Goal: Task Accomplishment & Management: Manage account settings

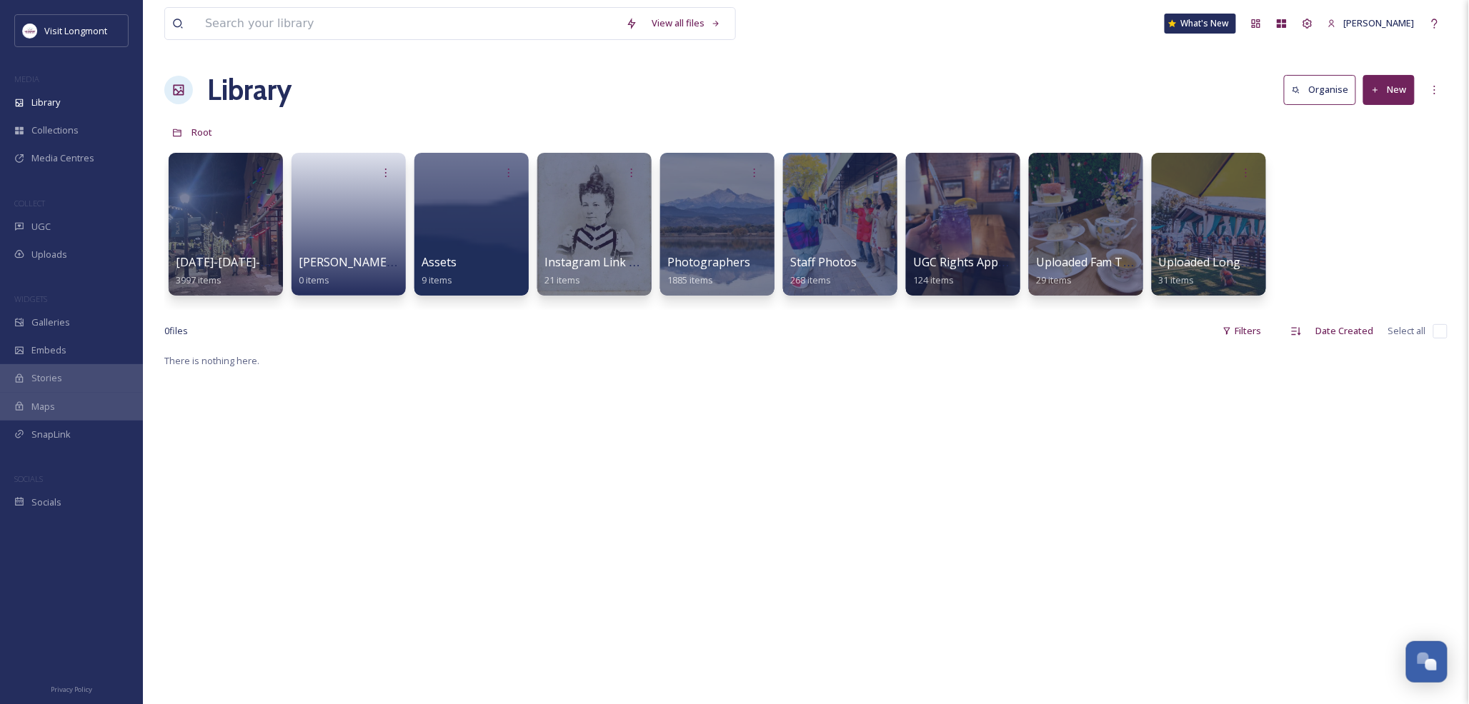
scroll to position [154, 0]
click at [701, 246] on div at bounding box center [717, 224] width 116 height 146
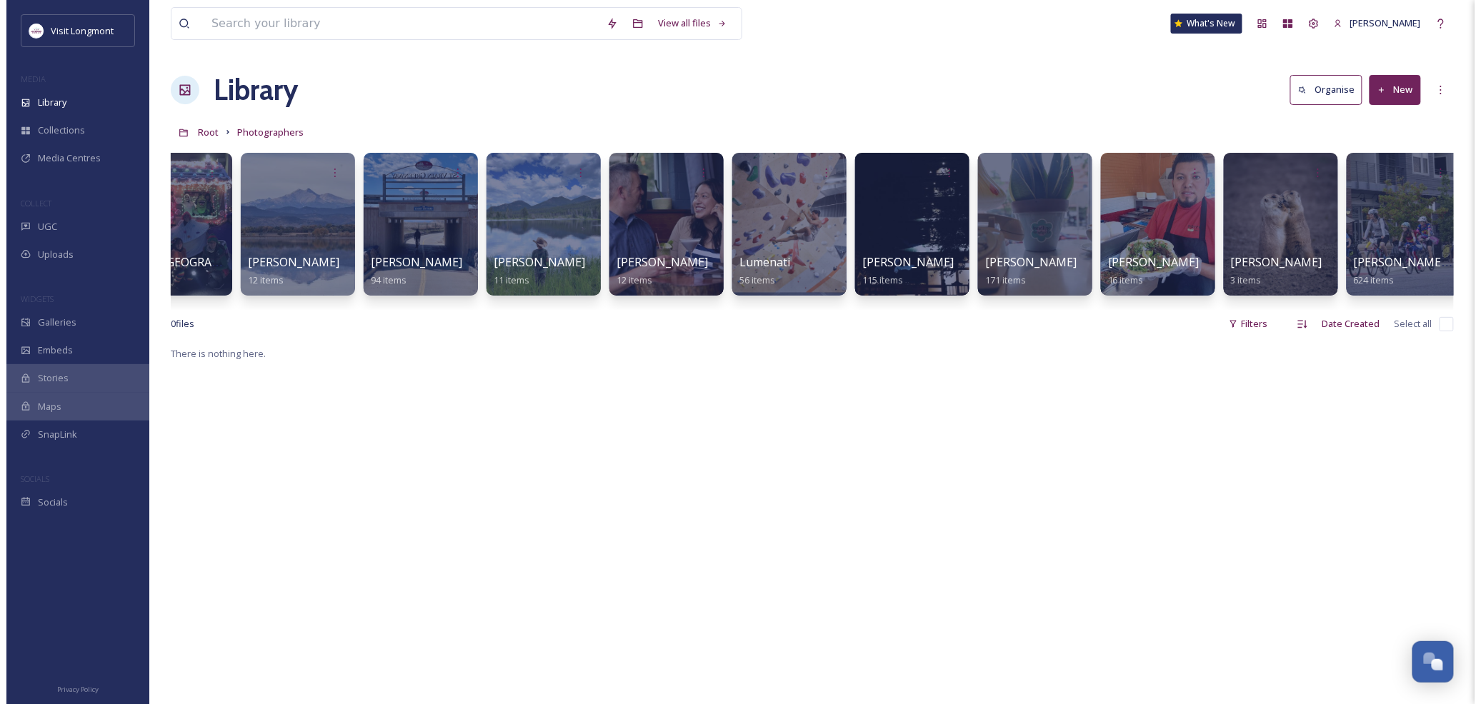
scroll to position [0, 623]
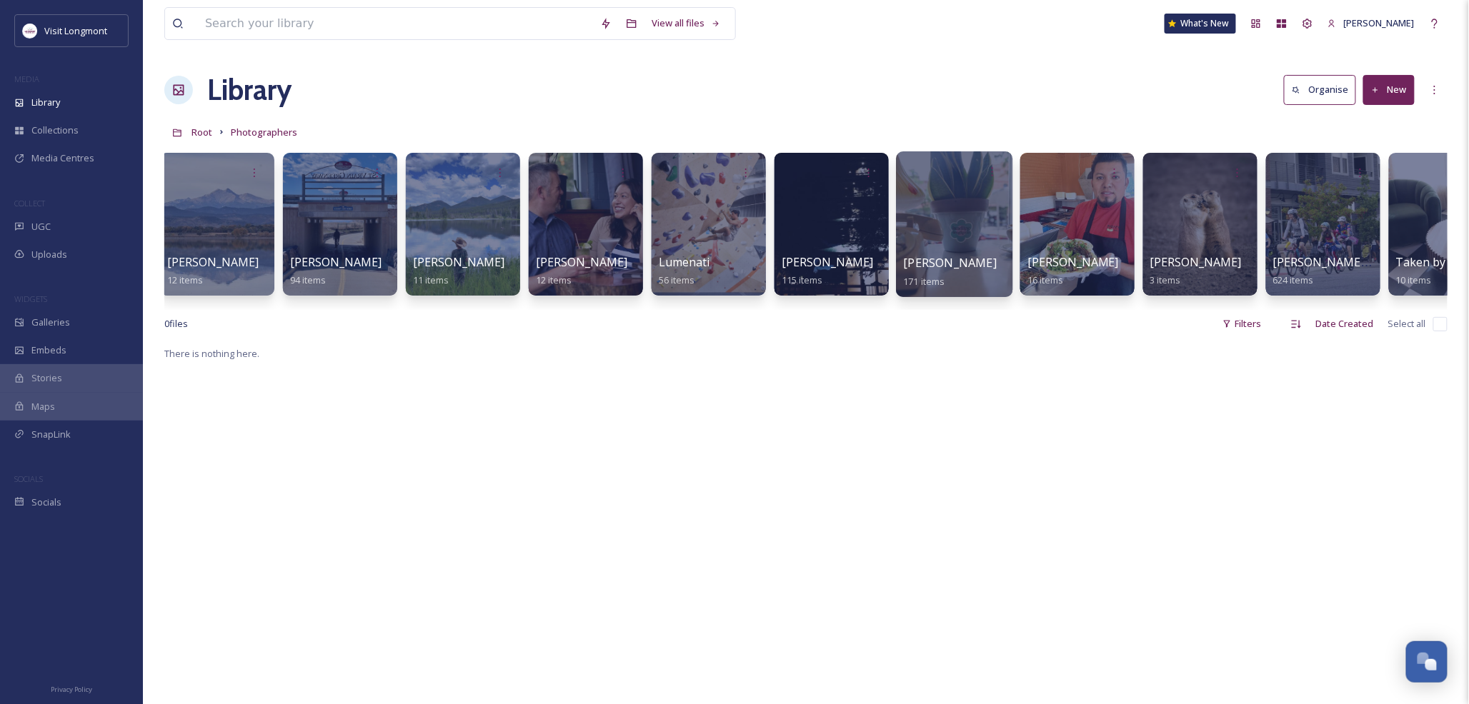
click at [918, 213] on div at bounding box center [954, 224] width 116 height 146
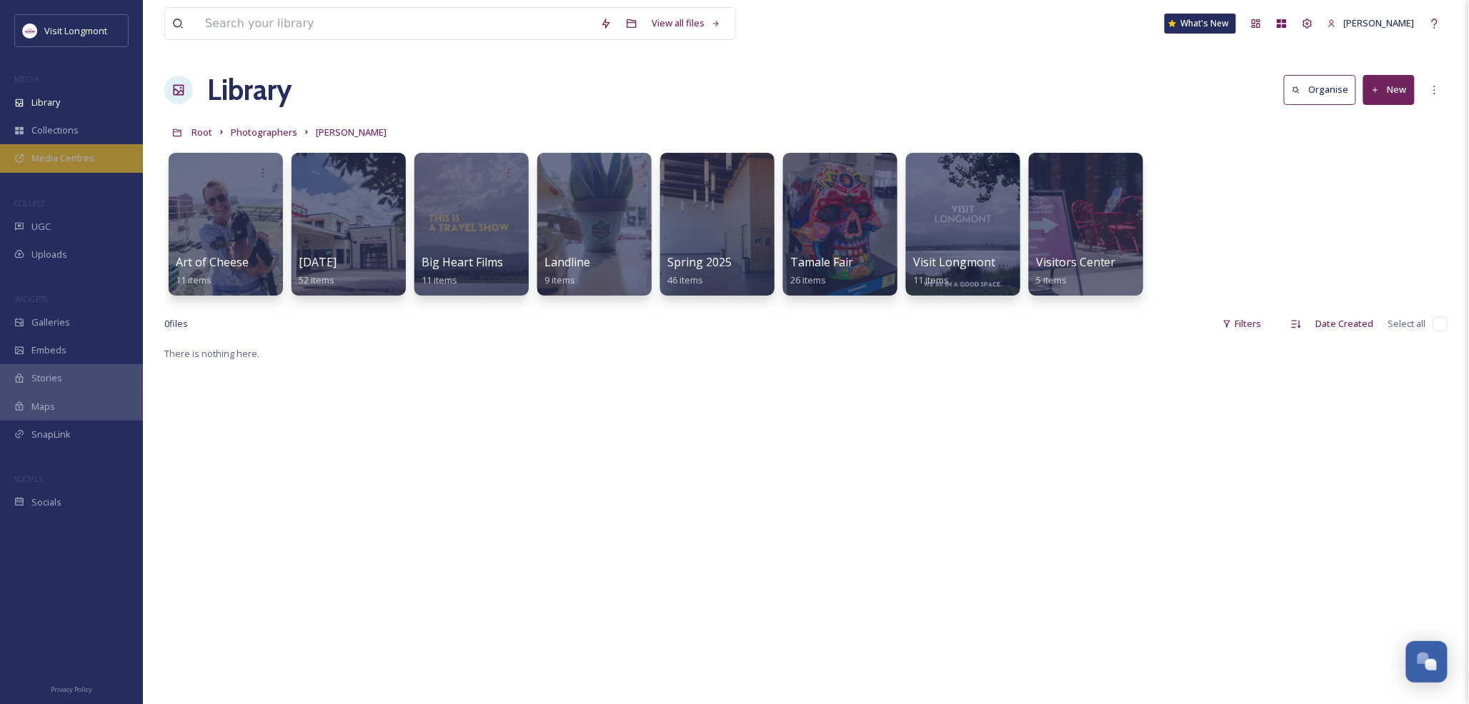
click at [65, 158] on span "Media Centres" at bounding box center [62, 158] width 63 height 14
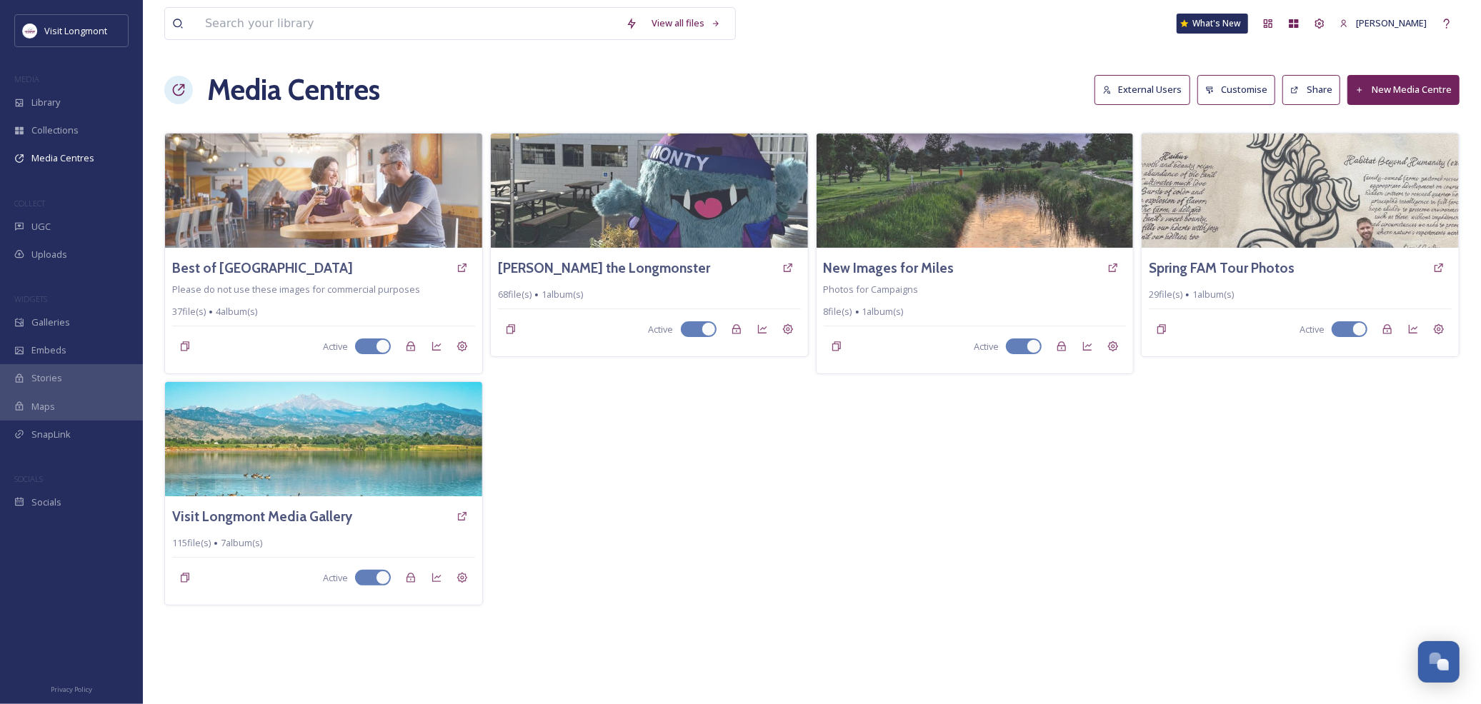
click at [1377, 86] on button "New Media Centre" at bounding box center [1403, 89] width 112 height 29
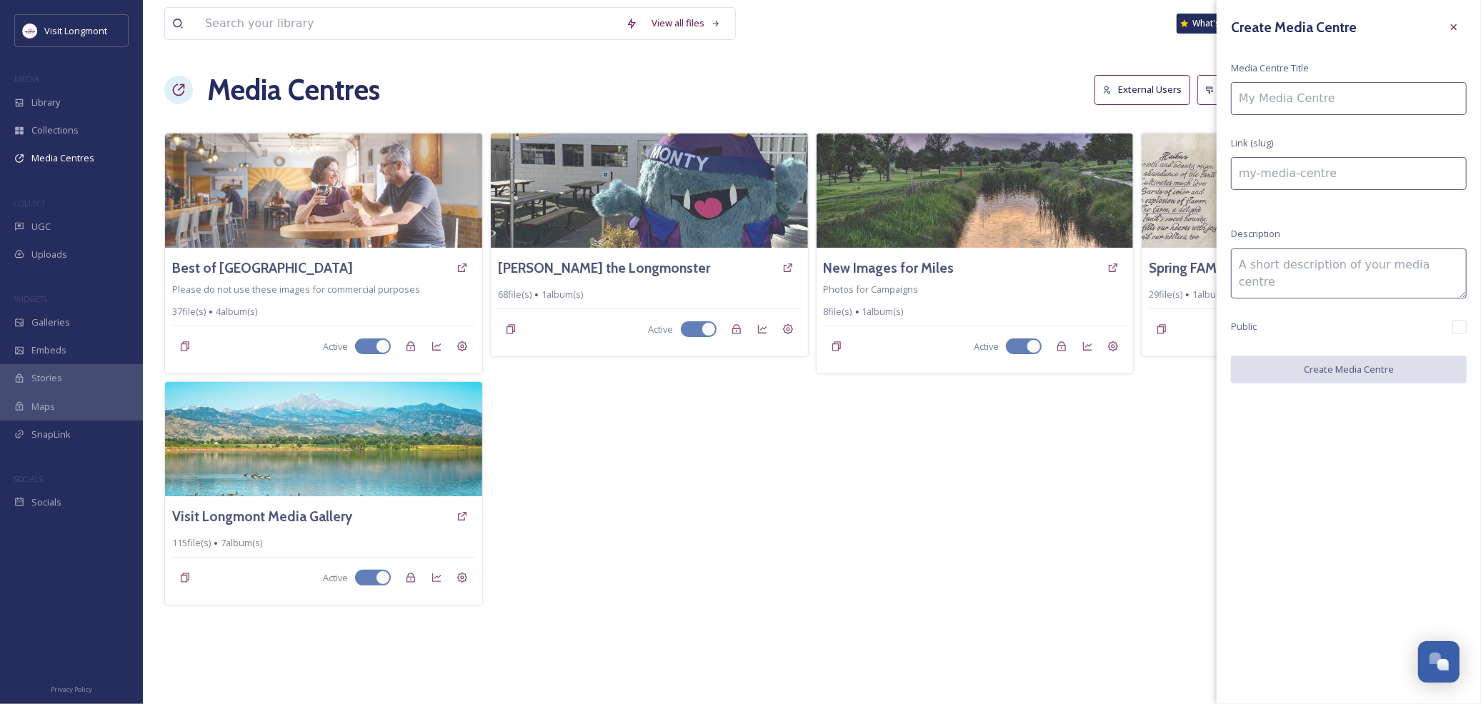
click at [1298, 104] on input at bounding box center [1349, 98] width 236 height 33
type input "B"
type input "b"
type input "Big"
type input "big"
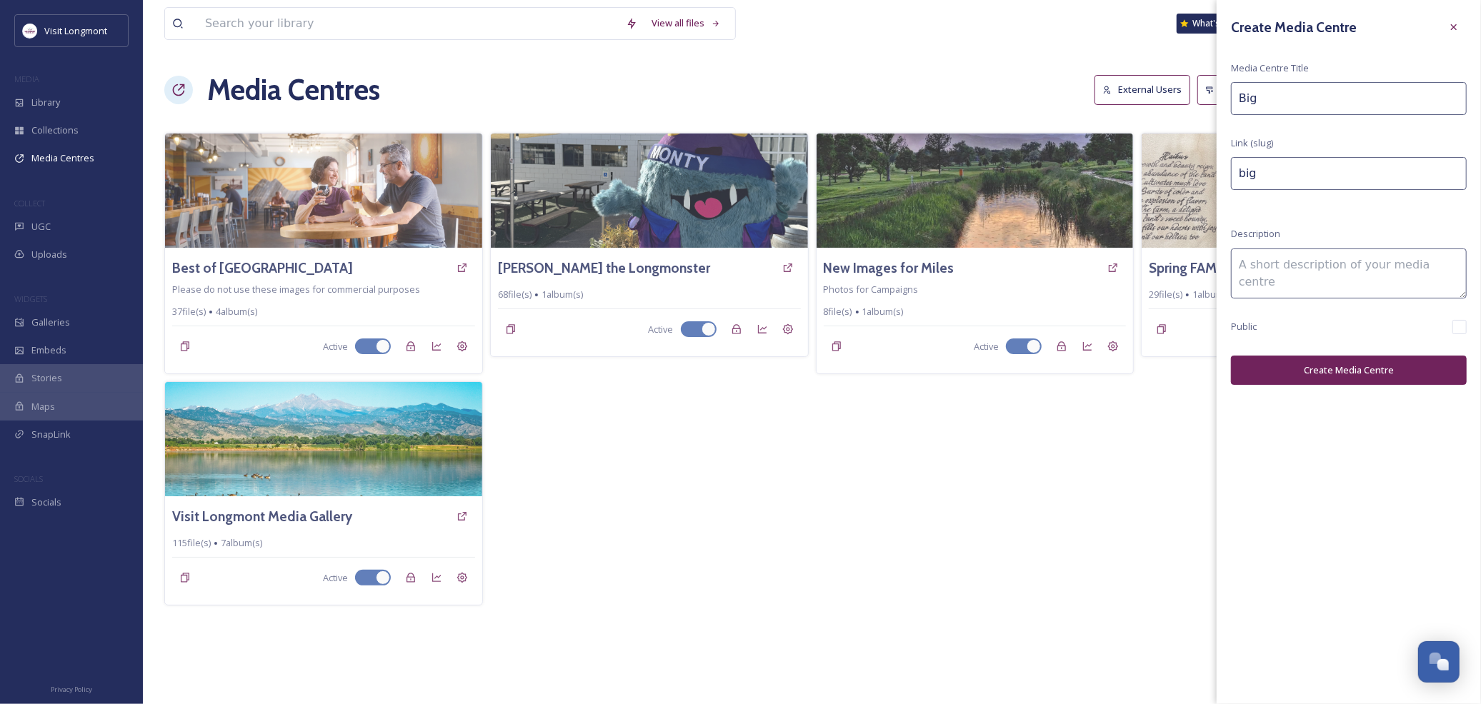
drag, startPoint x: 1320, startPoint y: 95, endPoint x: 1312, endPoint y: 107, distance: 14.5
click at [1320, 95] on input "Big" at bounding box center [1349, 98] width 236 height 33
click at [1295, 97] on input "Big" at bounding box center [1349, 98] width 236 height 33
type input "BigH"
type input "bigh"
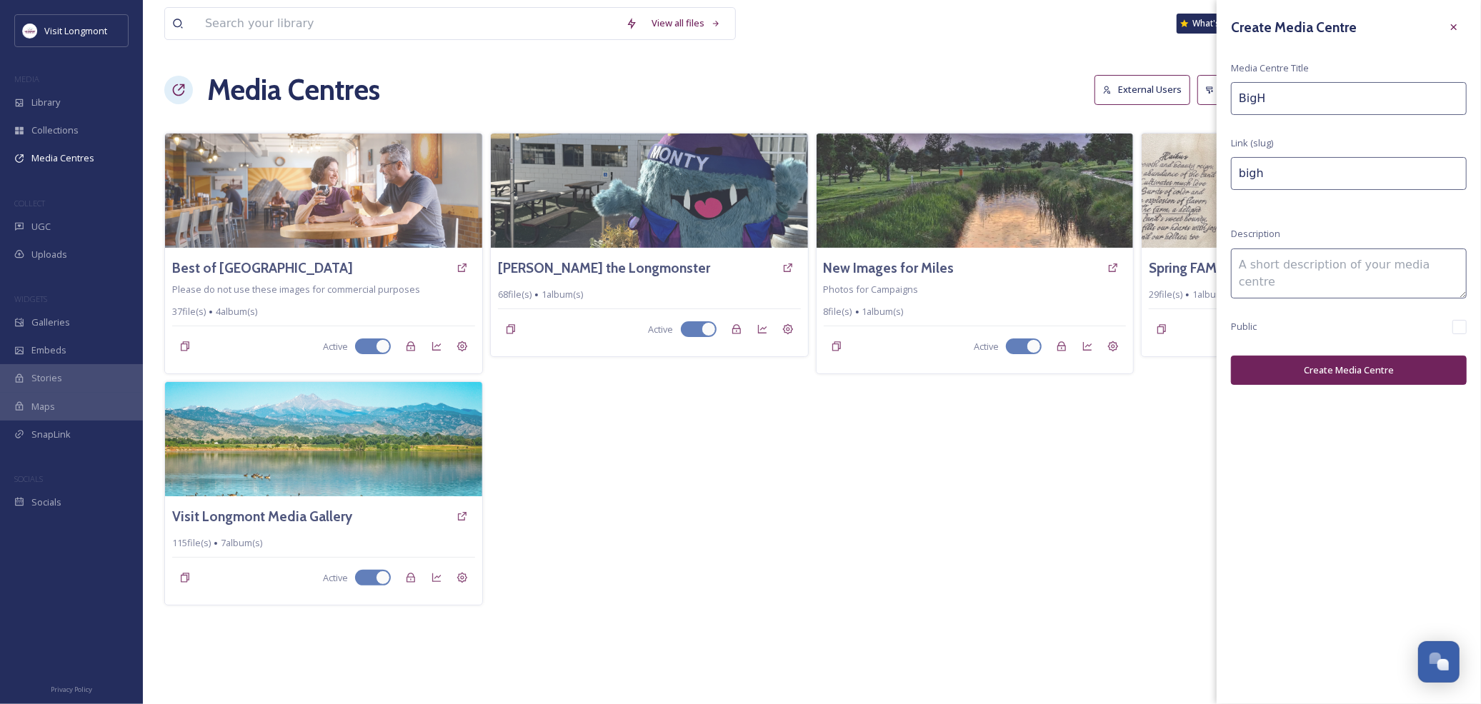
type input "BigHe"
type input "bighe"
type input "BigHea"
type input "bighea"
type input "BigHear"
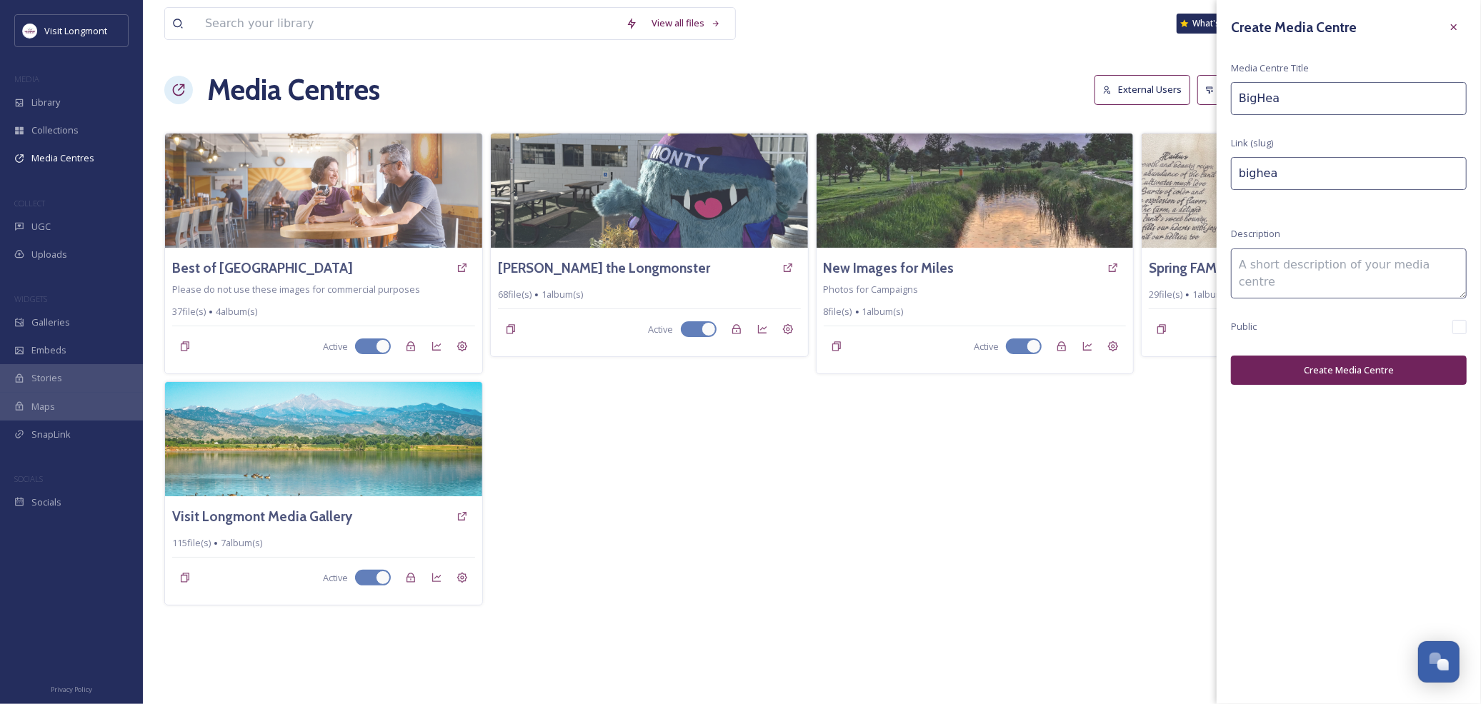
type input "bighear"
type input "BigHeart"
type input "bigheart"
type input "BigHeartF"
type input "bigheartf"
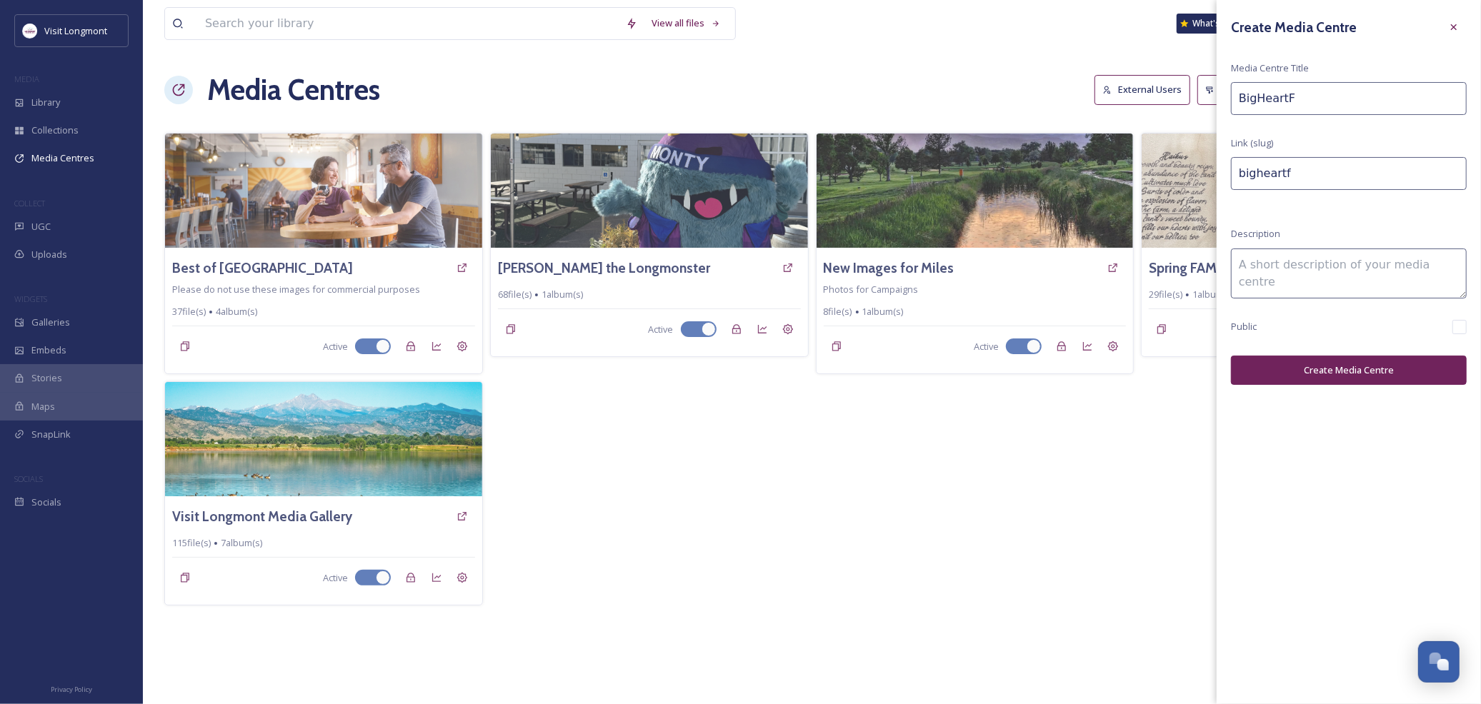
type input "BigHeartFi"
type input "bigheartfi"
type input "BigHeartFil"
type input "bigheartfil"
type input "BigHeartFilm"
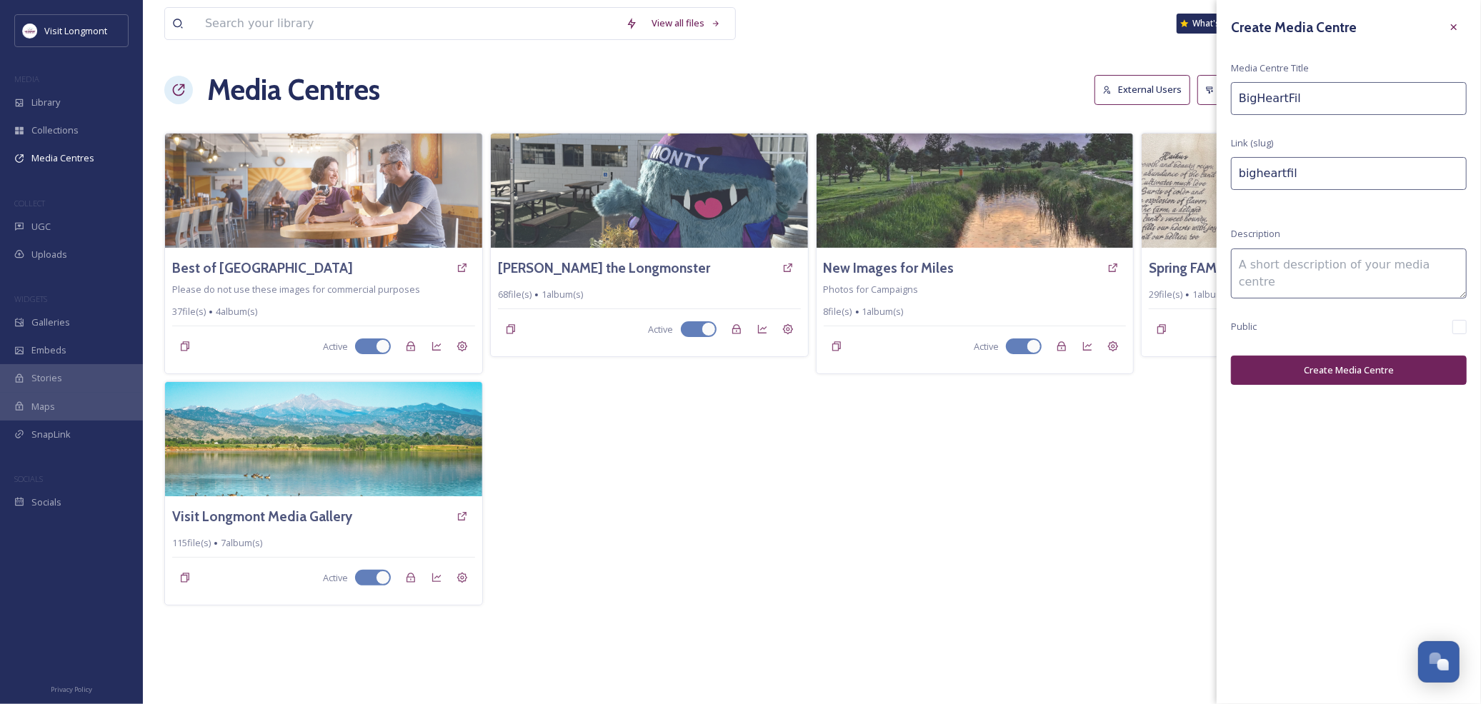
type input "bigheartfilm"
type input "BigHeartFilm"
type input "bigheartfilm-"
type input "BigHeartFilm 2"
type input "bigheartfilm-2"
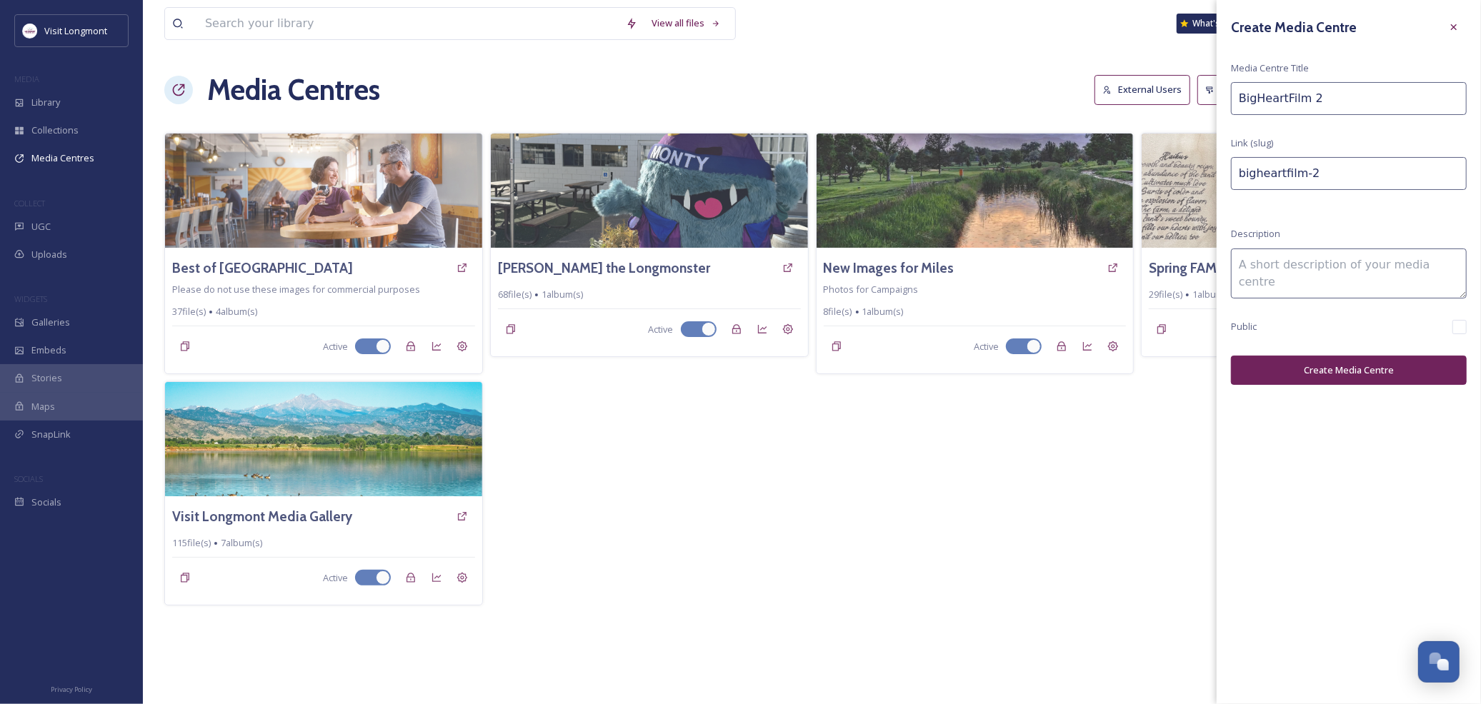
type input "BigHeartFilm 20"
type input "bigheartfilm-20"
type input "BigHeartFilm 202"
type input "bigheartfilm-202"
type input "BigHeartFilm 2025"
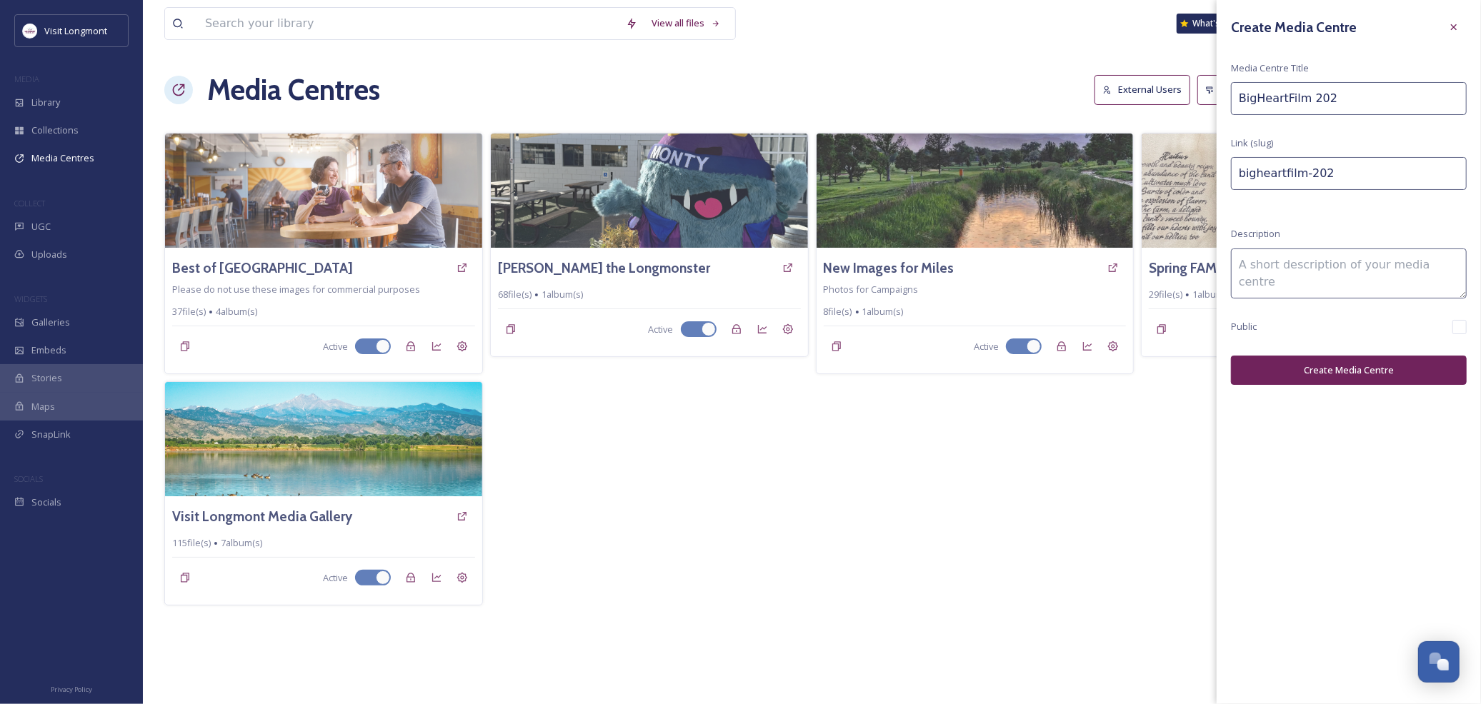
type input "bigheartfilm-2025"
type input "BigHeartFilm 2025"
click at [1374, 141] on div "Create Media Centre Media Centre Title BigHeartFilm 2025 Link (slug) bigheartfi…" at bounding box center [1348, 199] width 264 height 399
click at [1302, 274] on textarea at bounding box center [1349, 274] width 236 height 50
type textarea "Photos taken by [PERSON_NAME] @ Big Heart Film for Visit [GEOGRAPHIC_DATA], [DA…"
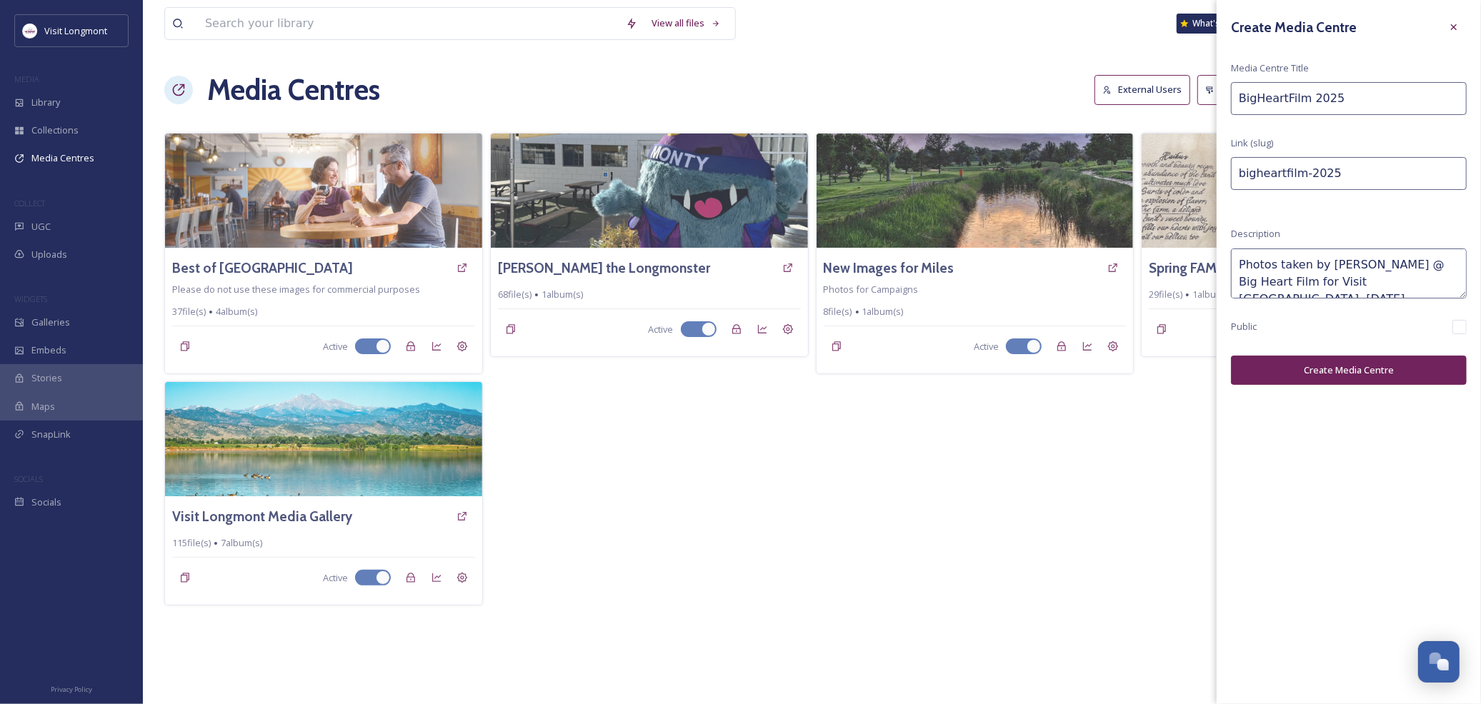
click at [1349, 369] on button "Create Media Centre" at bounding box center [1349, 370] width 236 height 29
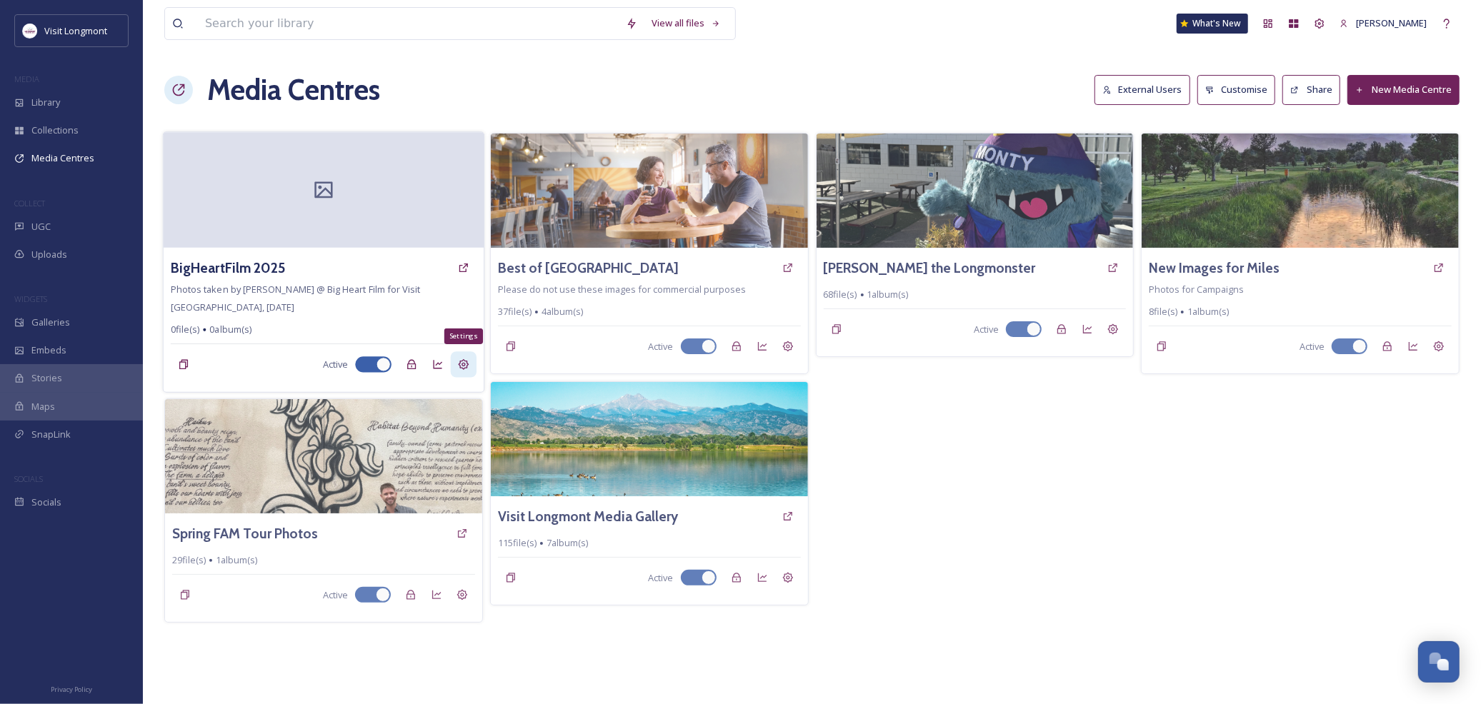
click at [467, 367] on icon at bounding box center [463, 364] width 11 height 11
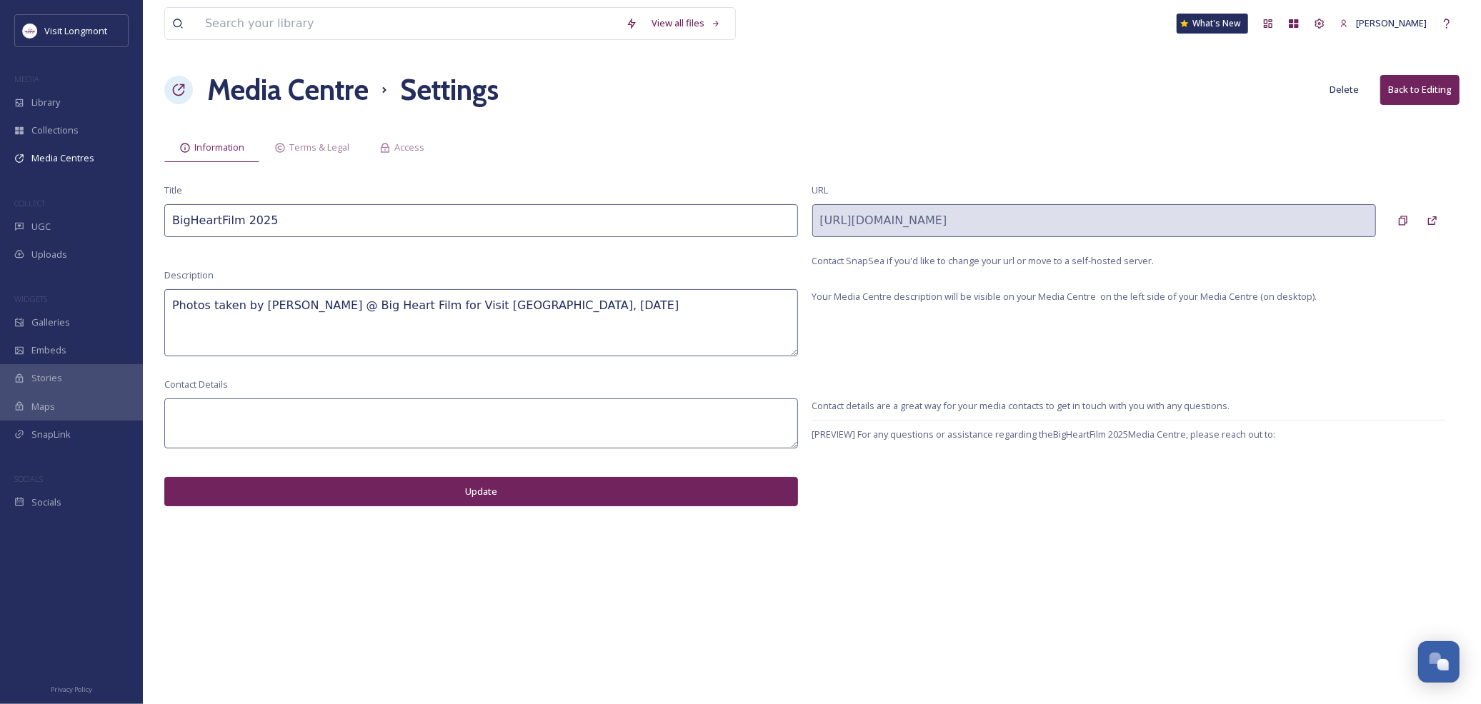
click at [1417, 88] on button "Back to Editing" at bounding box center [1419, 89] width 79 height 29
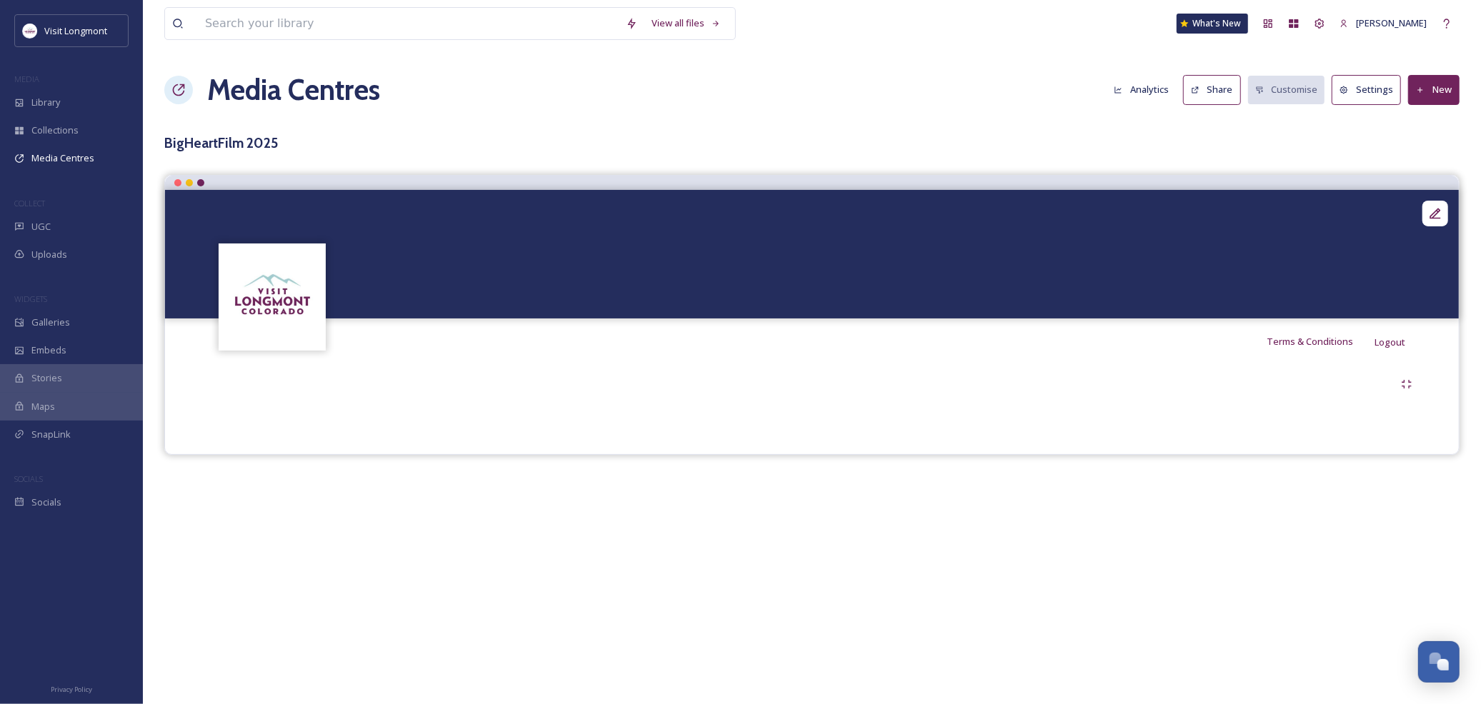
click at [271, 296] on img at bounding box center [273, 297] width 104 height 104
click at [1432, 211] on icon at bounding box center [1435, 213] width 14 height 14
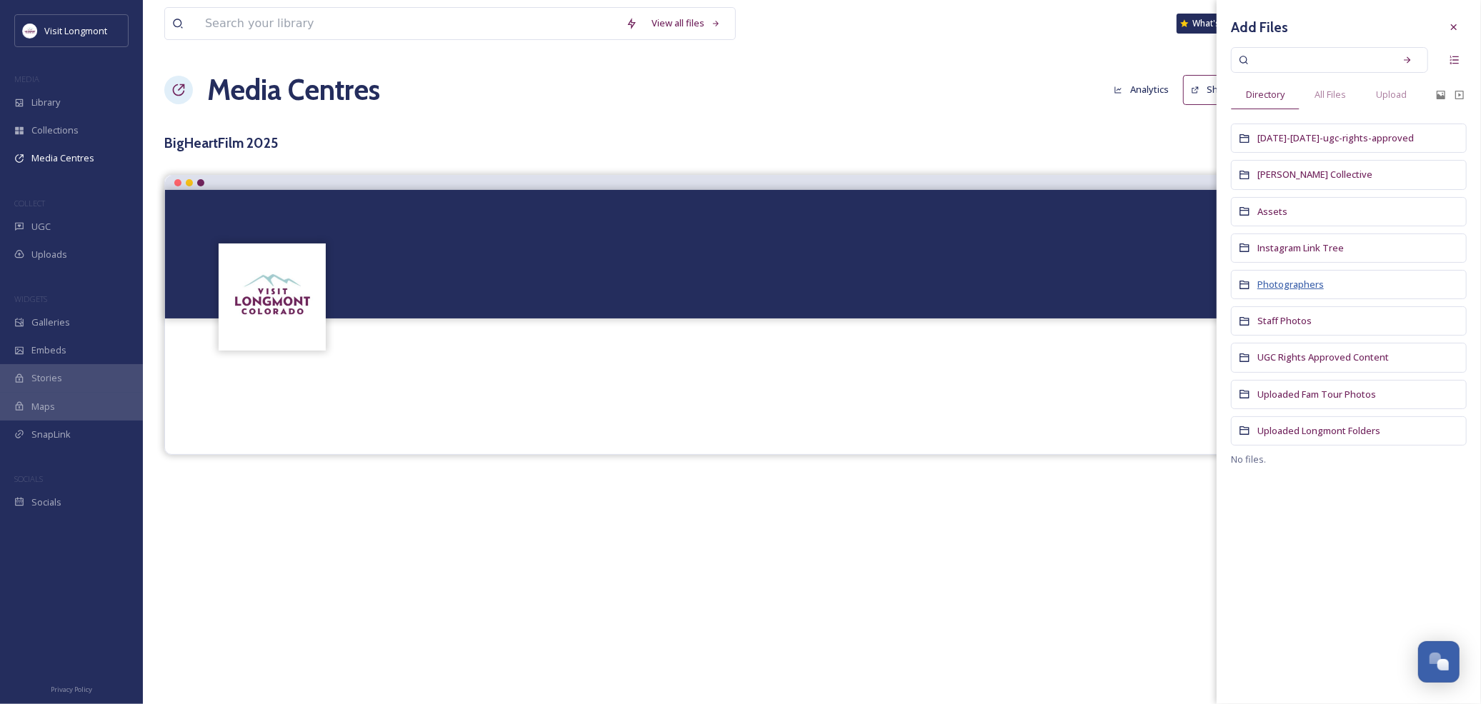
click at [1312, 283] on span "Photographers" at bounding box center [1290, 284] width 66 height 13
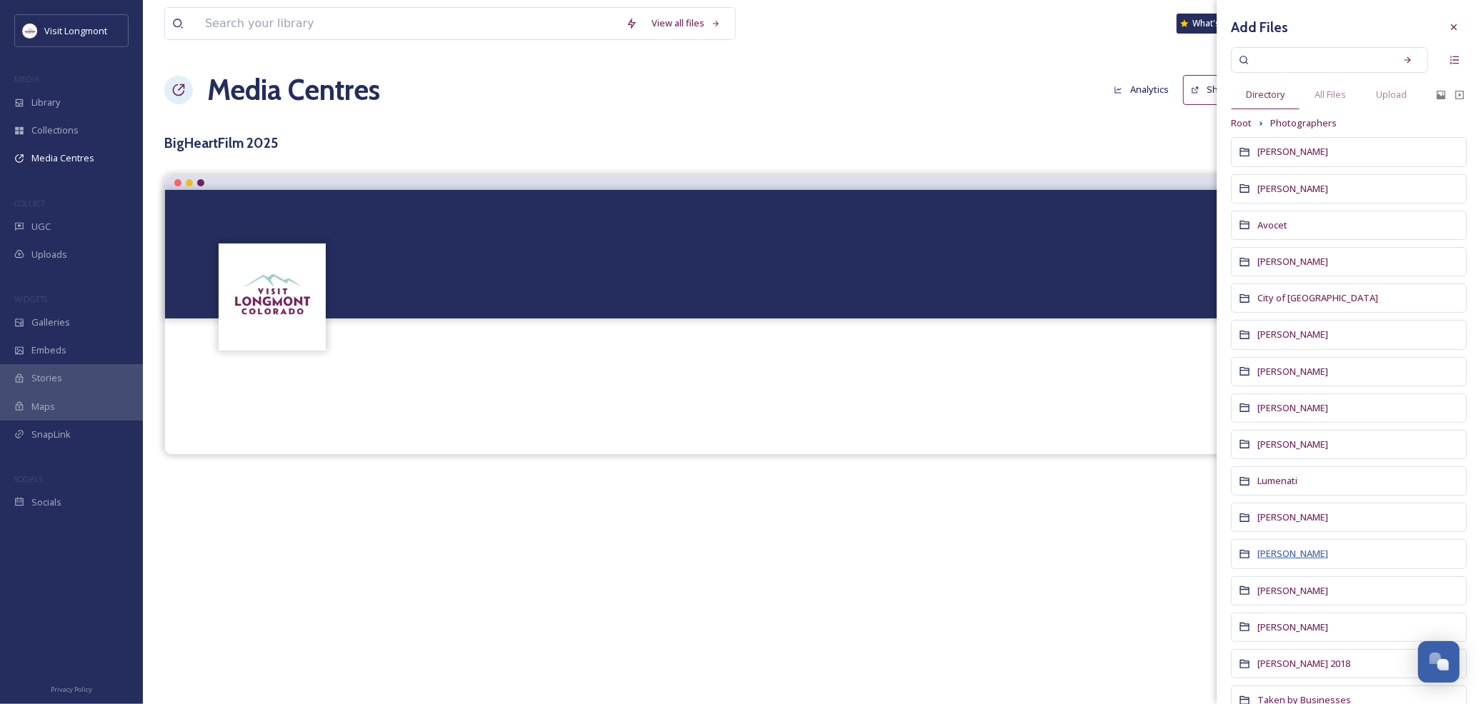
click at [1284, 556] on span "Megan Sweeney" at bounding box center [1292, 553] width 71 height 13
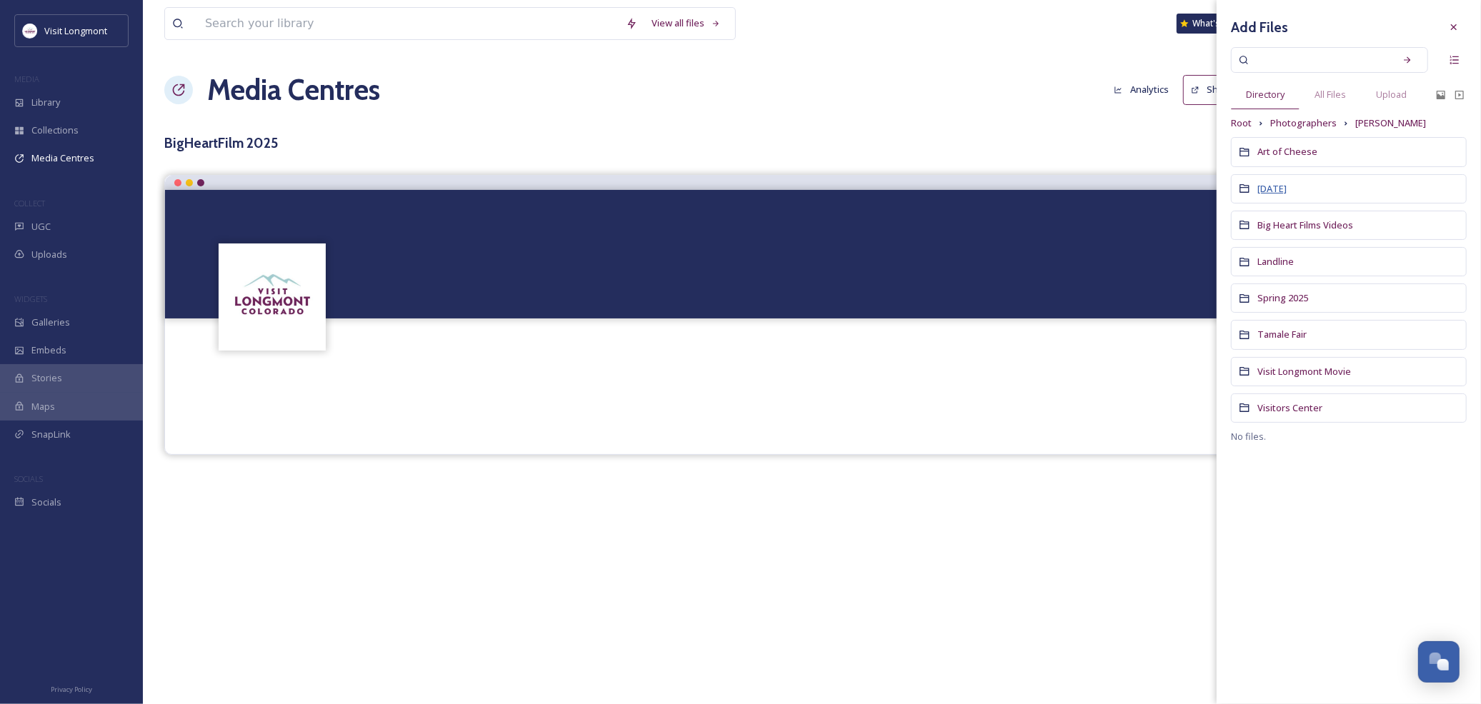
click at [1275, 189] on span "[DATE]" at bounding box center [1271, 188] width 29 height 13
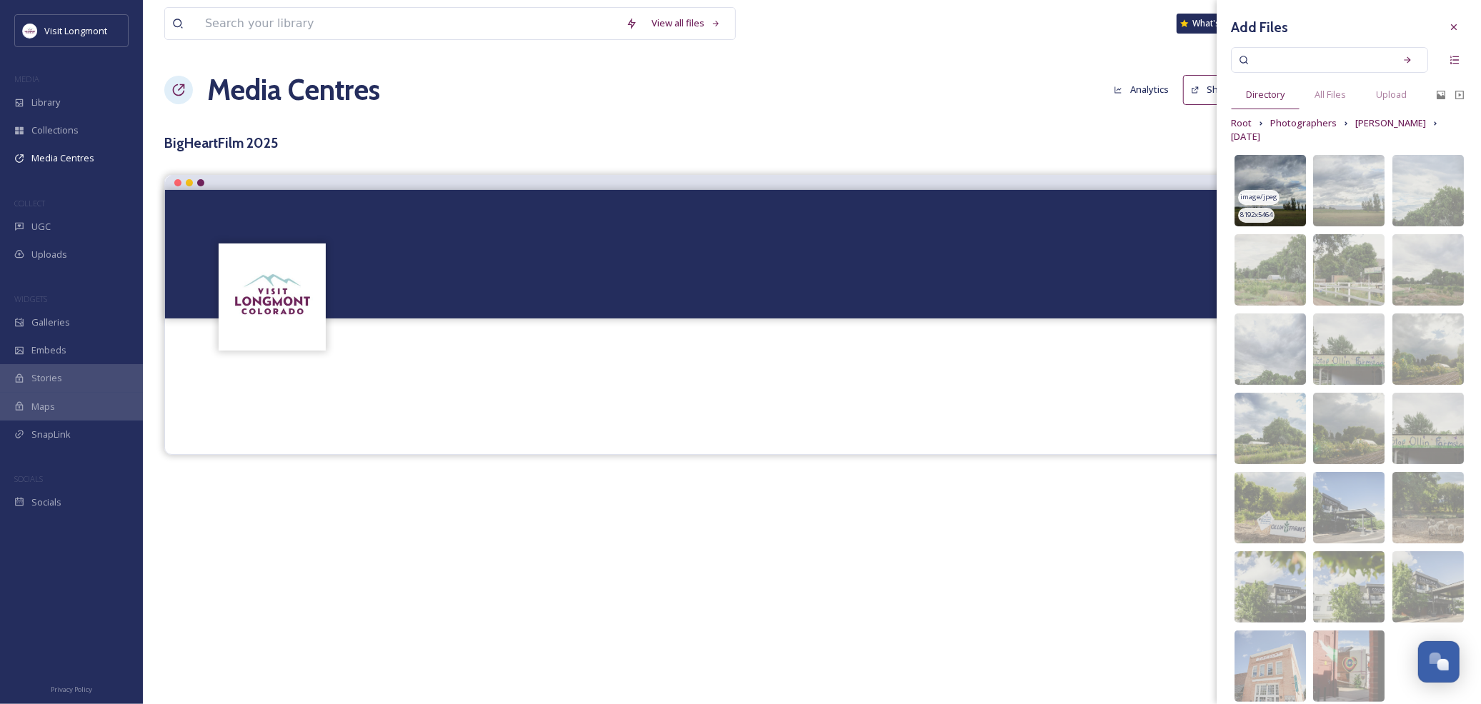
click at [1266, 175] on img at bounding box center [1269, 190] width 71 height 71
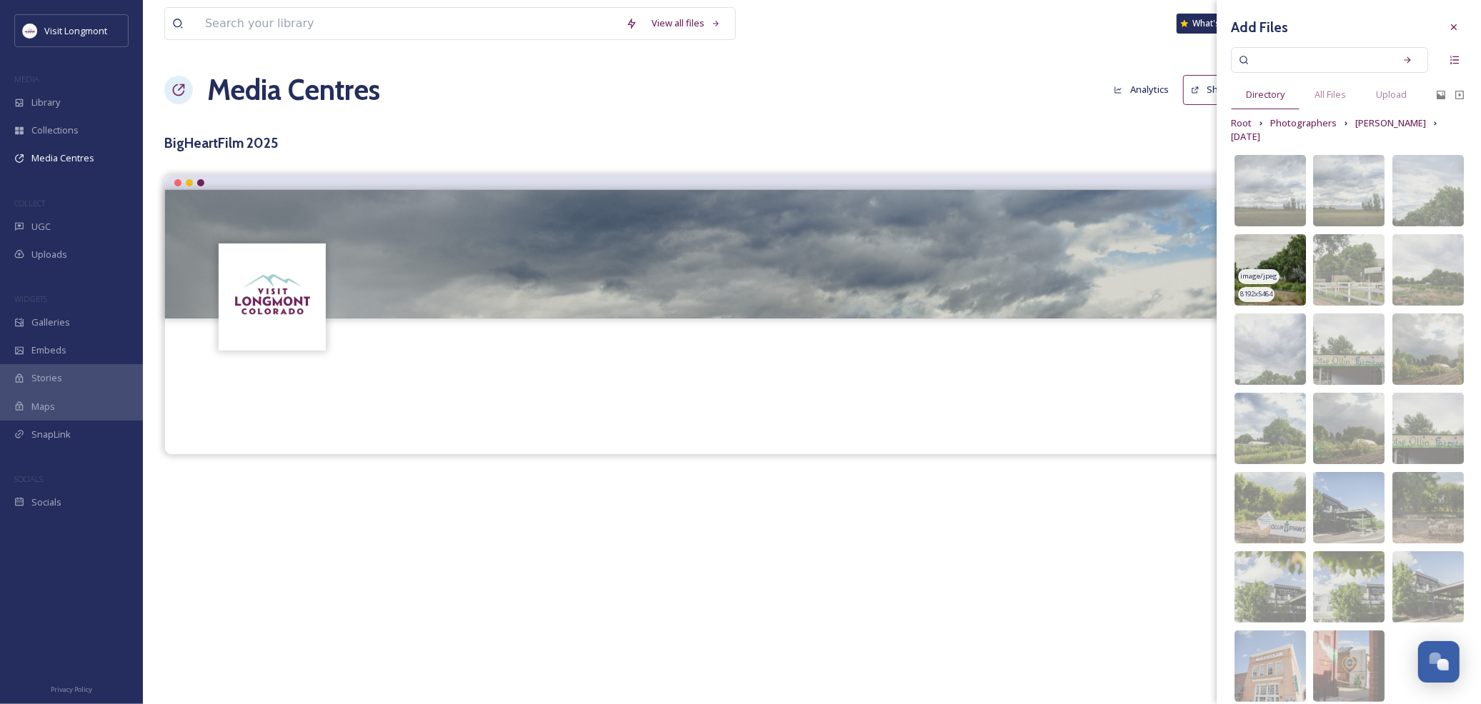
click at [1273, 245] on img at bounding box center [1269, 269] width 71 height 71
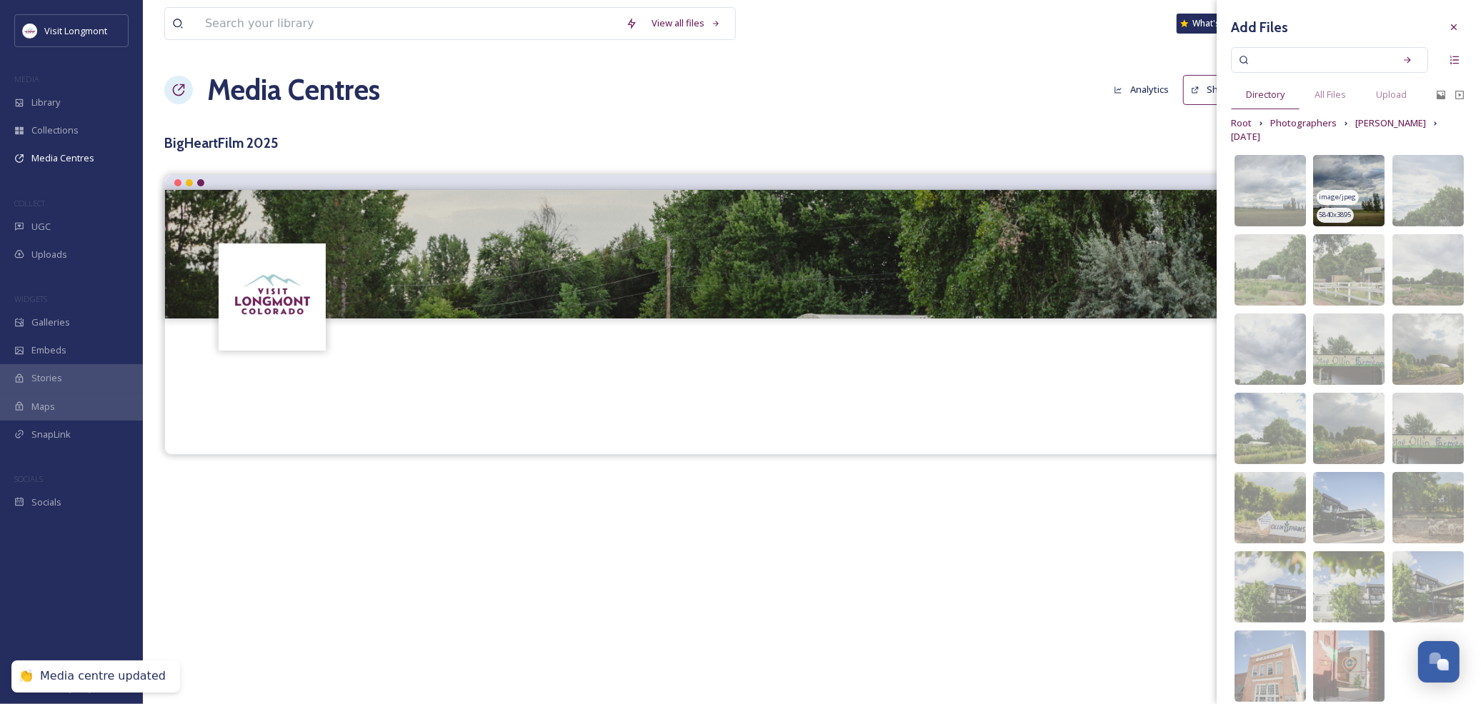
click at [1334, 179] on img at bounding box center [1348, 190] width 71 height 71
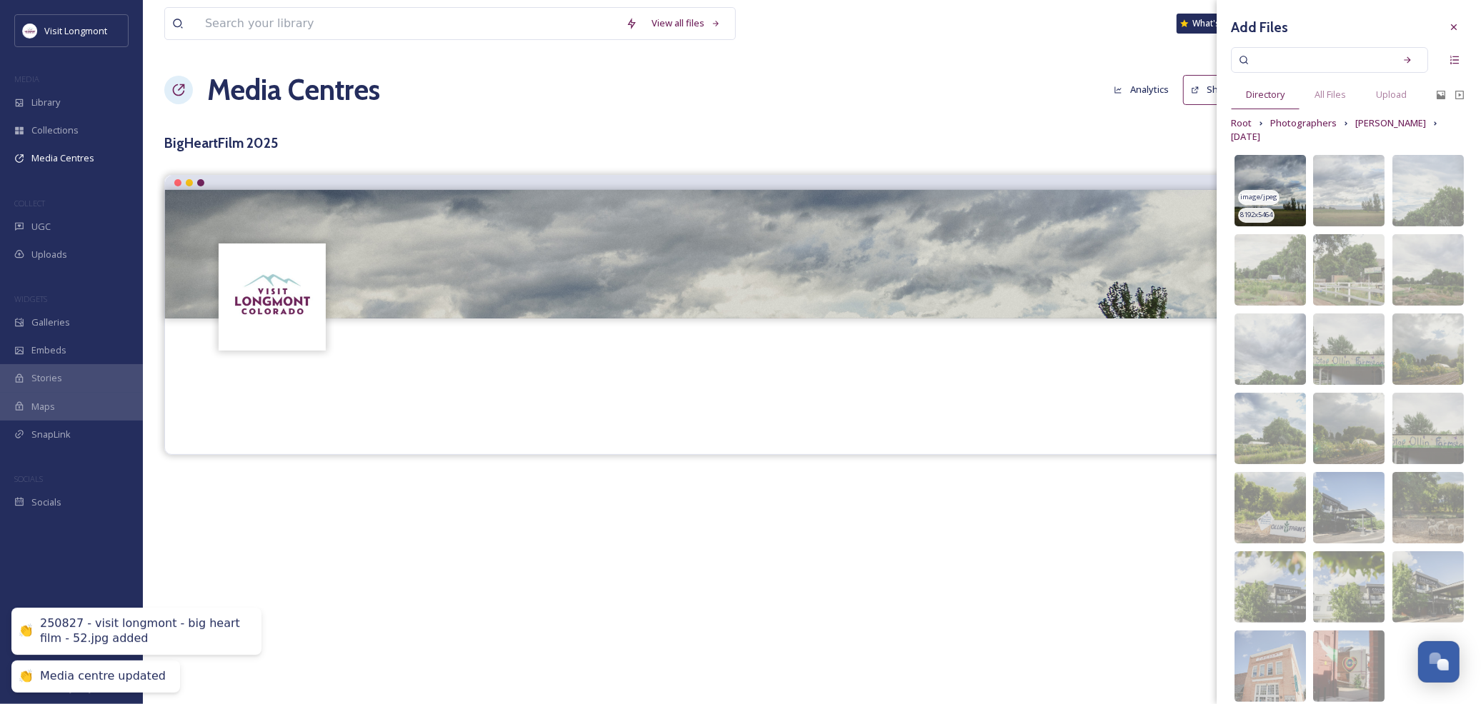
click at [1272, 176] on img at bounding box center [1269, 190] width 71 height 71
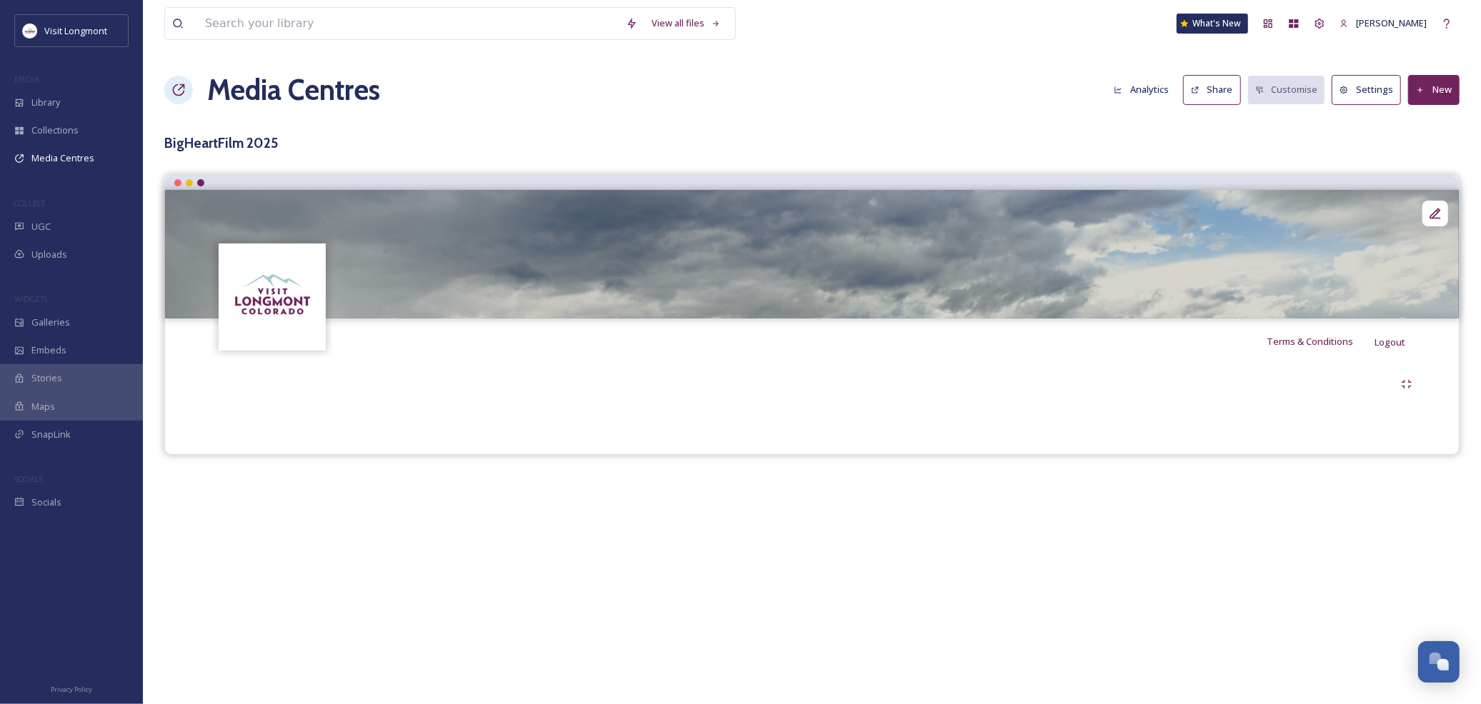
click at [916, 409] on div at bounding box center [812, 398] width 1272 height 69
click at [1423, 94] on icon at bounding box center [1420, 90] width 9 height 9
click at [1425, 150] on span "Add Album" at bounding box center [1428, 151] width 46 height 14
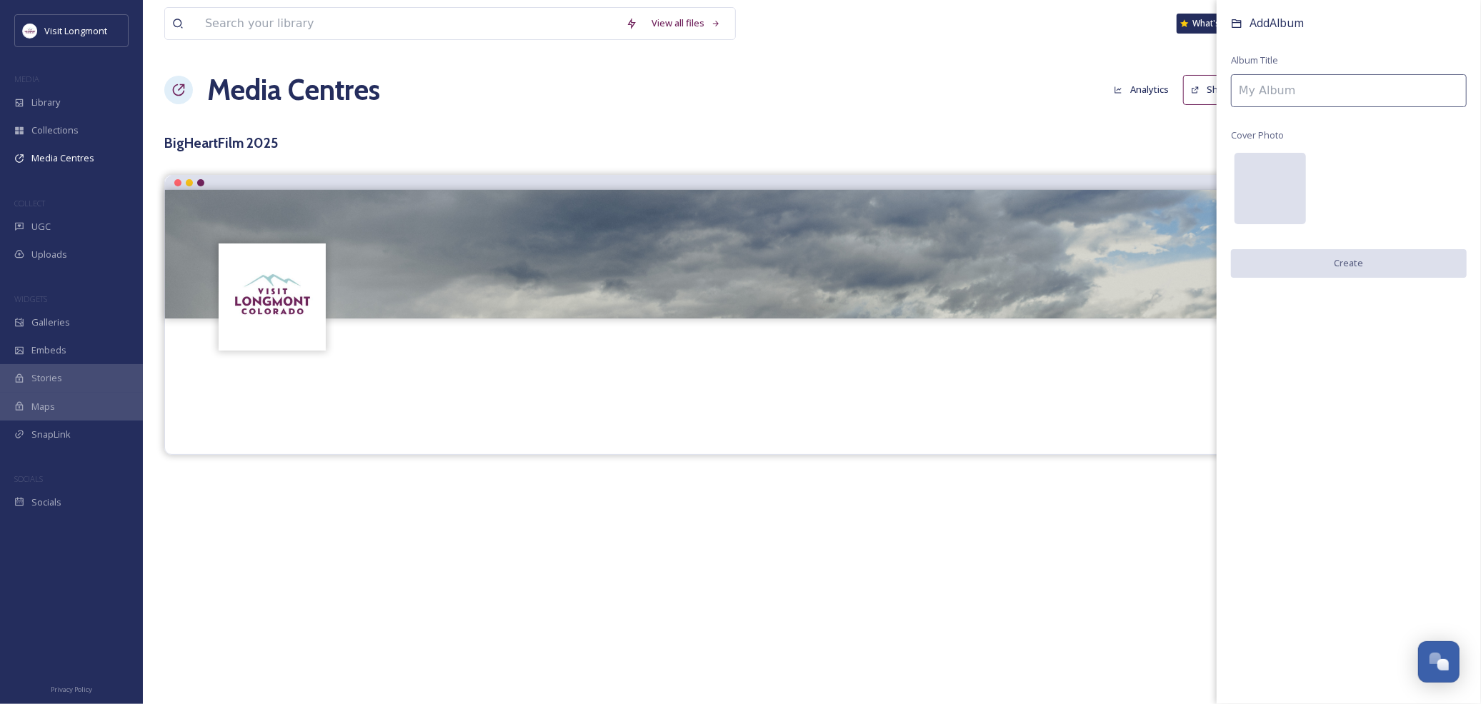
click at [1273, 186] on div at bounding box center [1269, 188] width 71 height 71
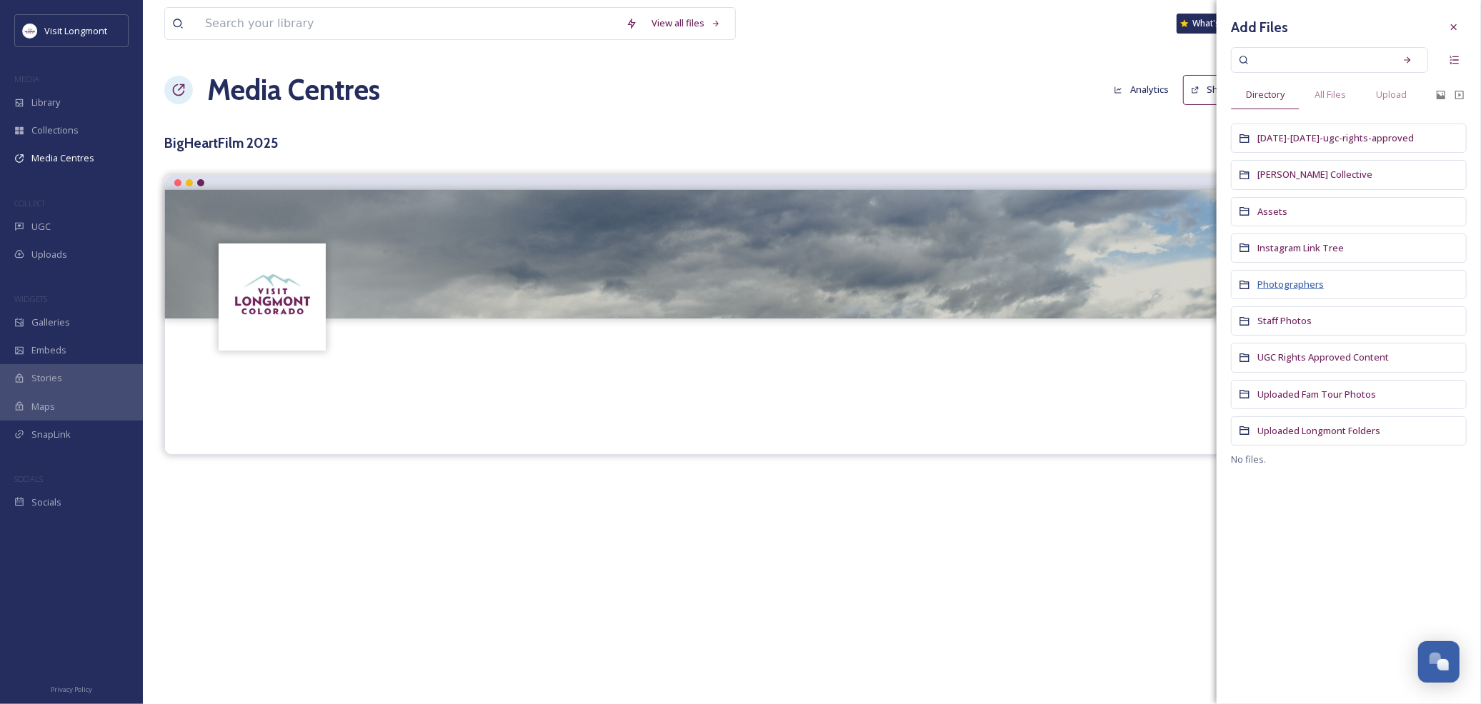
click at [1296, 284] on span "Photographers" at bounding box center [1290, 284] width 66 height 13
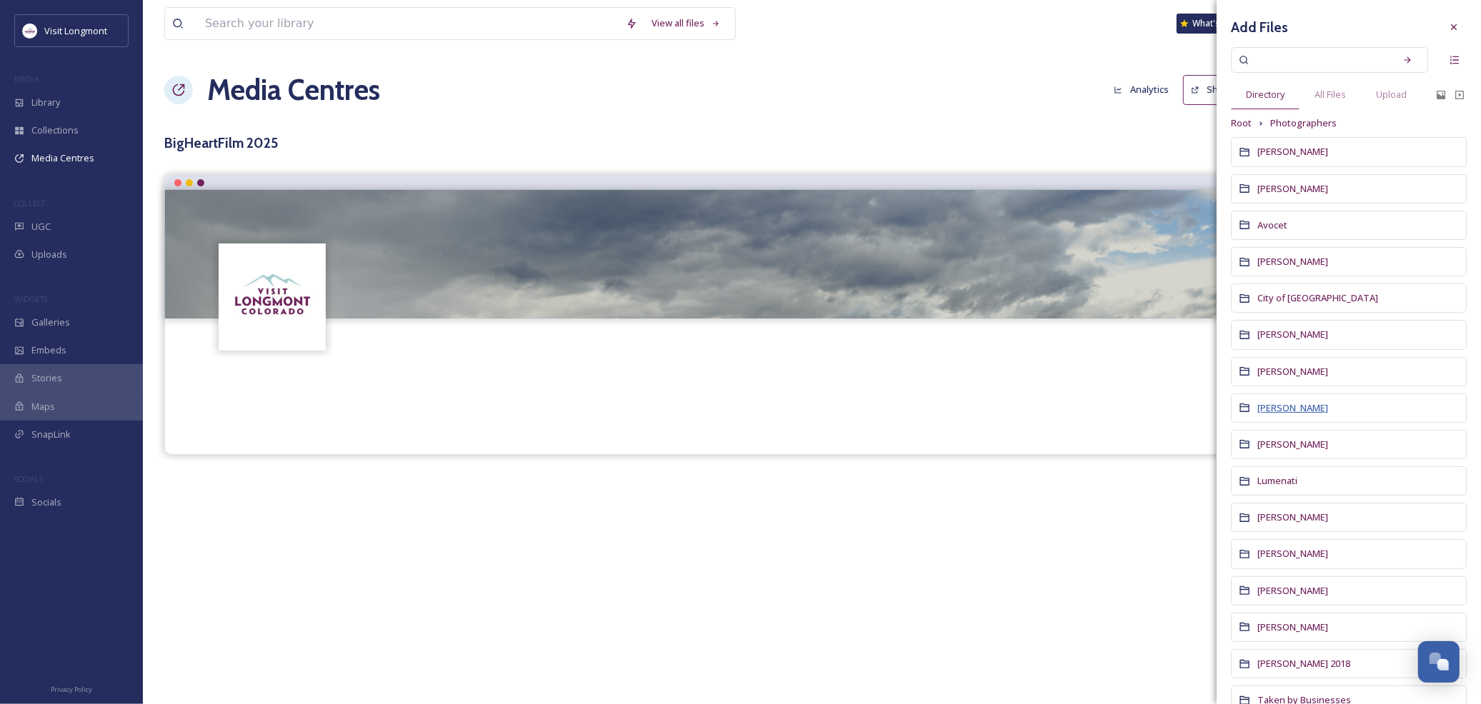
scroll to position [48, 0]
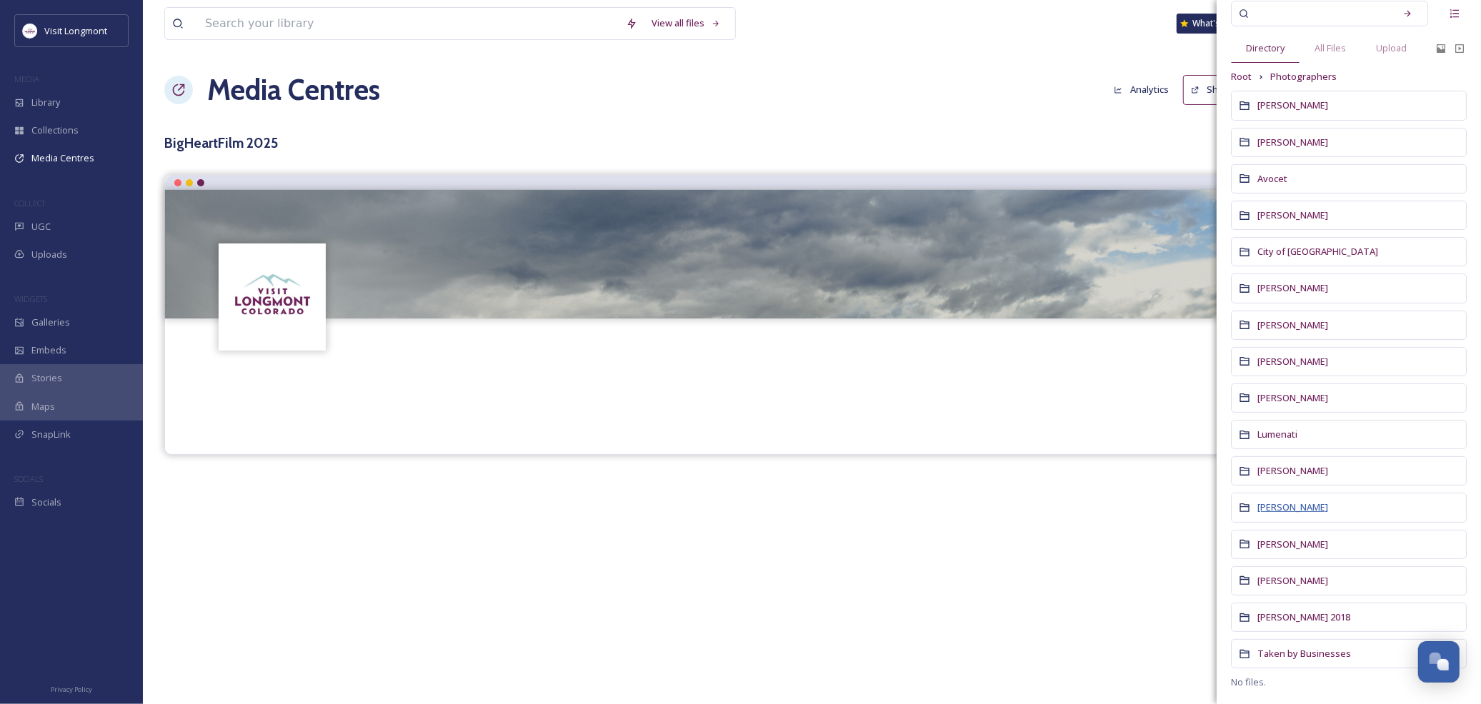
click at [1303, 512] on span "Megan Sweeney" at bounding box center [1292, 507] width 71 height 13
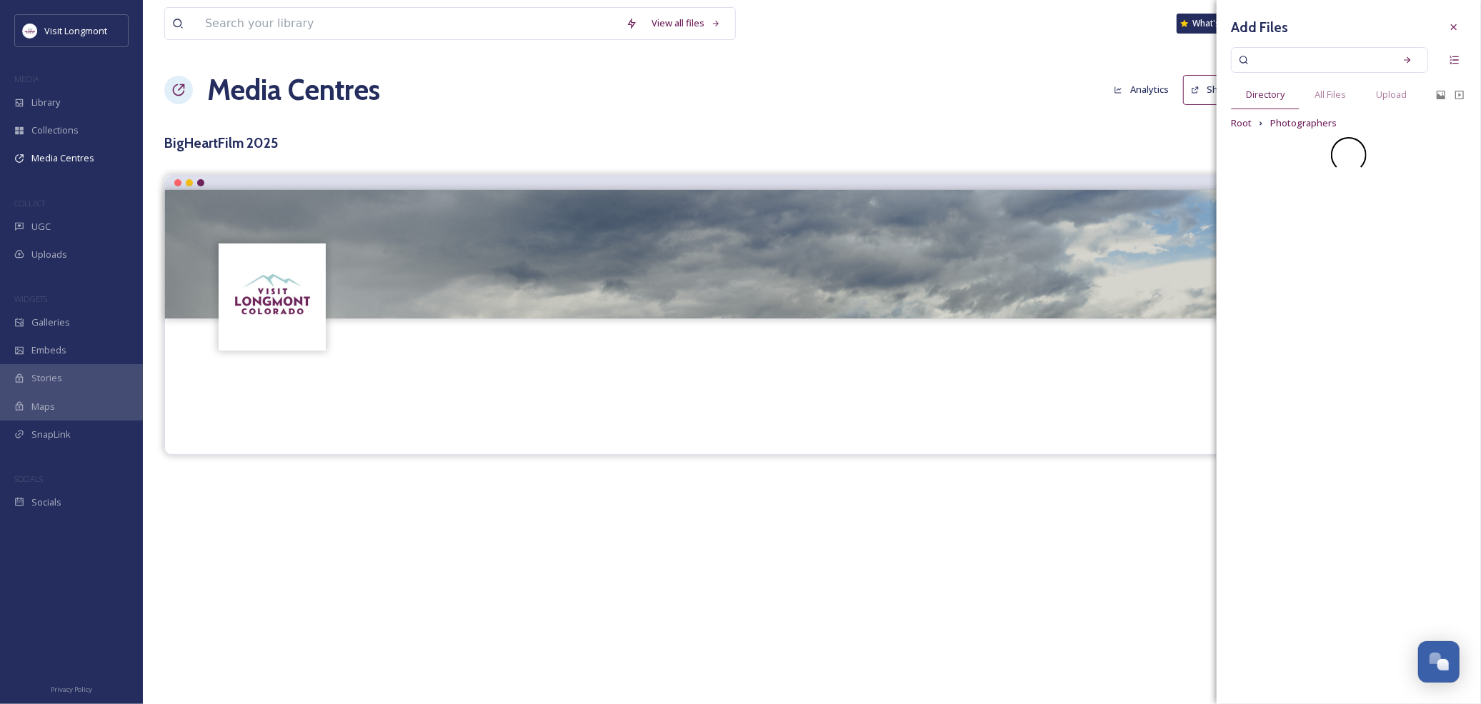
scroll to position [0, 0]
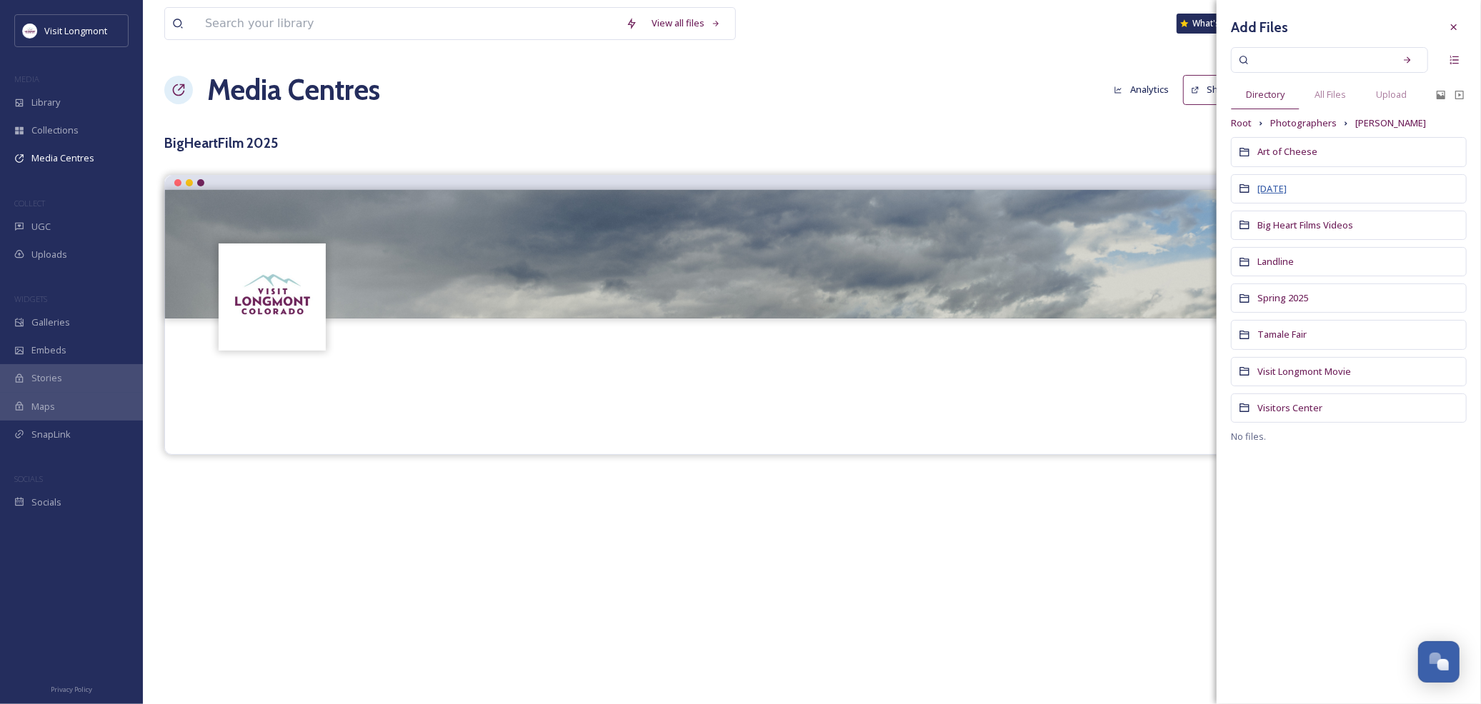
click at [1286, 191] on span "[DATE]" at bounding box center [1271, 188] width 29 height 13
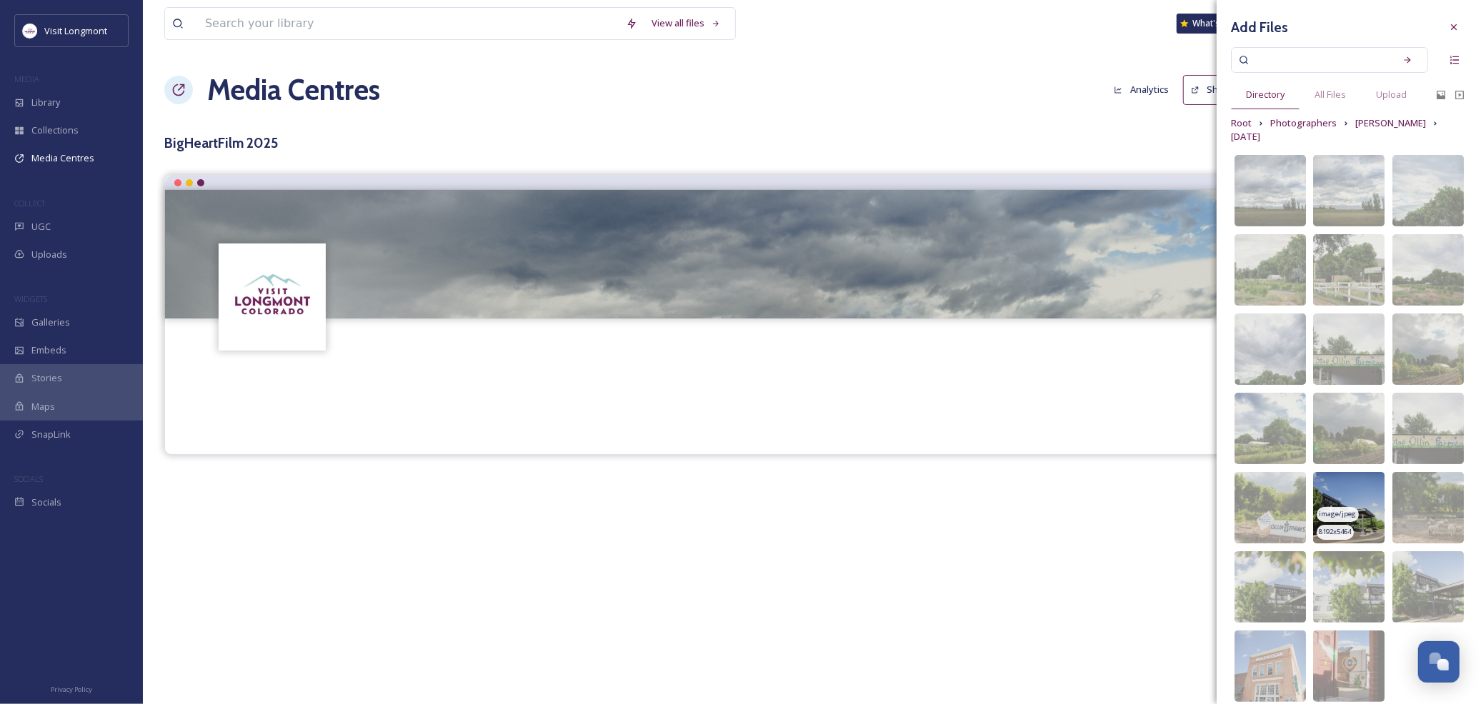
scroll to position [43, 0]
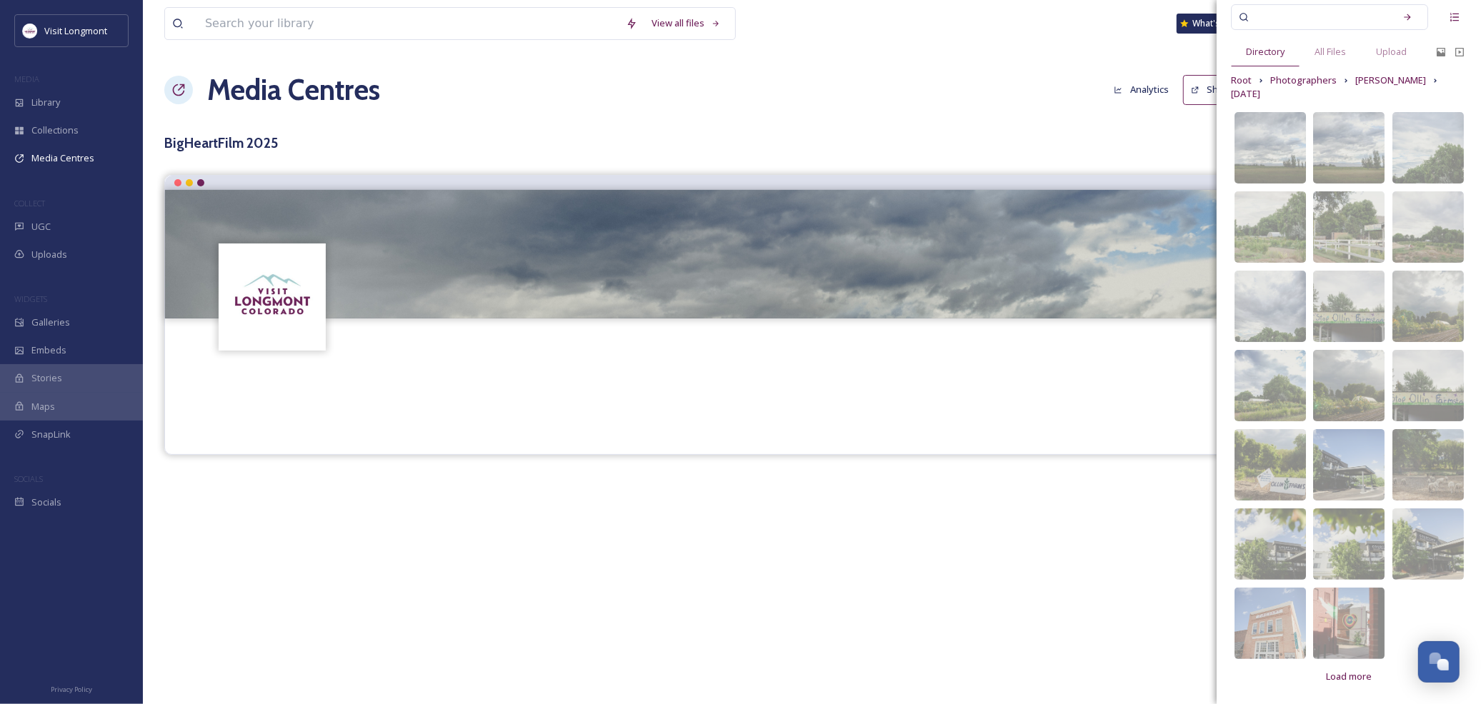
click at [1432, 527] on img at bounding box center [1427, 544] width 71 height 71
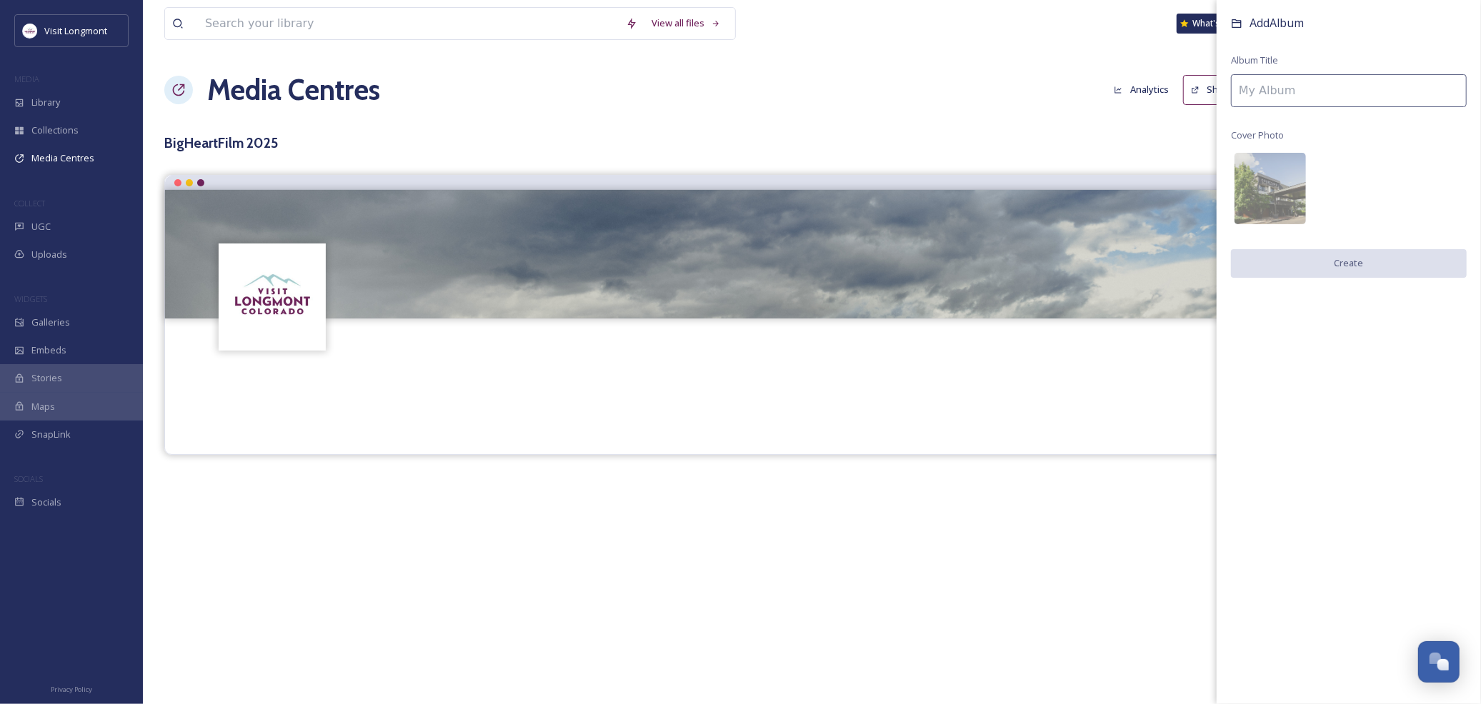
click at [1269, 90] on input at bounding box center [1349, 90] width 236 height 33
type input "[DATE]"
click at [1324, 261] on button "Create" at bounding box center [1349, 263] width 236 height 29
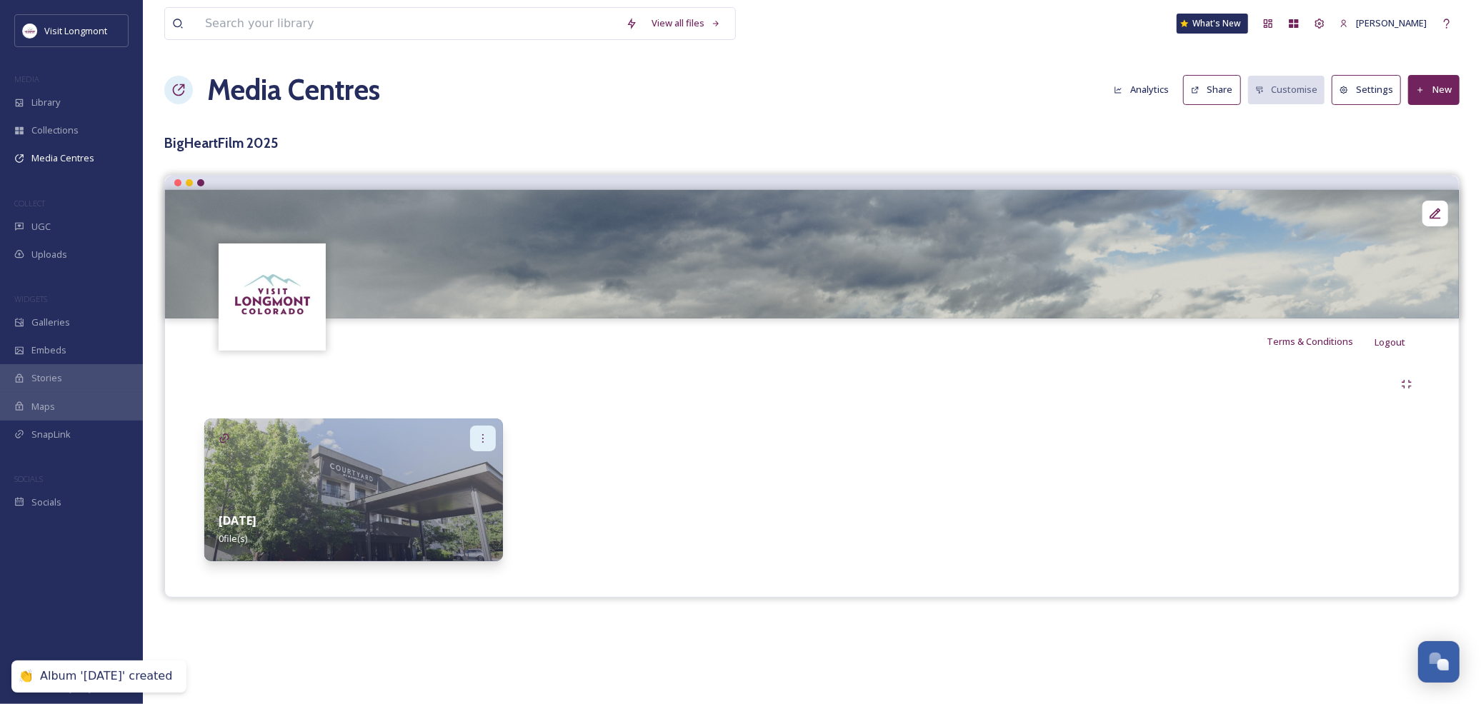
click at [473, 440] on div at bounding box center [483, 439] width 26 height 26
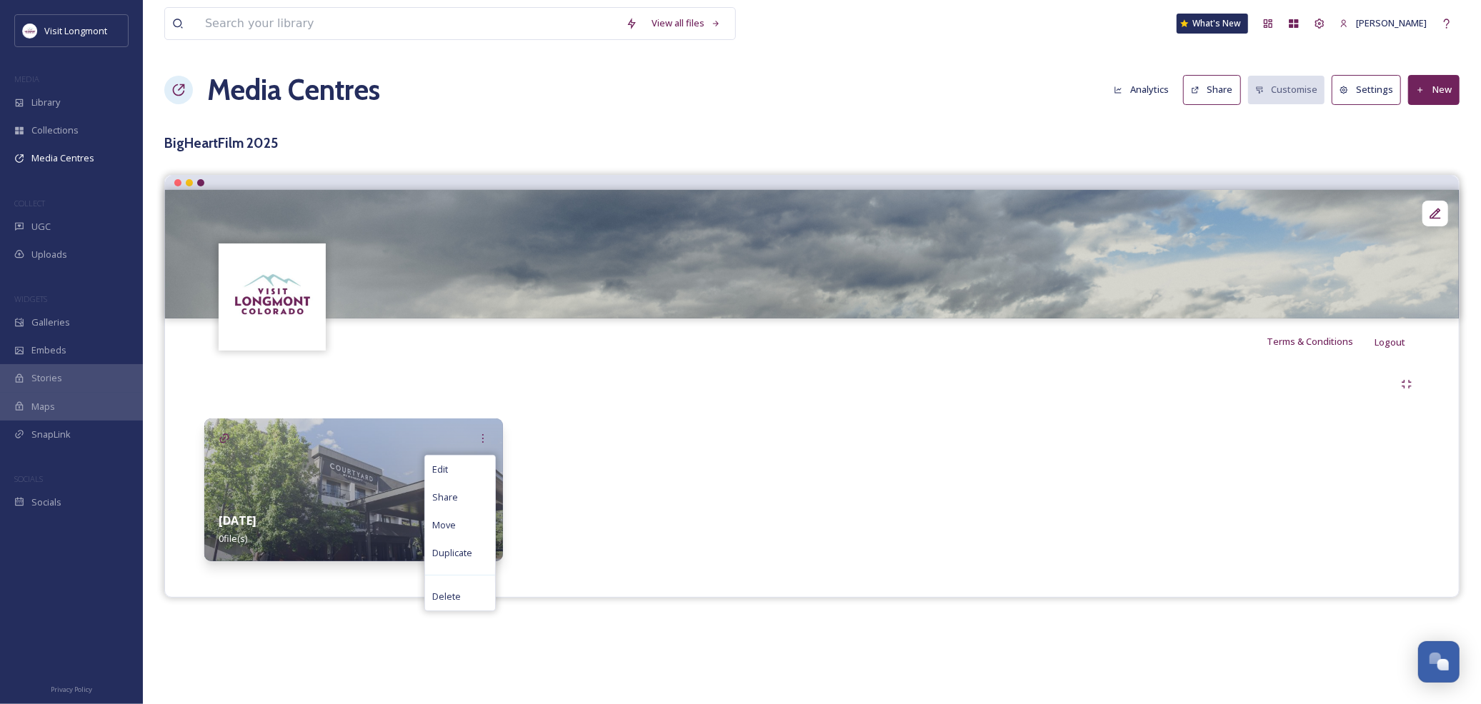
click at [354, 489] on img at bounding box center [353, 490] width 299 height 143
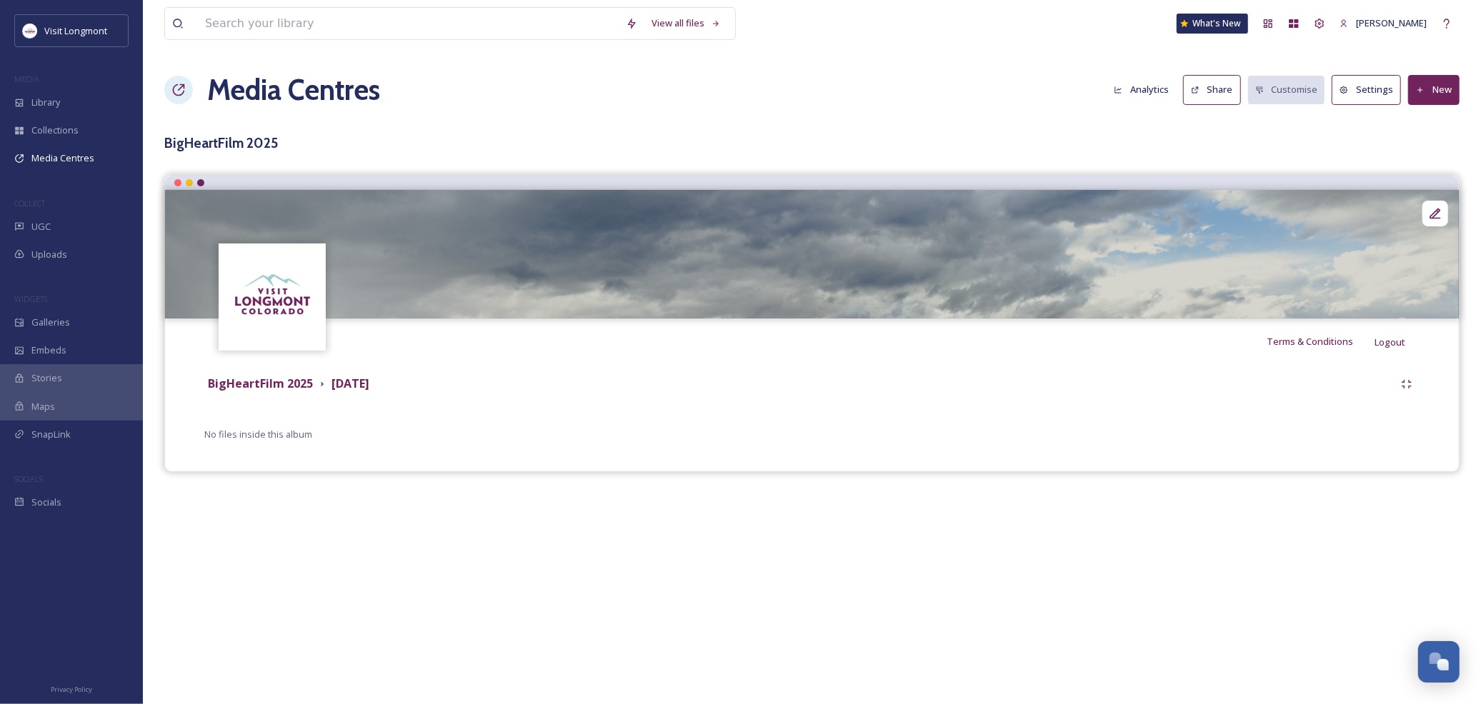
click at [1424, 82] on button "New" at bounding box center [1433, 89] width 51 height 29
click at [1411, 126] on span "Add Files" at bounding box center [1424, 123] width 39 height 14
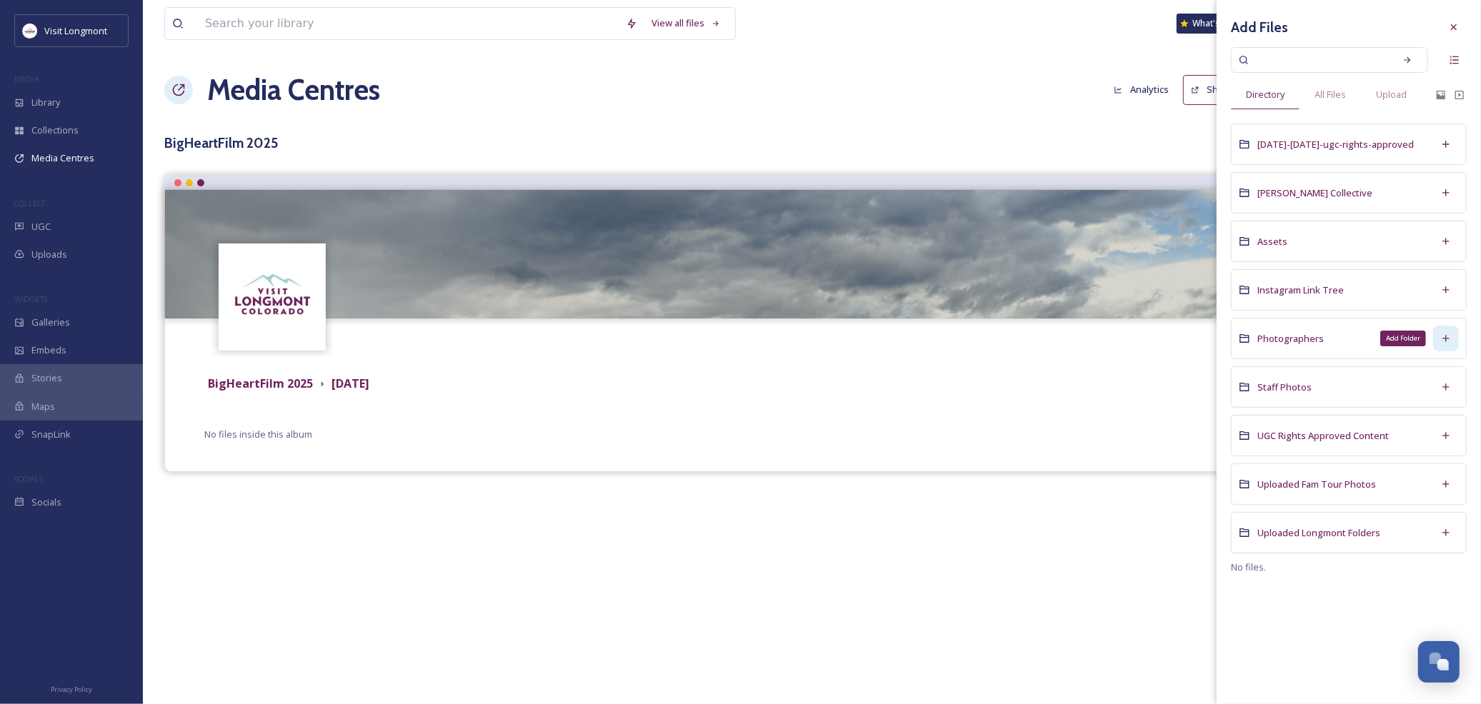
click at [1445, 336] on icon at bounding box center [1445, 338] width 11 height 11
click at [1151, 612] on div "View all files What's New Nikki Tooker Media Centres Analytics Share Customise …" at bounding box center [812, 352] width 1338 height 704
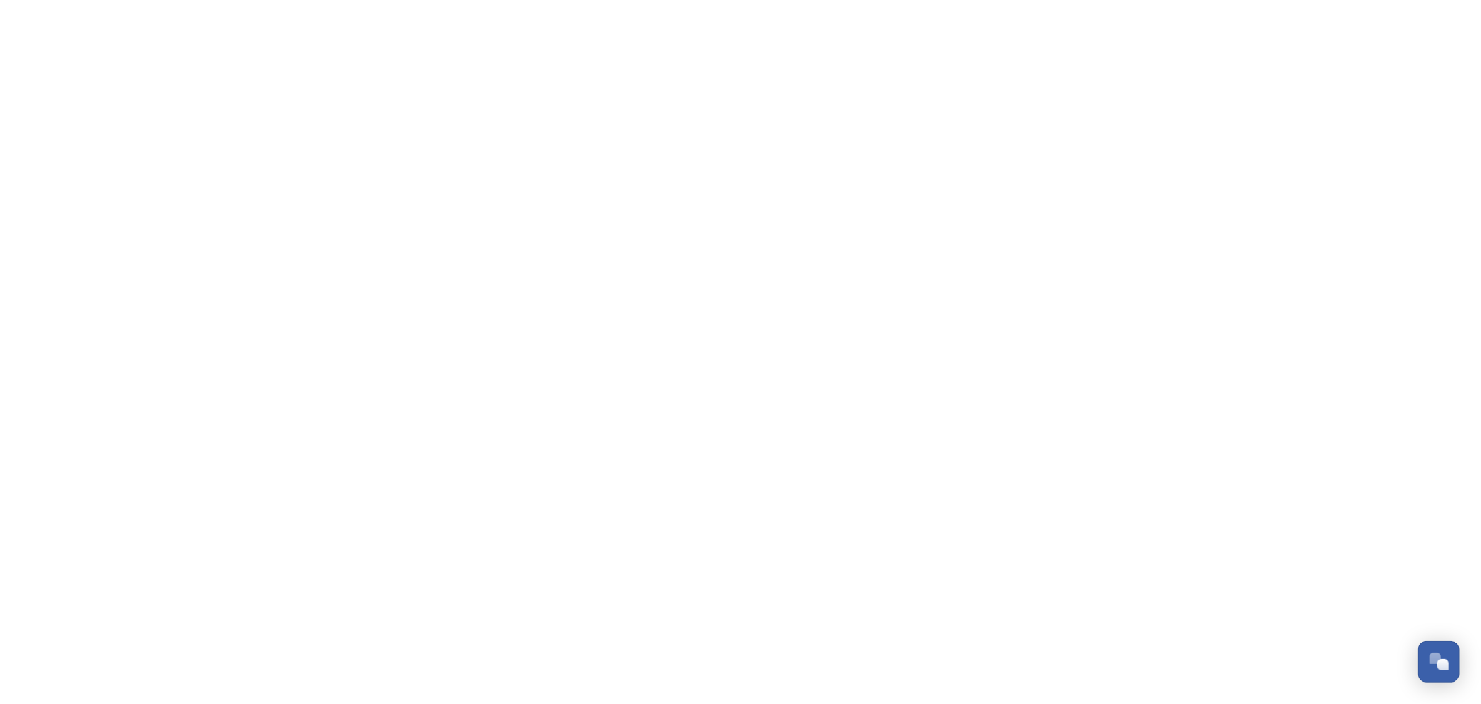
scroll to position [154, 0]
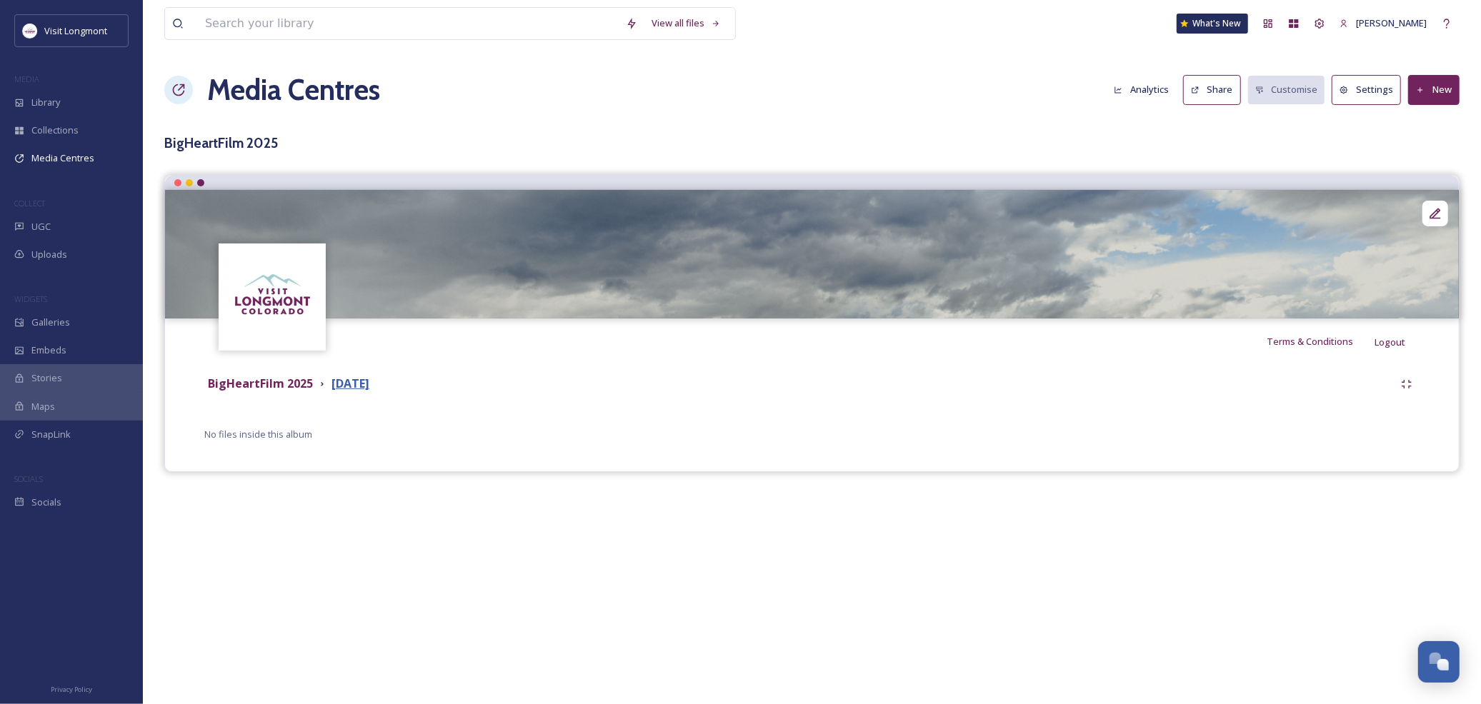
click at [359, 388] on strong "[DATE]" at bounding box center [350, 384] width 38 height 16
click at [1430, 209] on icon at bounding box center [1435, 213] width 14 height 14
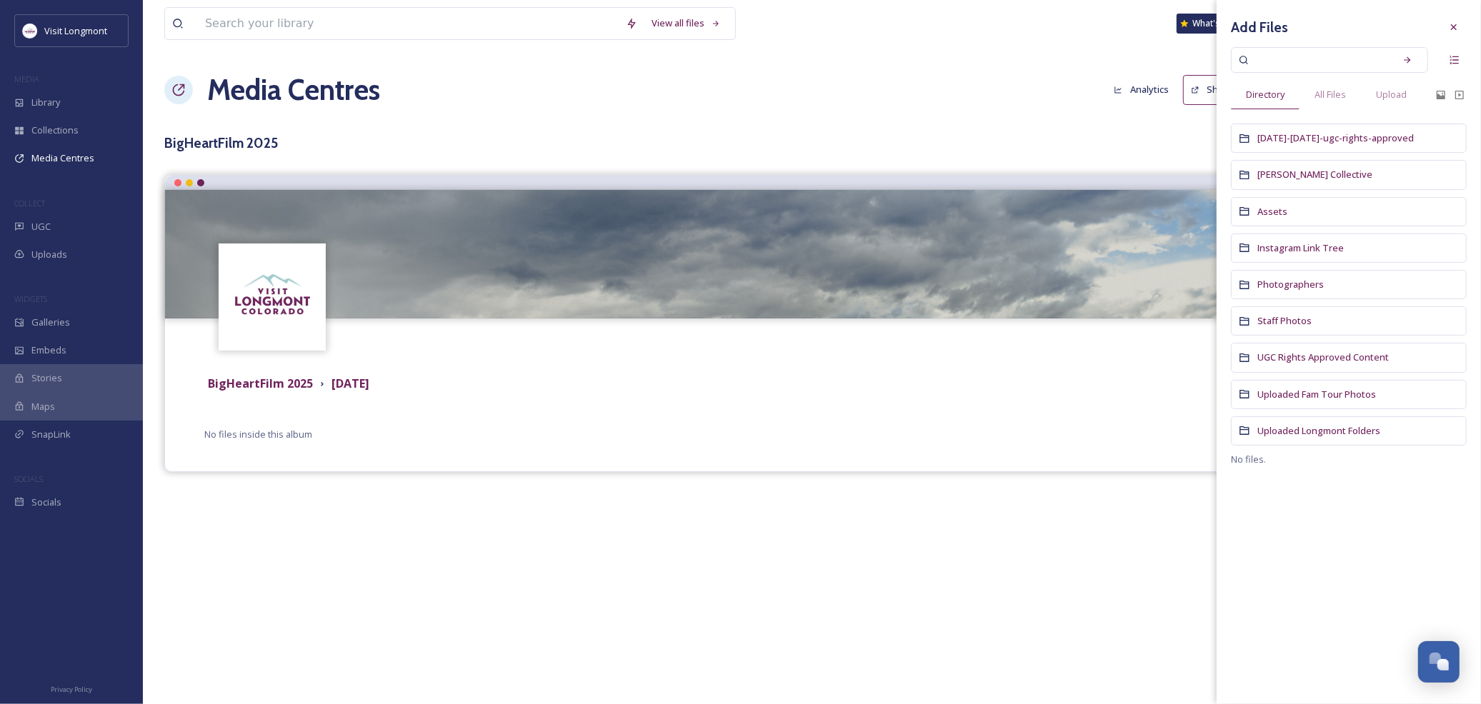
click at [1350, 289] on div "Photographers" at bounding box center [1349, 284] width 236 height 29
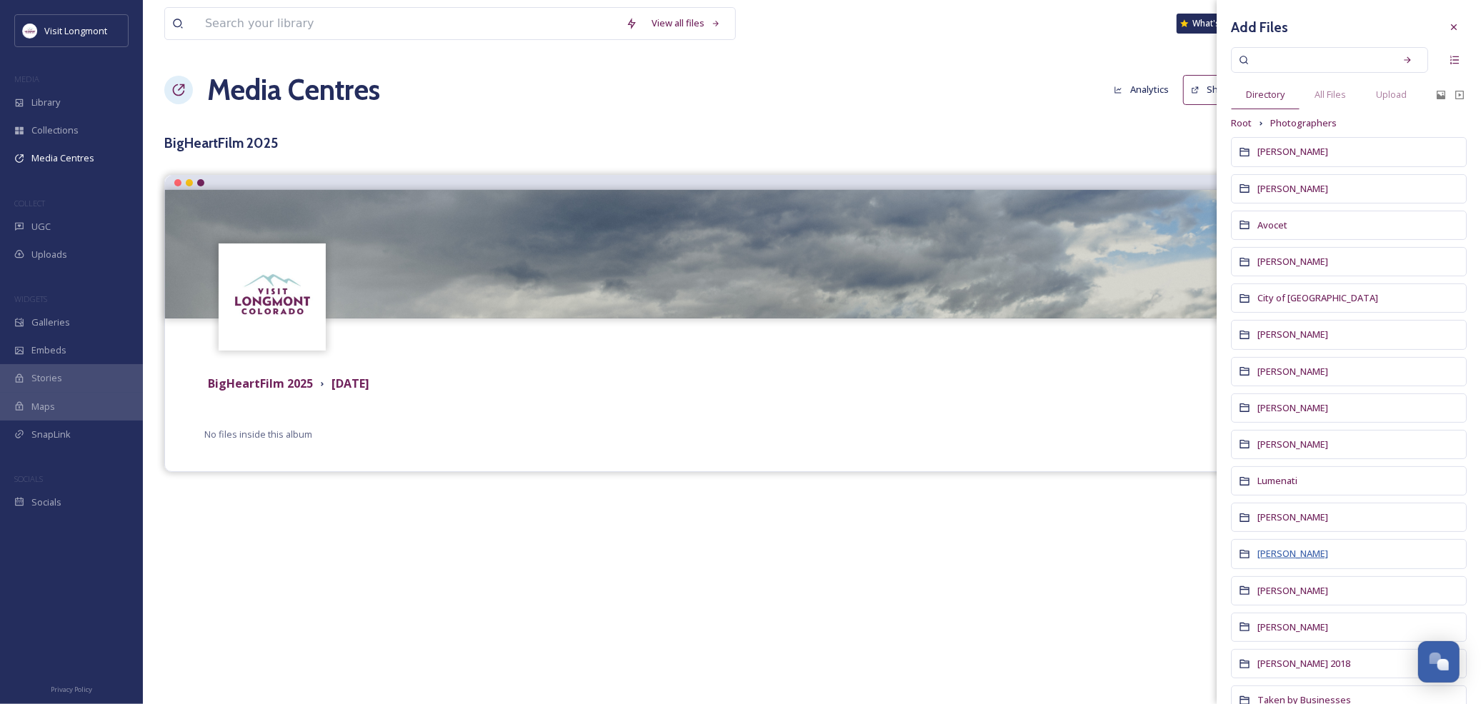
click at [1294, 554] on span "Megan Sweeney" at bounding box center [1292, 553] width 71 height 13
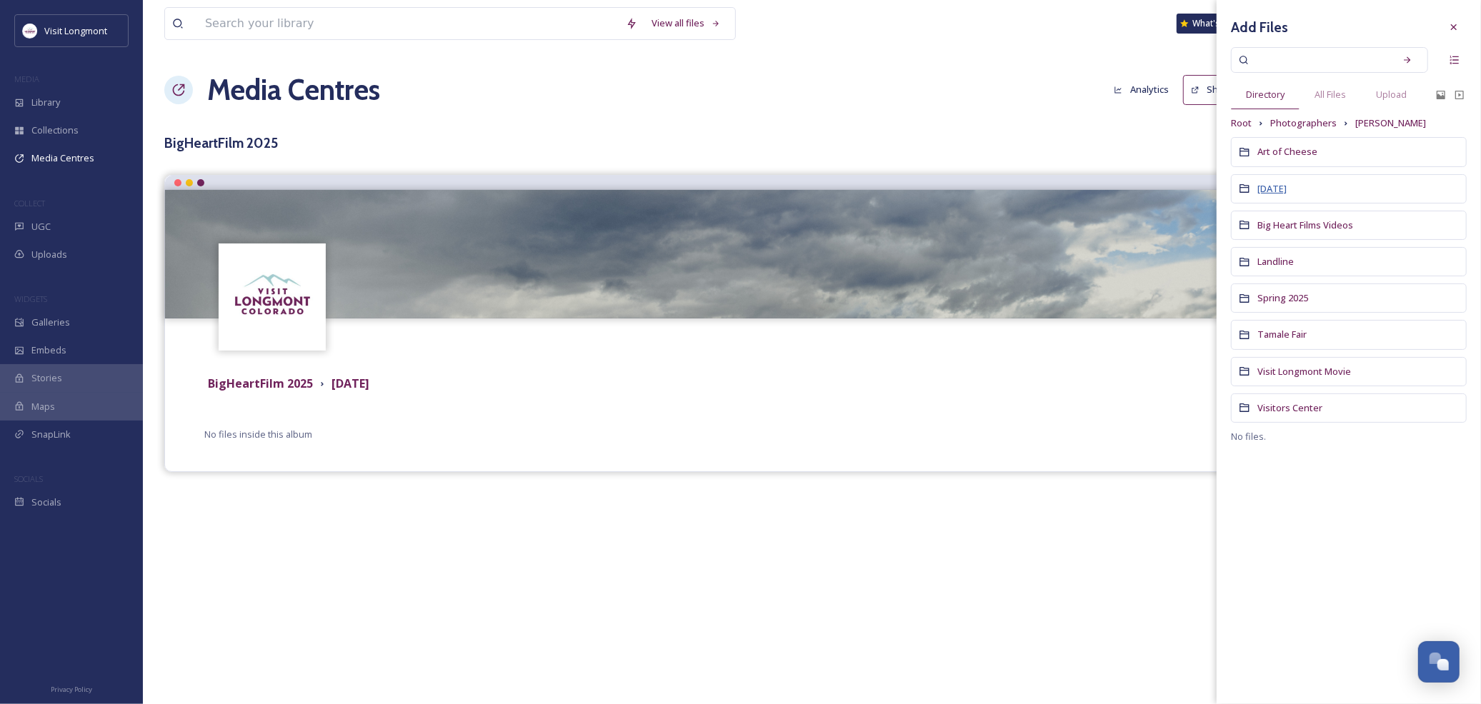
click at [1282, 191] on span "[DATE]" at bounding box center [1271, 188] width 29 height 13
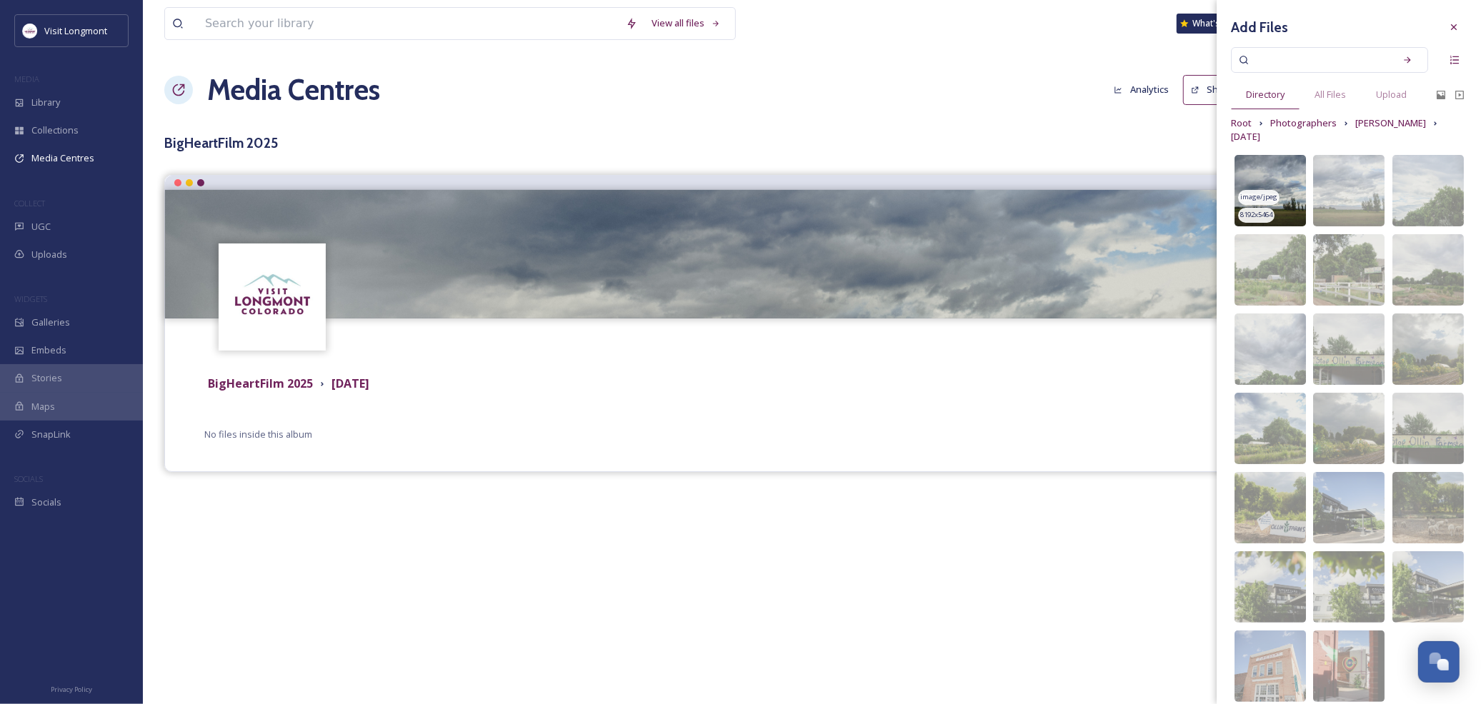
click at [1284, 165] on img at bounding box center [1269, 190] width 71 height 71
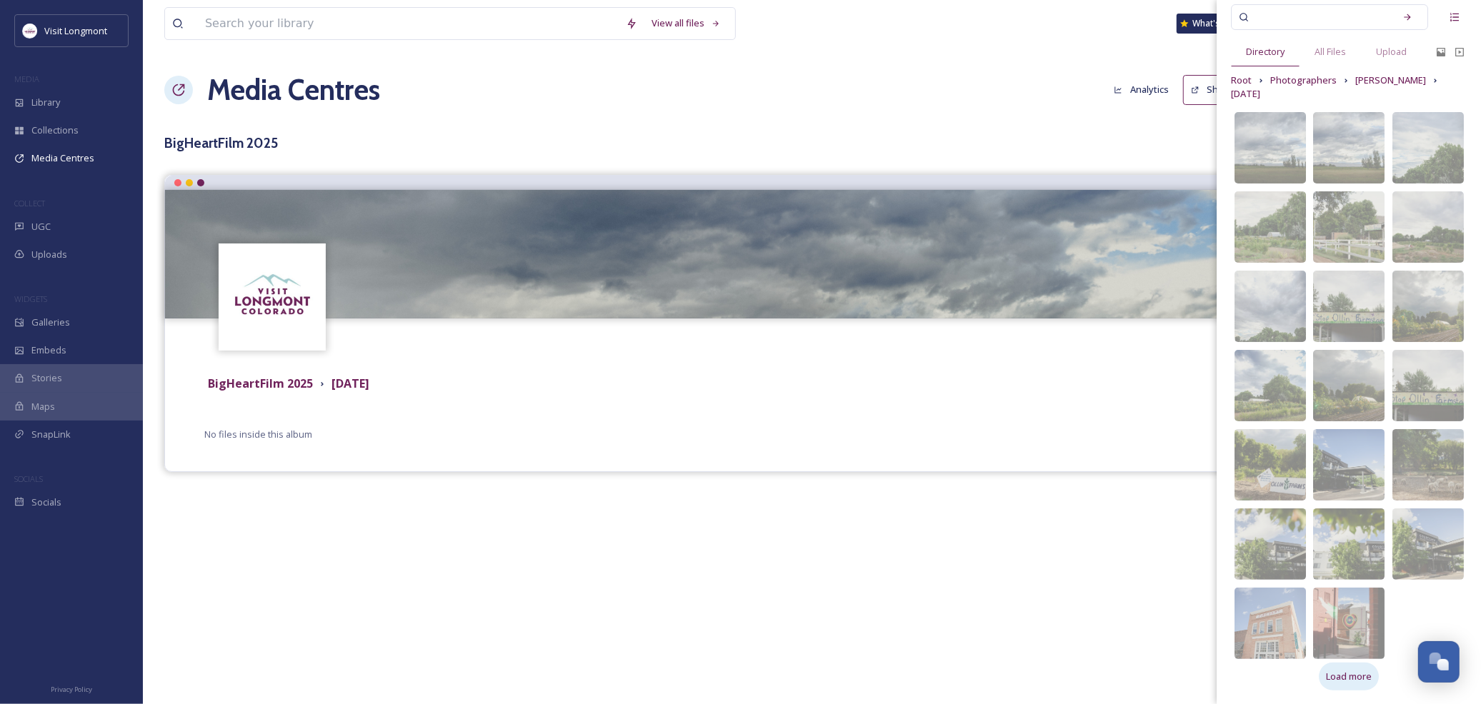
click at [1340, 684] on div "Load more" at bounding box center [1349, 677] width 60 height 28
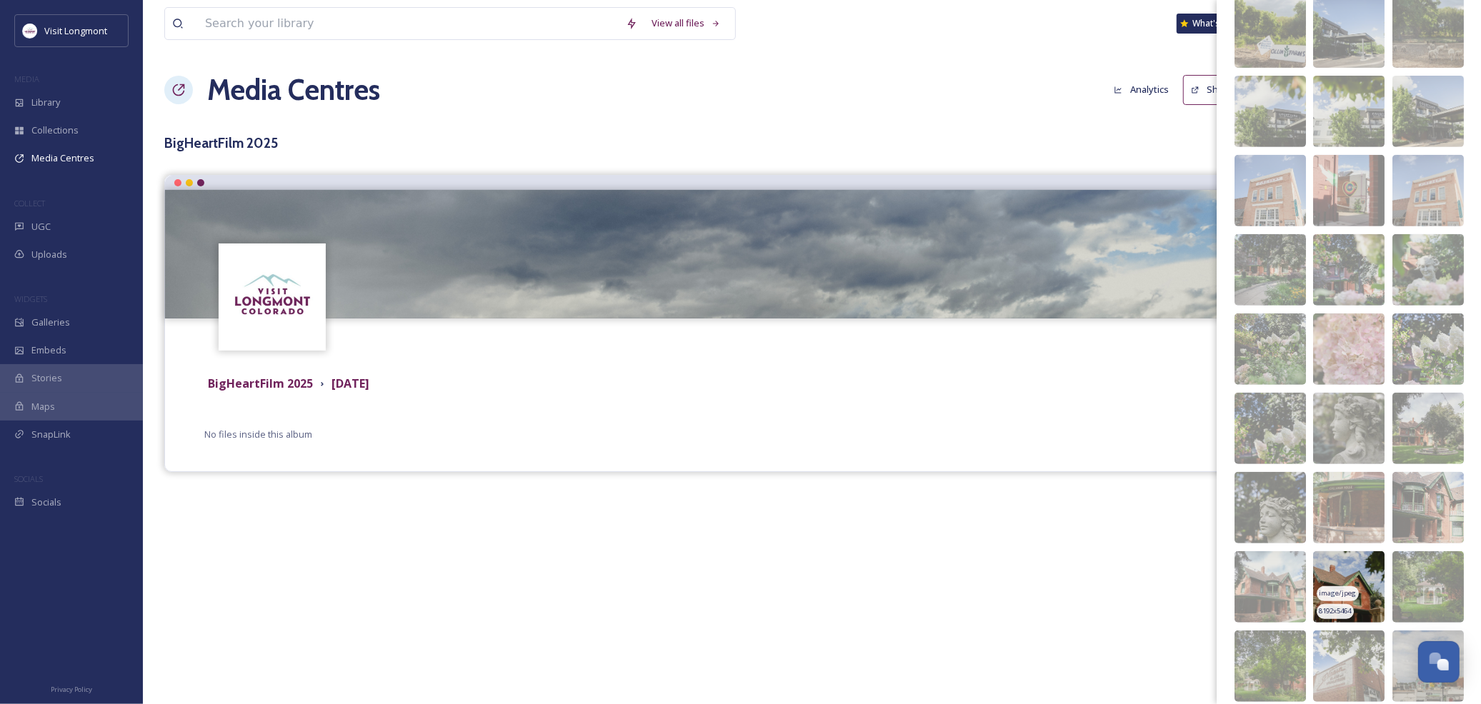
scroll to position [597, 0]
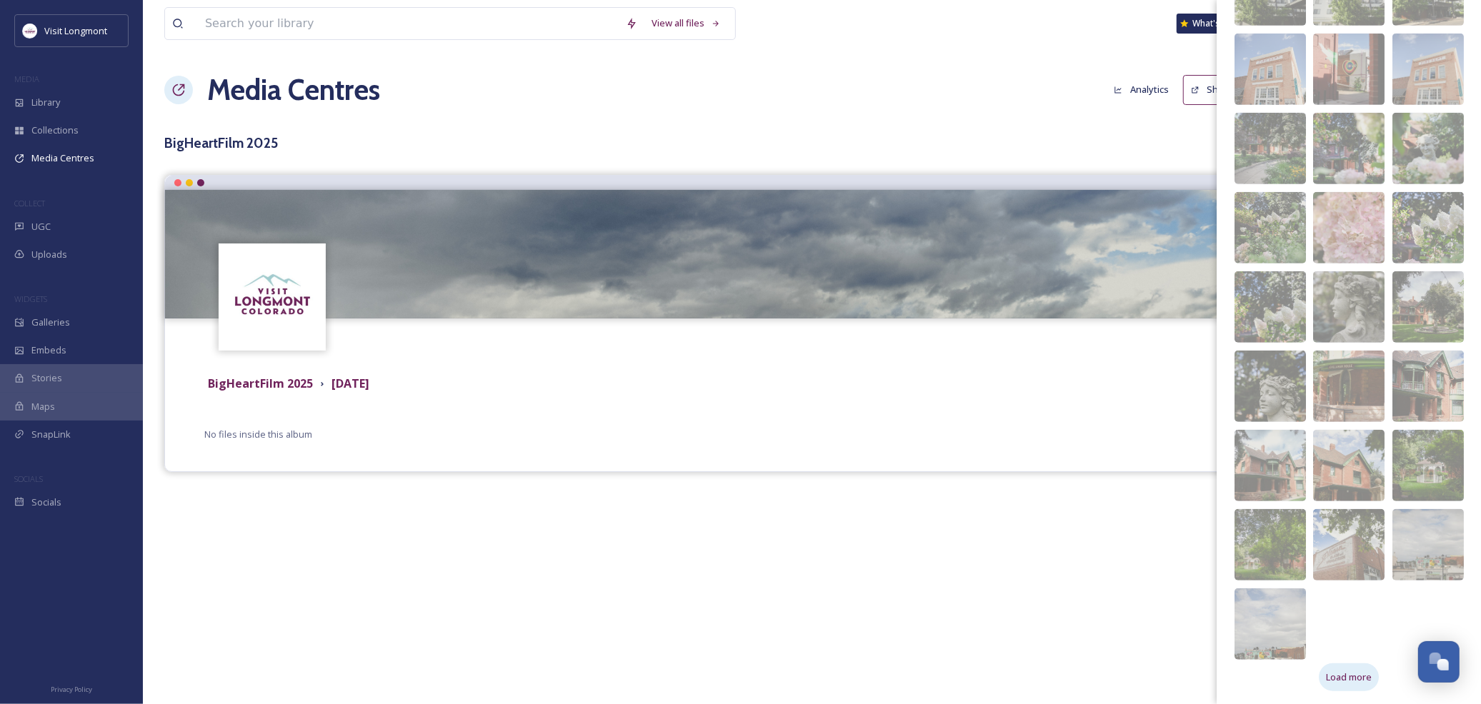
click at [1340, 682] on span "Load more" at bounding box center [1349, 678] width 46 height 14
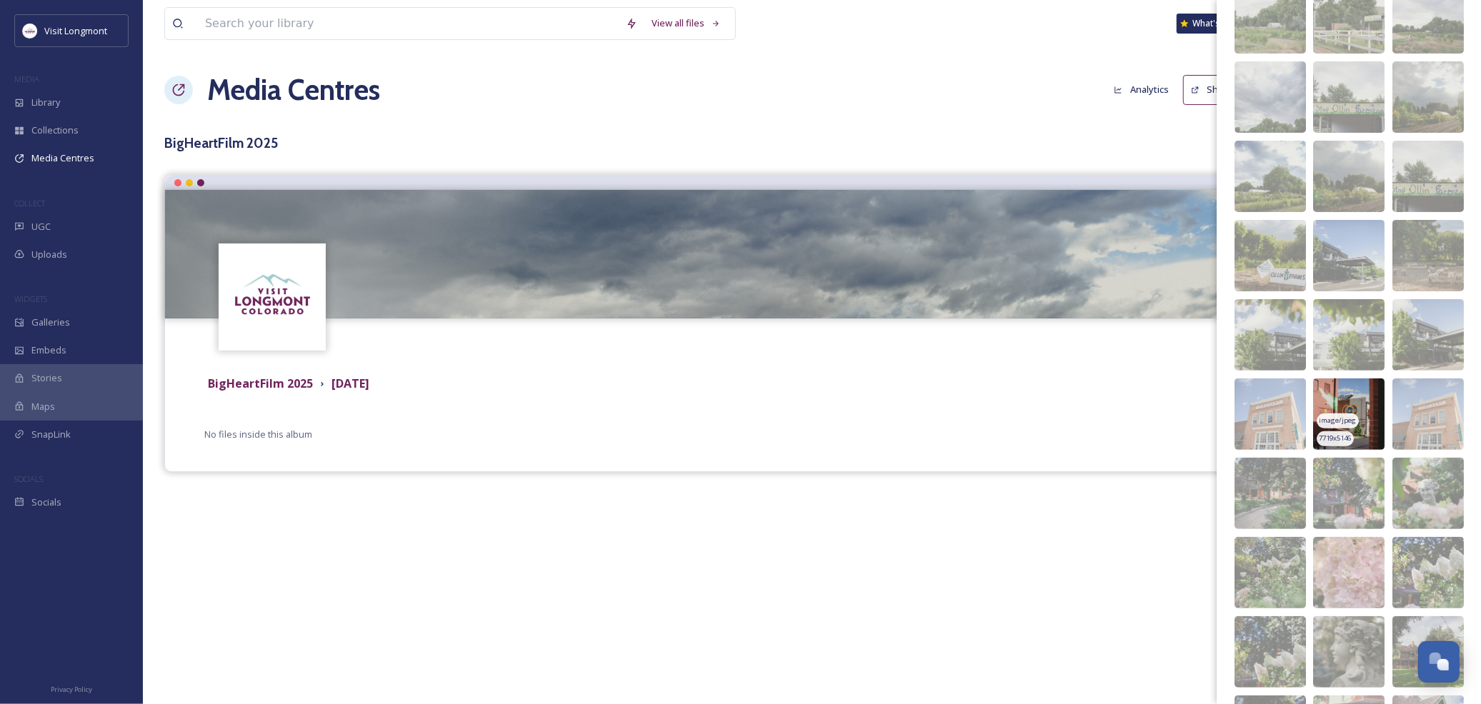
scroll to position [0, 0]
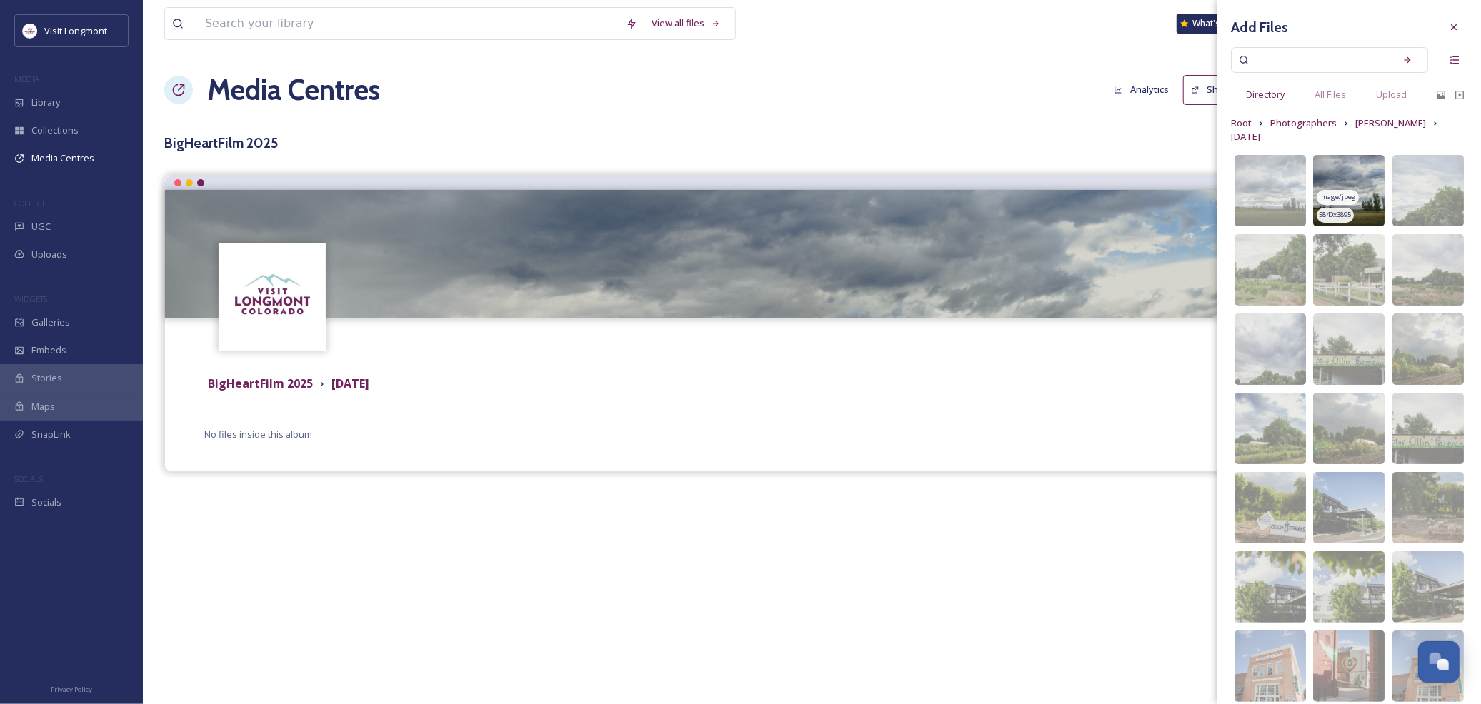
click at [1361, 181] on img at bounding box center [1348, 190] width 71 height 71
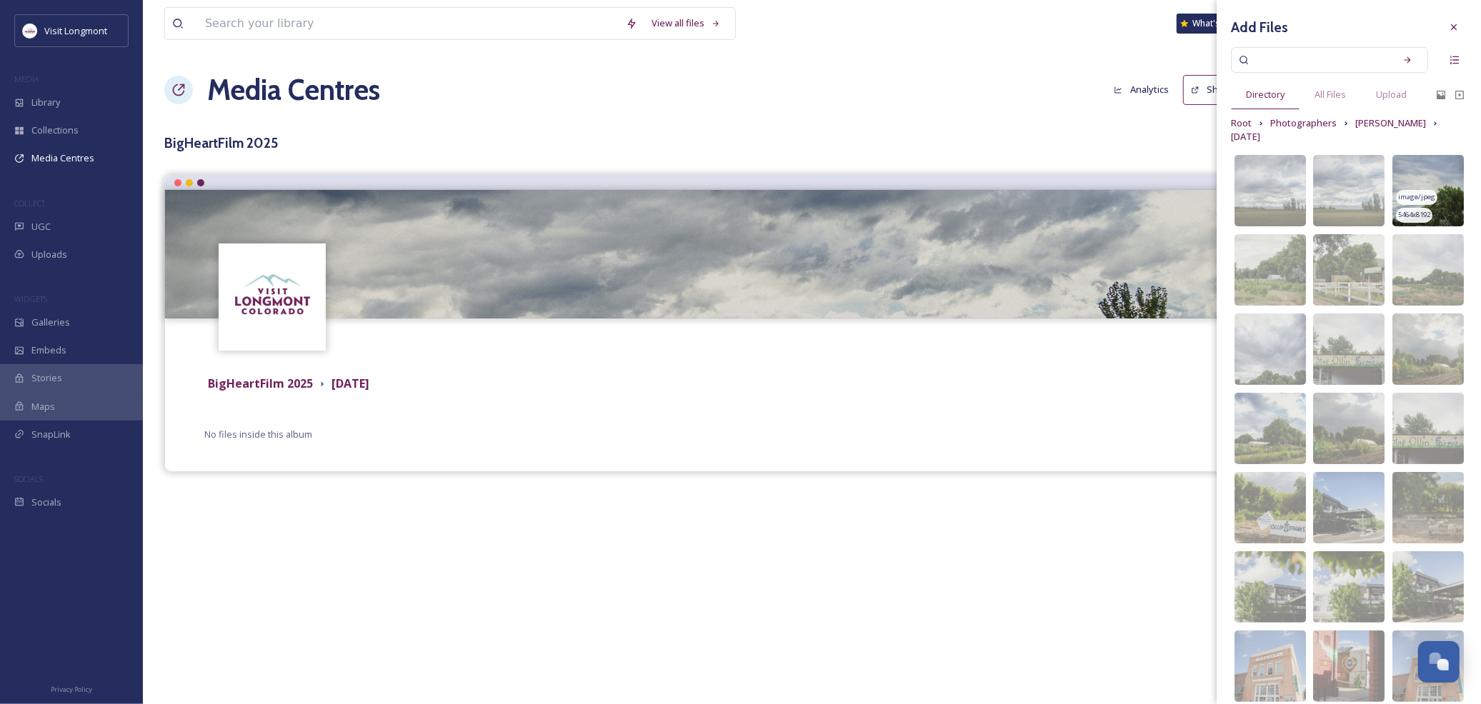
click at [1434, 187] on img at bounding box center [1427, 190] width 71 height 71
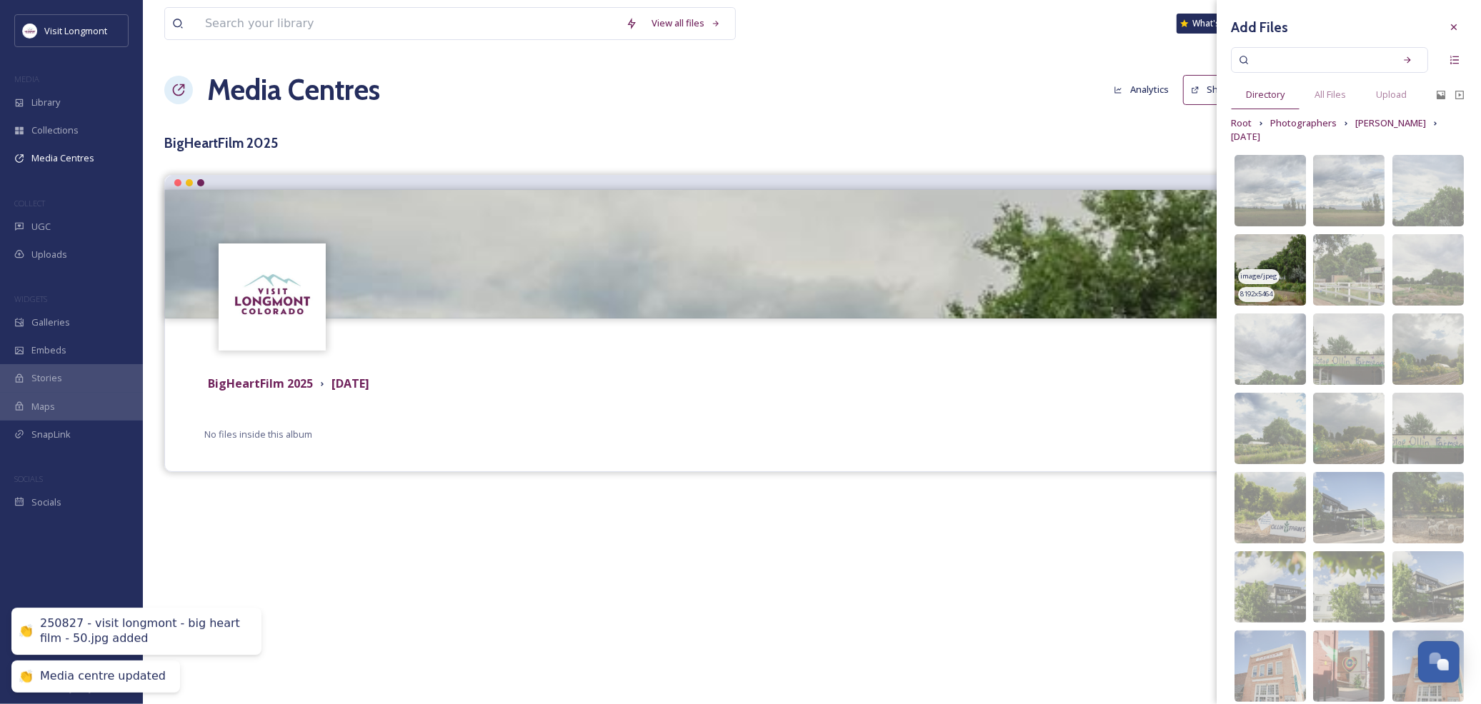
click at [1269, 246] on img at bounding box center [1269, 269] width 71 height 71
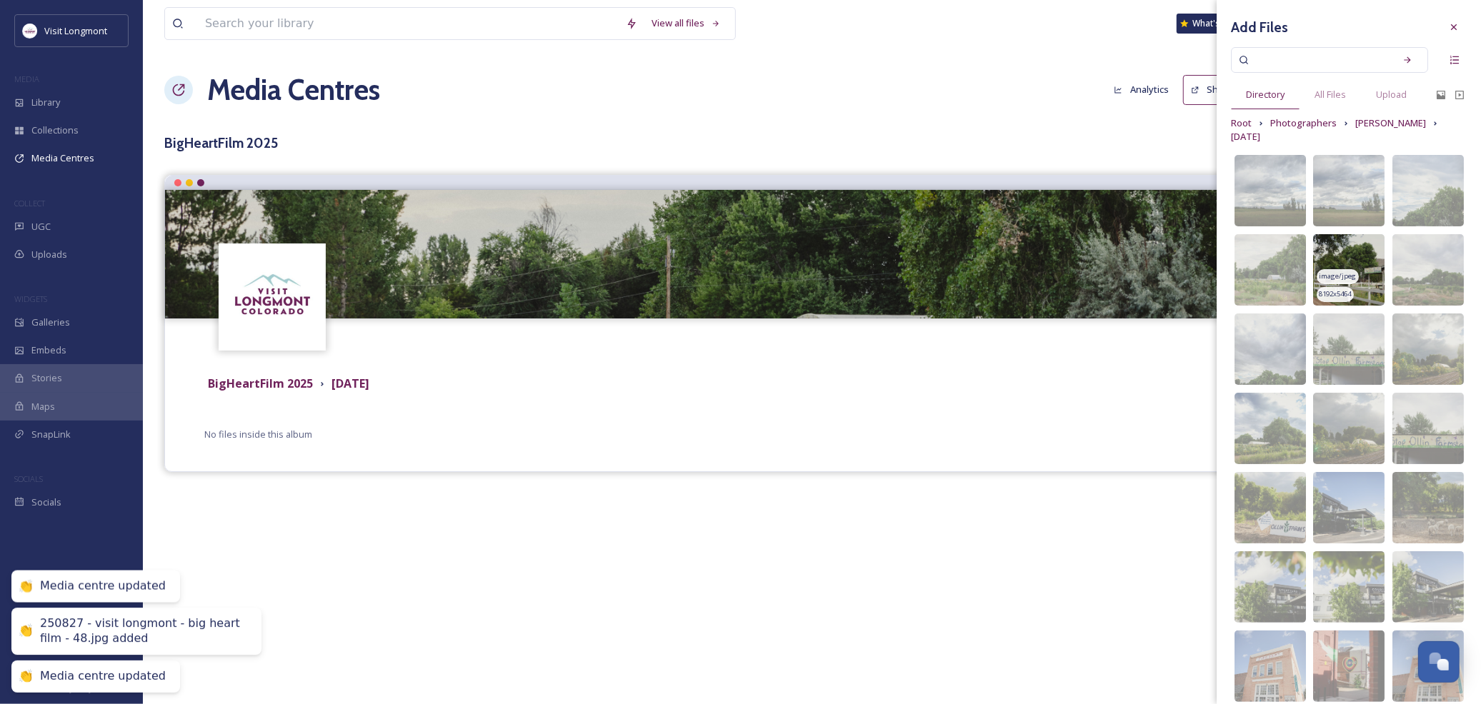
click at [1325, 255] on img at bounding box center [1348, 269] width 71 height 71
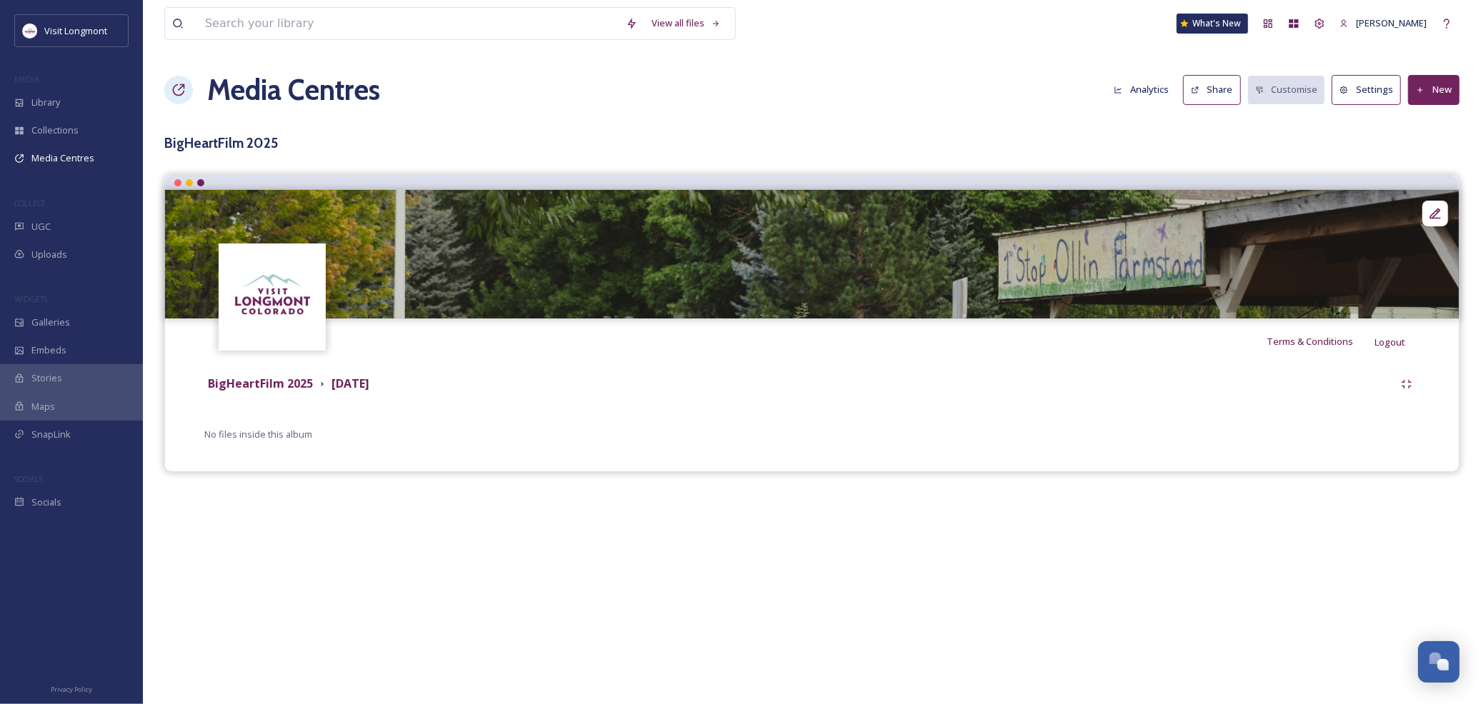
click at [965, 466] on div "Terms & Conditions Logout Photos taken by Megan Sweeney @ Big Heart Film for Vi…" at bounding box center [811, 323] width 1295 height 297
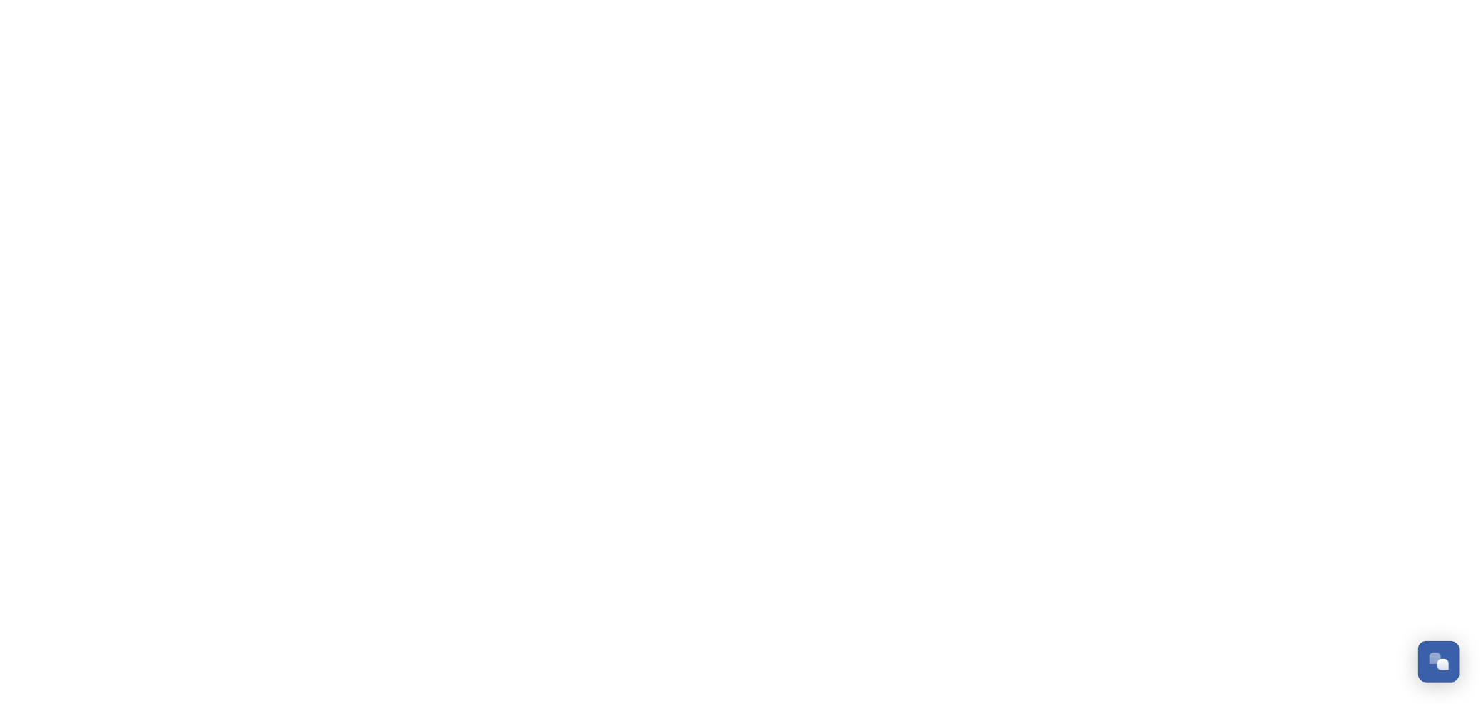
scroll to position [154, 0]
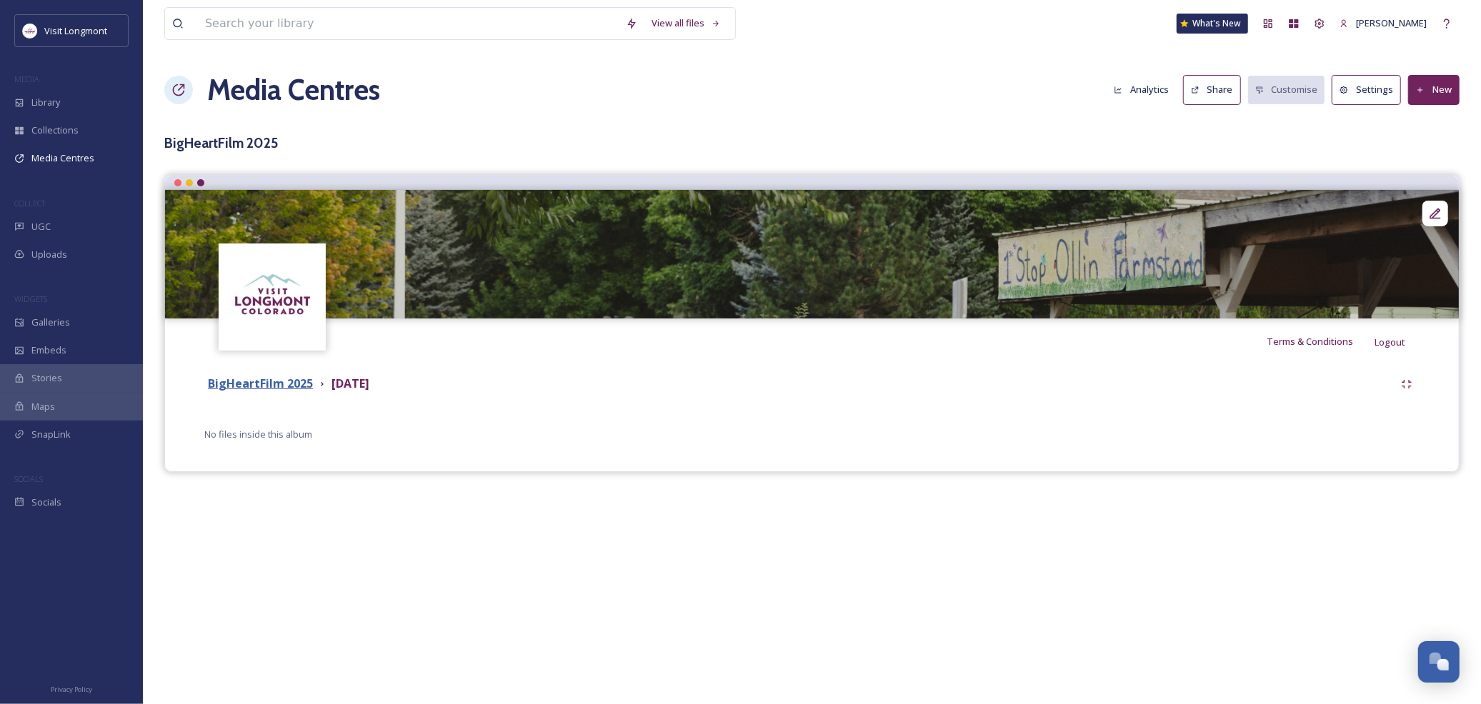
click at [281, 387] on strong "BigHeartFilm 2025" at bounding box center [260, 384] width 105 height 16
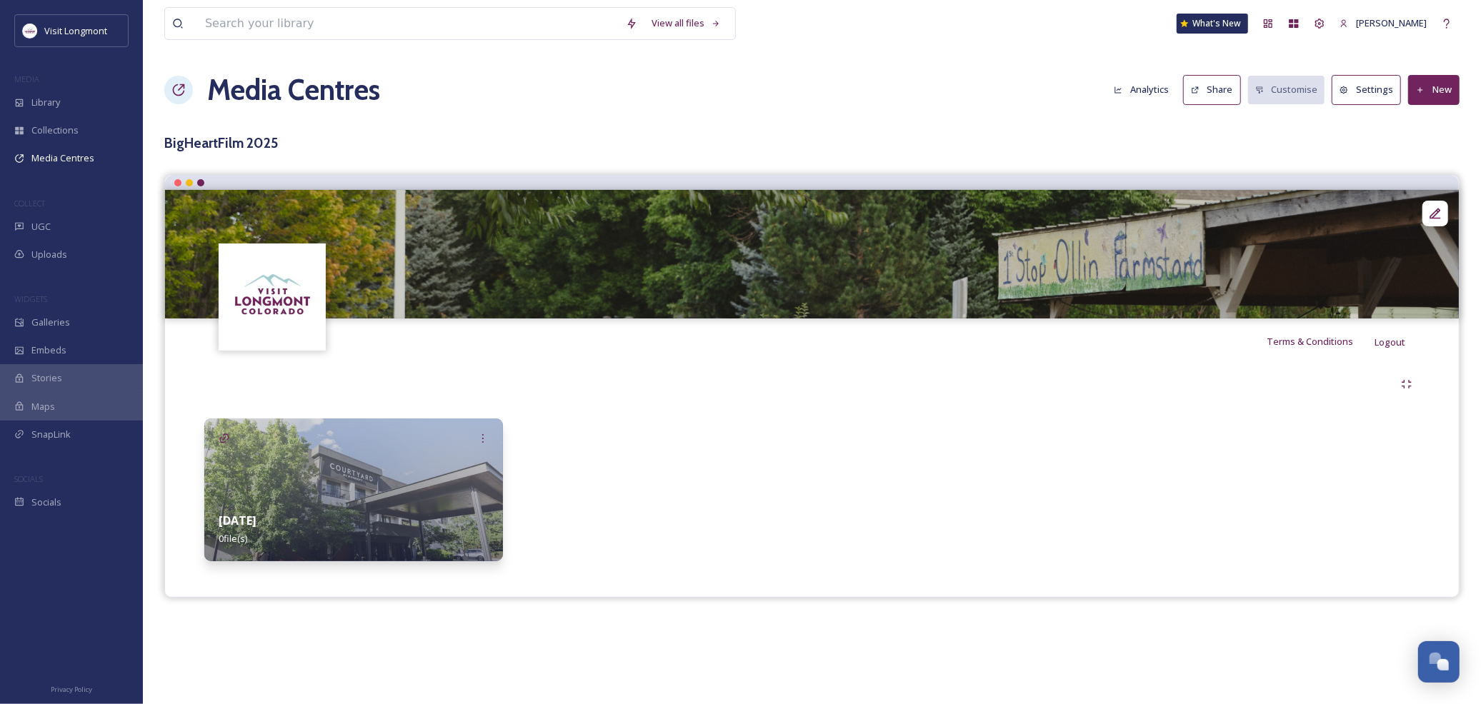
click at [422, 476] on img at bounding box center [353, 490] width 299 height 143
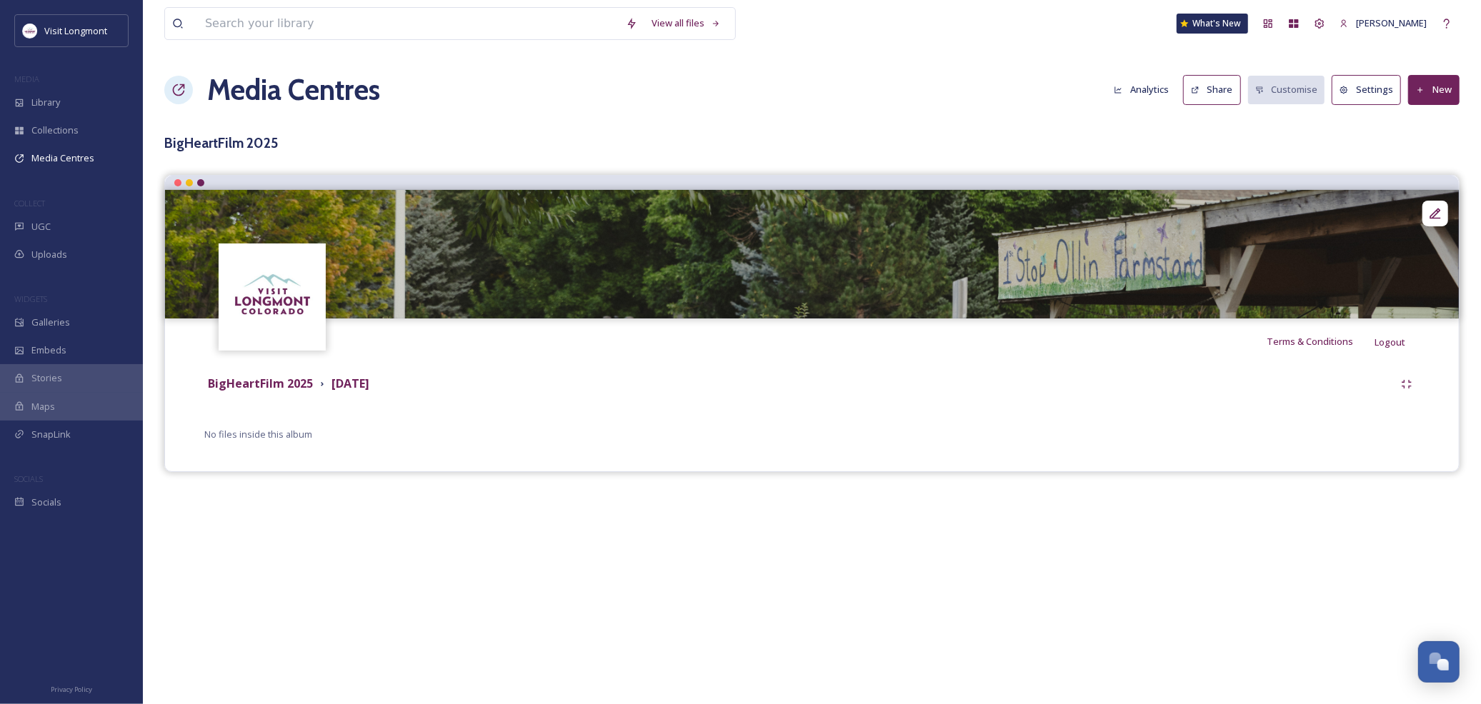
click at [1421, 88] on icon at bounding box center [1420, 90] width 9 height 9
click at [1433, 130] on div "Add Files" at bounding box center [1428, 123] width 61 height 28
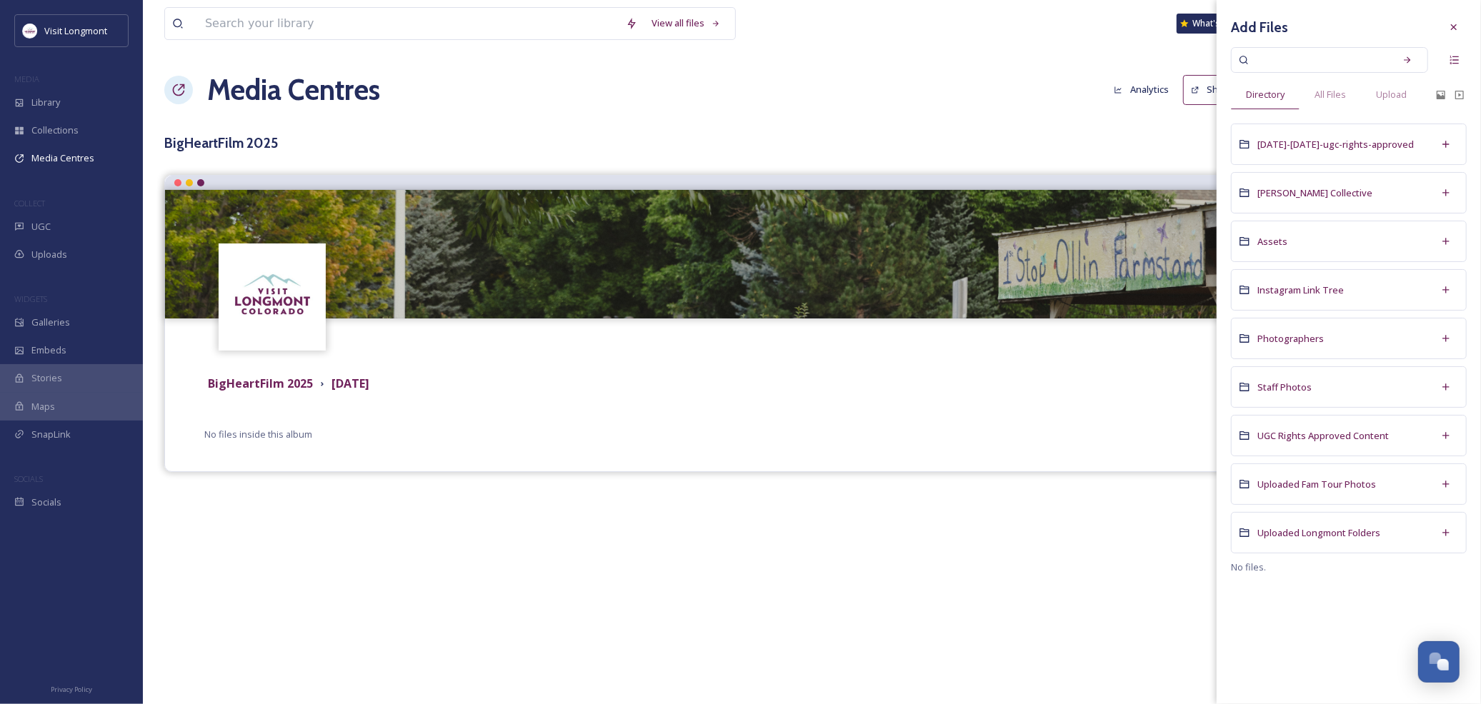
click at [1361, 341] on div "Photographers" at bounding box center [1349, 338] width 236 height 41
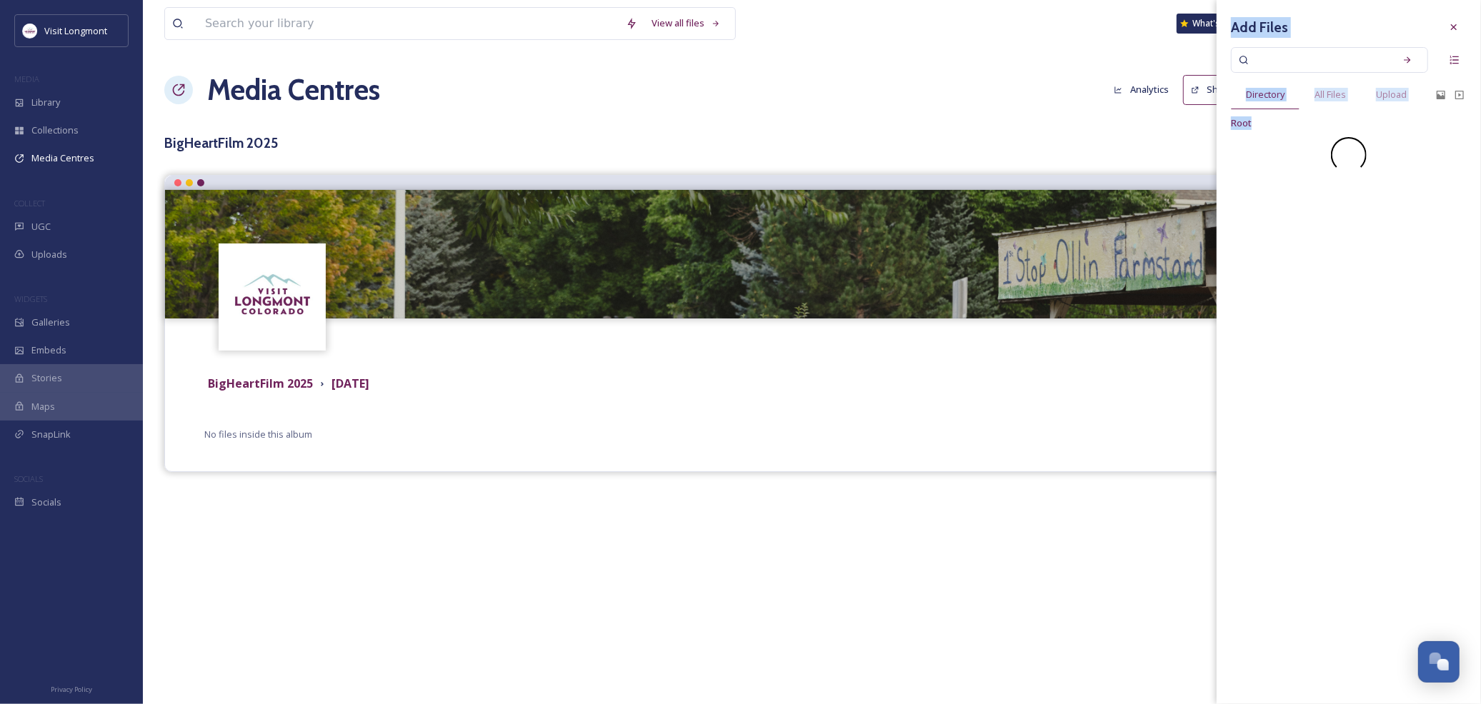
click at [1361, 341] on div "Add Files Directory All Files Upload Root" at bounding box center [1348, 352] width 264 height 704
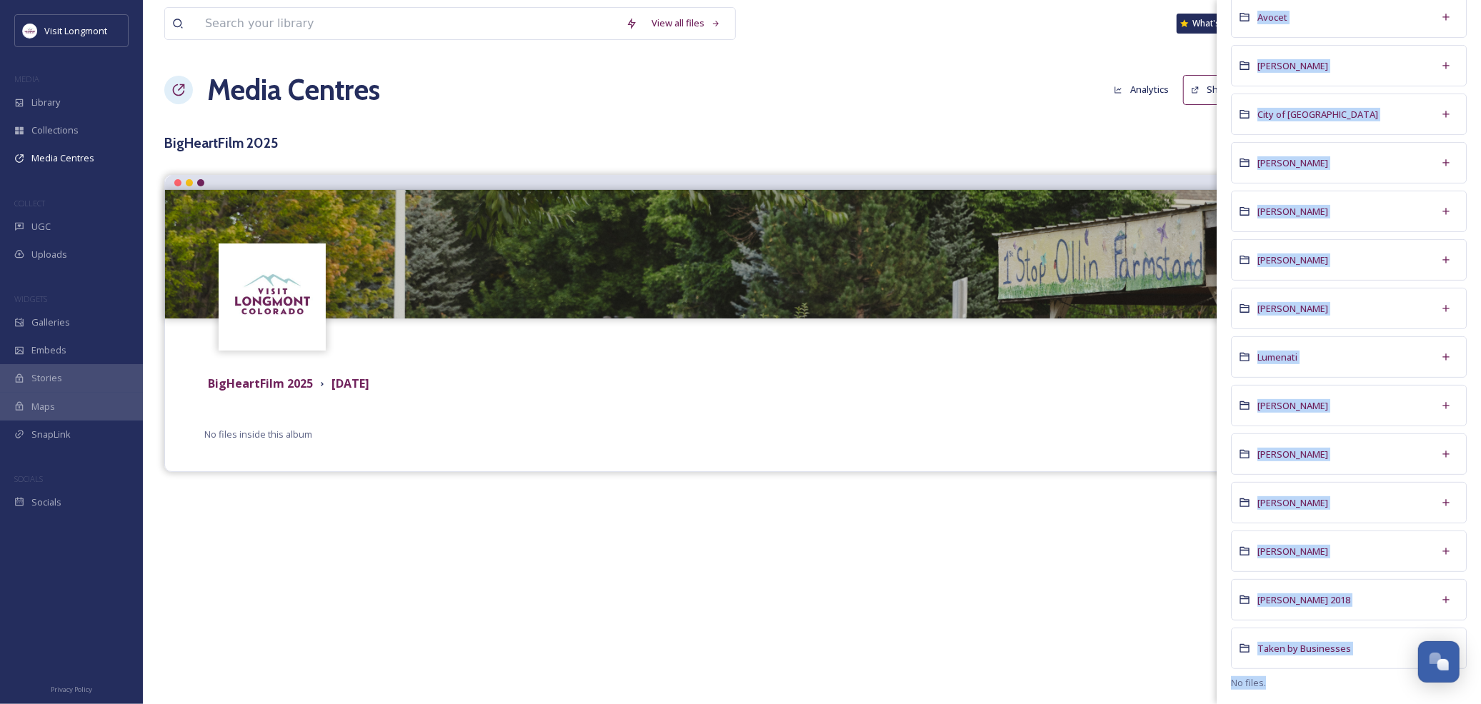
scroll to position [240, 0]
click at [1361, 450] on div "Megan Sweeney" at bounding box center [1349, 453] width 236 height 41
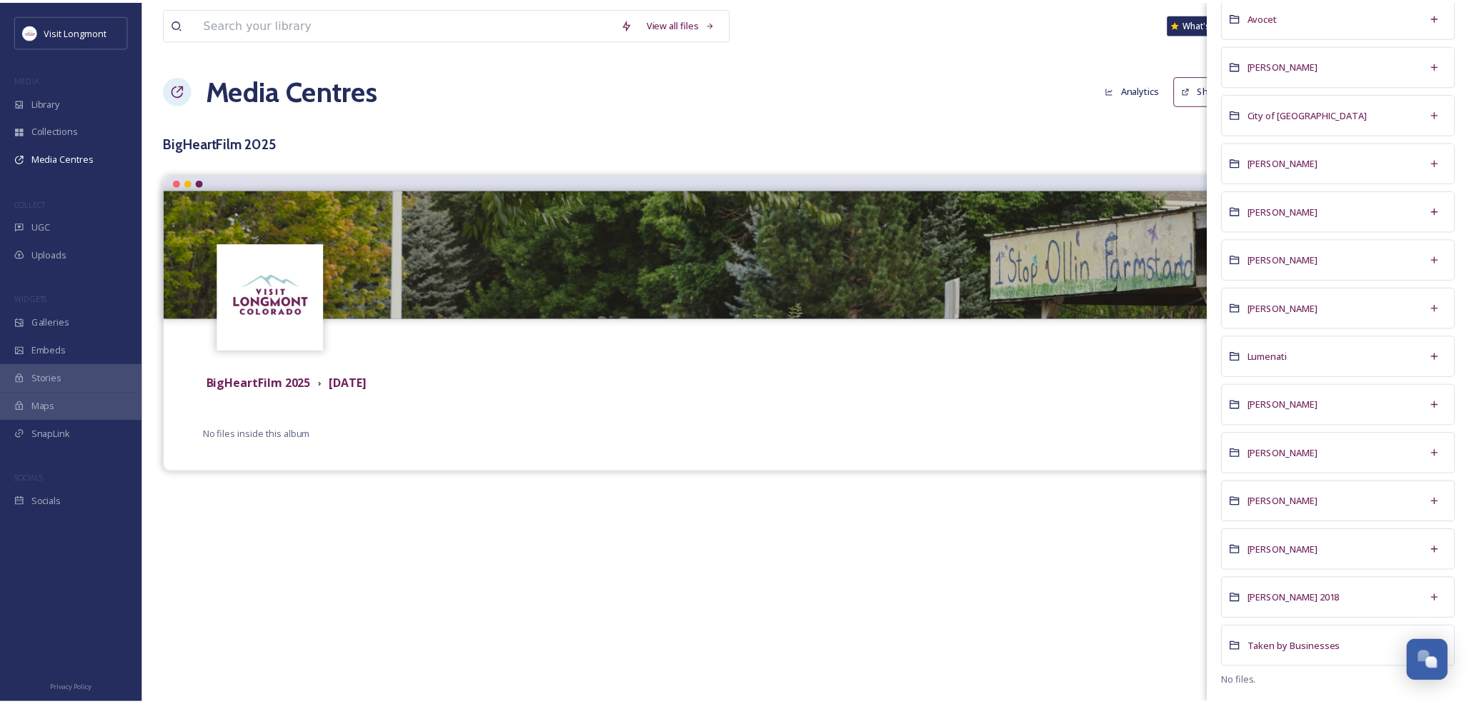
scroll to position [0, 0]
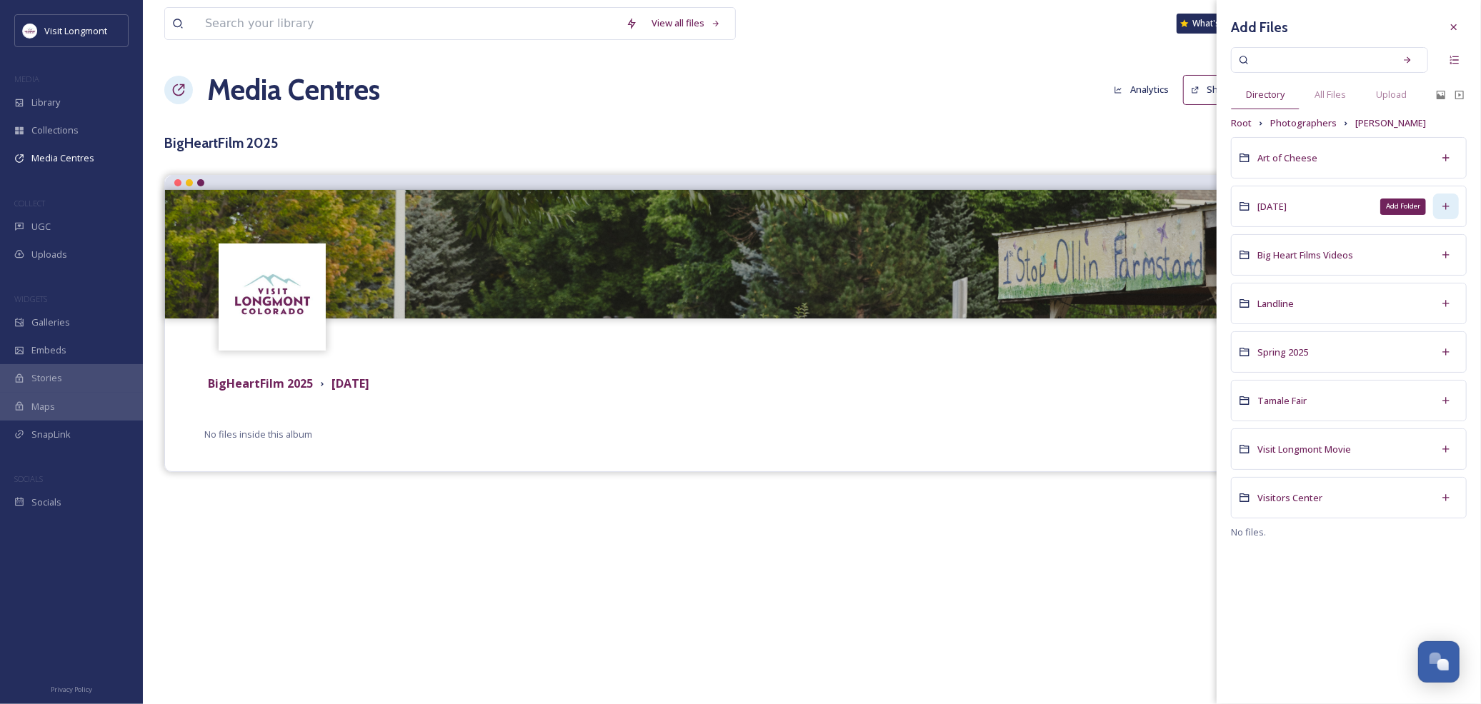
click at [1441, 205] on icon at bounding box center [1445, 206] width 11 height 11
click at [1446, 204] on icon at bounding box center [1445, 206] width 11 height 11
click at [1374, 196] on div "[DATE]" at bounding box center [1349, 206] width 236 height 41
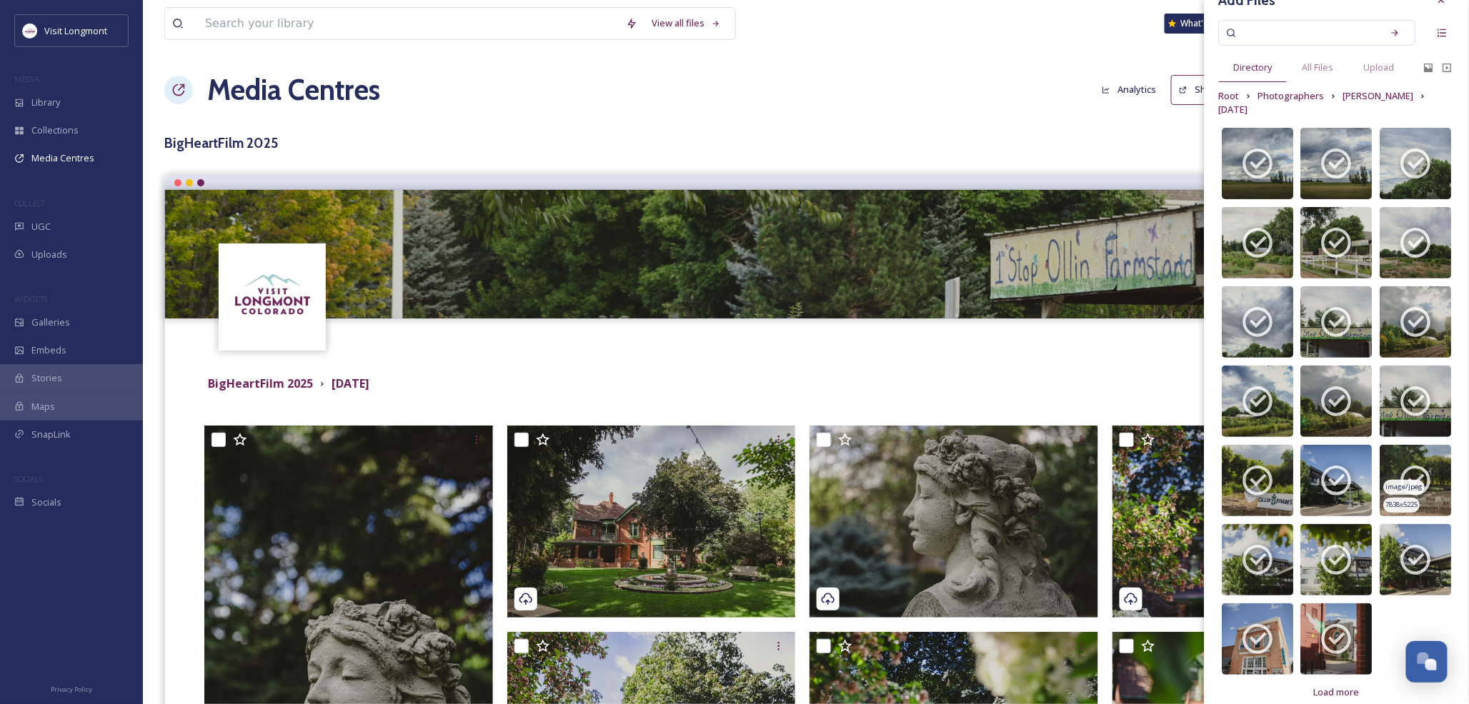
scroll to position [43, 0]
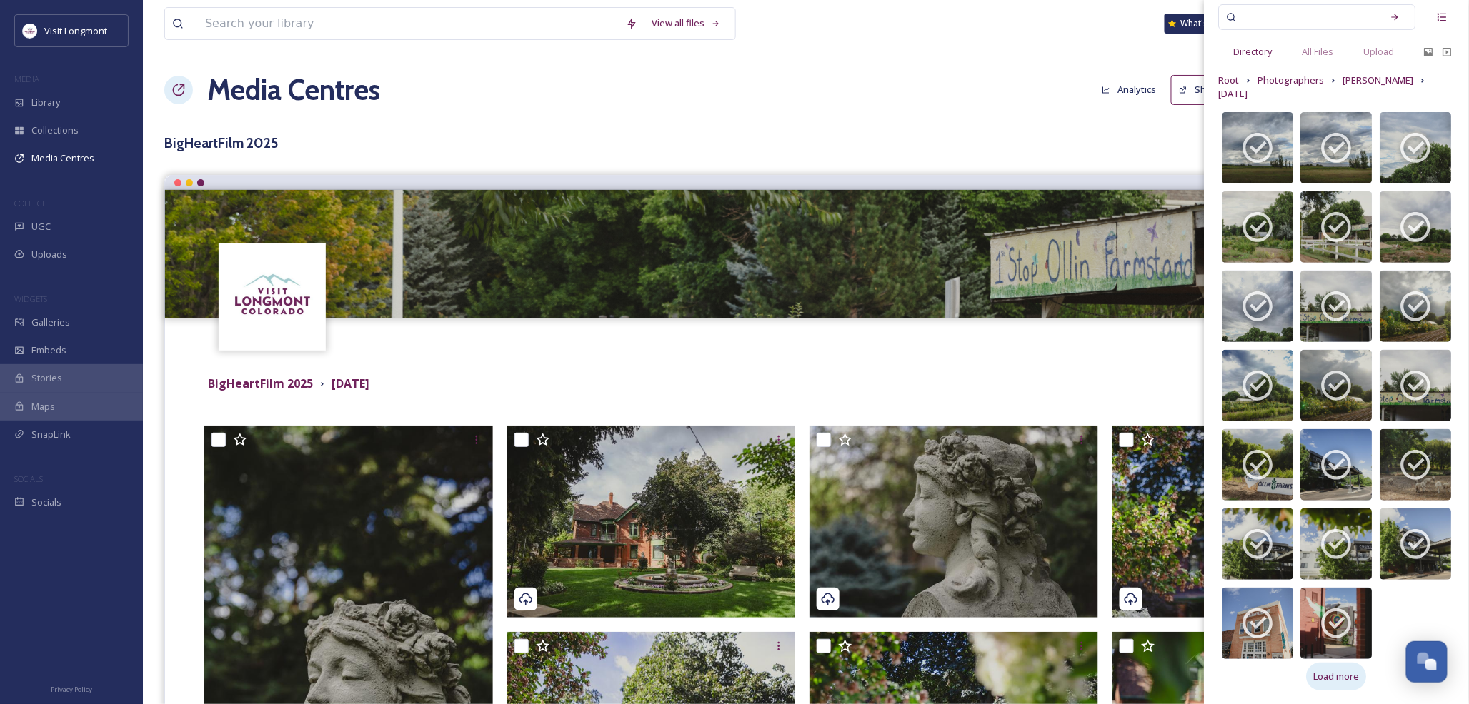
click at [1338, 674] on span "Load more" at bounding box center [1337, 677] width 46 height 14
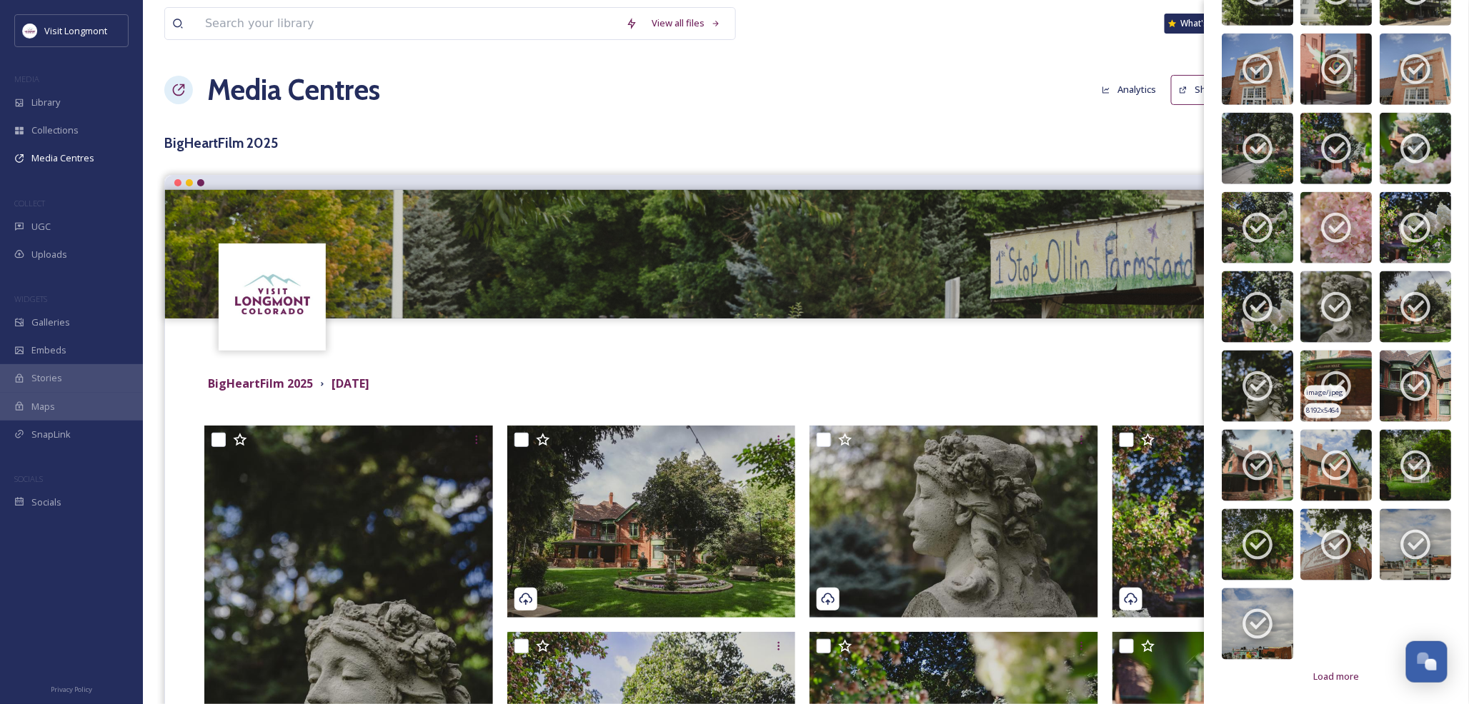
scroll to position [0, 0]
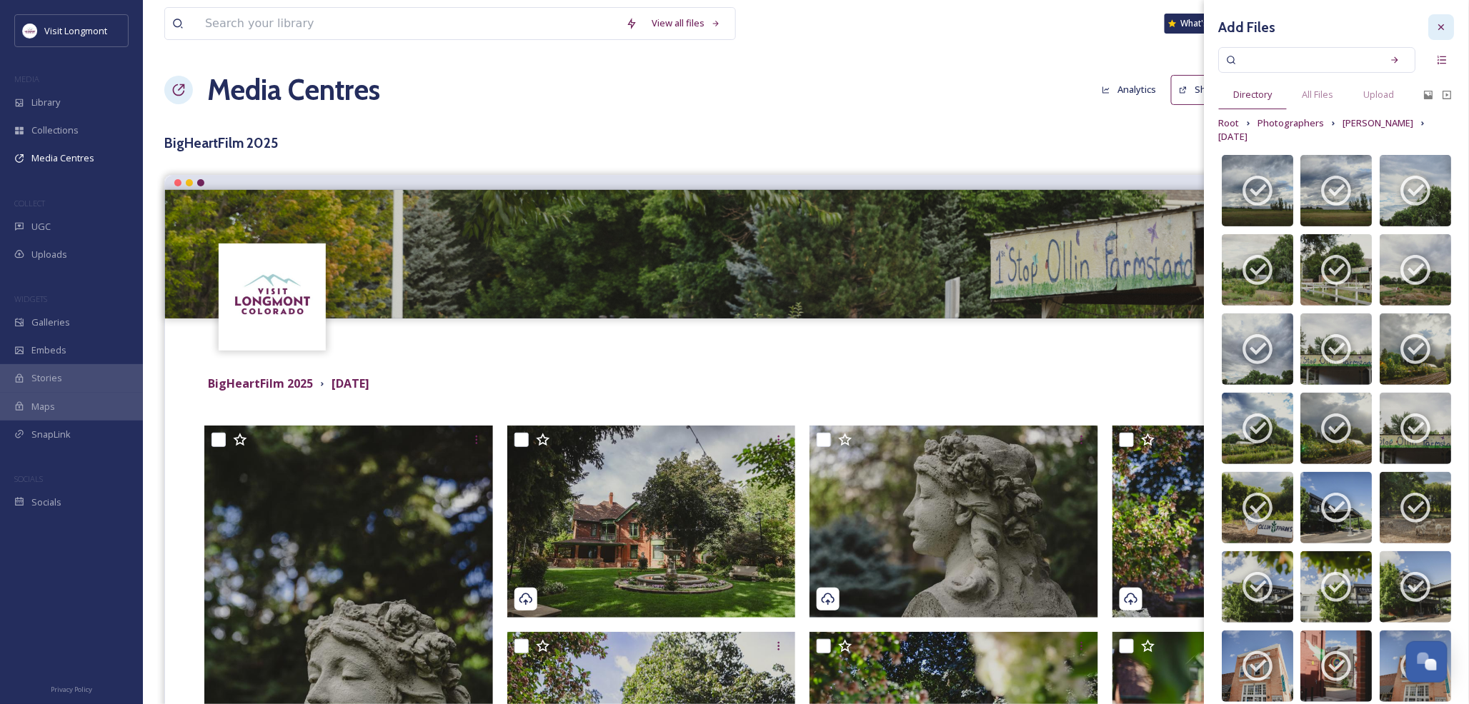
click at [1439, 29] on icon at bounding box center [1442, 27] width 6 height 6
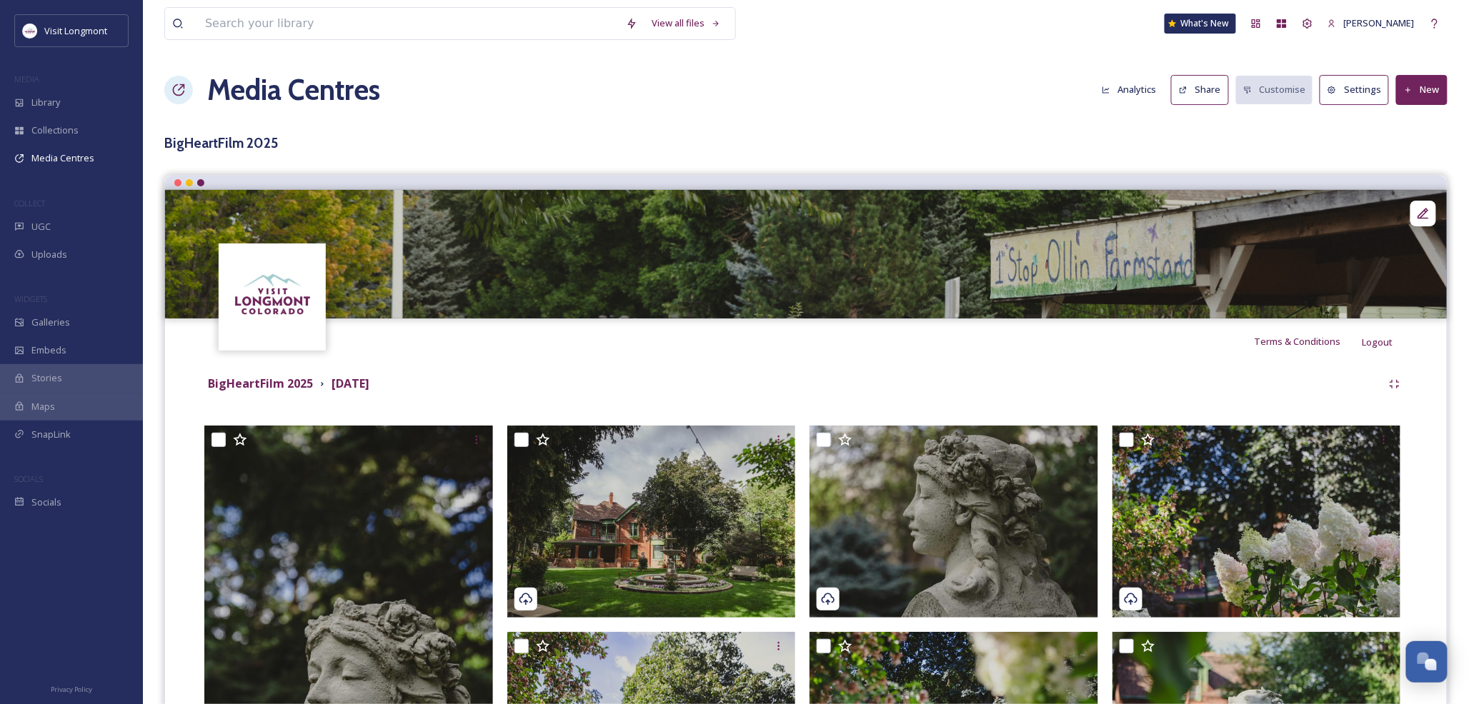
click at [206, 139] on h3 "BigHeartFilm 2025" at bounding box center [805, 143] width 1283 height 21
click at [44, 166] on div "Media Centres" at bounding box center [71, 158] width 143 height 28
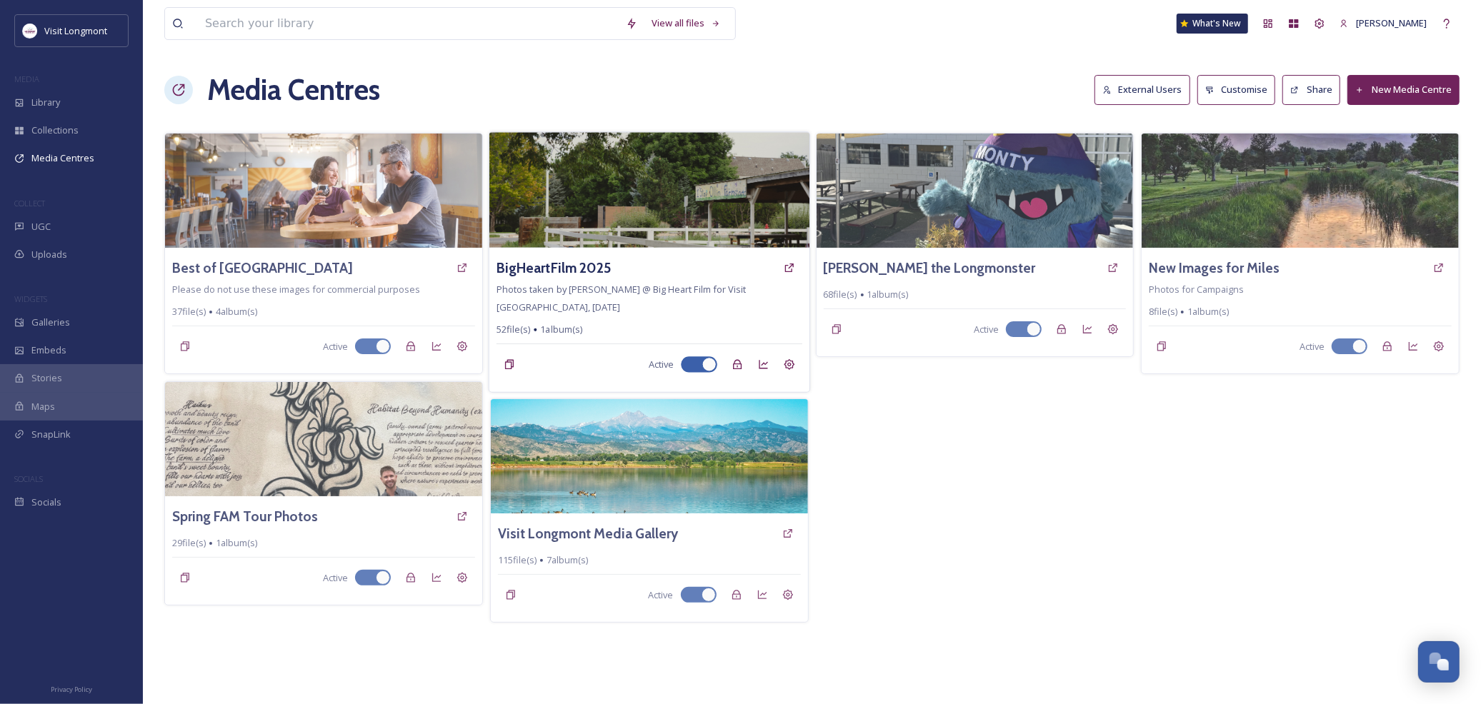
click at [680, 201] on img at bounding box center [649, 190] width 320 height 116
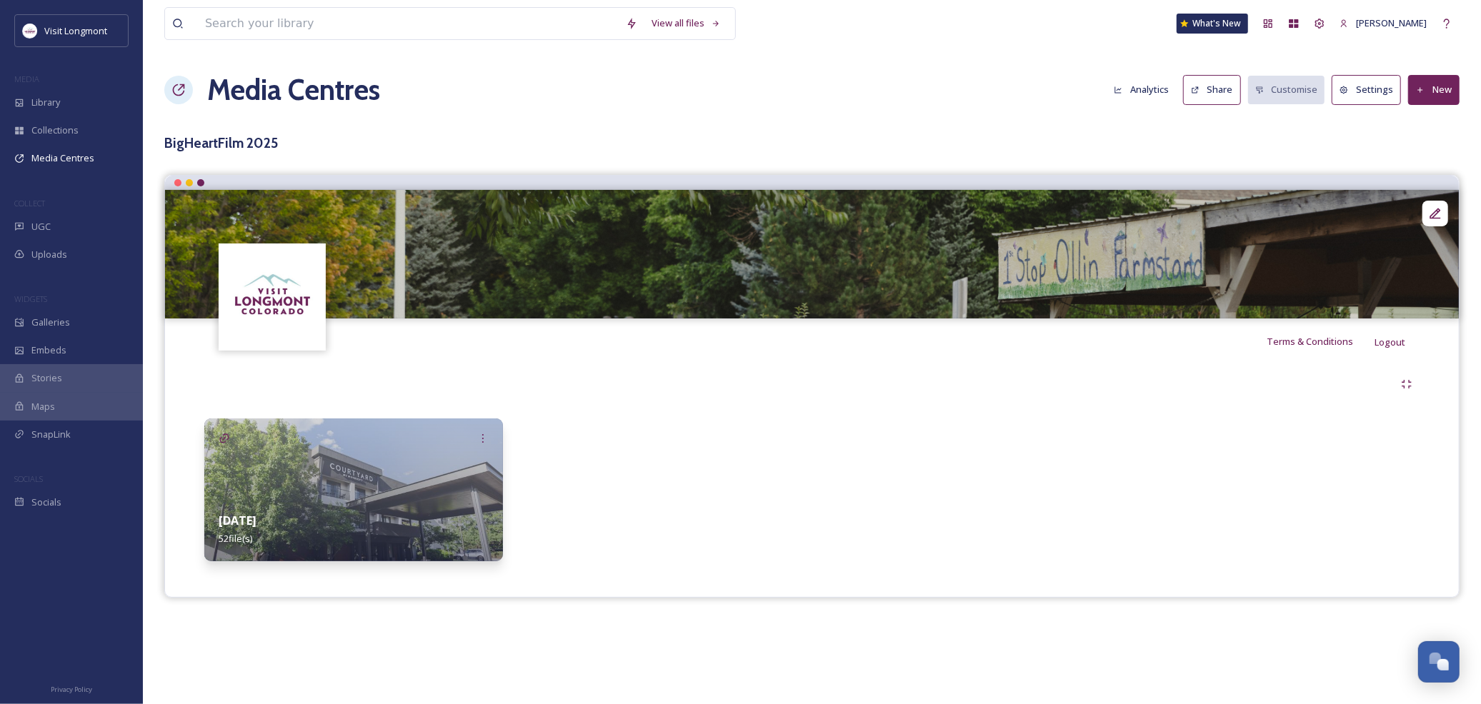
click at [404, 453] on img at bounding box center [353, 490] width 299 height 143
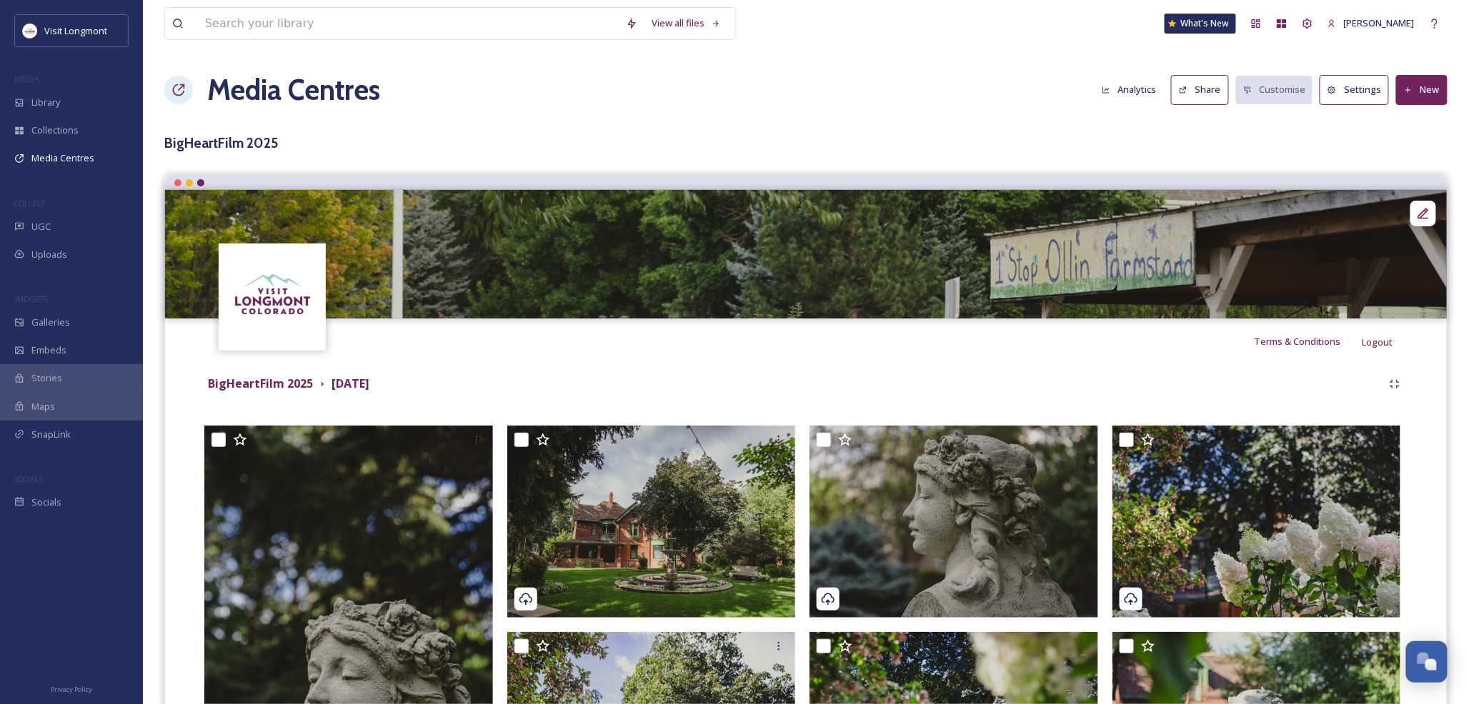
click at [1177, 90] on button "Share" at bounding box center [1200, 89] width 58 height 29
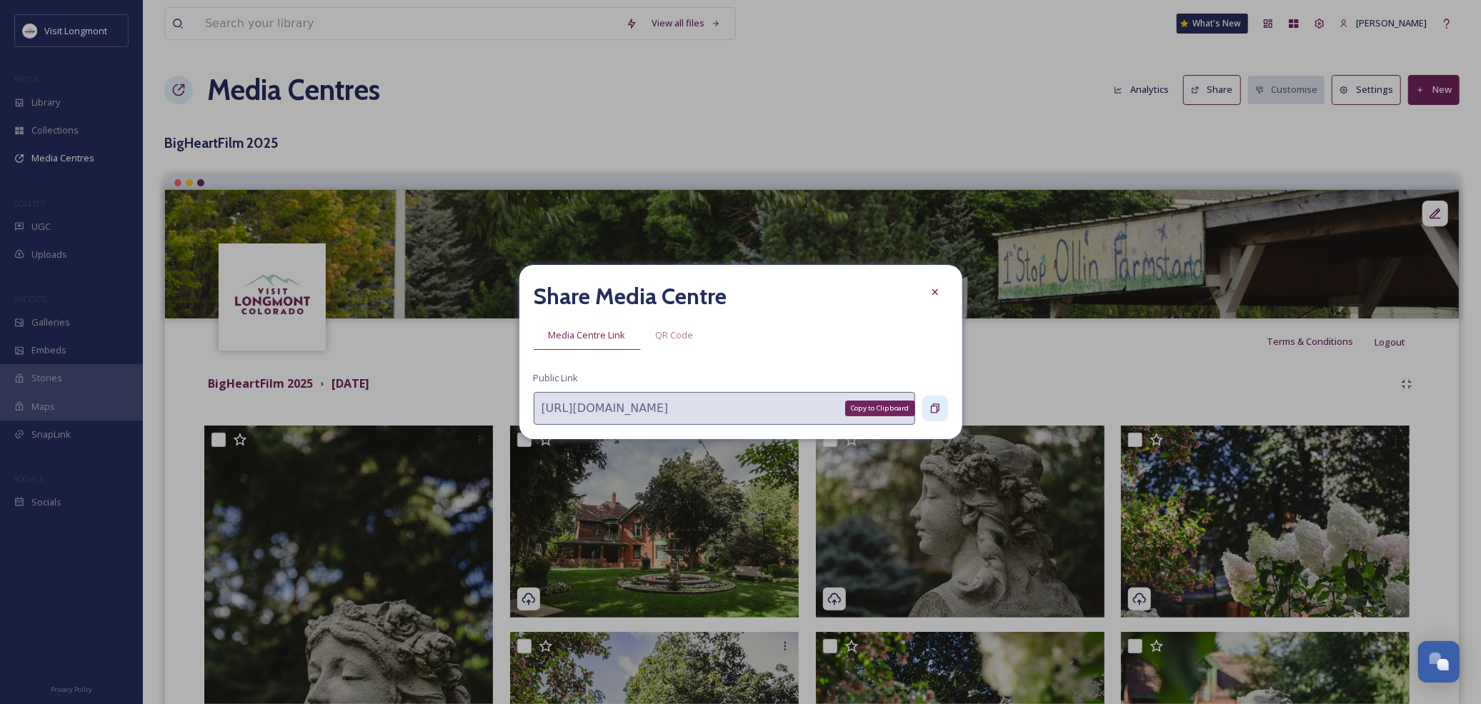
click at [936, 406] on icon at bounding box center [935, 408] width 9 height 9
click at [936, 291] on icon at bounding box center [934, 291] width 11 height 11
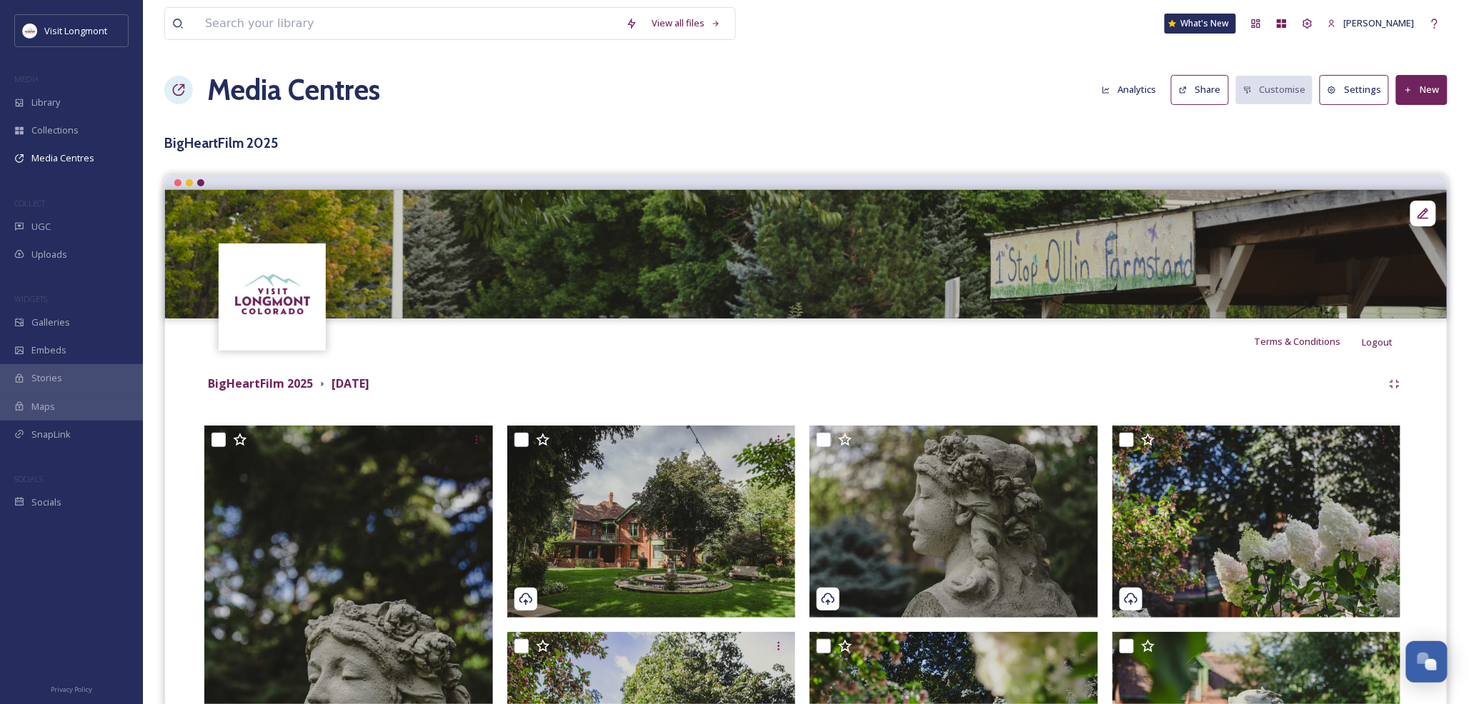
drag, startPoint x: 53, startPoint y: 157, endPoint x: 118, endPoint y: 182, distance: 69.6
click at [53, 157] on span "Media Centres" at bounding box center [62, 158] width 63 height 14
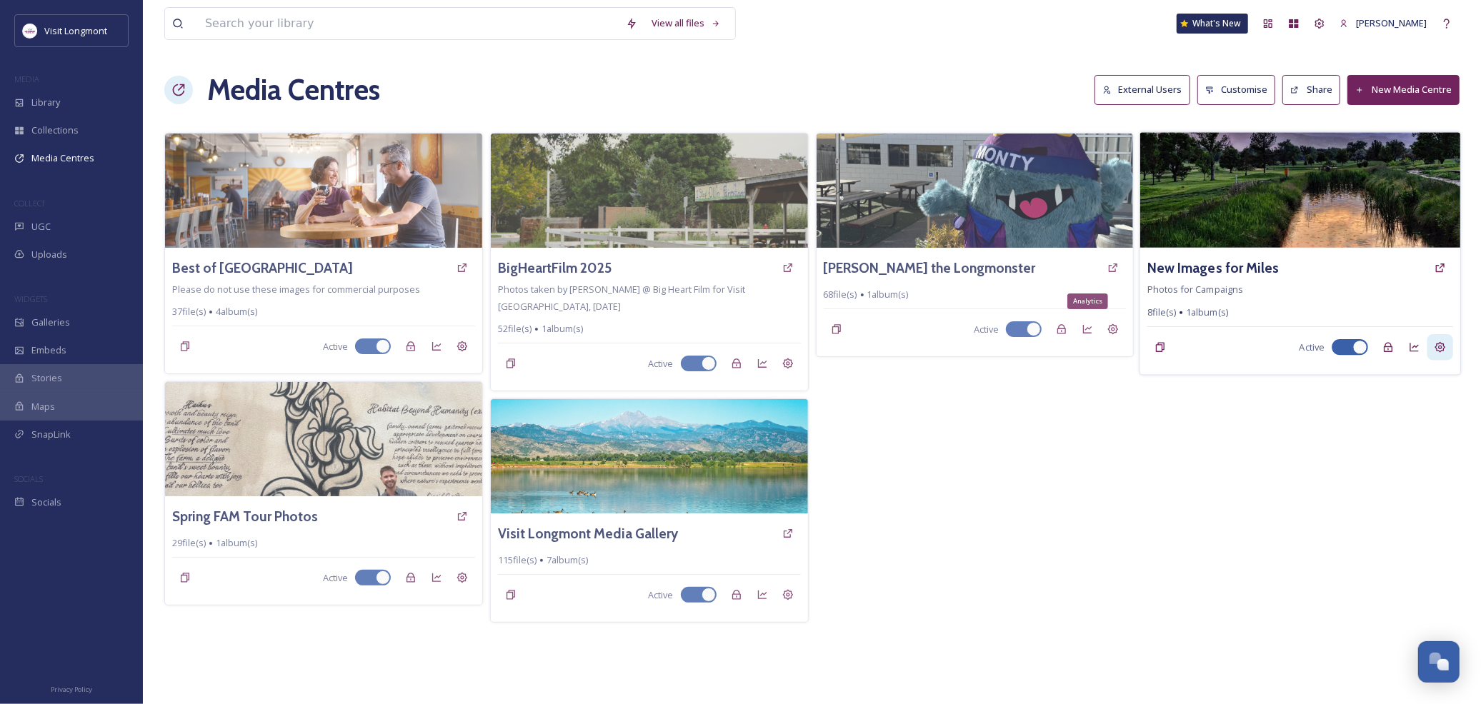
click at [1439, 344] on icon at bounding box center [1439, 346] width 11 height 11
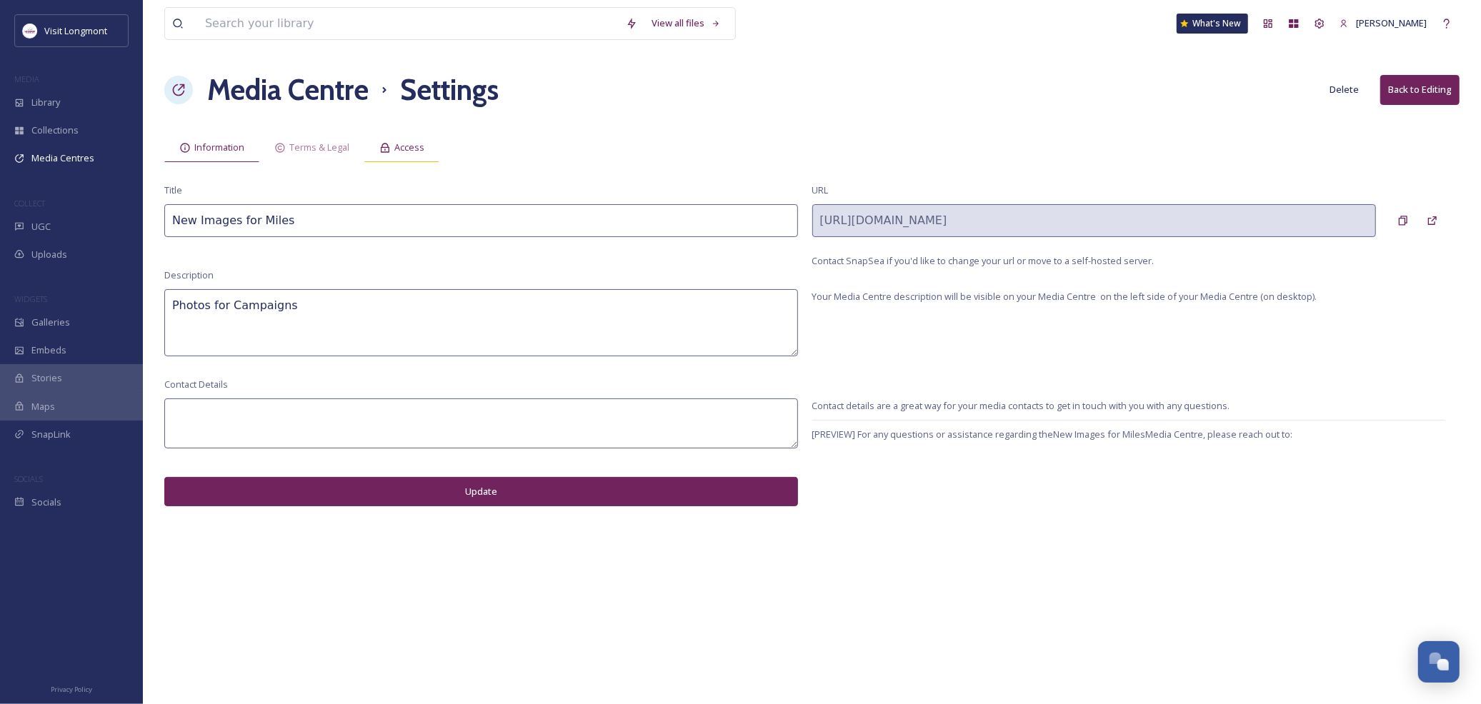
click at [386, 150] on icon at bounding box center [385, 147] width 9 height 9
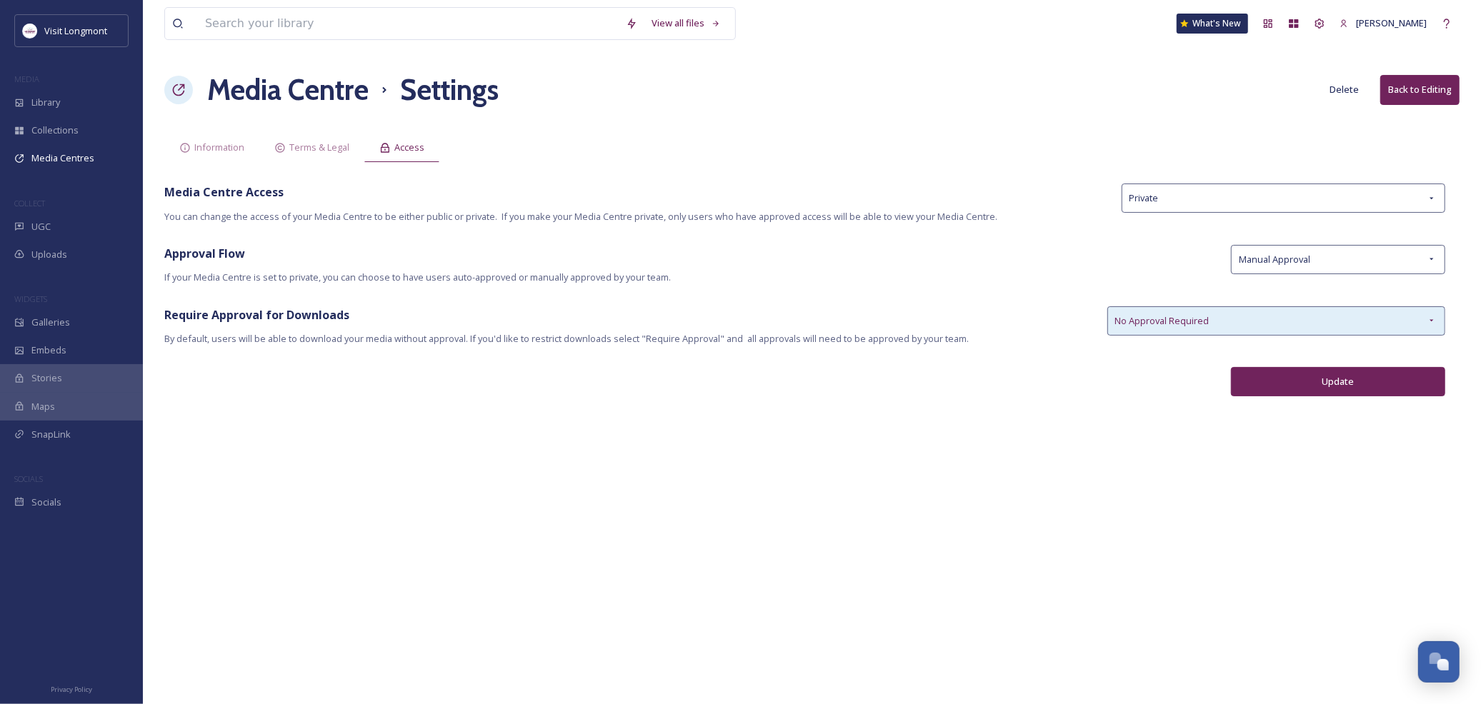
click at [1183, 317] on span "No Approval Required" at bounding box center [1162, 321] width 94 height 14
click at [1181, 254] on span "Approval Flow" at bounding box center [690, 253] width 1052 height 17
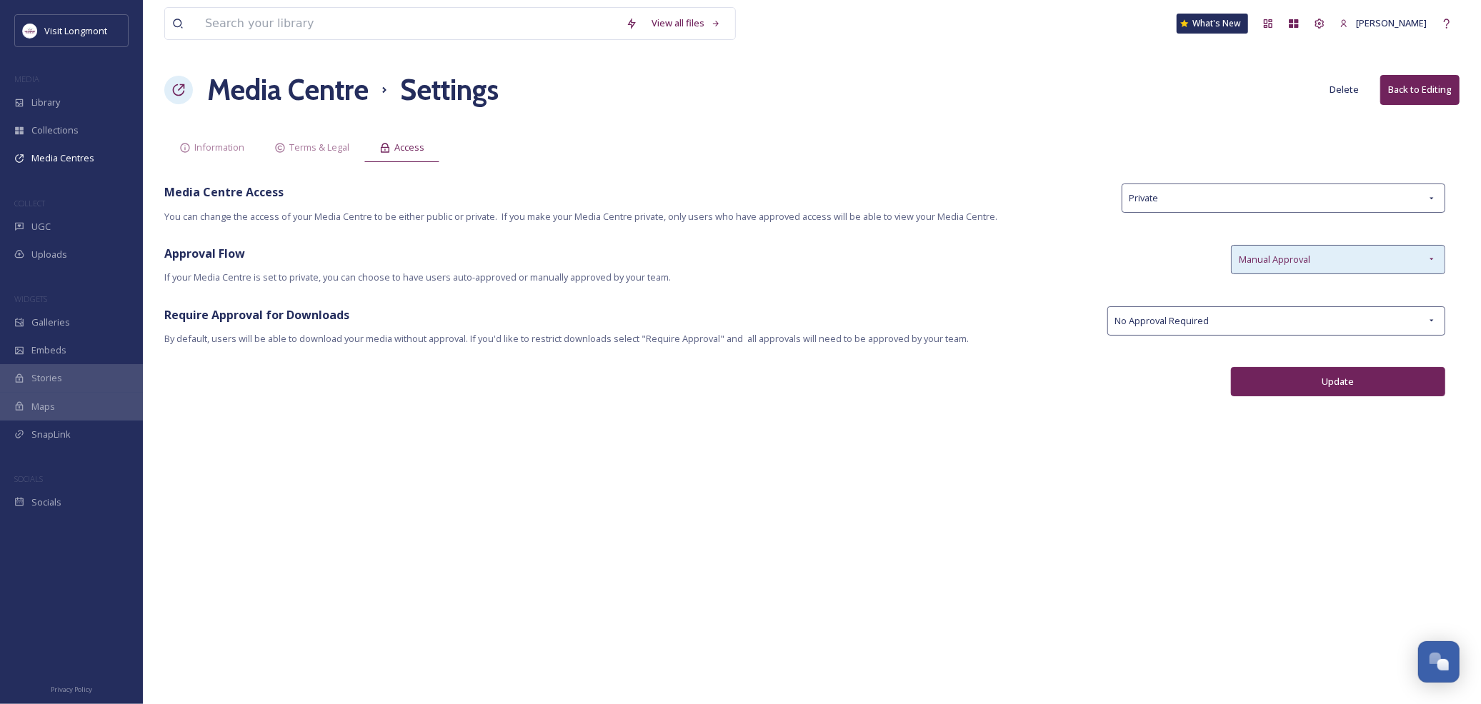
click at [1291, 261] on span "Manual Approval" at bounding box center [1274, 260] width 71 height 14
click at [1165, 272] on span "If your Media Centre is set to private, you can choose to have users auto-appro…" at bounding box center [690, 278] width 1052 height 14
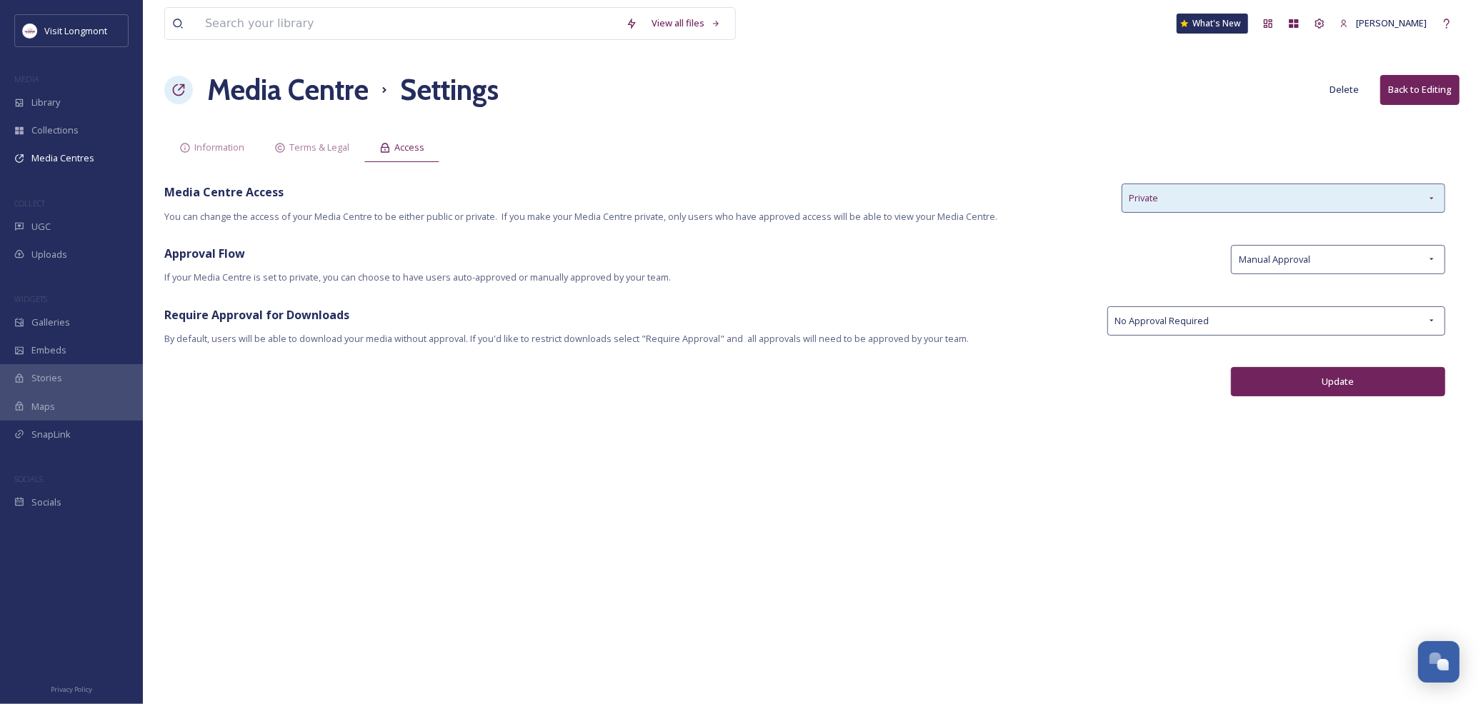
click at [1164, 197] on div "Private" at bounding box center [1283, 198] width 324 height 29
click at [1009, 222] on span "You can change the access of your Media Centre to be either public or private. …" at bounding box center [635, 217] width 943 height 14
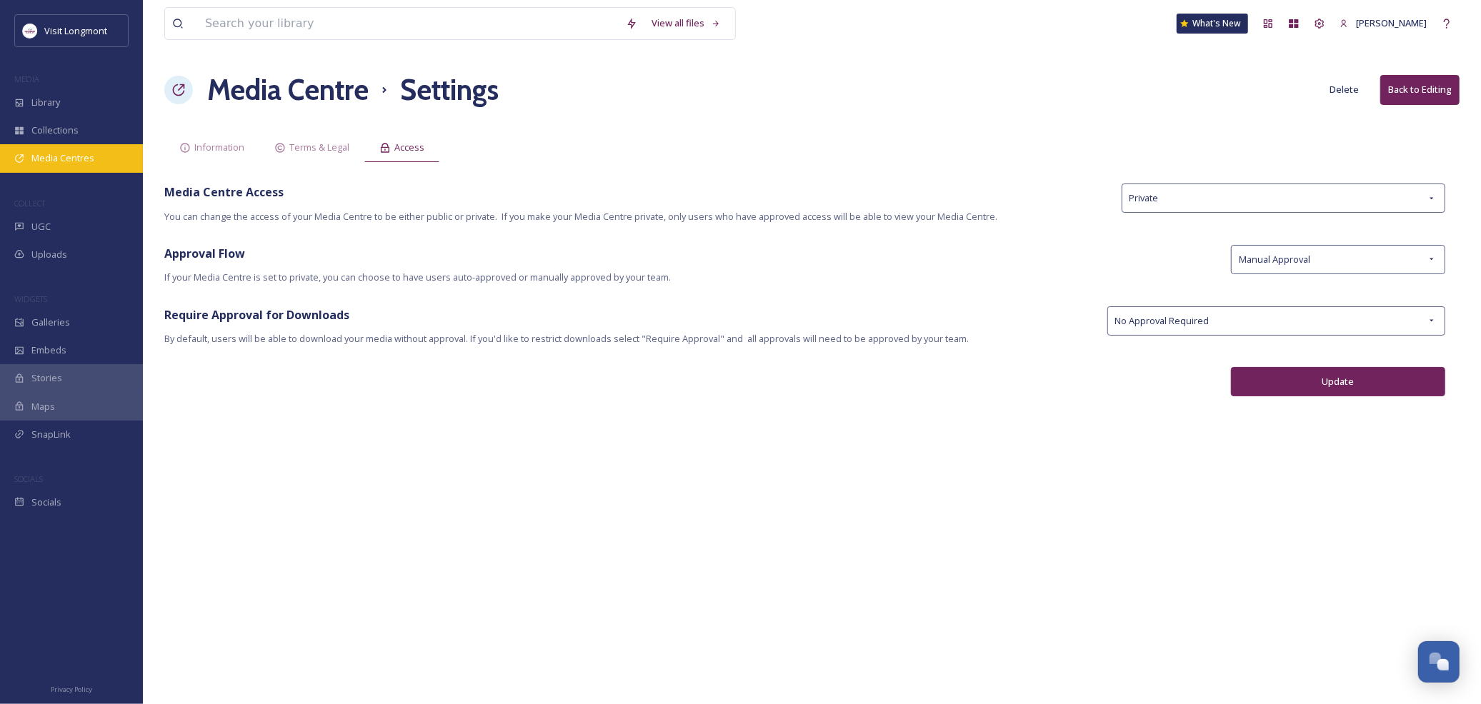
click at [60, 152] on span "Media Centres" at bounding box center [62, 158] width 63 height 14
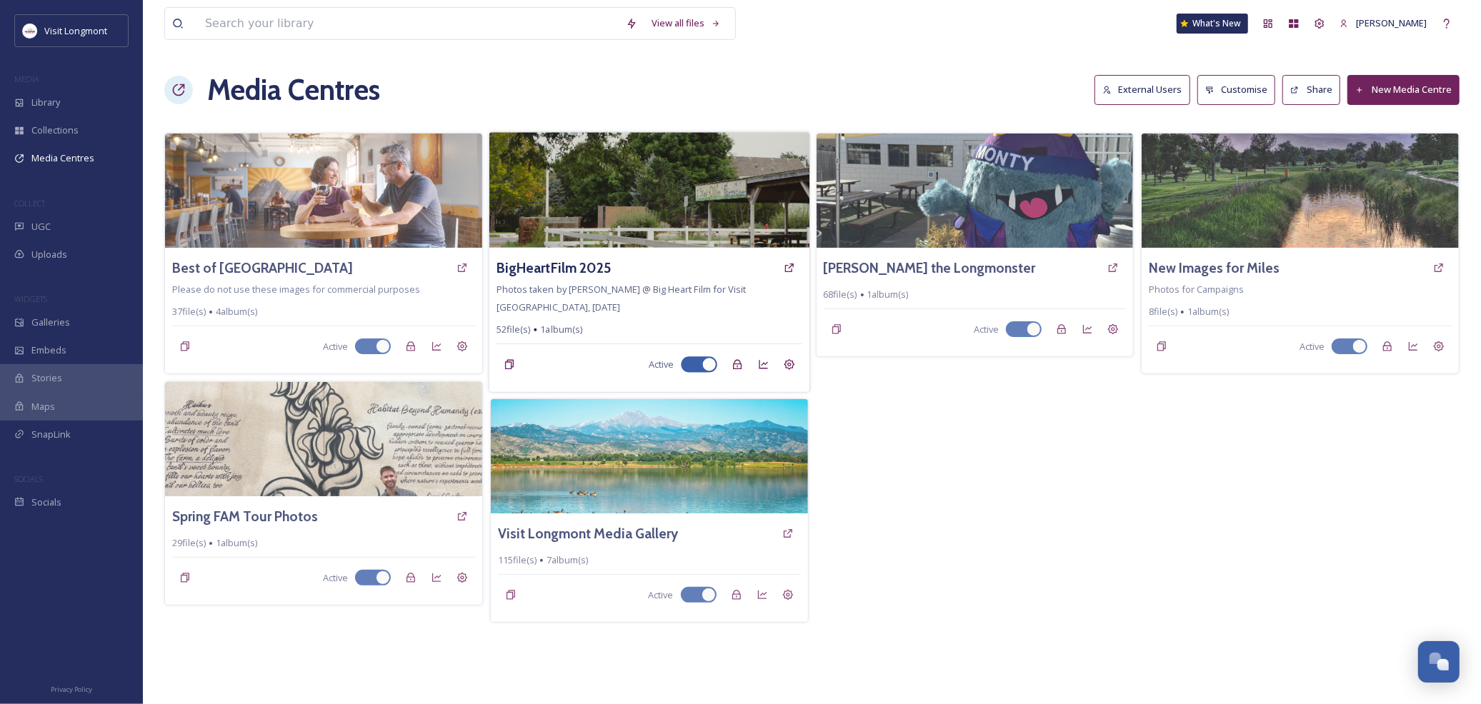
click at [614, 225] on img at bounding box center [649, 190] width 320 height 116
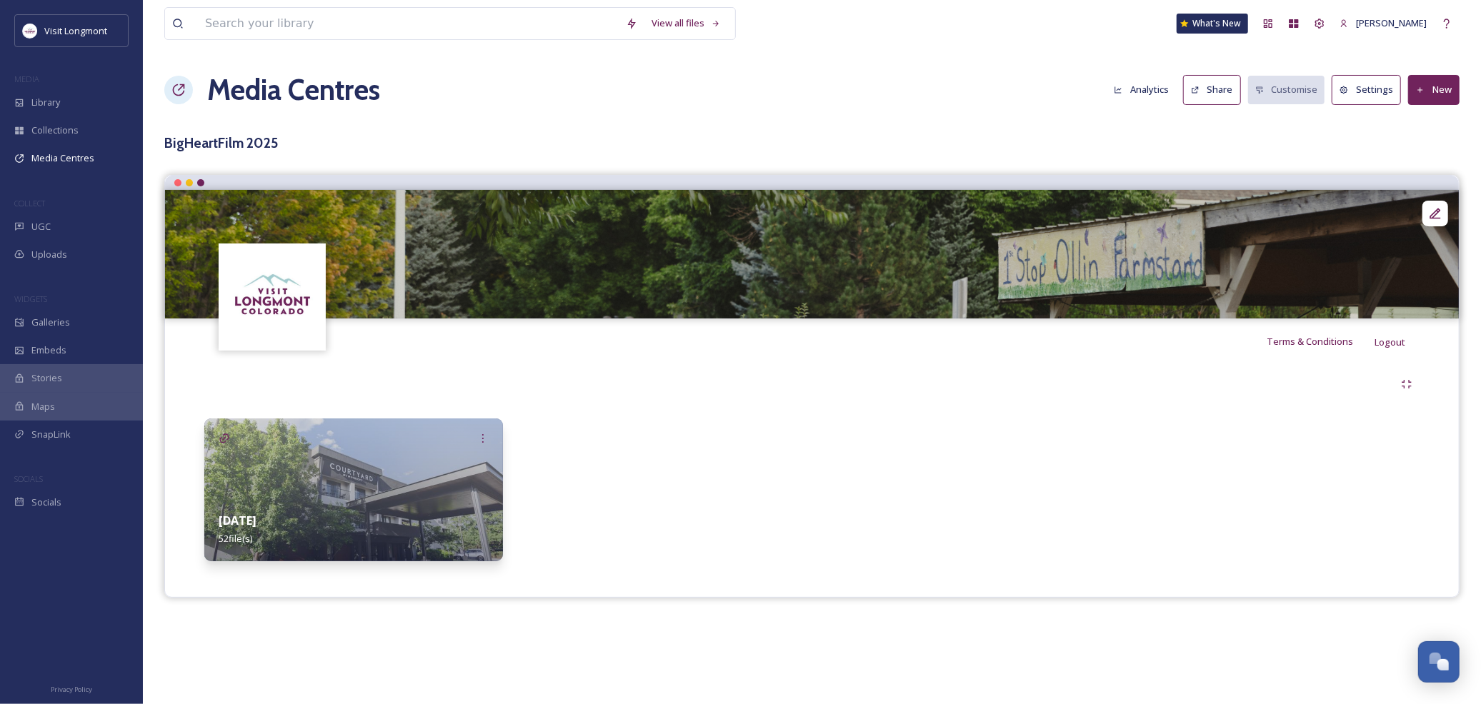
click at [1371, 86] on button "Settings" at bounding box center [1365, 89] width 69 height 29
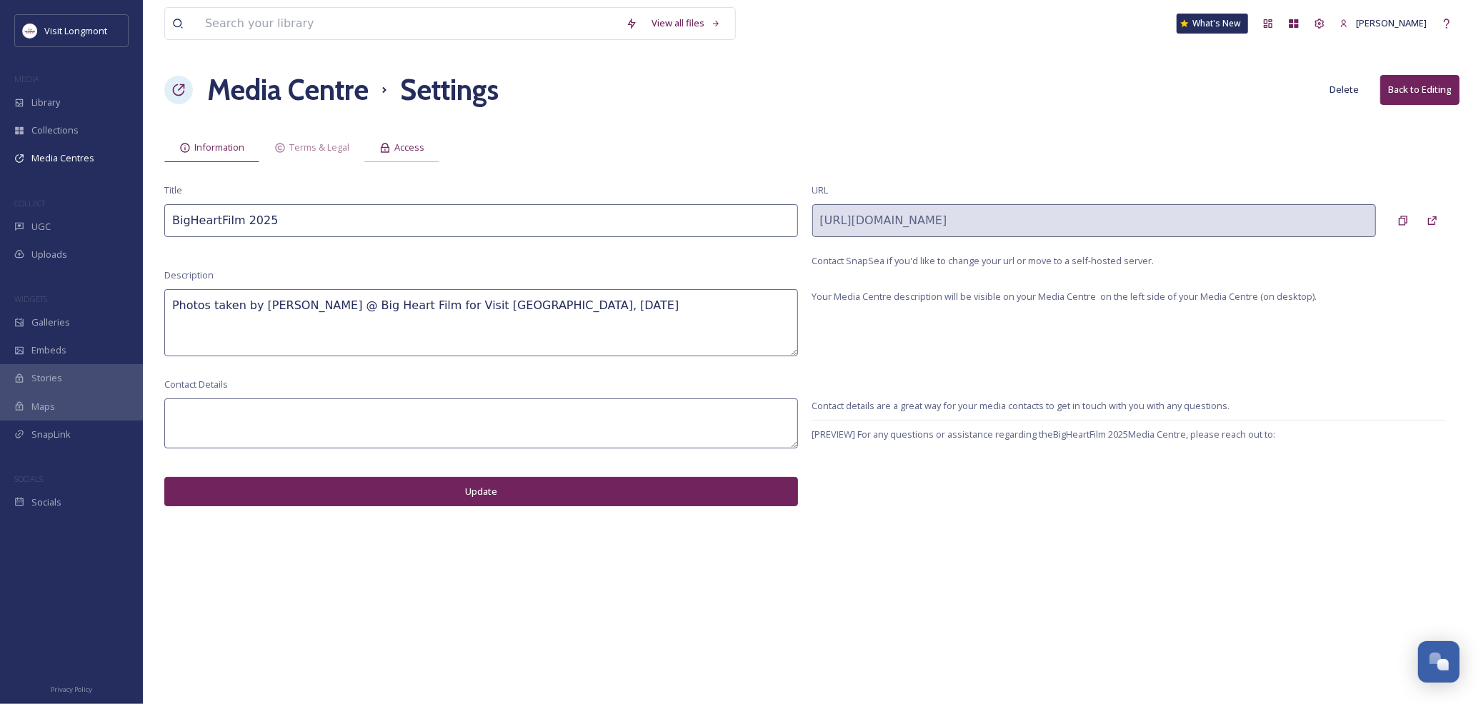
click at [420, 159] on div "Access" at bounding box center [401, 147] width 75 height 29
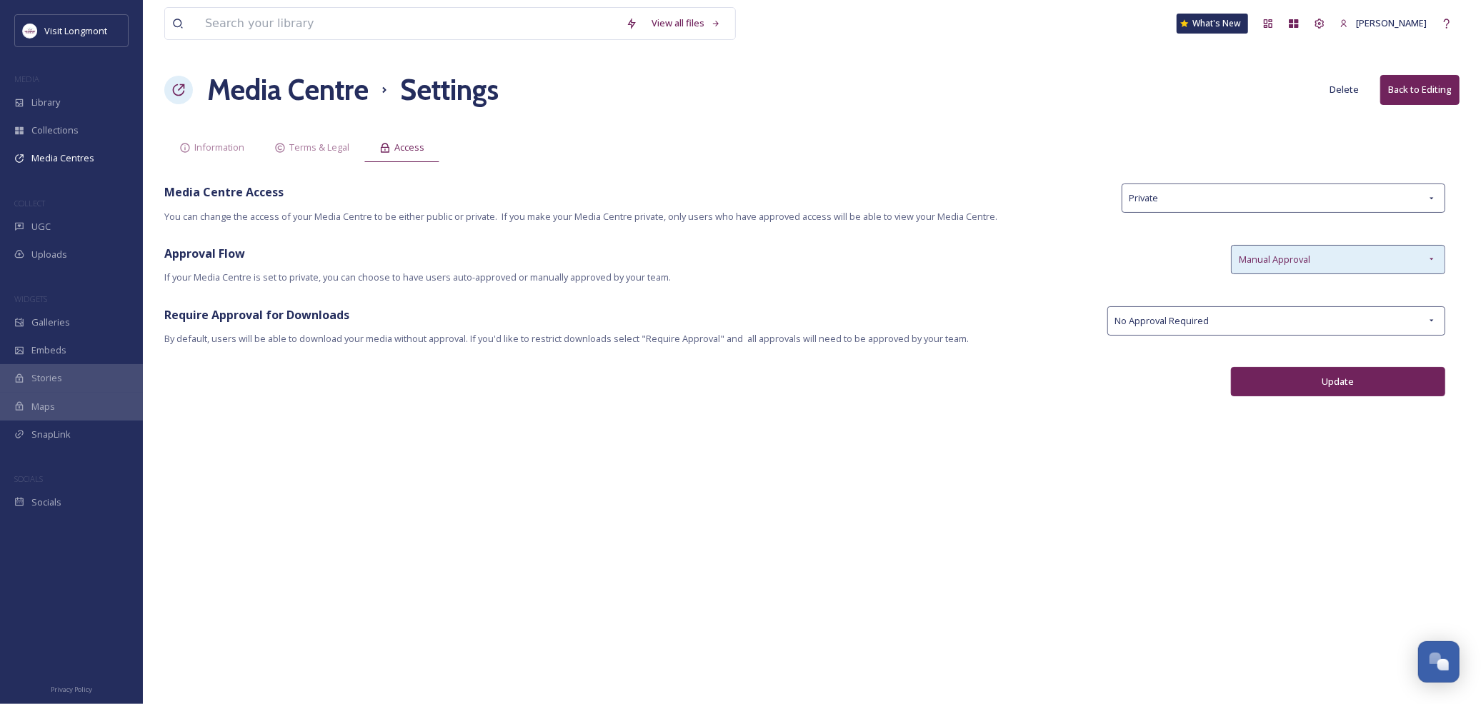
click at [1368, 258] on div "Manual Approval" at bounding box center [1338, 259] width 214 height 29
click at [1126, 249] on span "Approval Flow" at bounding box center [690, 253] width 1052 height 17
click at [1144, 175] on div "View all files What's New Nikki Tooker Media Centre Settings Delete Back to Edi…" at bounding box center [812, 352] width 1338 height 704
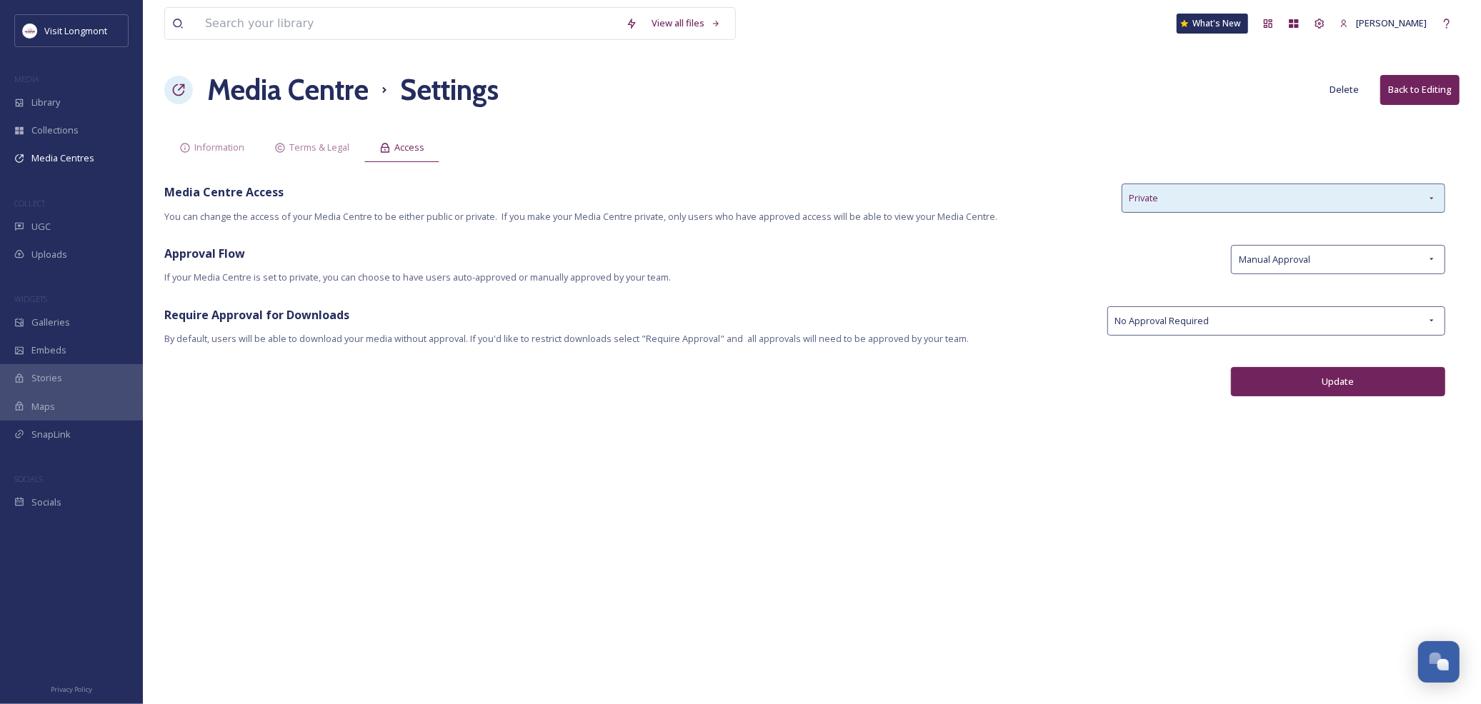
click at [1144, 191] on span "Private" at bounding box center [1143, 198] width 29 height 14
click at [1038, 189] on span "Media Centre Access" at bounding box center [635, 192] width 943 height 17
click at [315, 150] on span "Terms & Legal" at bounding box center [319, 148] width 60 height 14
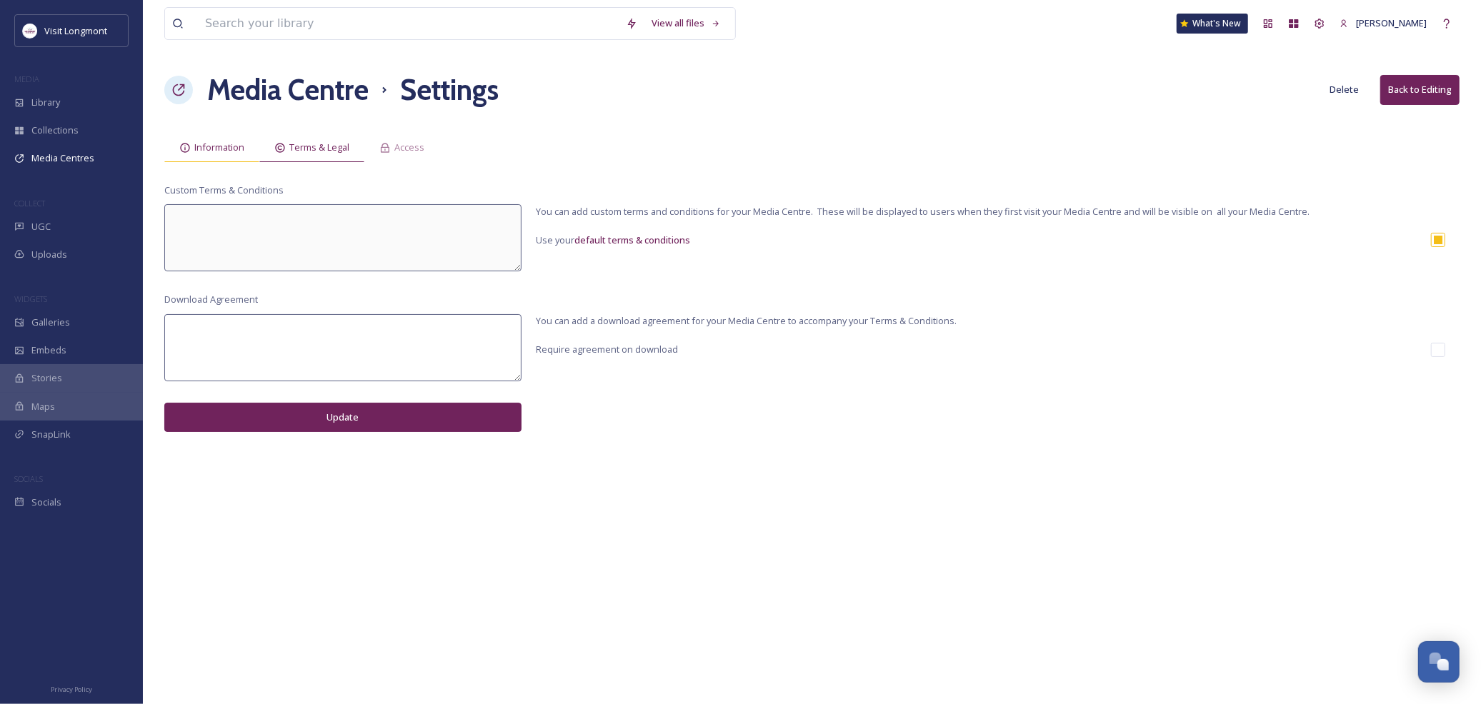
click at [236, 151] on span "Information" at bounding box center [219, 148] width 50 height 14
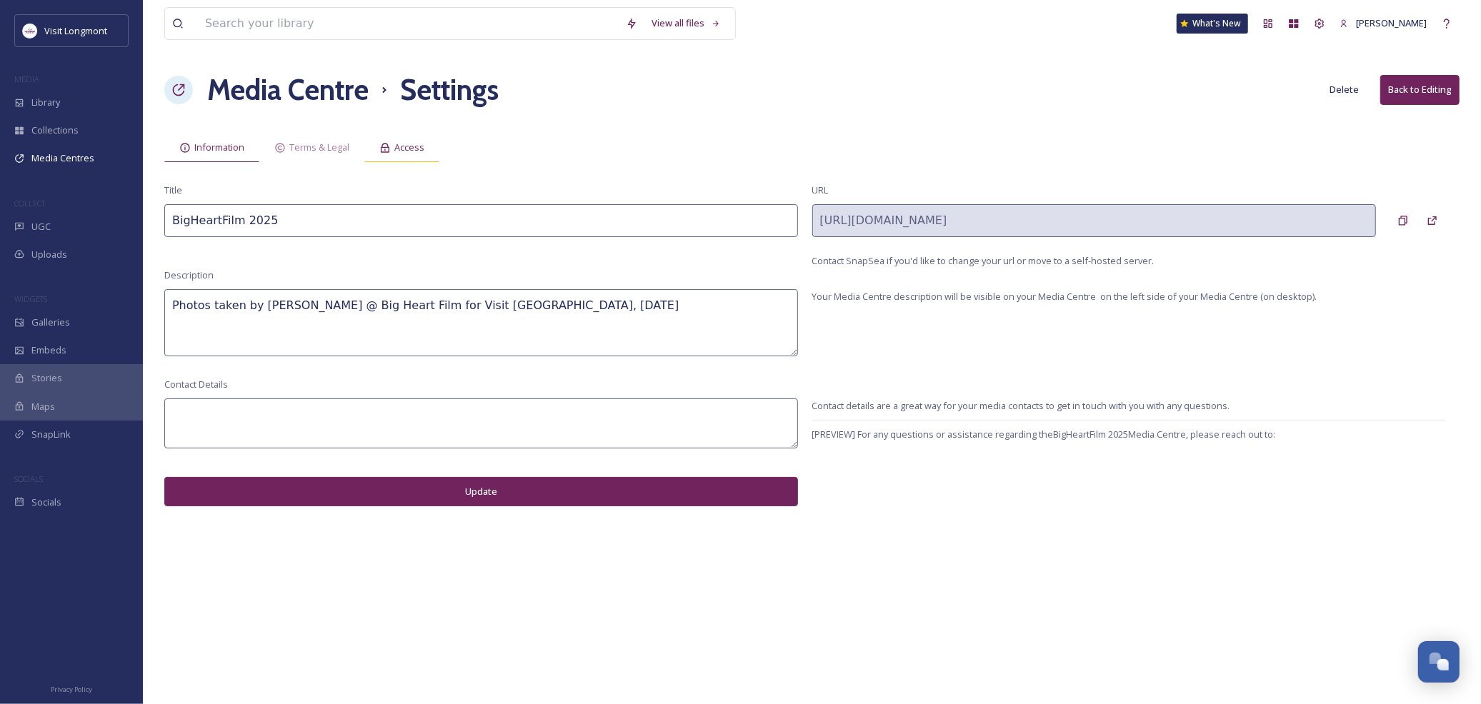
click at [397, 147] on span "Access" at bounding box center [409, 148] width 30 height 14
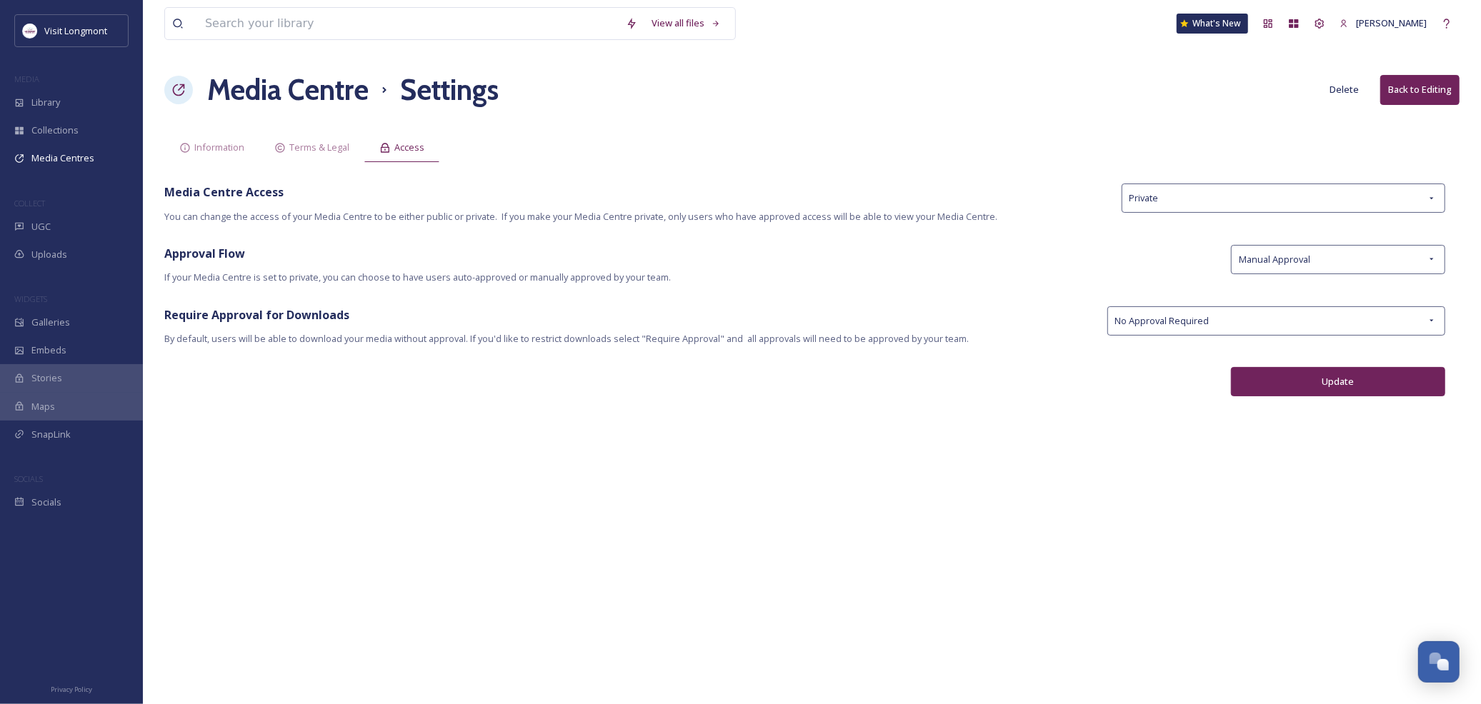
click at [1398, 89] on button "Back to Editing" at bounding box center [1419, 89] width 79 height 29
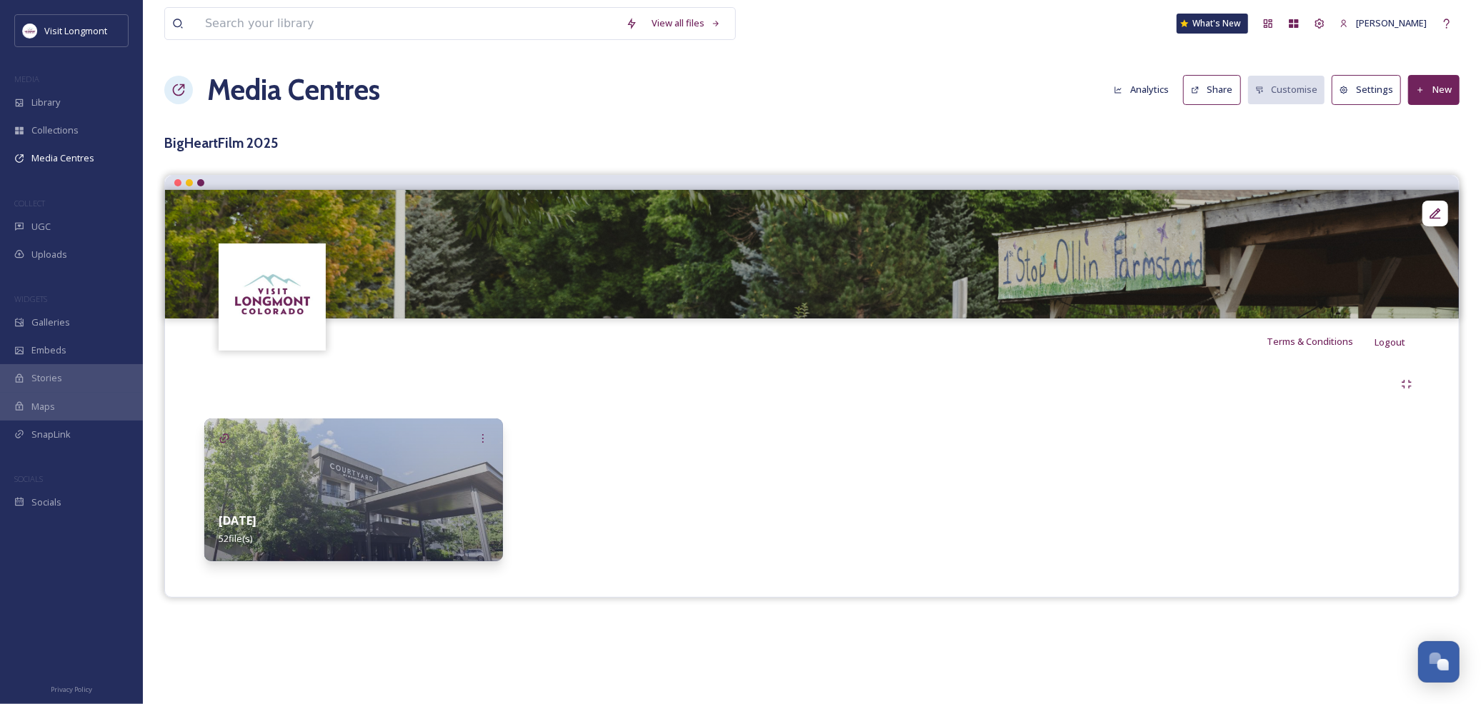
click at [1216, 86] on button "Share" at bounding box center [1212, 89] width 58 height 29
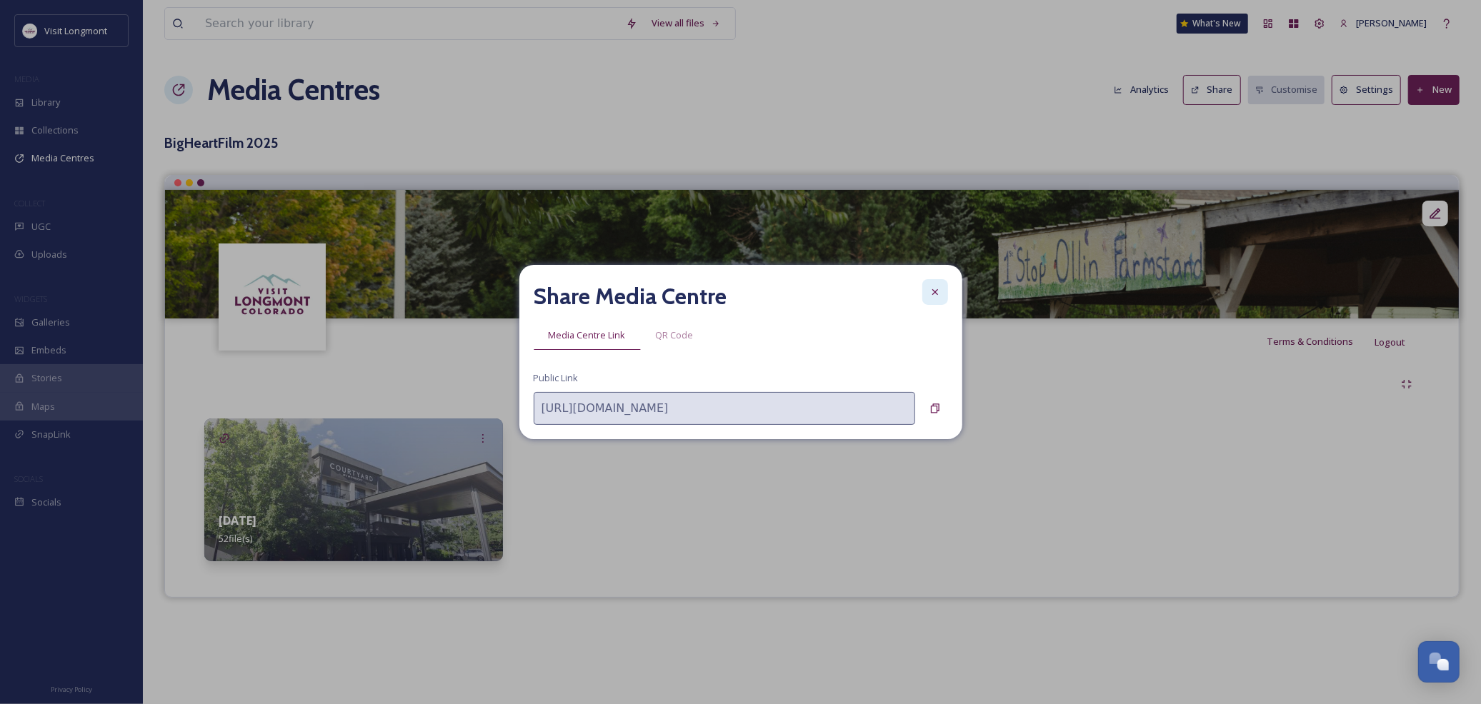
click at [932, 294] on icon at bounding box center [934, 292] width 6 height 6
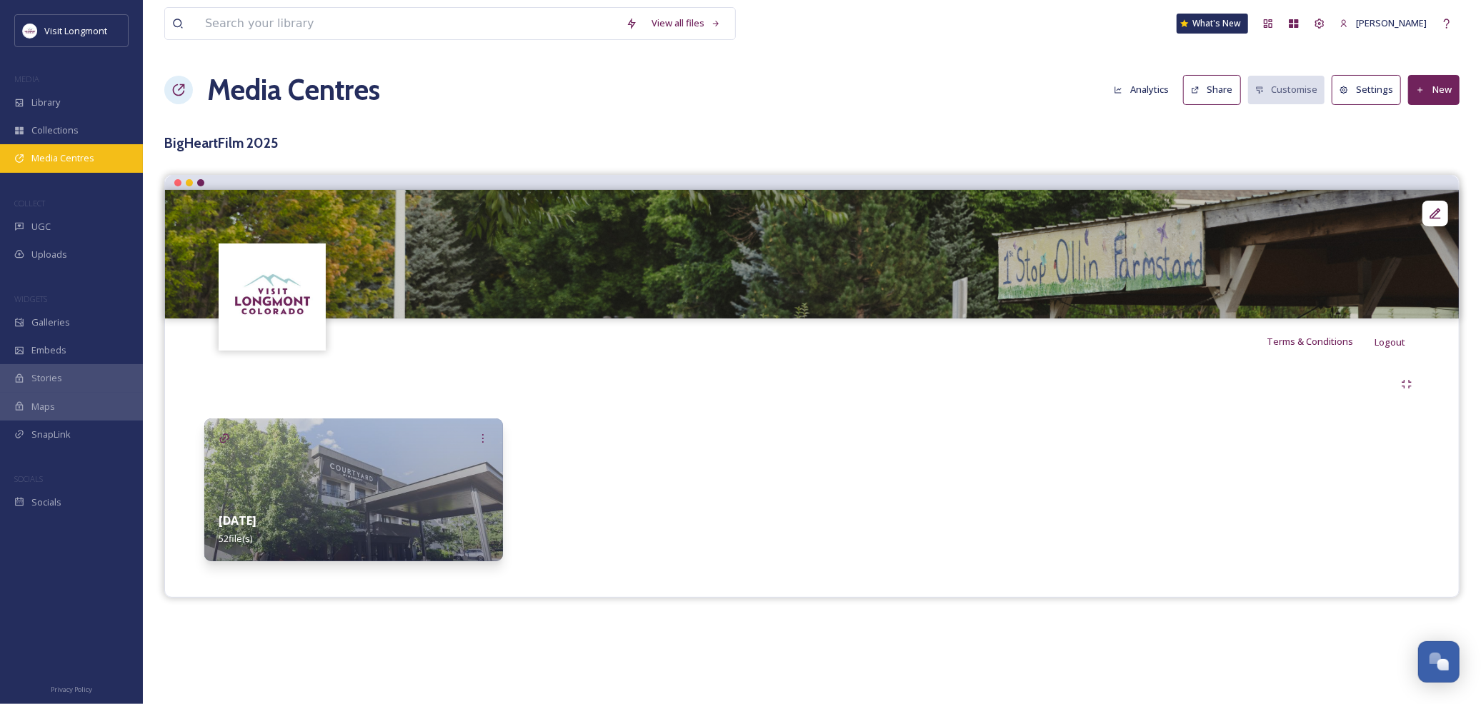
click at [68, 161] on span "Media Centres" at bounding box center [62, 158] width 63 height 14
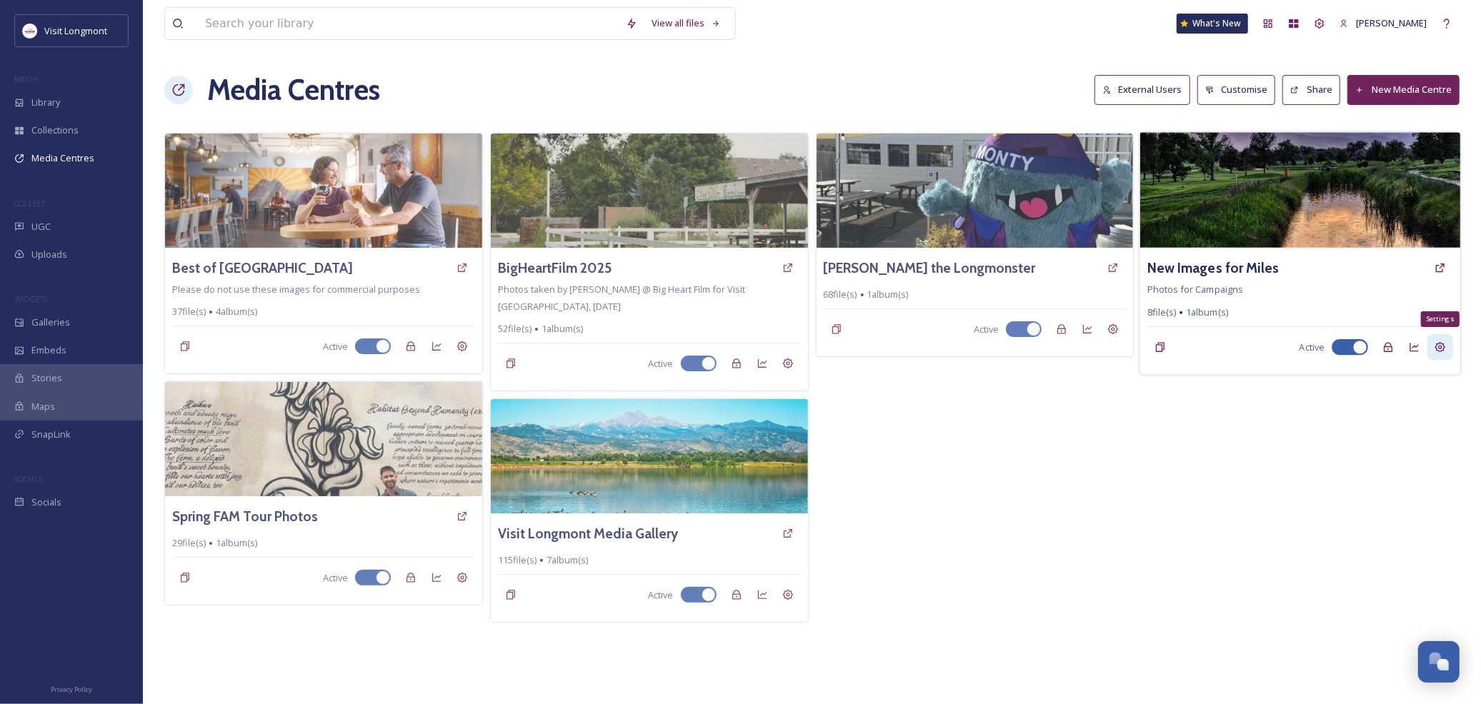
click at [1437, 350] on icon at bounding box center [1439, 346] width 11 height 11
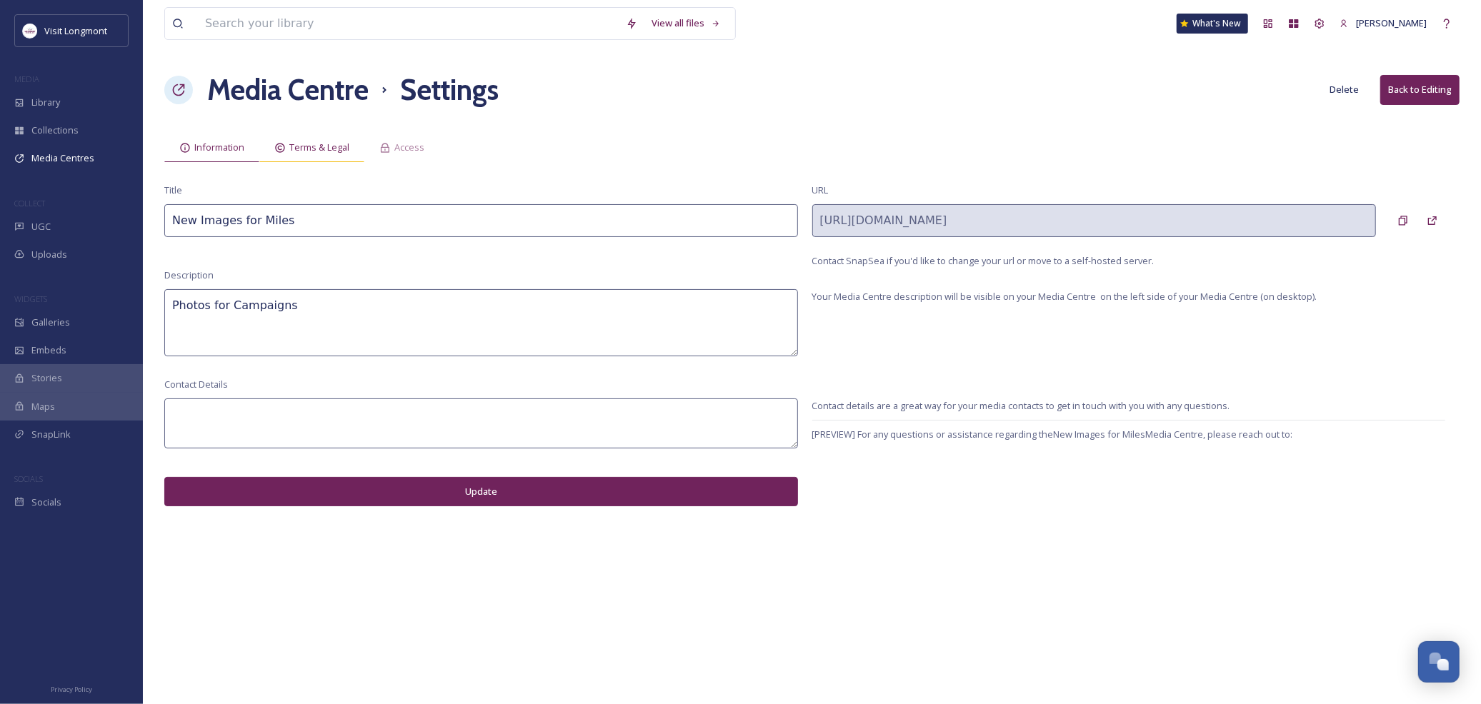
click at [313, 150] on span "Terms & Legal" at bounding box center [319, 148] width 60 height 14
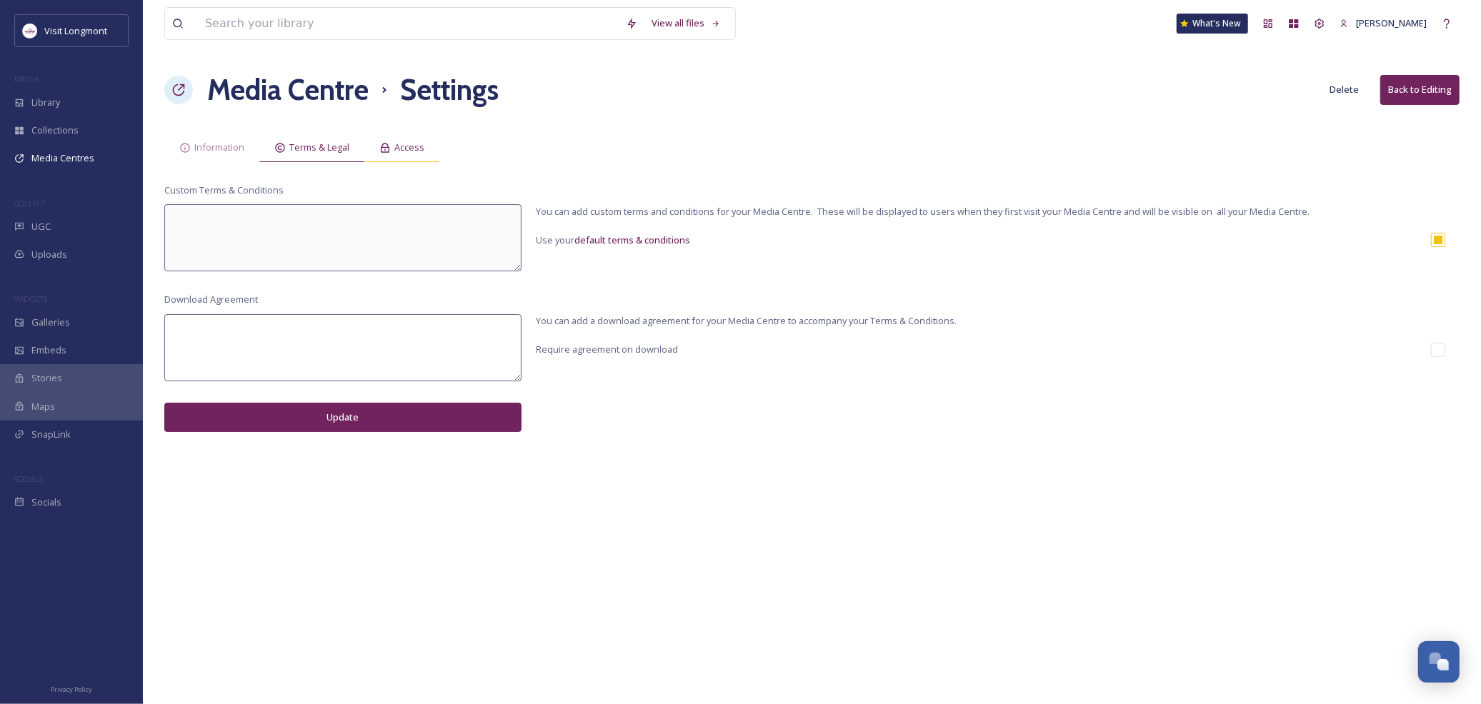
click at [384, 144] on icon at bounding box center [385, 147] width 9 height 9
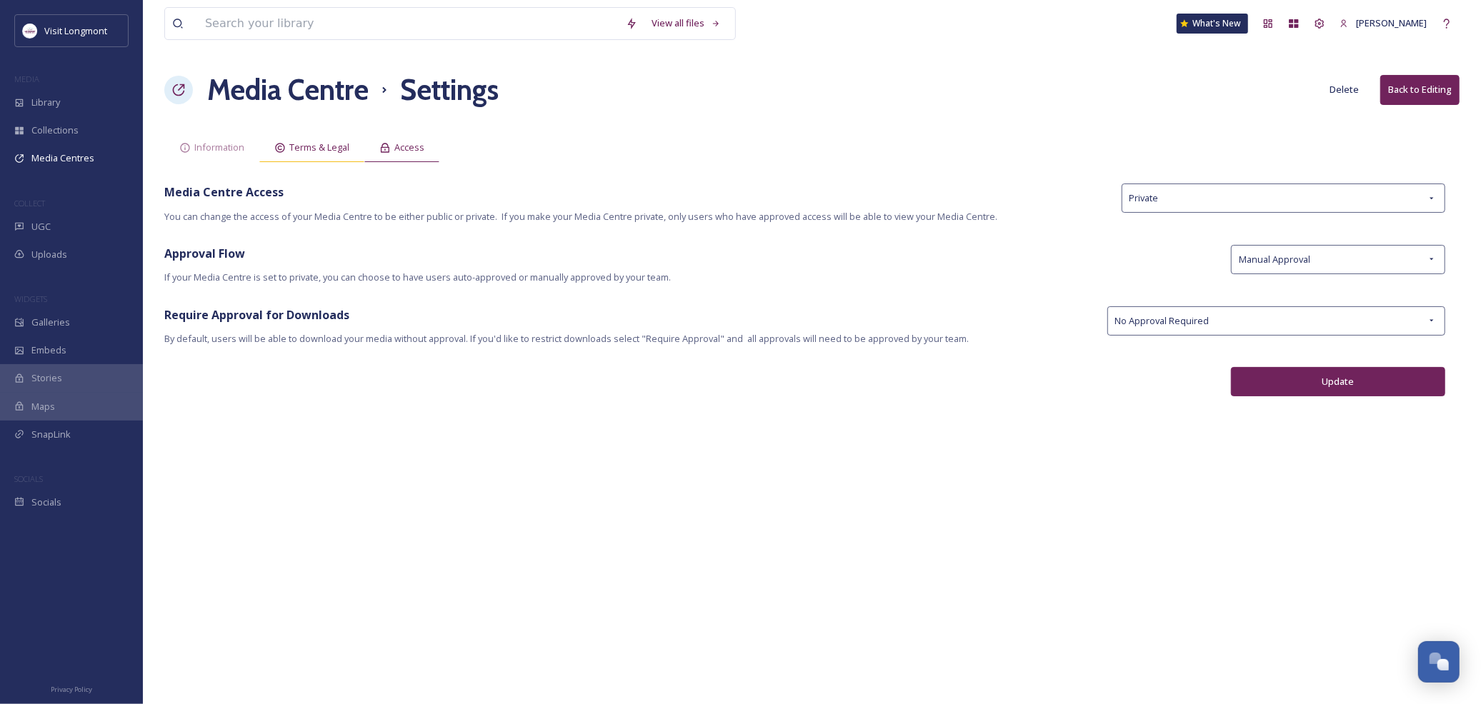
click at [312, 151] on span "Terms & Legal" at bounding box center [319, 148] width 60 height 14
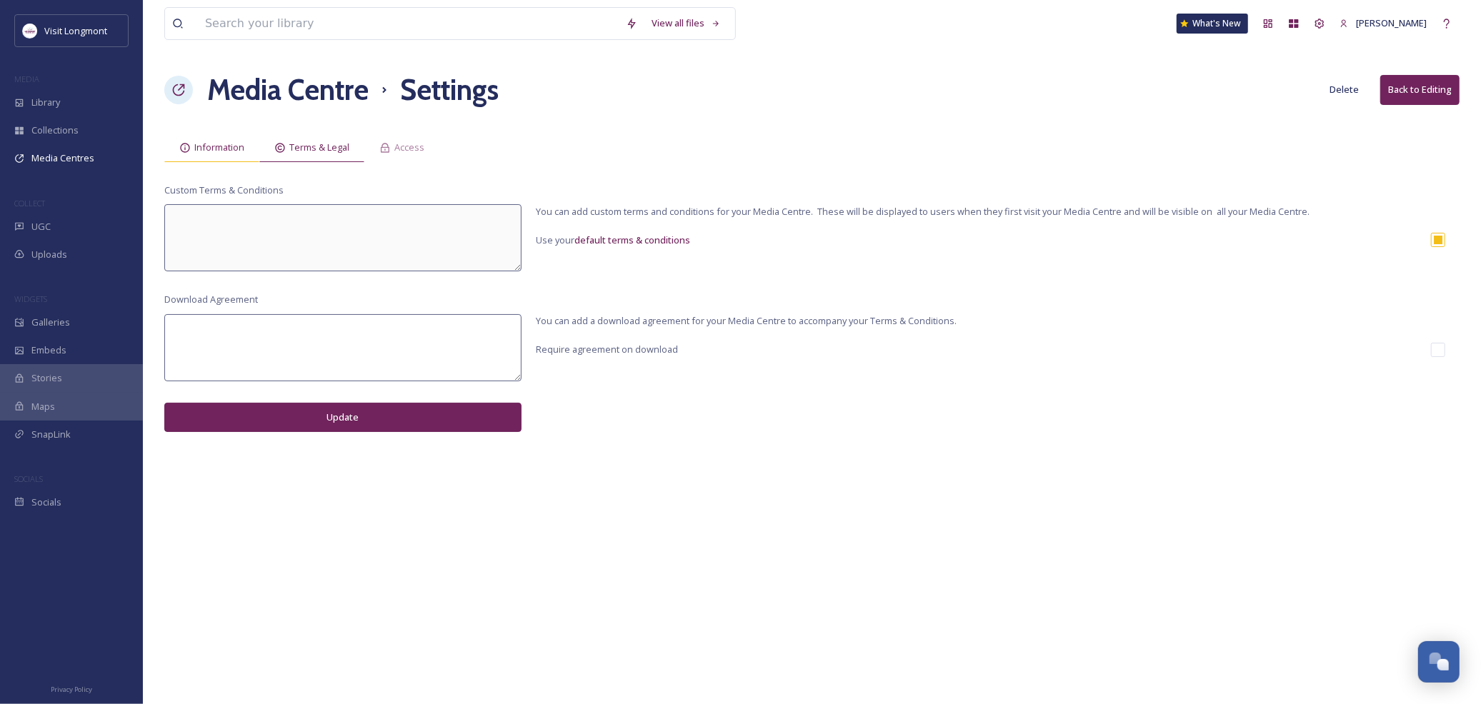
click at [204, 147] on span "Information" at bounding box center [219, 148] width 50 height 14
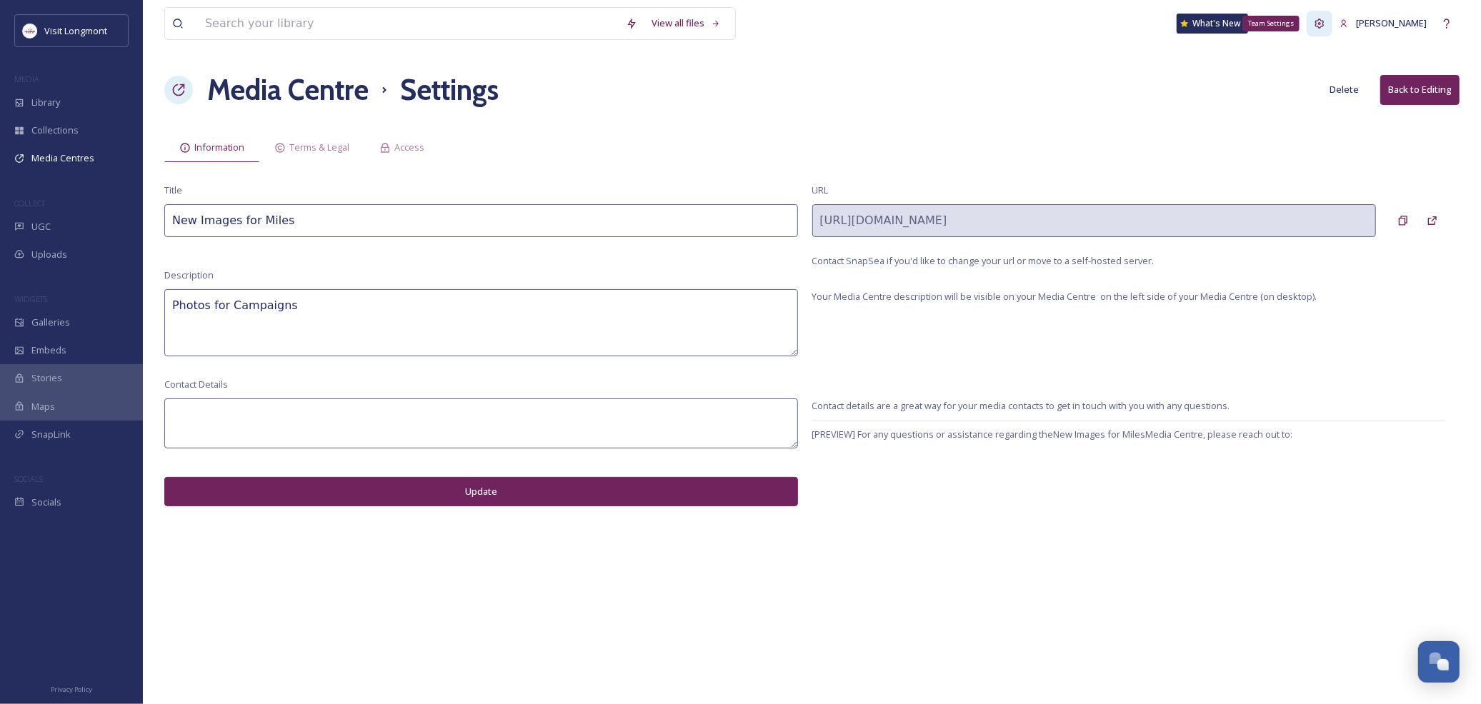
click at [1324, 21] on icon at bounding box center [1319, 23] width 9 height 9
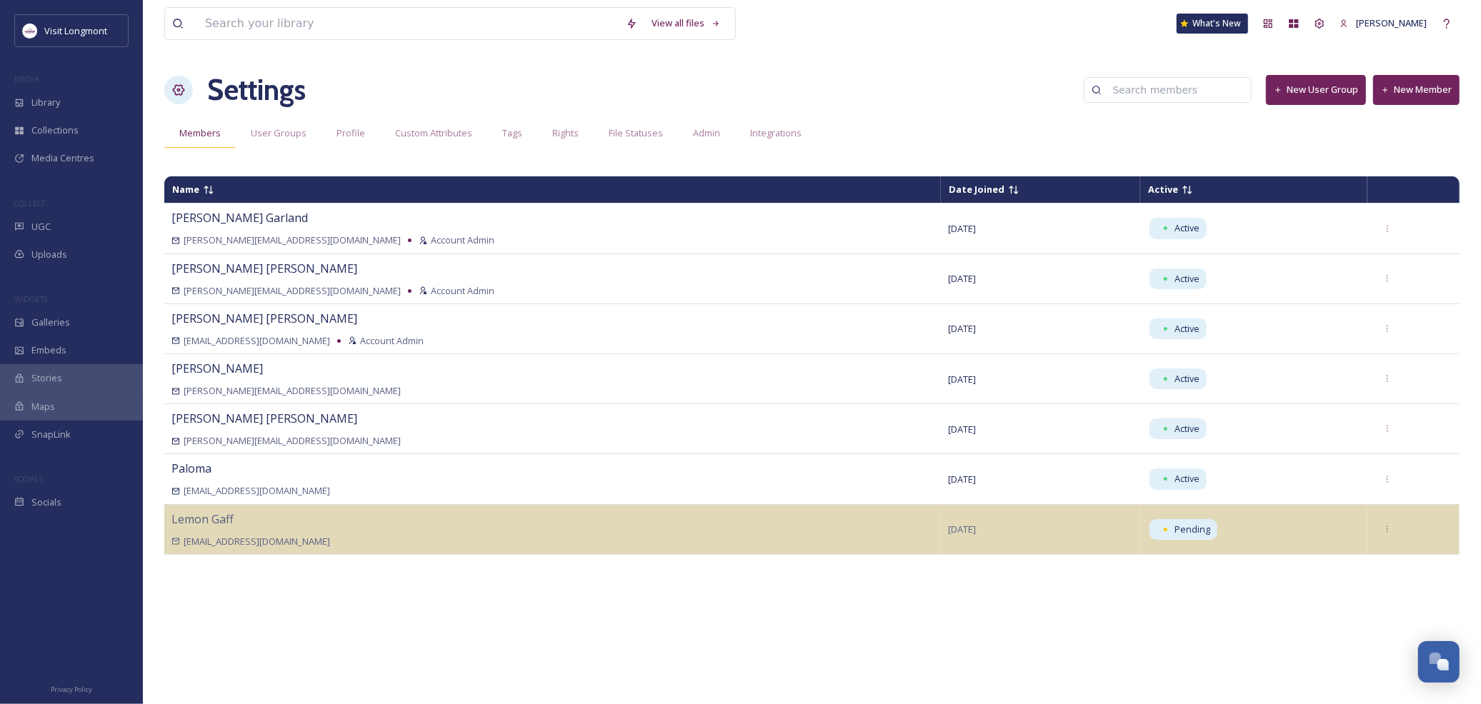
click at [194, 133] on span "Members" at bounding box center [199, 133] width 41 height 14
click at [291, 136] on span "User Groups" at bounding box center [279, 133] width 56 height 14
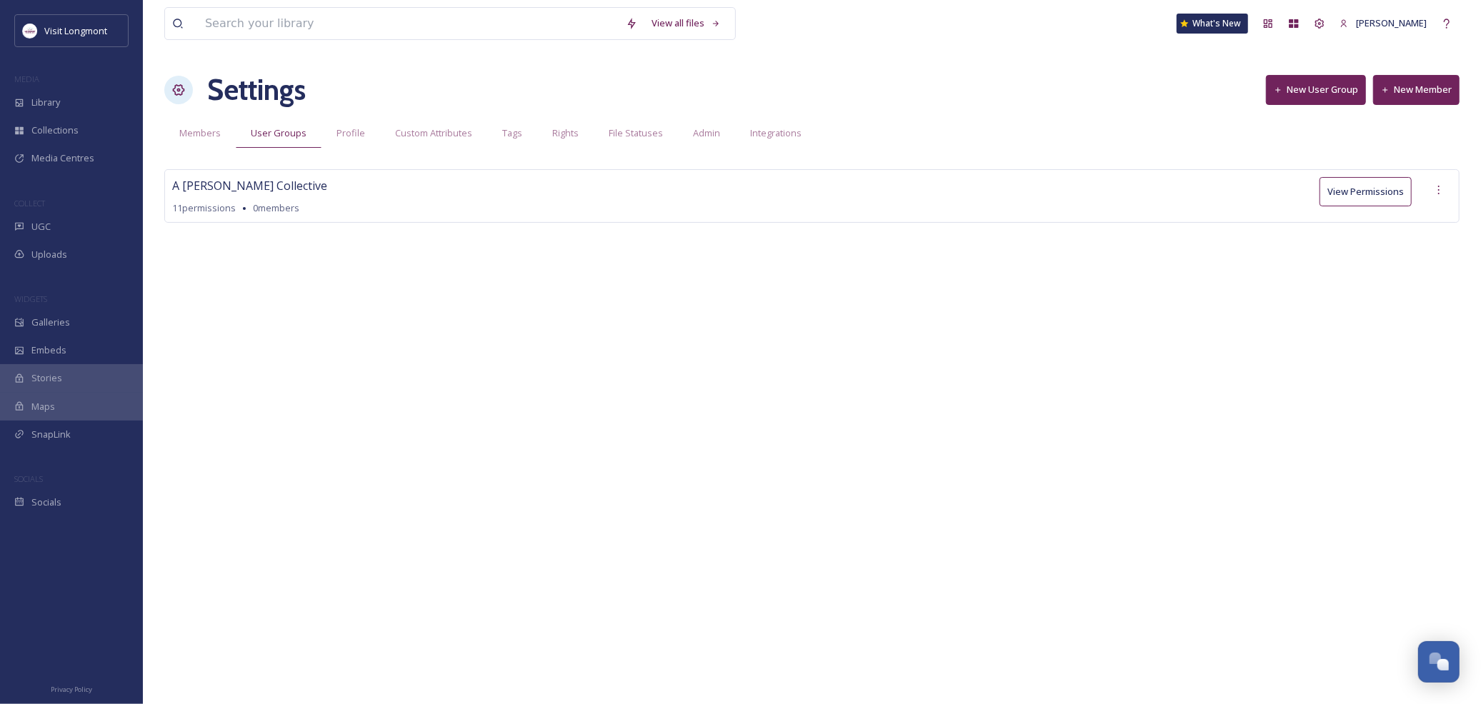
click at [187, 131] on span "Members" at bounding box center [199, 133] width 41 height 14
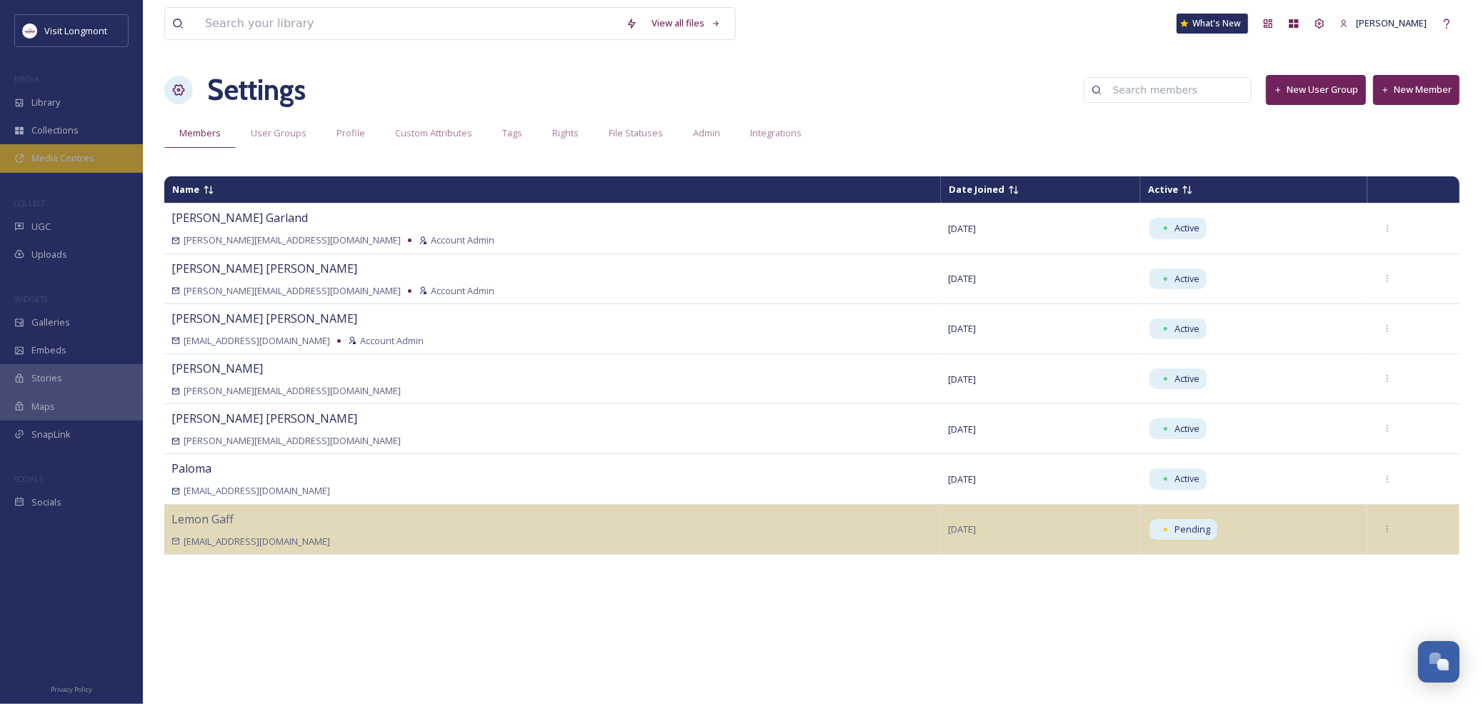
click at [39, 160] on span "Media Centres" at bounding box center [62, 158] width 63 height 14
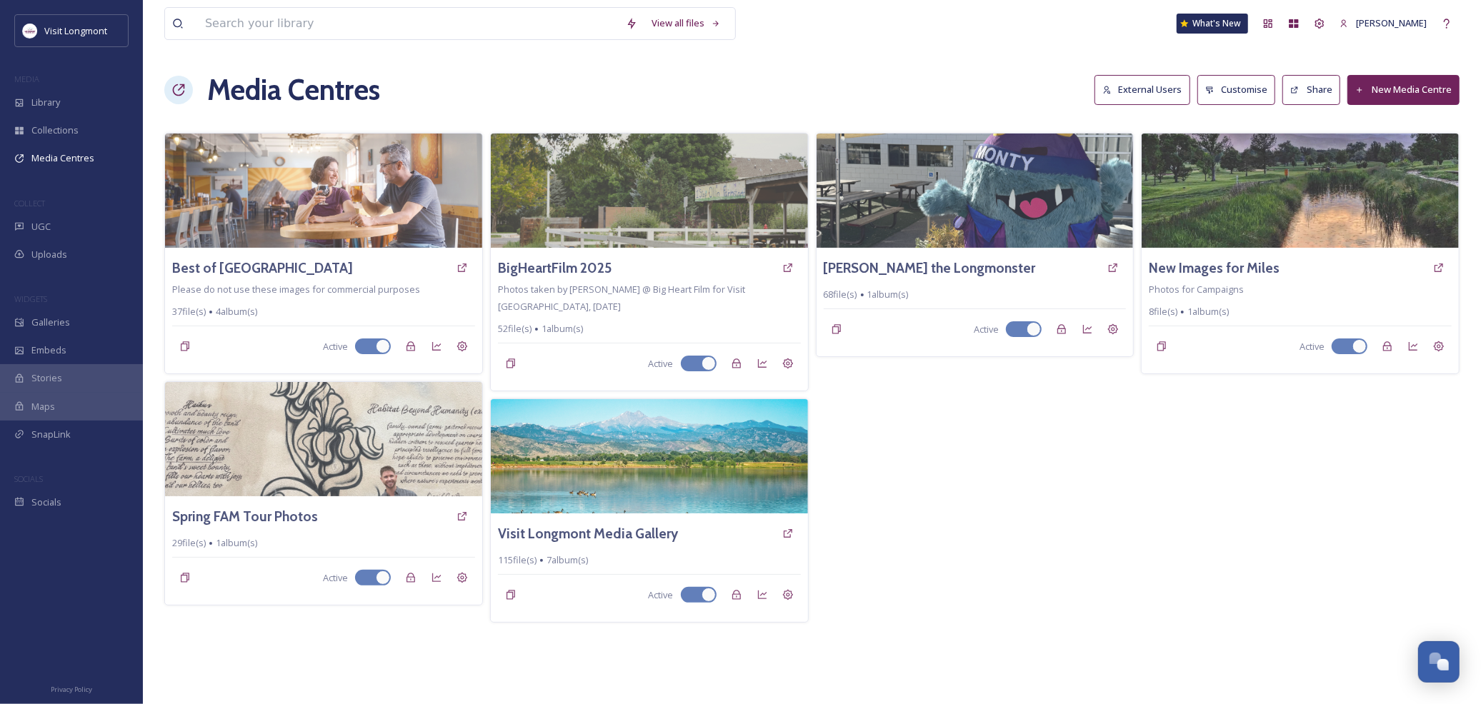
click at [1076, 426] on div "Monty the Longmonster 68 file(s) 1 album(s) Active" at bounding box center [975, 378] width 319 height 490
click at [1444, 661] on div "Open Chat" at bounding box center [1443, 665] width 12 height 12
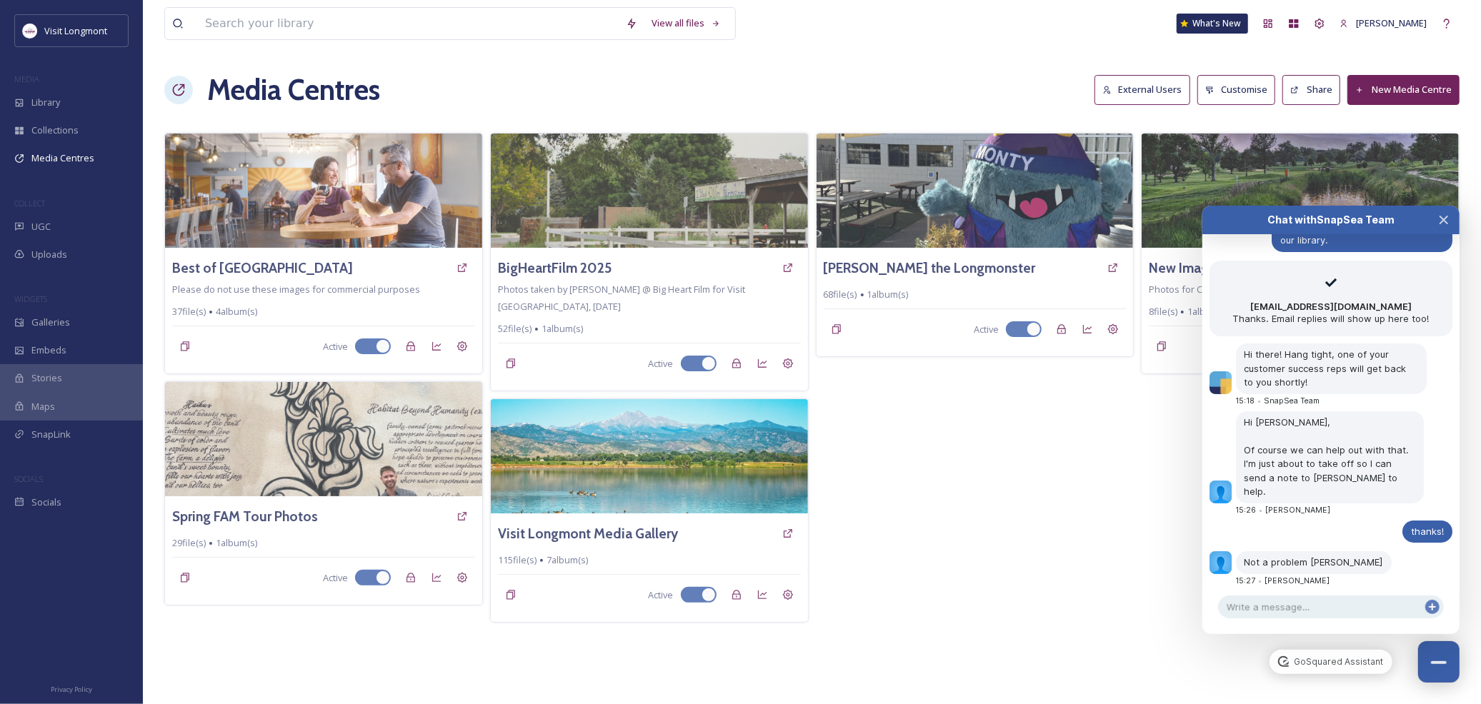
click at [1074, 556] on div "Monty the Longmonster 68 file(s) 1 album(s) Active" at bounding box center [975, 378] width 319 height 490
click at [1447, 216] on icon "Close Chat" at bounding box center [1443, 219] width 7 height 7
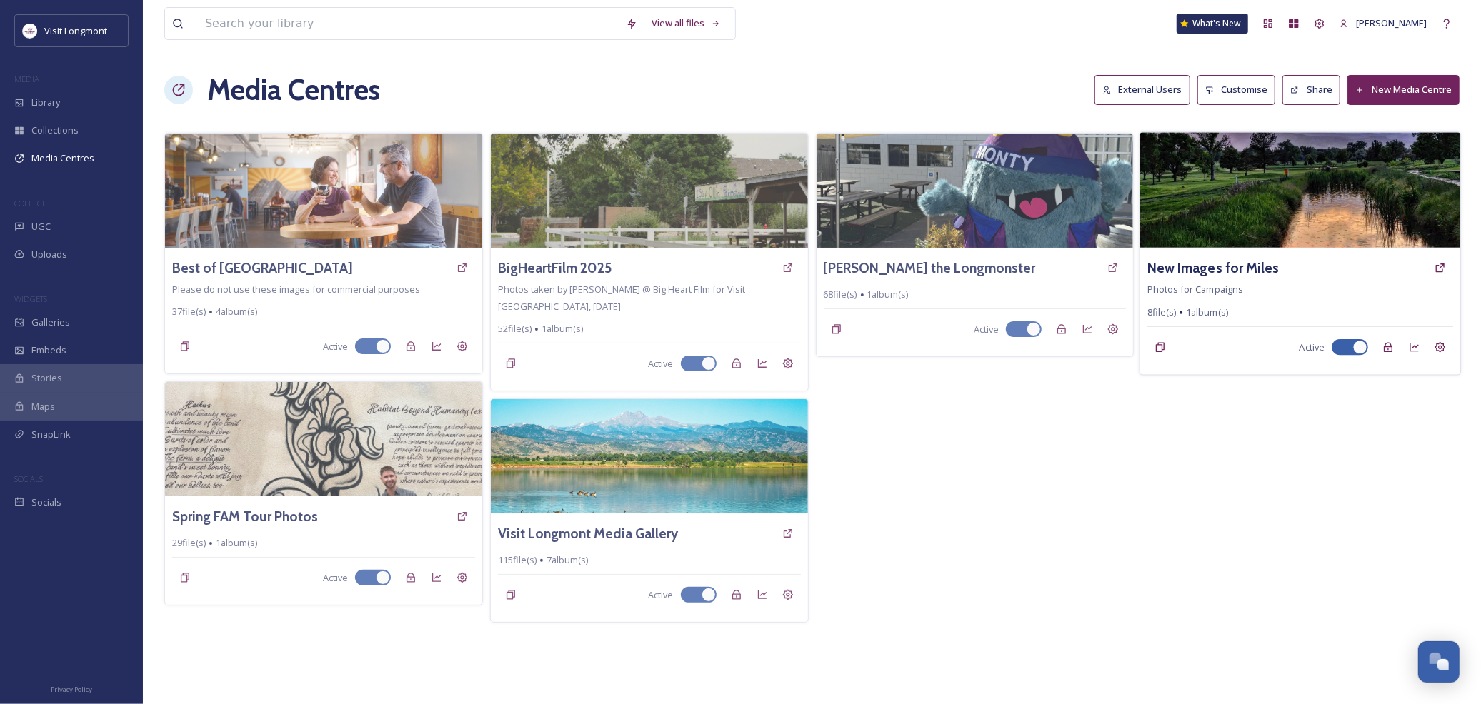
click at [1445, 214] on img at bounding box center [1300, 190] width 320 height 116
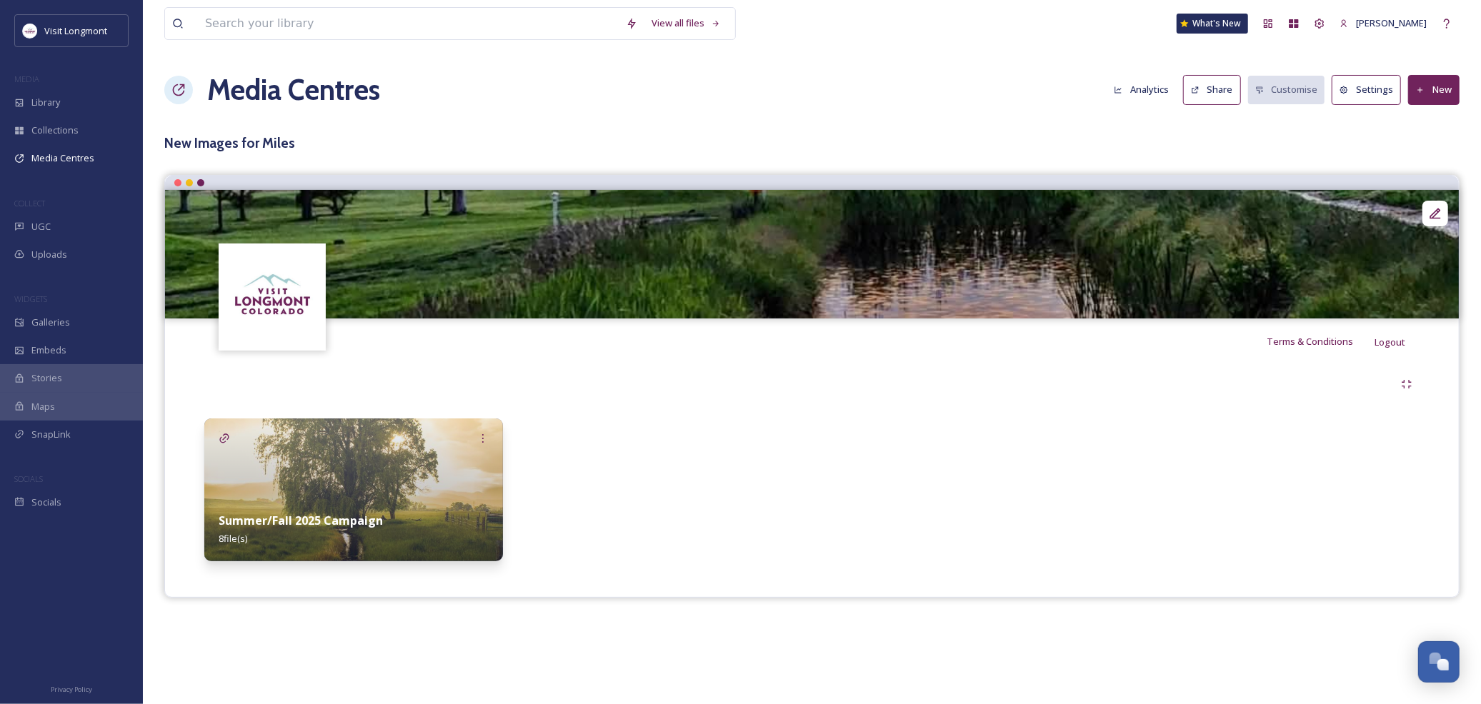
click at [1395, 80] on button "Settings" at bounding box center [1365, 89] width 69 height 29
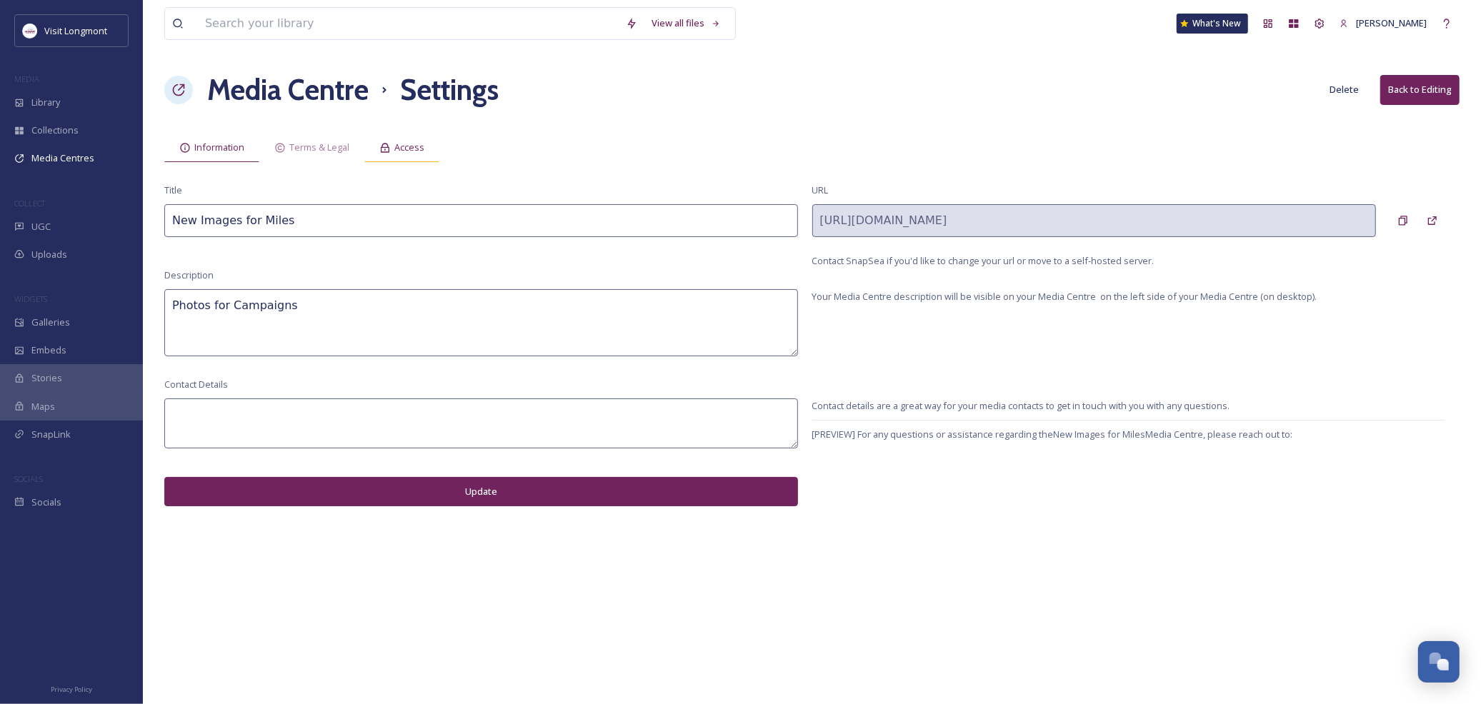
click at [420, 146] on span "Access" at bounding box center [409, 148] width 30 height 14
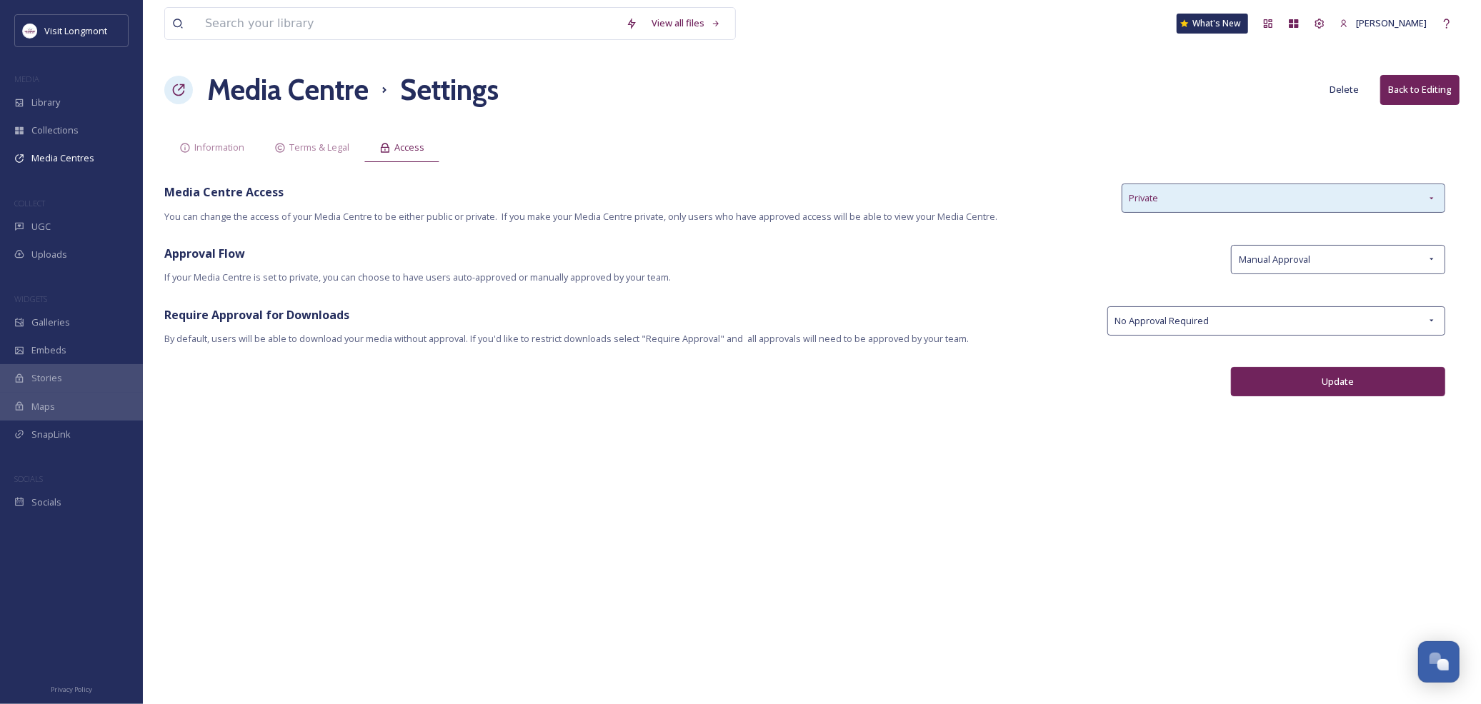
click at [1176, 194] on div "Private" at bounding box center [1283, 198] width 324 height 29
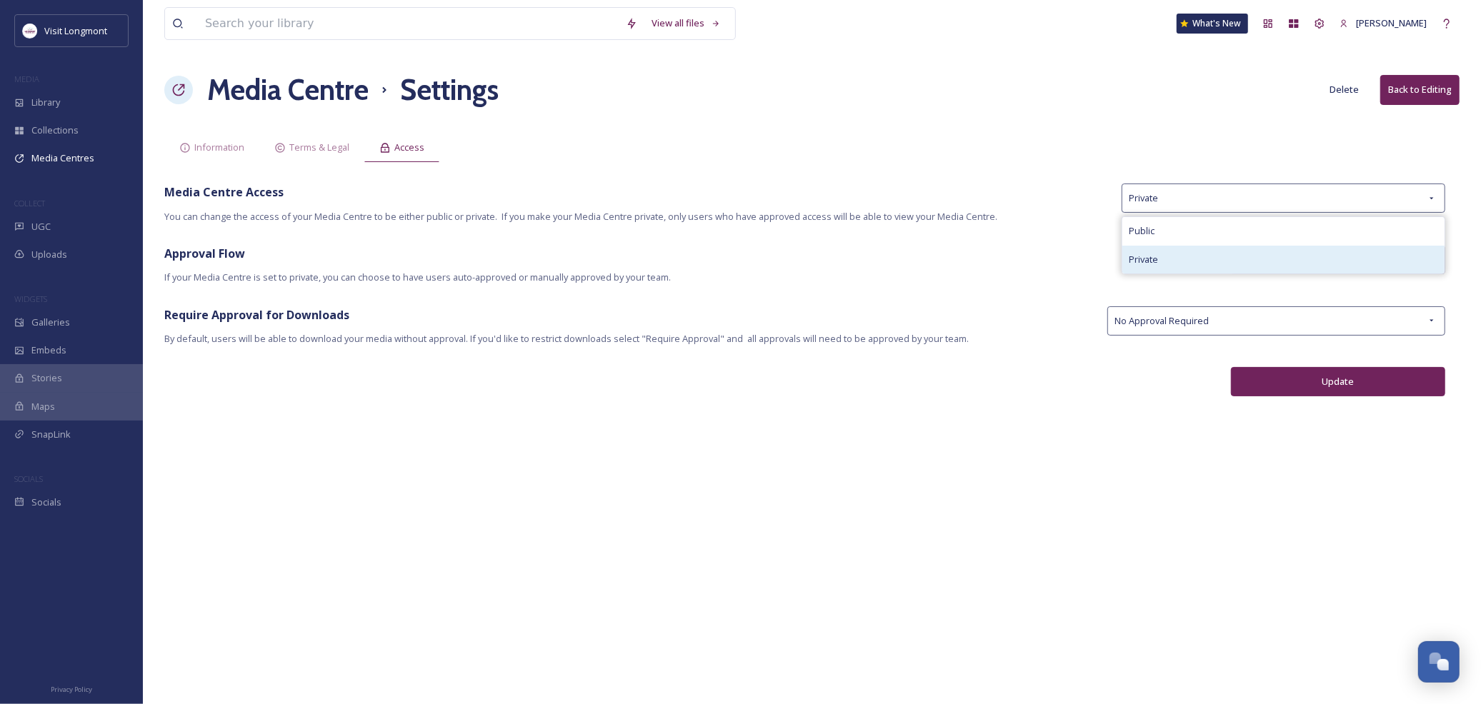
click at [1141, 254] on span "Private" at bounding box center [1143, 260] width 29 height 14
click at [1294, 255] on span "Manual Approval" at bounding box center [1274, 260] width 71 height 14
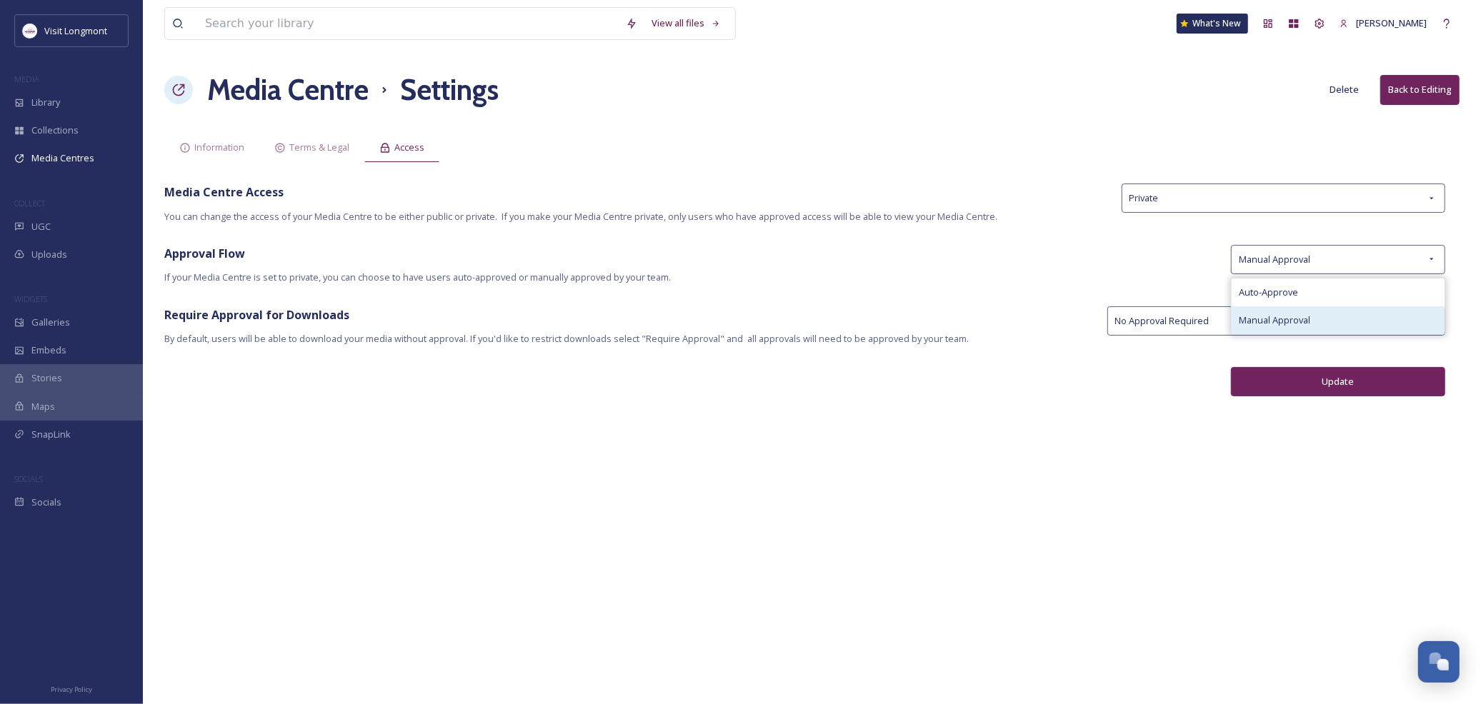
click at [1276, 323] on span "Manual Approval" at bounding box center [1274, 321] width 71 height 14
click at [1413, 89] on button "Back to Editing" at bounding box center [1419, 89] width 79 height 29
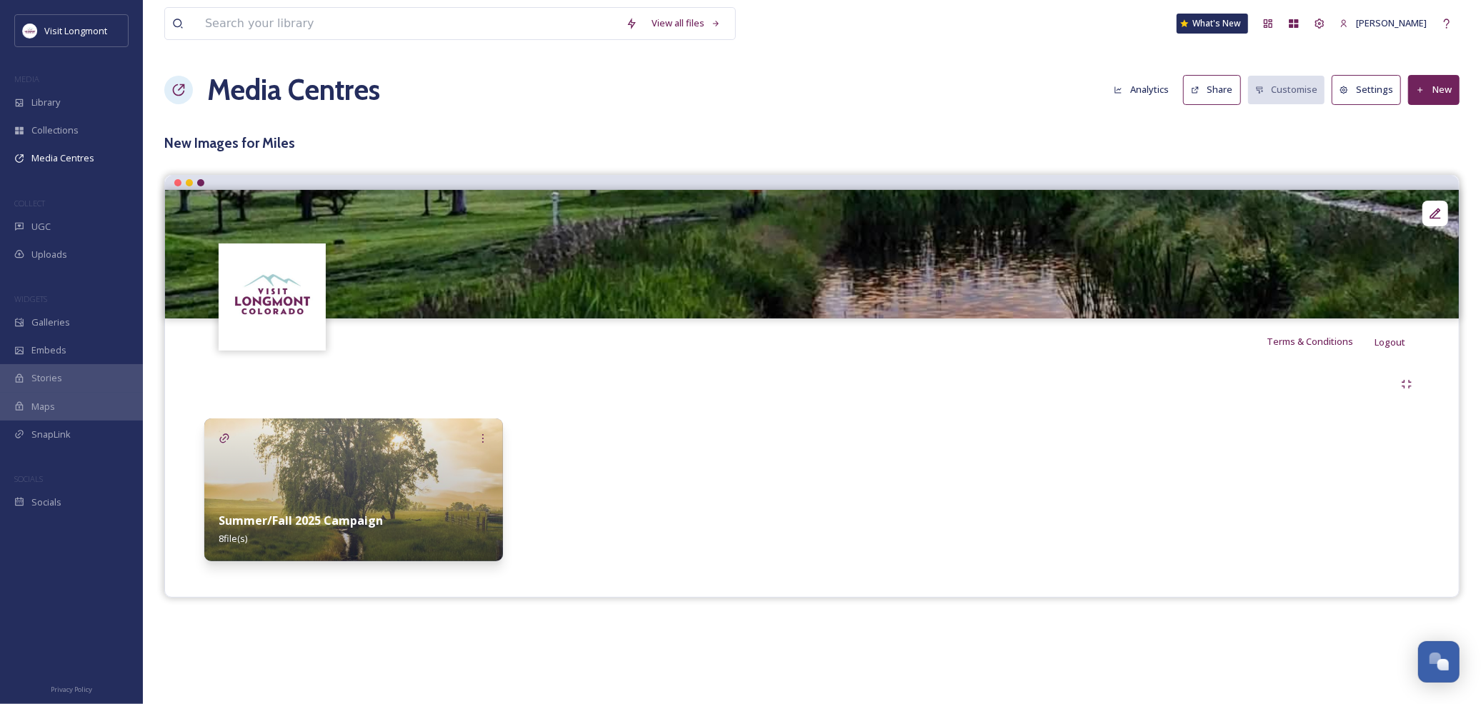
click at [1127, 87] on button "Analytics" at bounding box center [1140, 90] width 69 height 28
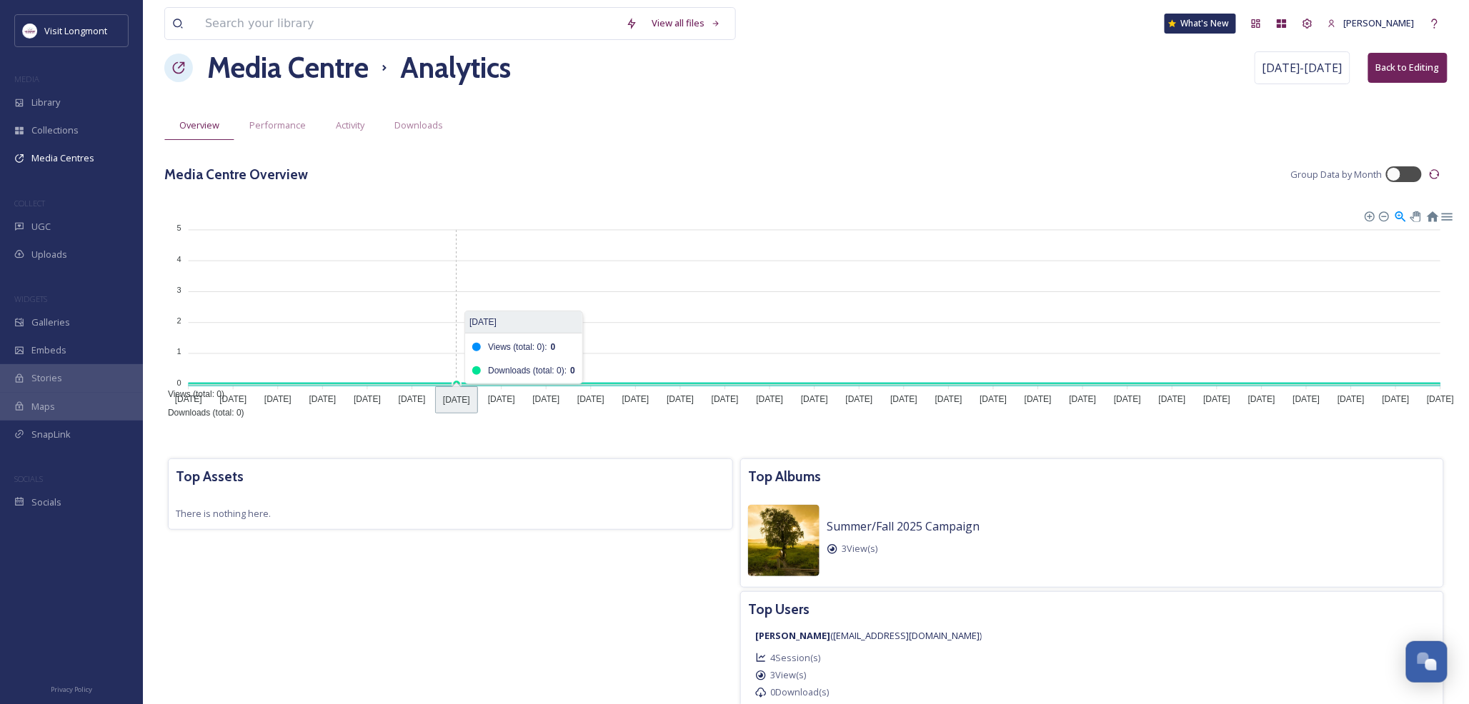
scroll to position [32, 0]
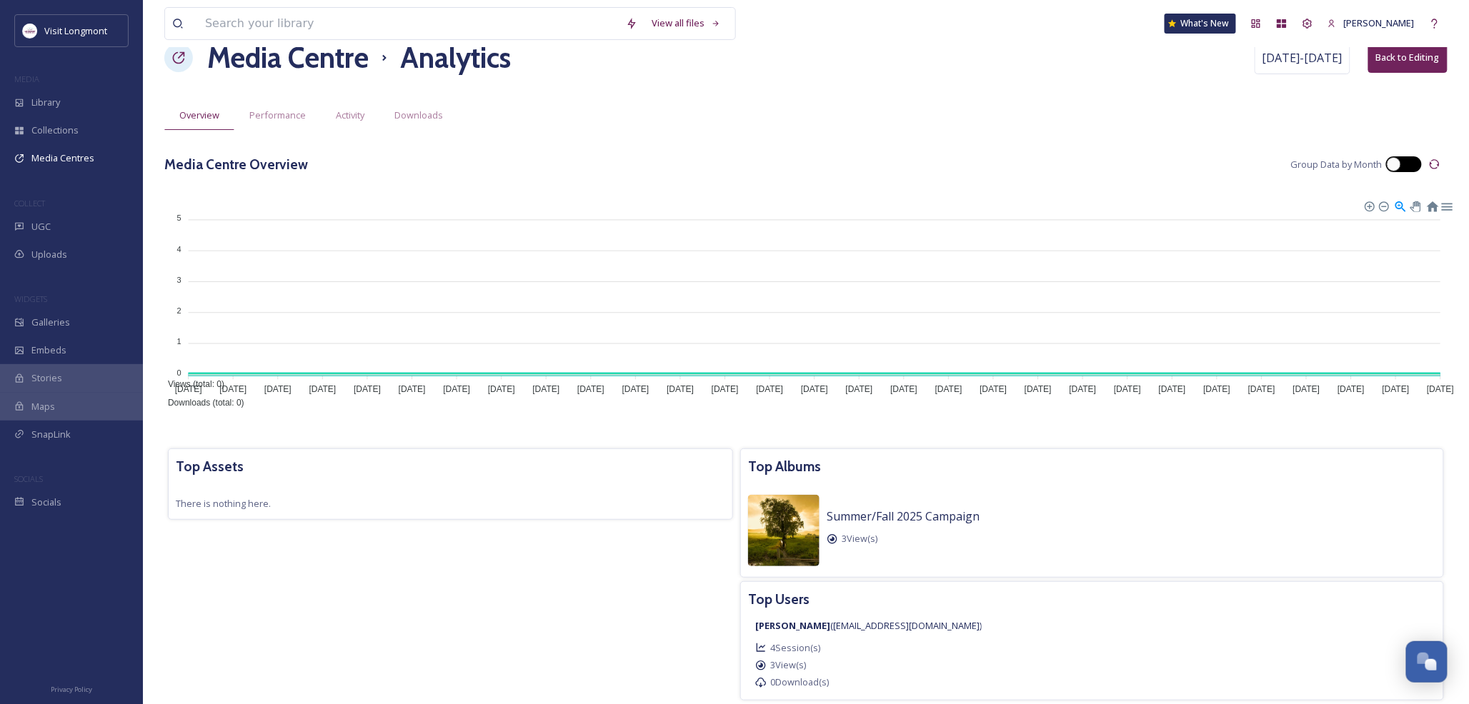
click at [1389, 165] on div at bounding box center [1393, 164] width 14 height 14
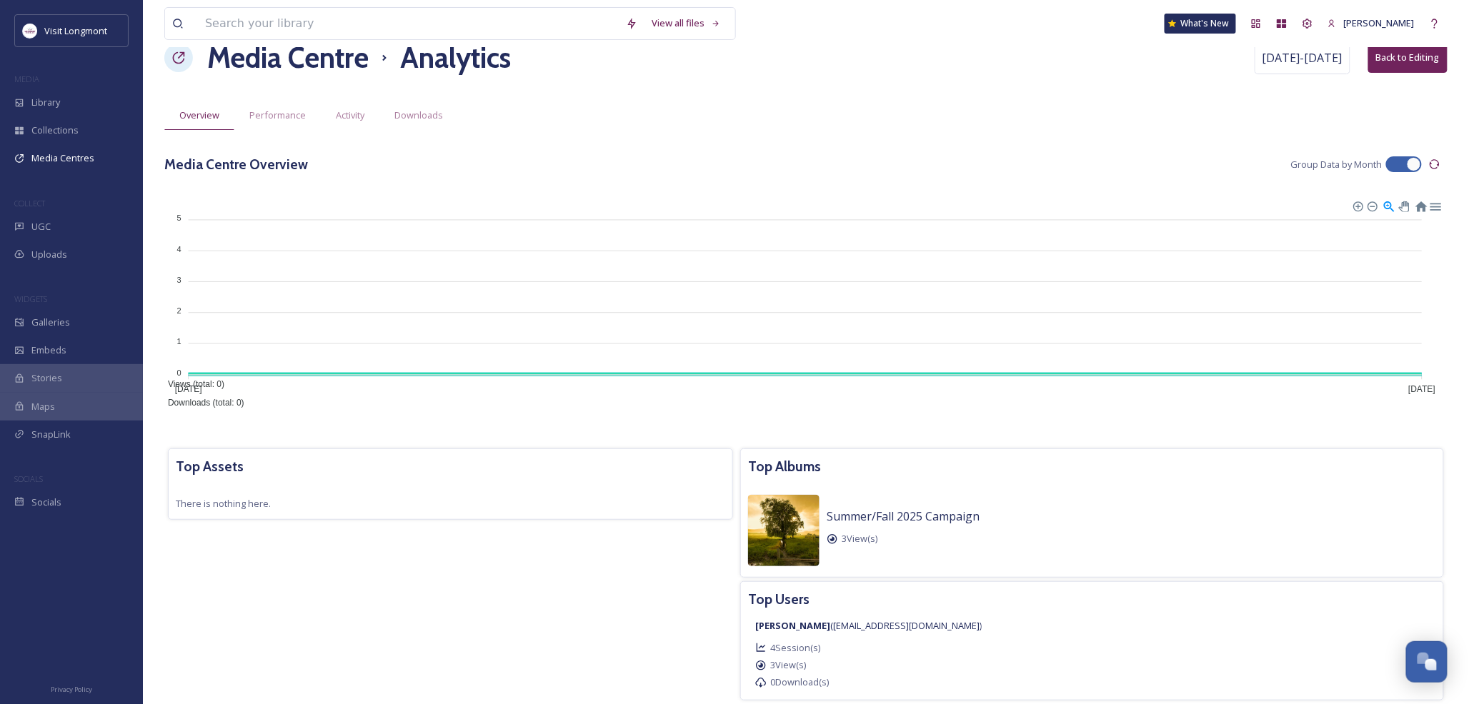
click at [1389, 165] on div at bounding box center [1404, 164] width 36 height 16
checkbox input "false"
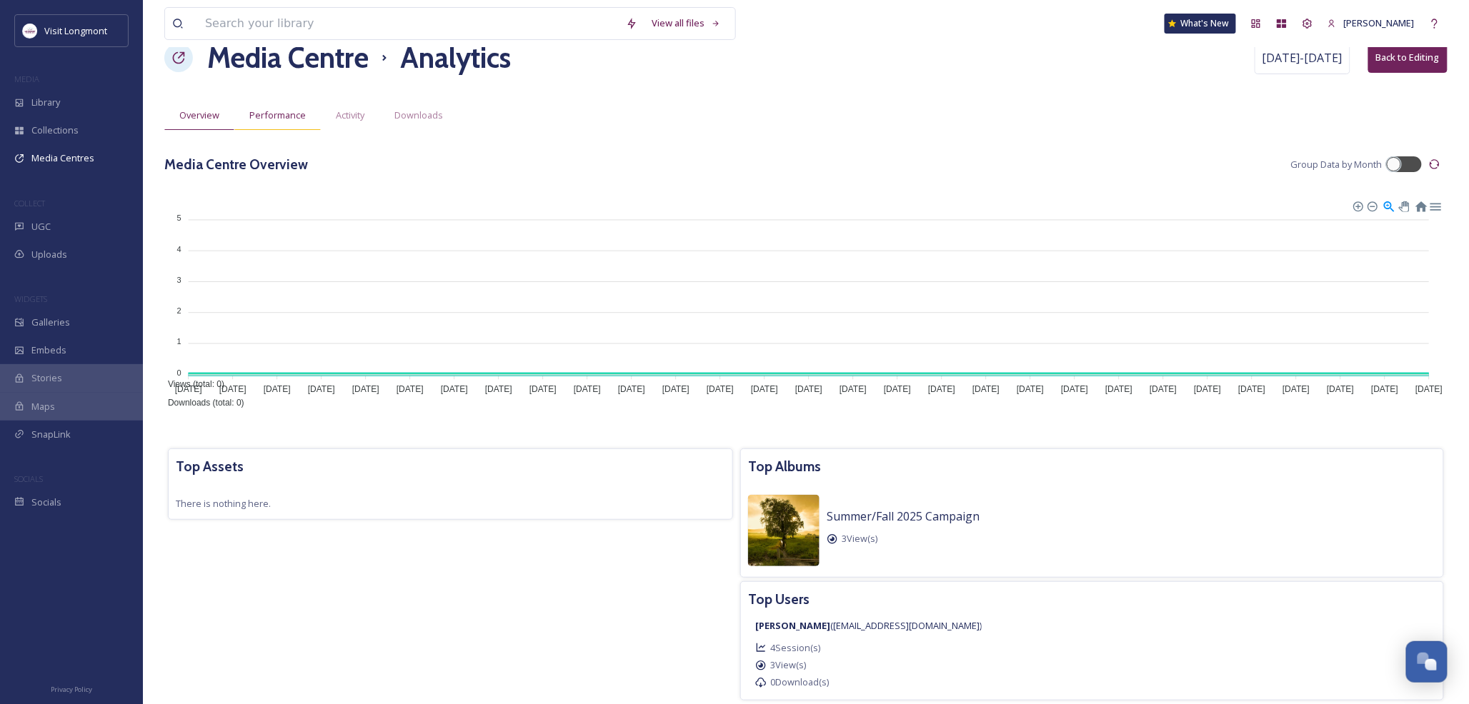
click at [300, 119] on span "Performance" at bounding box center [277, 116] width 56 height 14
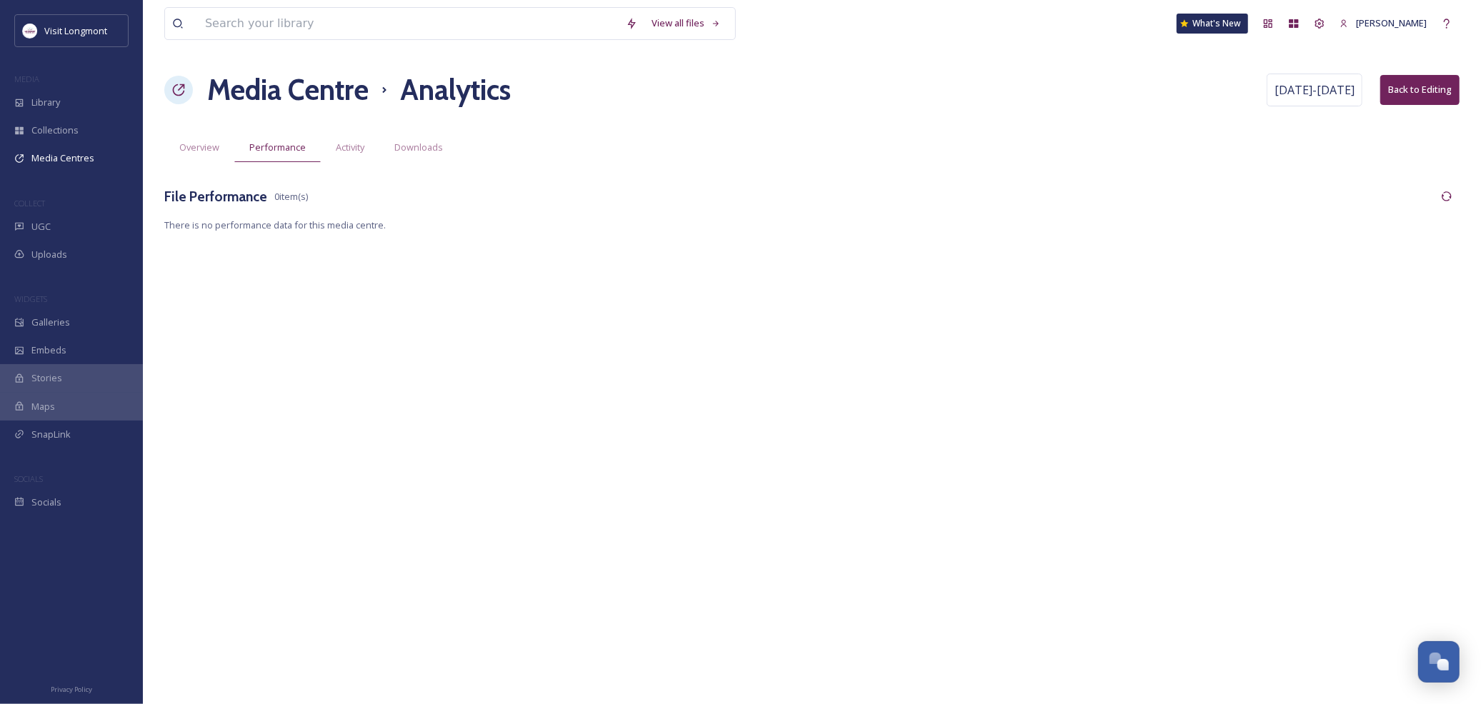
click at [351, 172] on div "View all files What's New Nikki Tooker Media Centre Analytics Aug 5 - Sep 2 Bac…" at bounding box center [812, 352] width 1338 height 704
click at [353, 154] on span "Activity" at bounding box center [350, 148] width 29 height 14
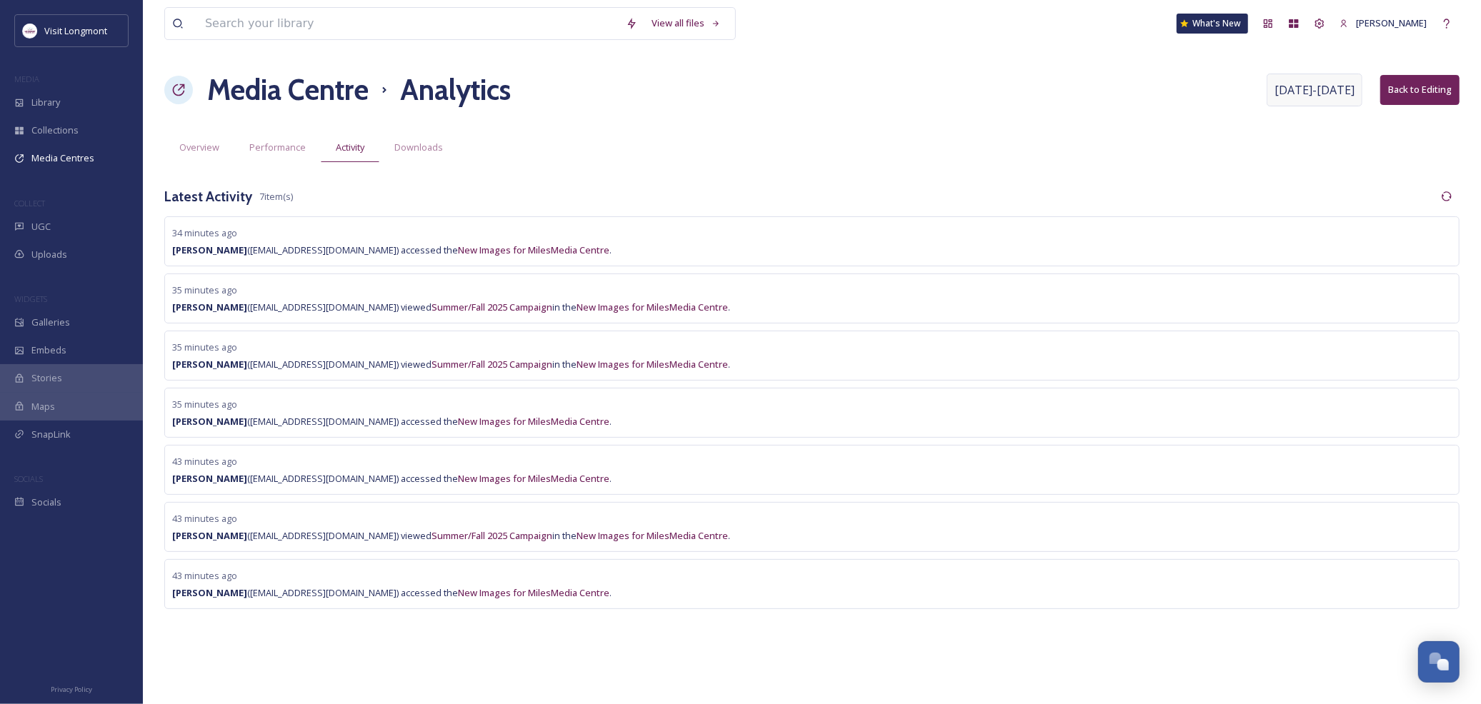
click at [1330, 96] on span "Aug 5 - Sep 2" at bounding box center [1314, 89] width 80 height 17
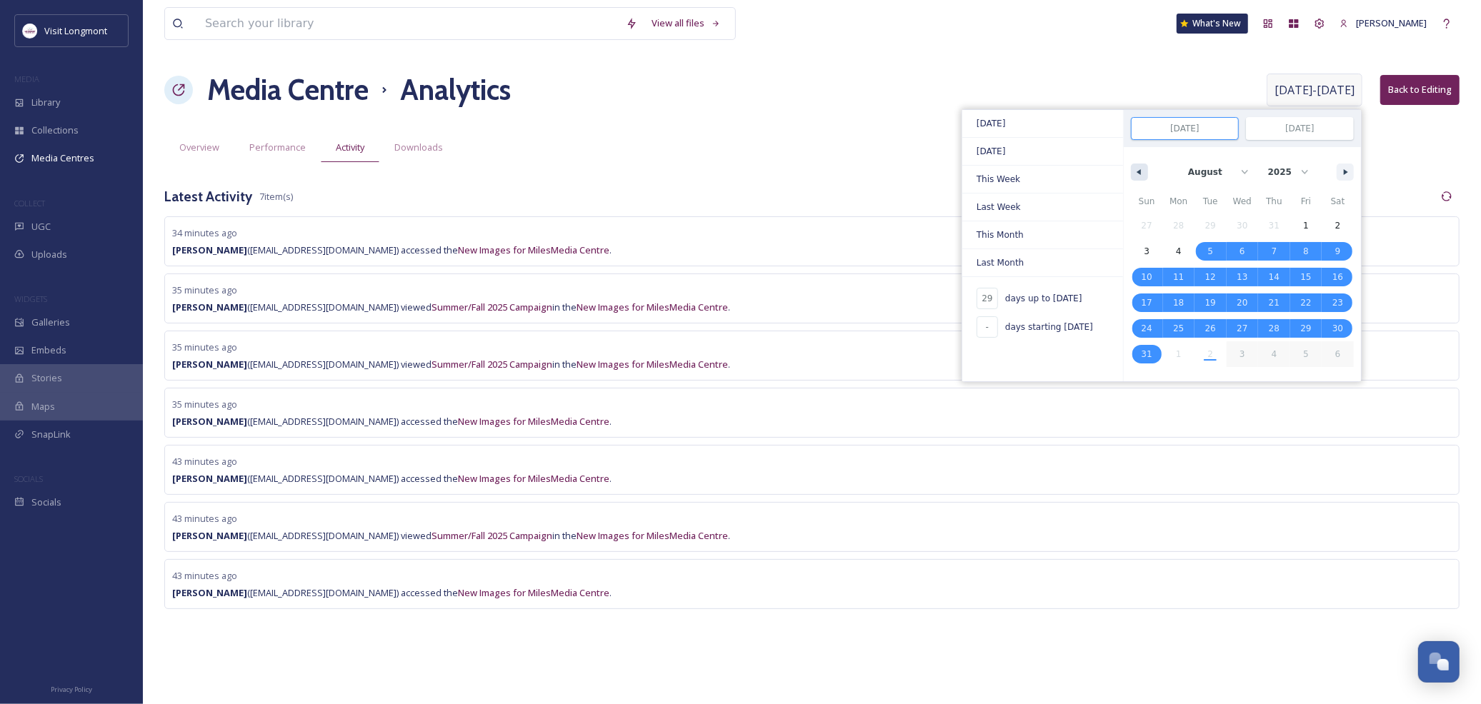
click at [1144, 176] on button "button" at bounding box center [1139, 172] width 17 height 17
select select "6"
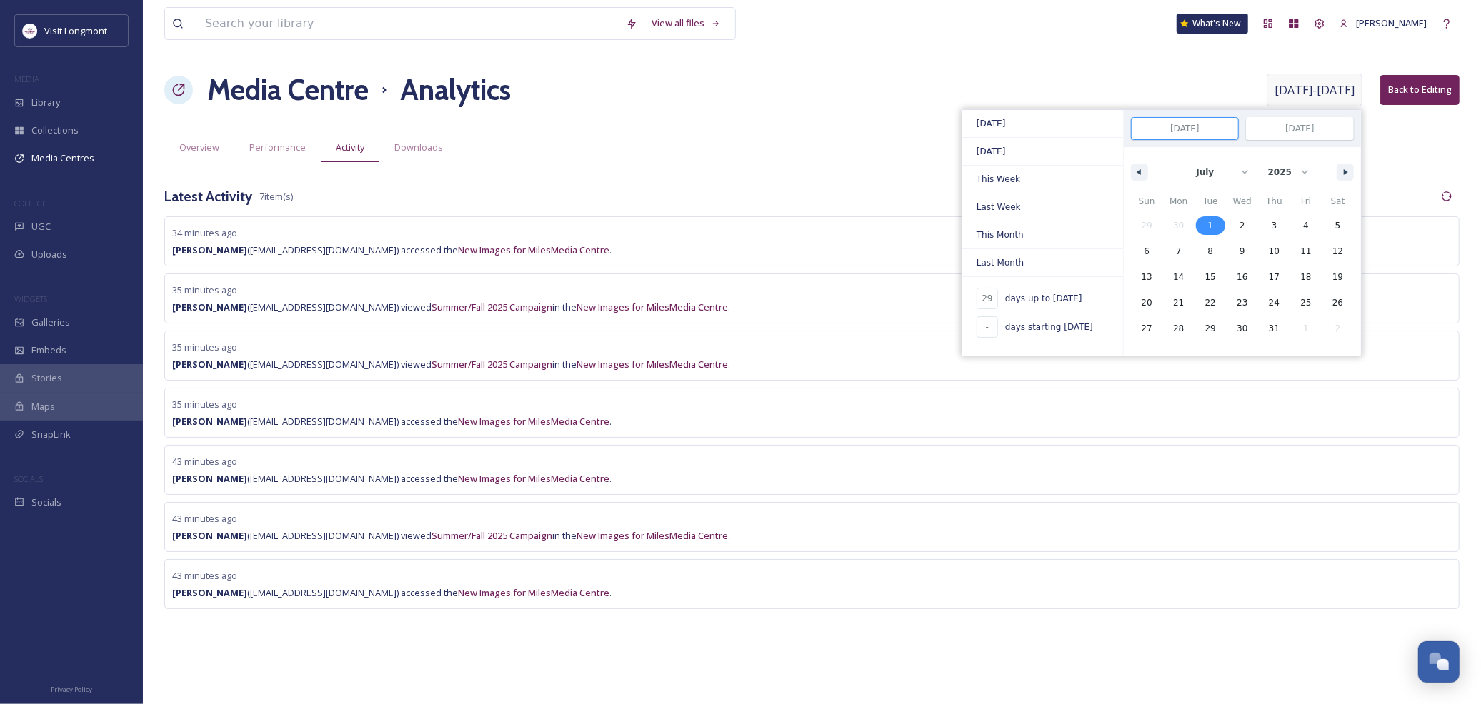
click at [1206, 224] on span "1" at bounding box center [1210, 225] width 32 height 19
type input "-"
type input "Jul 1, 2025"
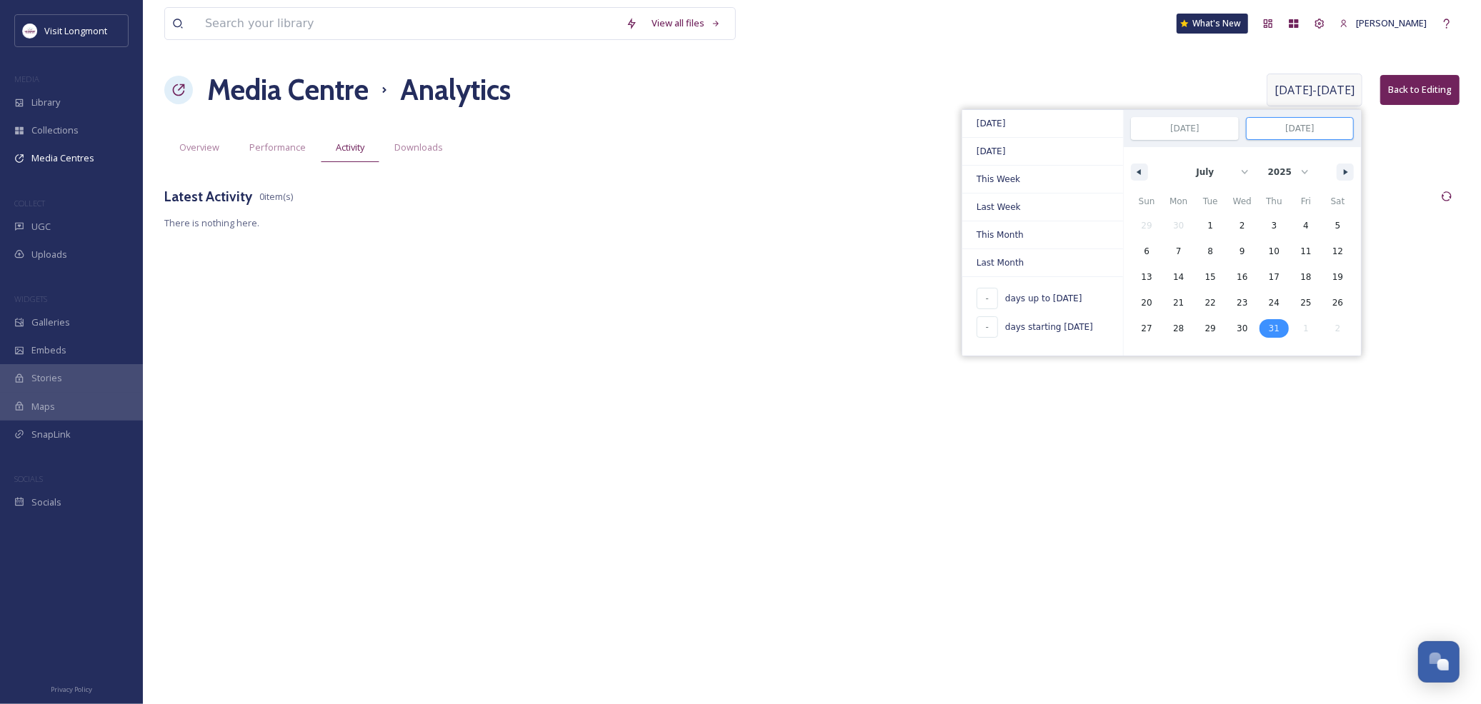
click at [1267, 326] on span "31" at bounding box center [1274, 328] width 32 height 19
type input "Jul 31, 2025"
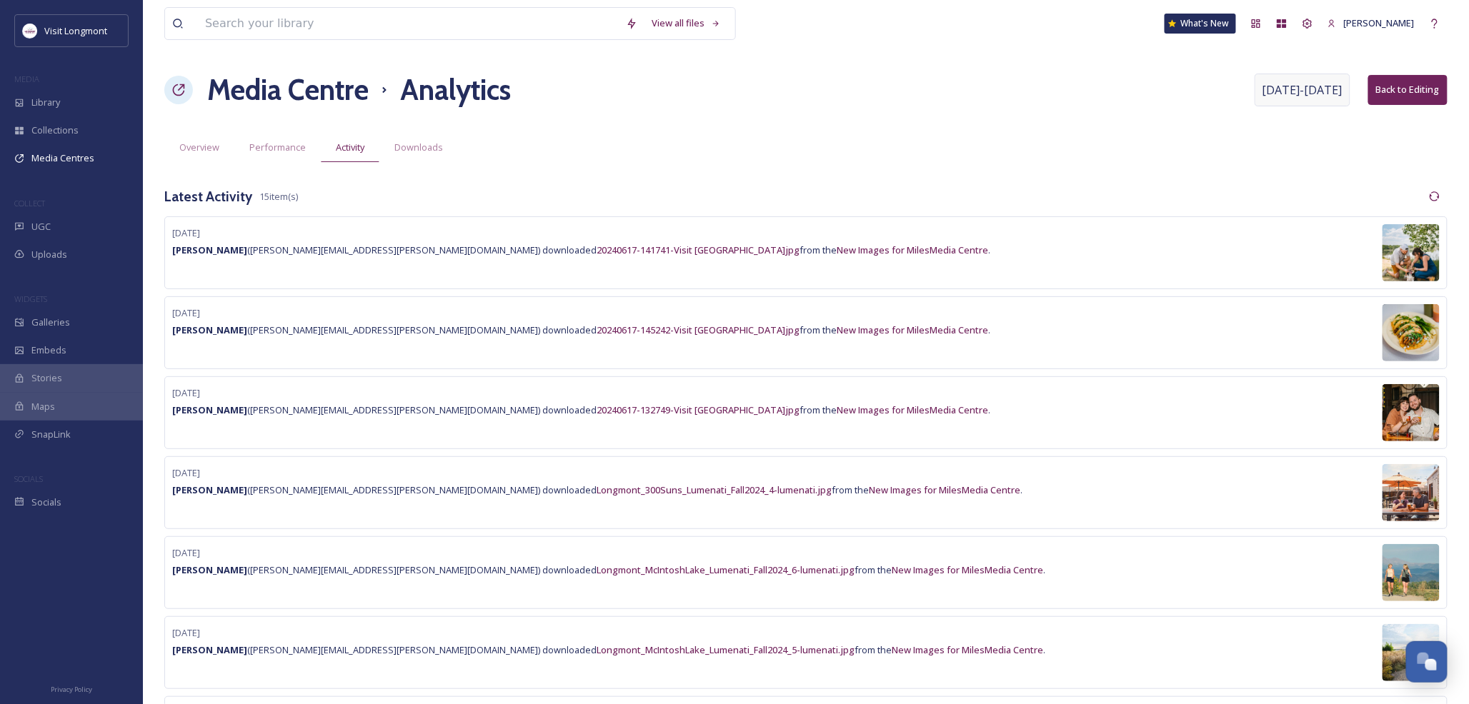
click at [844, 166] on div "View all files What's New Nikki Tooker Media Centre Analytics Jul 1 - Jul 31 Ba…" at bounding box center [806, 646] width 1326 height 1292
click at [431, 146] on span "Downloads" at bounding box center [418, 148] width 49 height 14
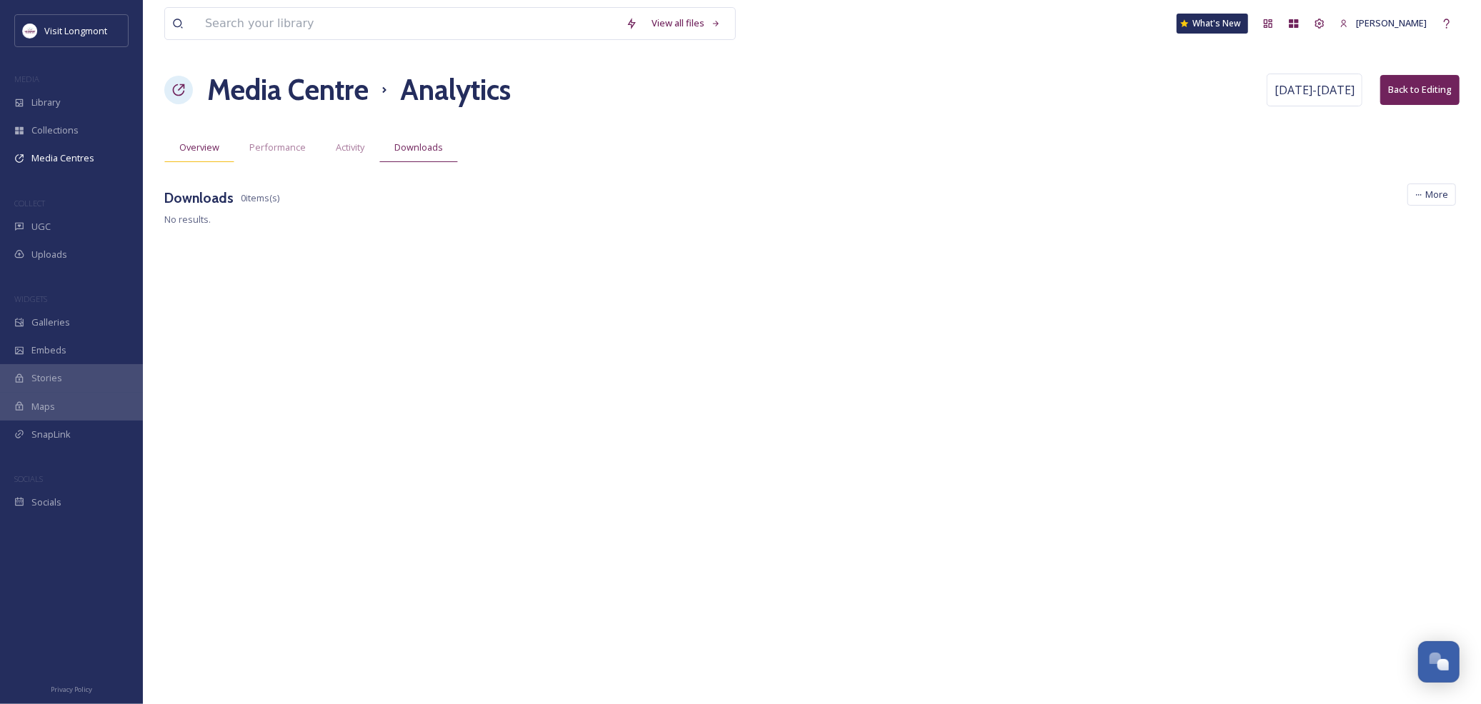
click at [194, 151] on span "Overview" at bounding box center [199, 148] width 40 height 14
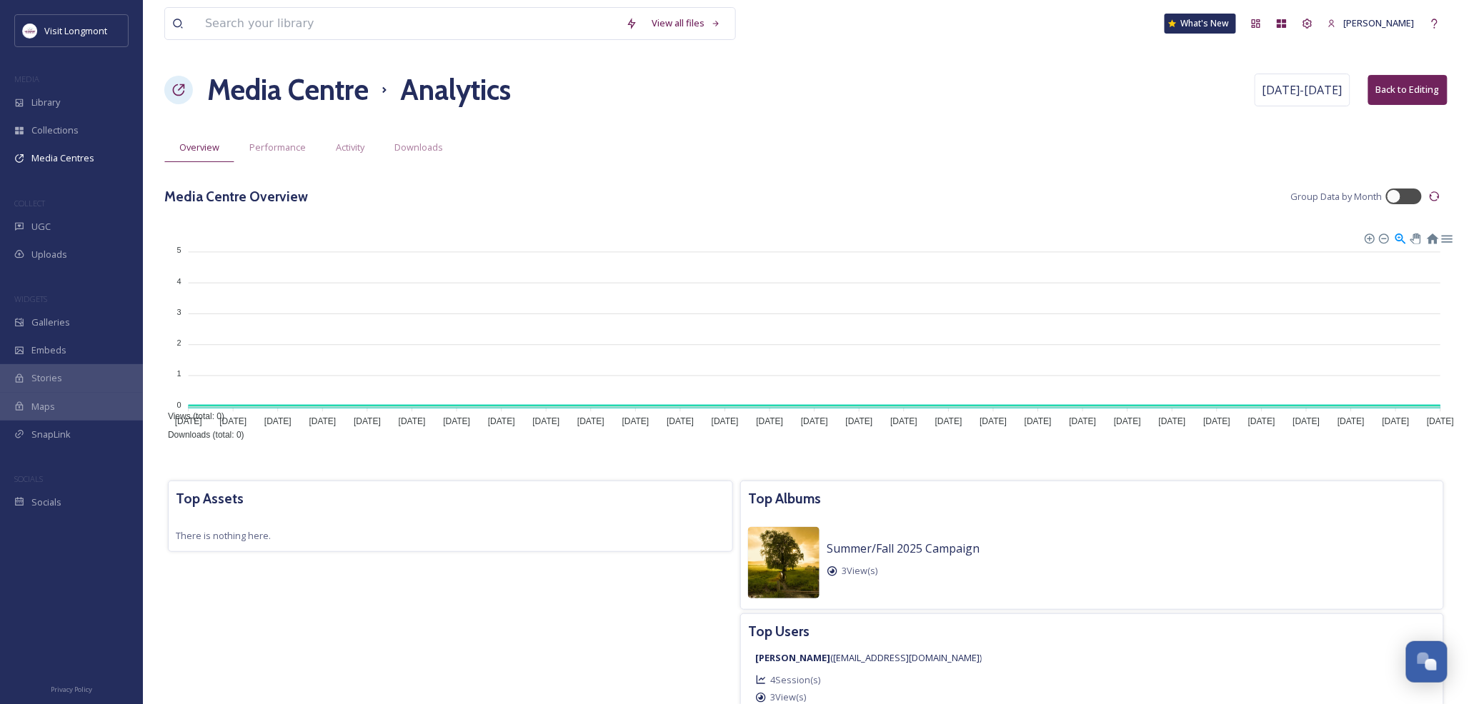
click at [1391, 90] on button "Back to Editing" at bounding box center [1407, 89] width 79 height 29
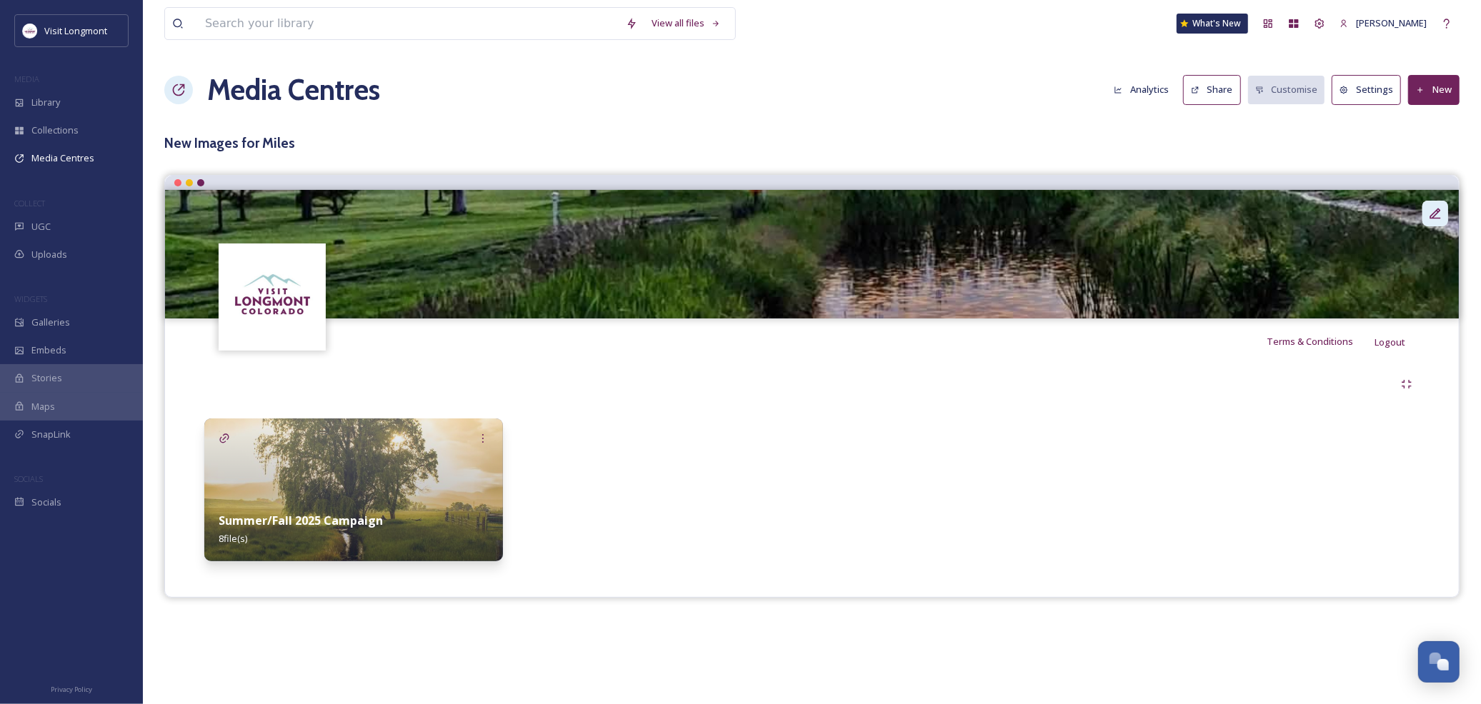
click at [1433, 211] on icon at bounding box center [1435, 213] width 14 height 14
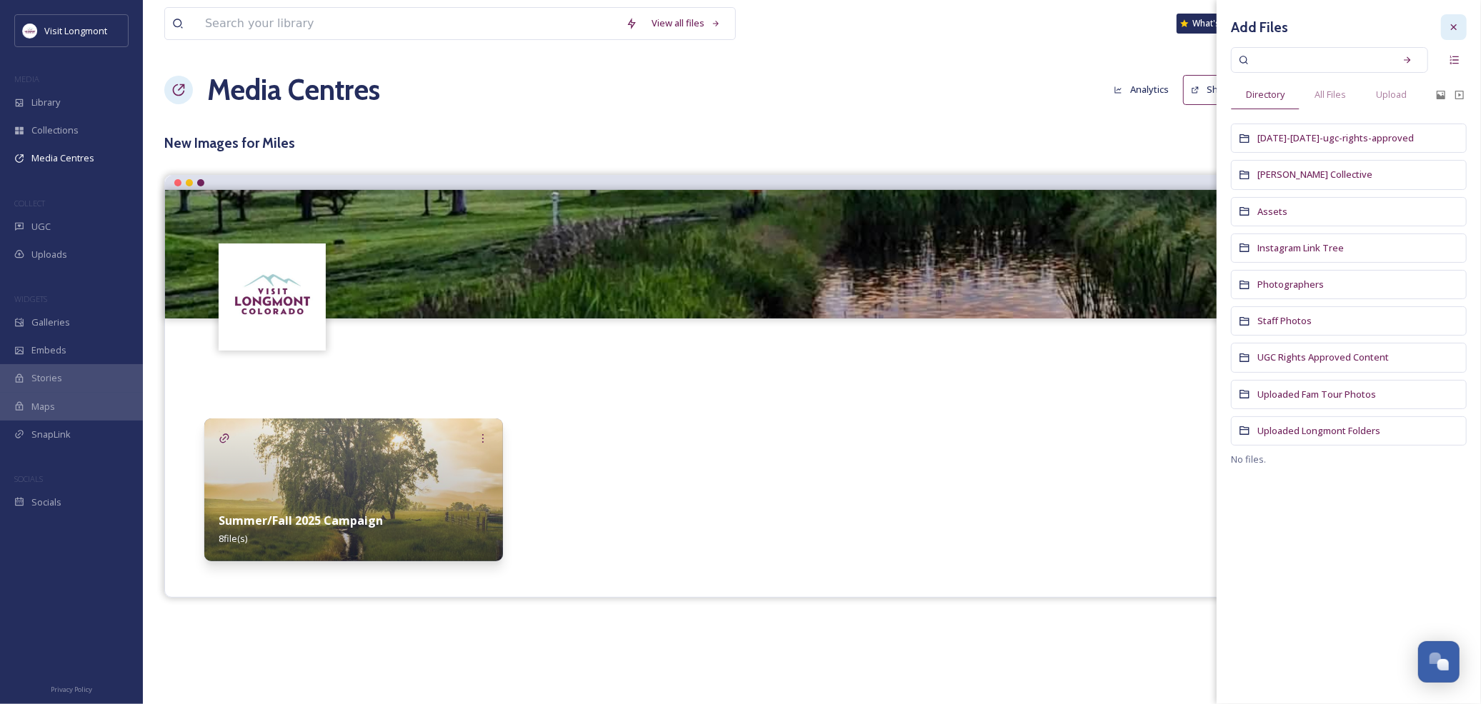
click at [1463, 31] on div at bounding box center [1454, 27] width 26 height 26
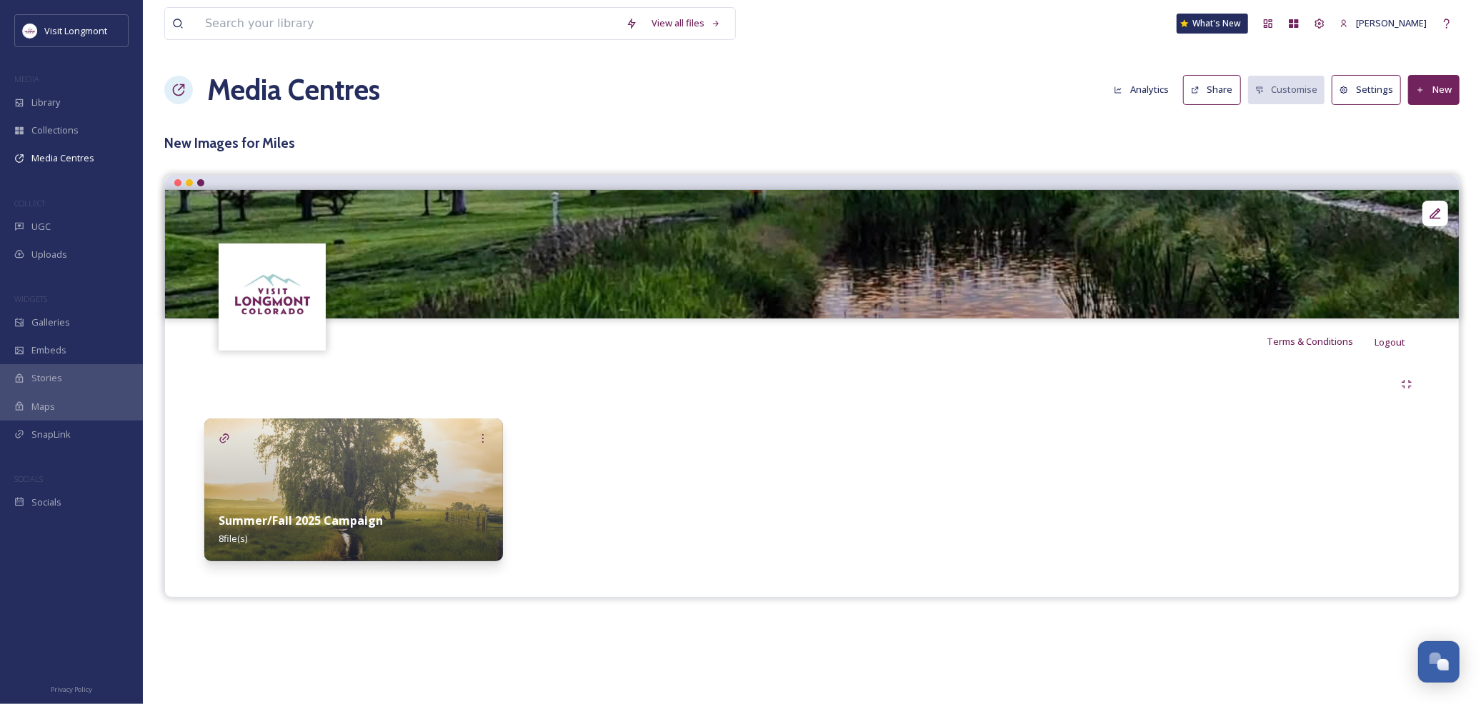
click at [1366, 89] on button "Settings" at bounding box center [1365, 89] width 69 height 29
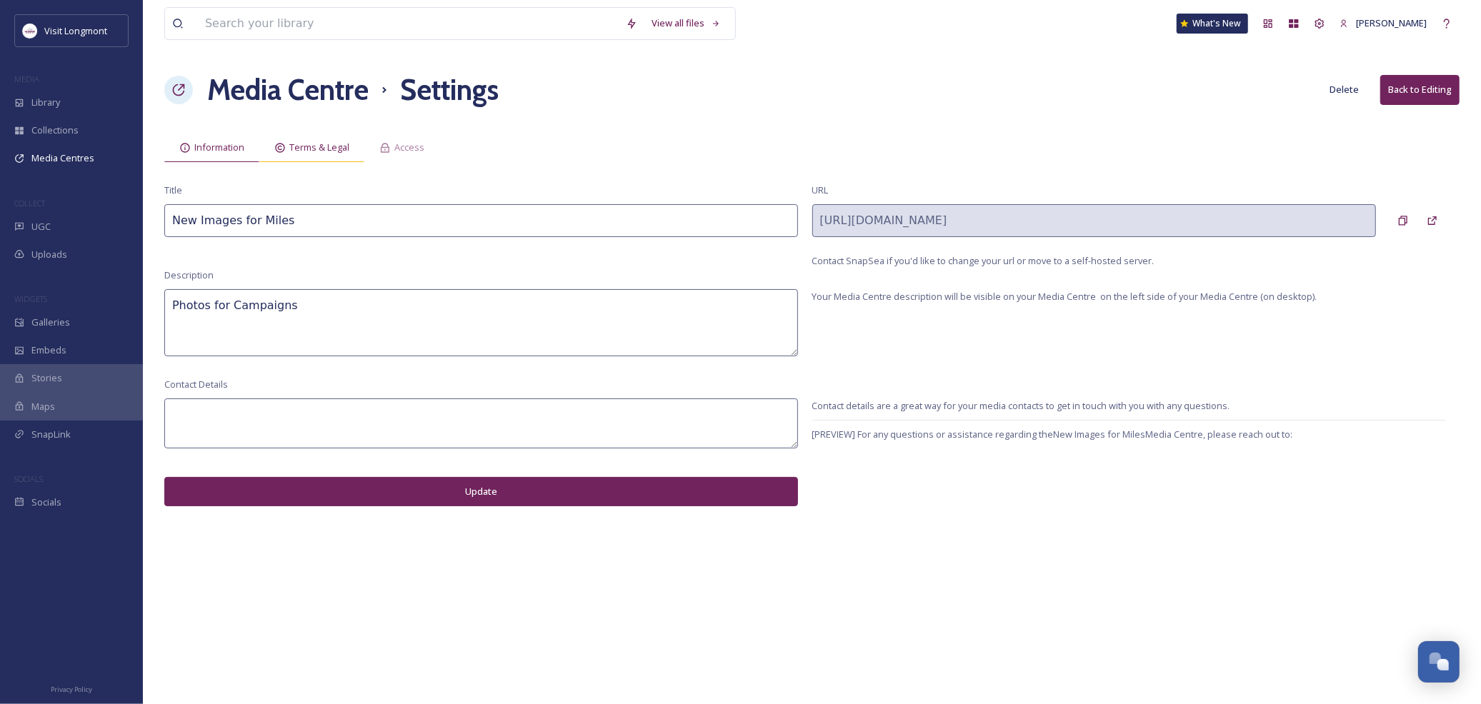
click at [299, 134] on div "Terms & Legal" at bounding box center [311, 147] width 105 height 29
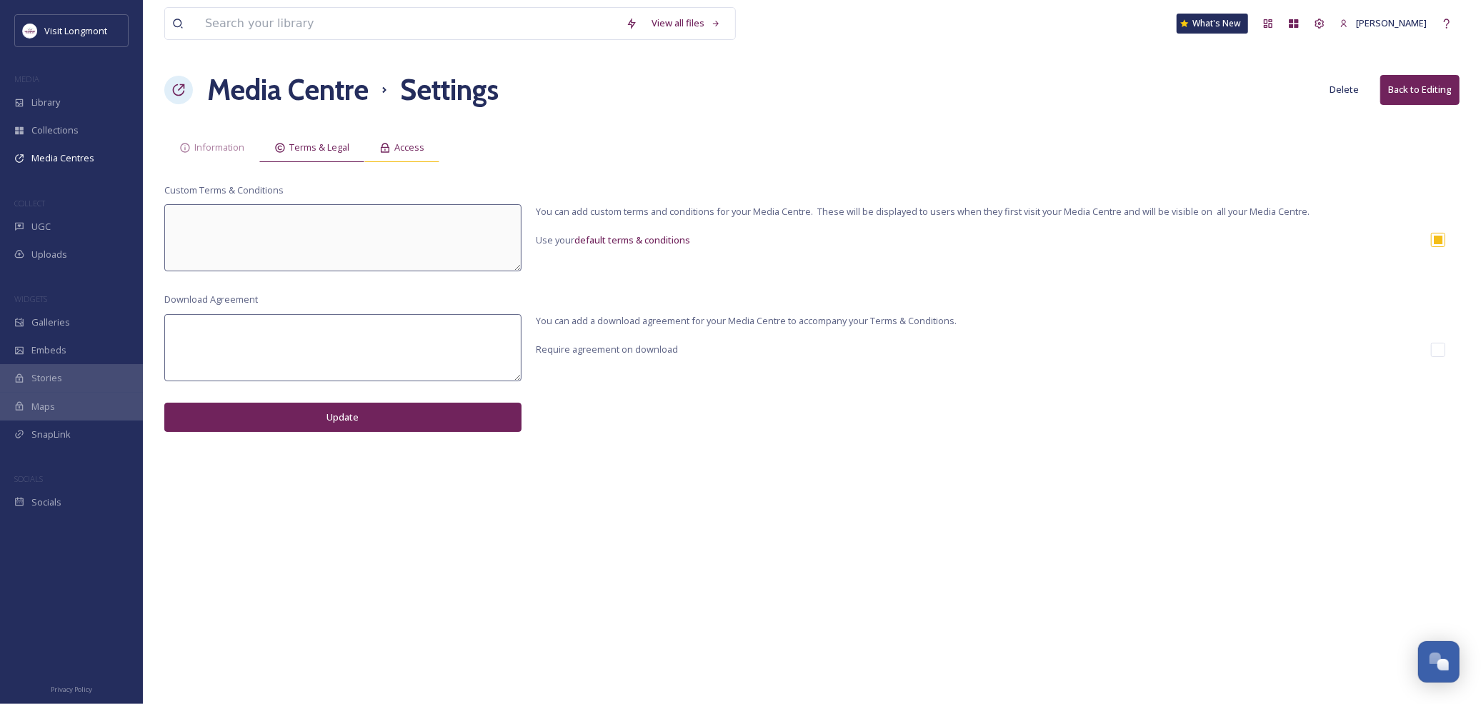
click at [389, 151] on icon at bounding box center [384, 147] width 11 height 11
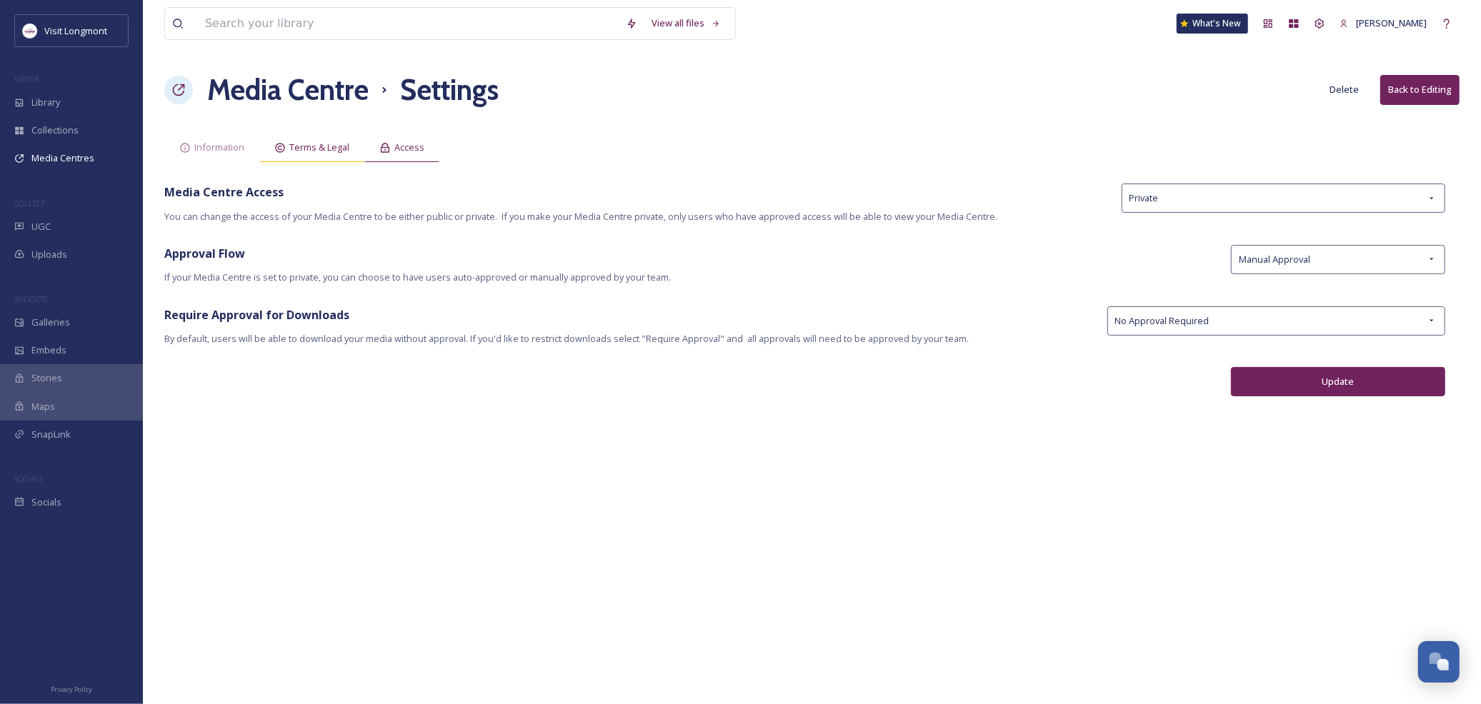
click at [316, 147] on span "Terms & Legal" at bounding box center [319, 148] width 60 height 14
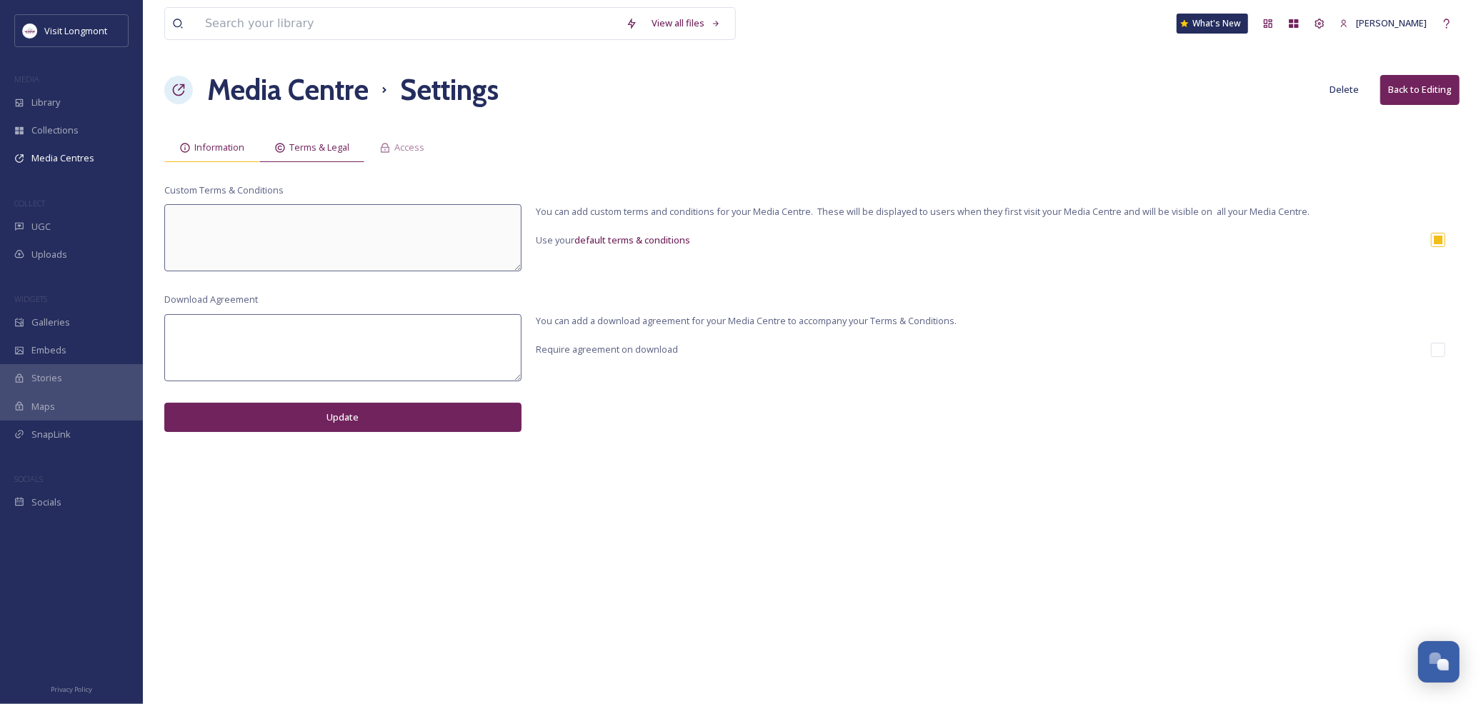
click at [209, 144] on span "Information" at bounding box center [219, 148] width 50 height 14
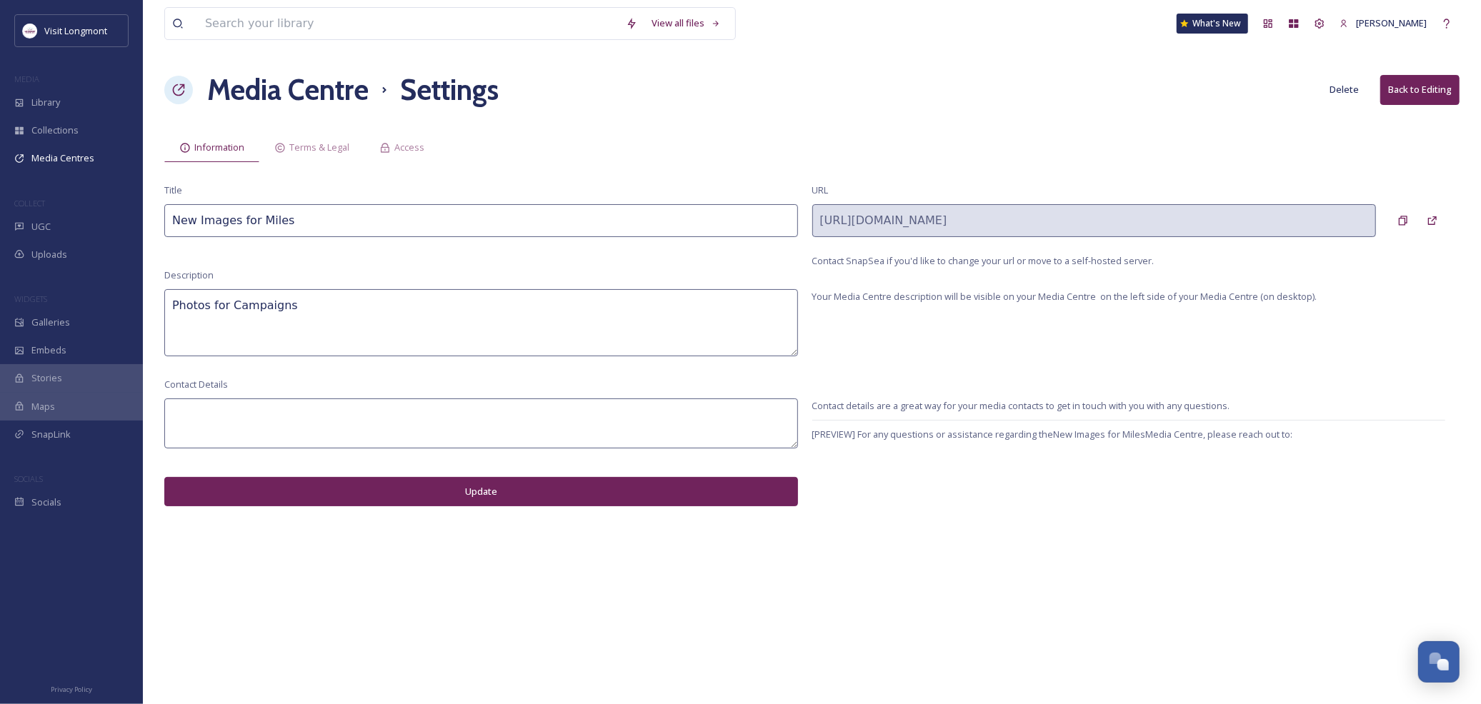
click at [353, 90] on h1 "Media Centre" at bounding box center [287, 90] width 161 height 43
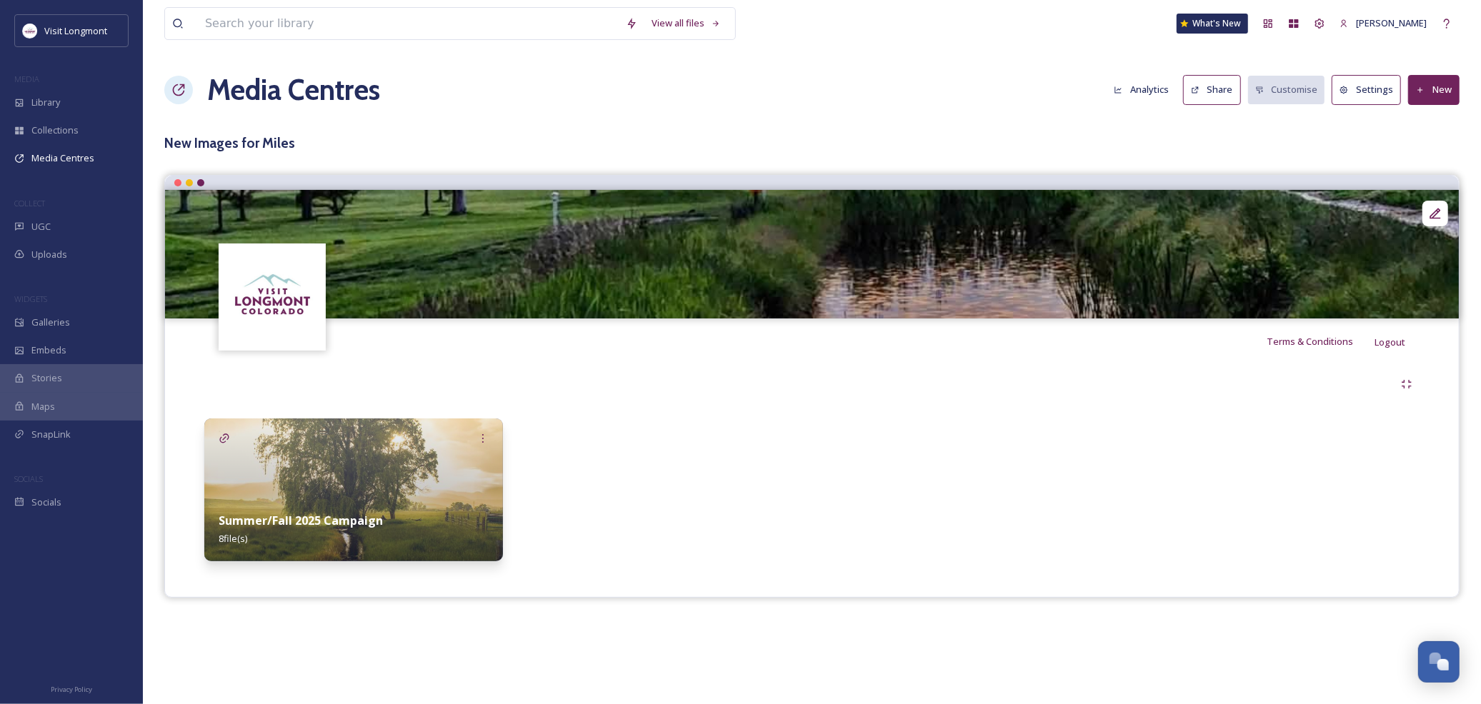
click at [1355, 91] on button "Settings" at bounding box center [1365, 89] width 69 height 29
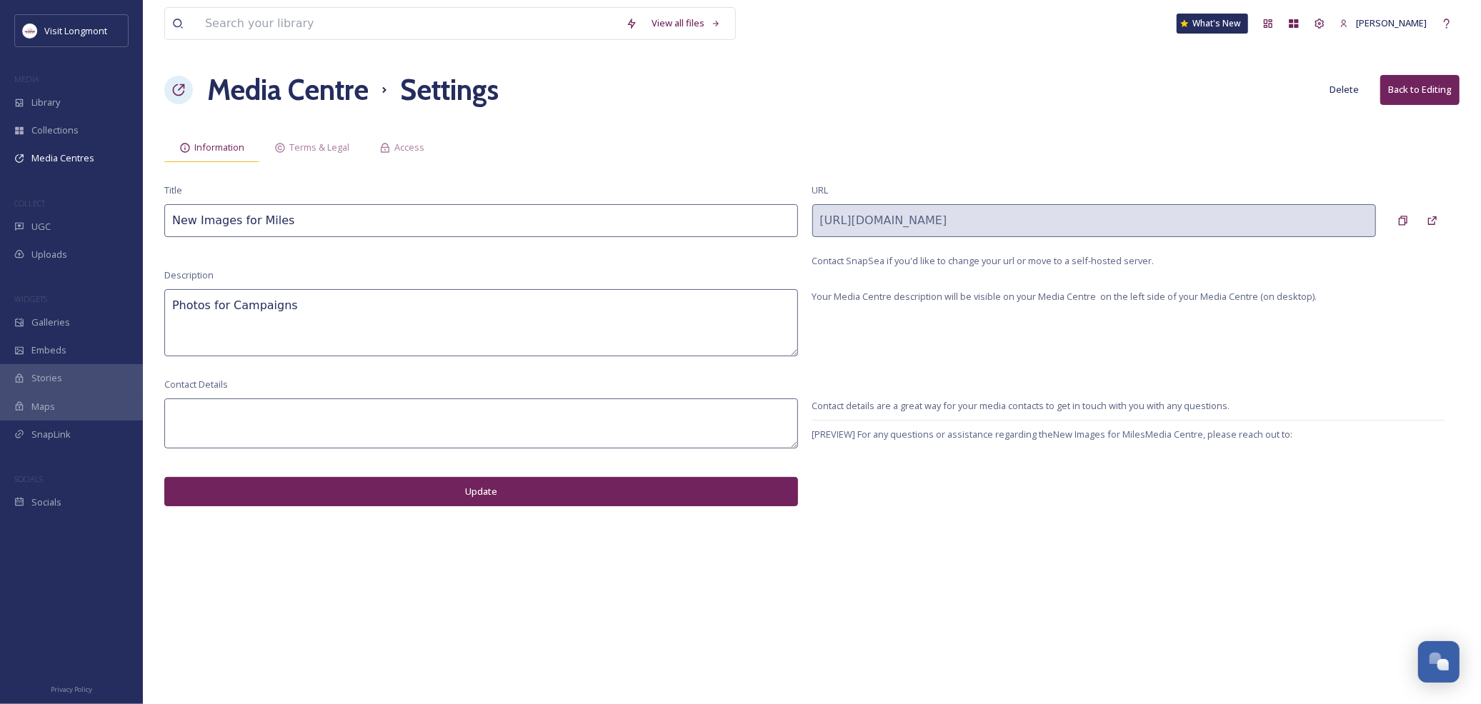
click at [197, 154] on span "Information" at bounding box center [219, 148] width 50 height 14
click at [70, 165] on span "Media Centres" at bounding box center [62, 158] width 63 height 14
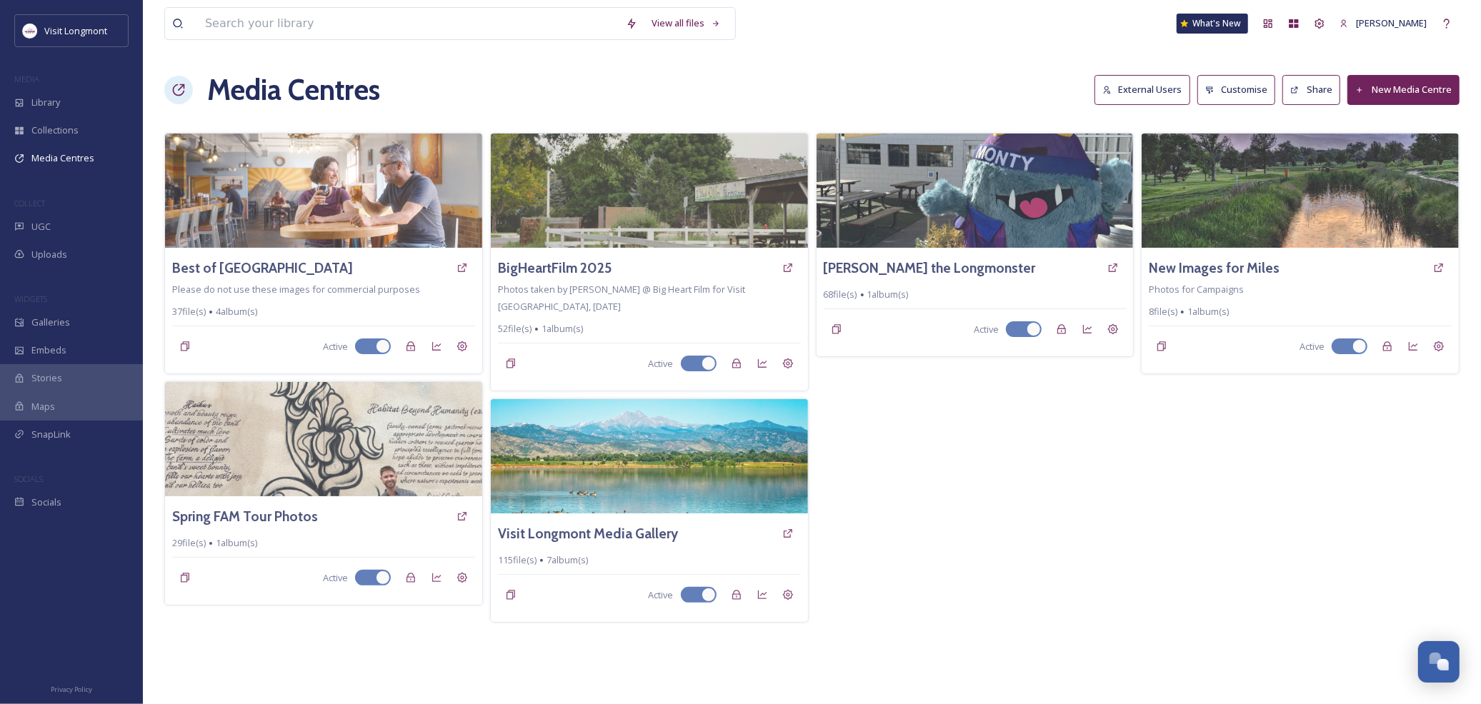
click at [1239, 94] on button "Customise" at bounding box center [1236, 89] width 79 height 29
click at [1139, 86] on button "External Users" at bounding box center [1142, 89] width 96 height 29
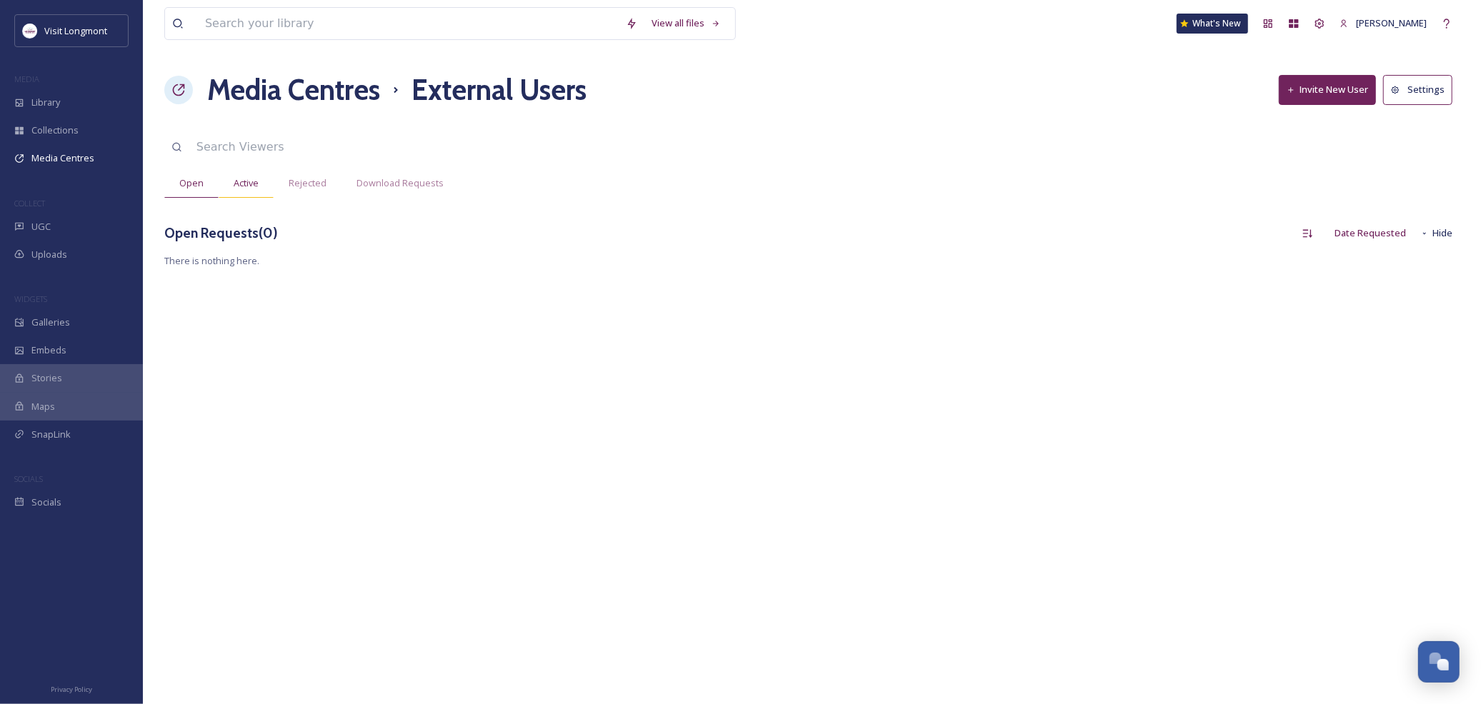
click at [236, 183] on span "Active" at bounding box center [246, 183] width 25 height 14
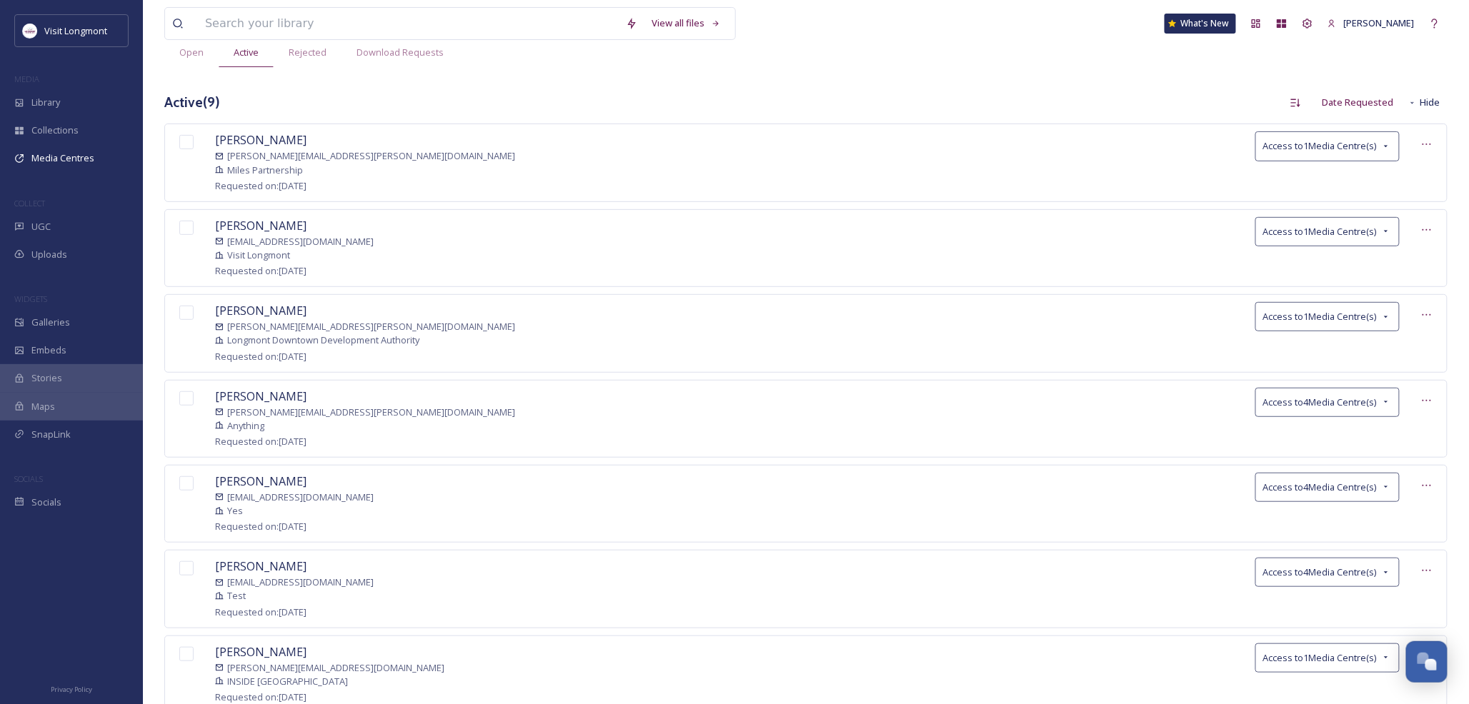
scroll to position [159, 0]
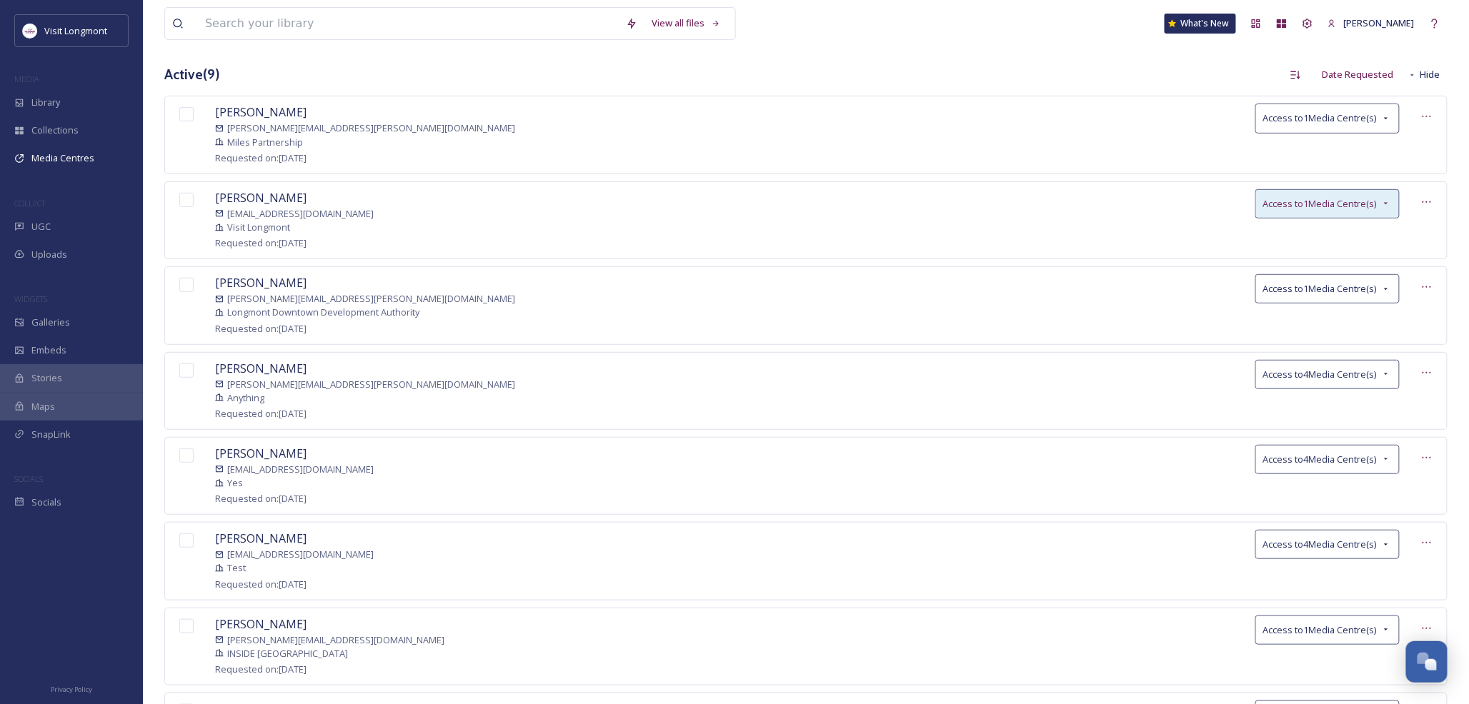
click at [1381, 206] on icon at bounding box center [1385, 203] width 11 height 11
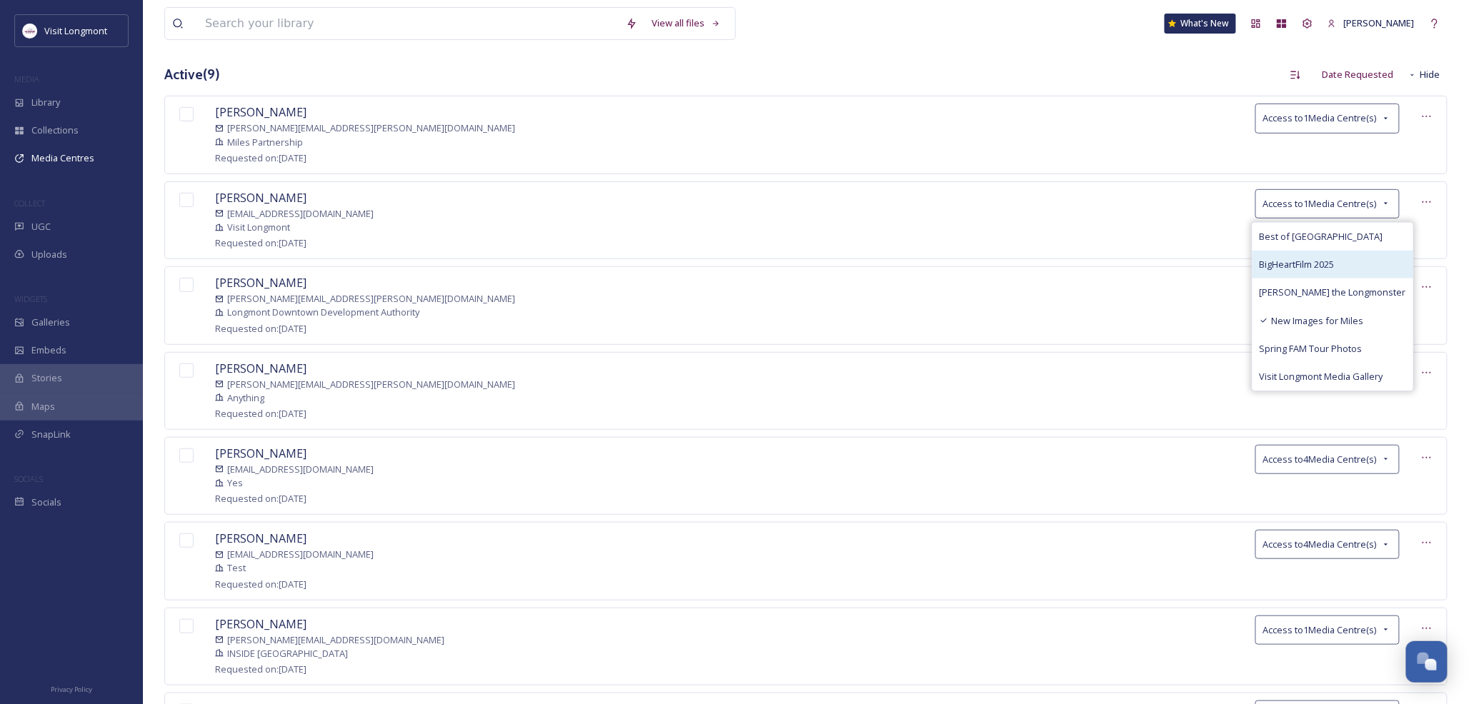
click at [1307, 253] on div "BigHeartFilm 2025" at bounding box center [1332, 265] width 161 height 28
click at [1095, 62] on div "Active ( 9 ) Date Requested Hide" at bounding box center [805, 75] width 1283 height 28
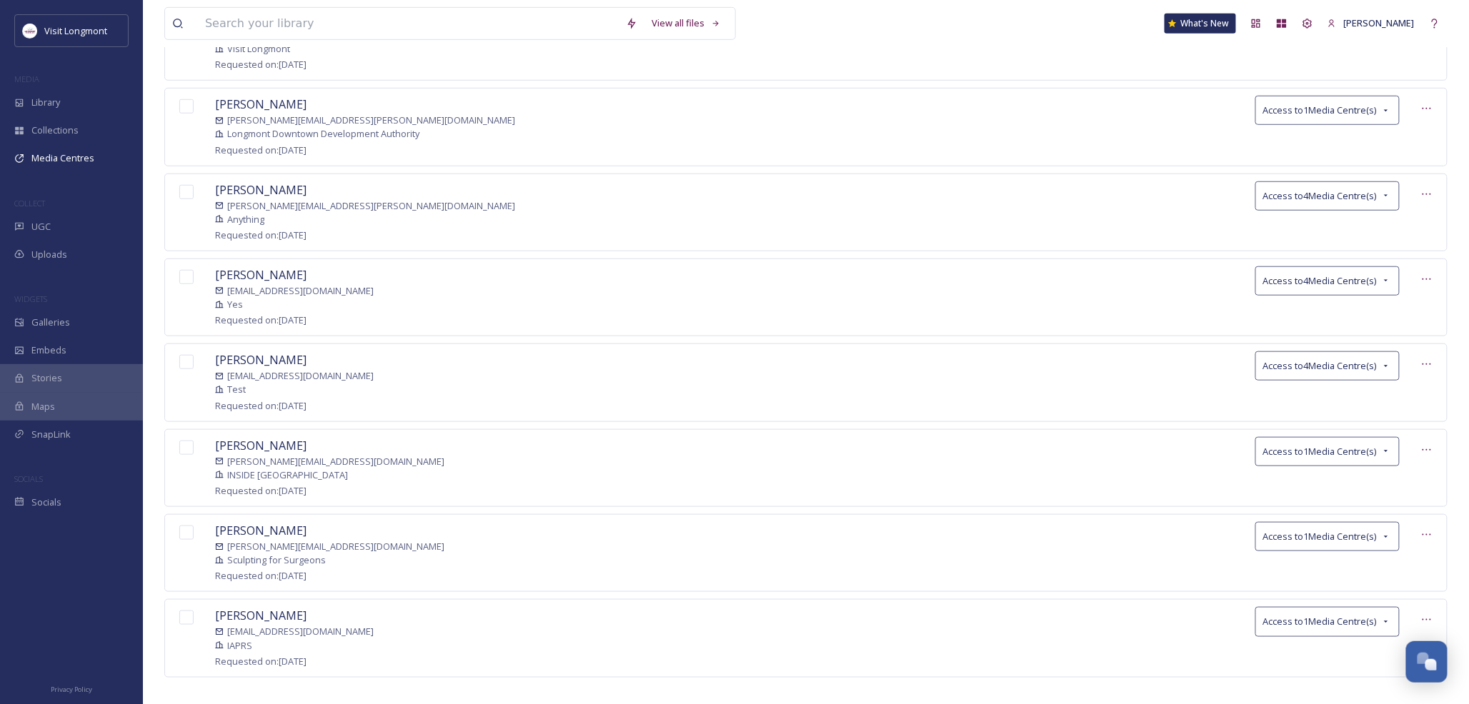
scroll to position [348, 0]
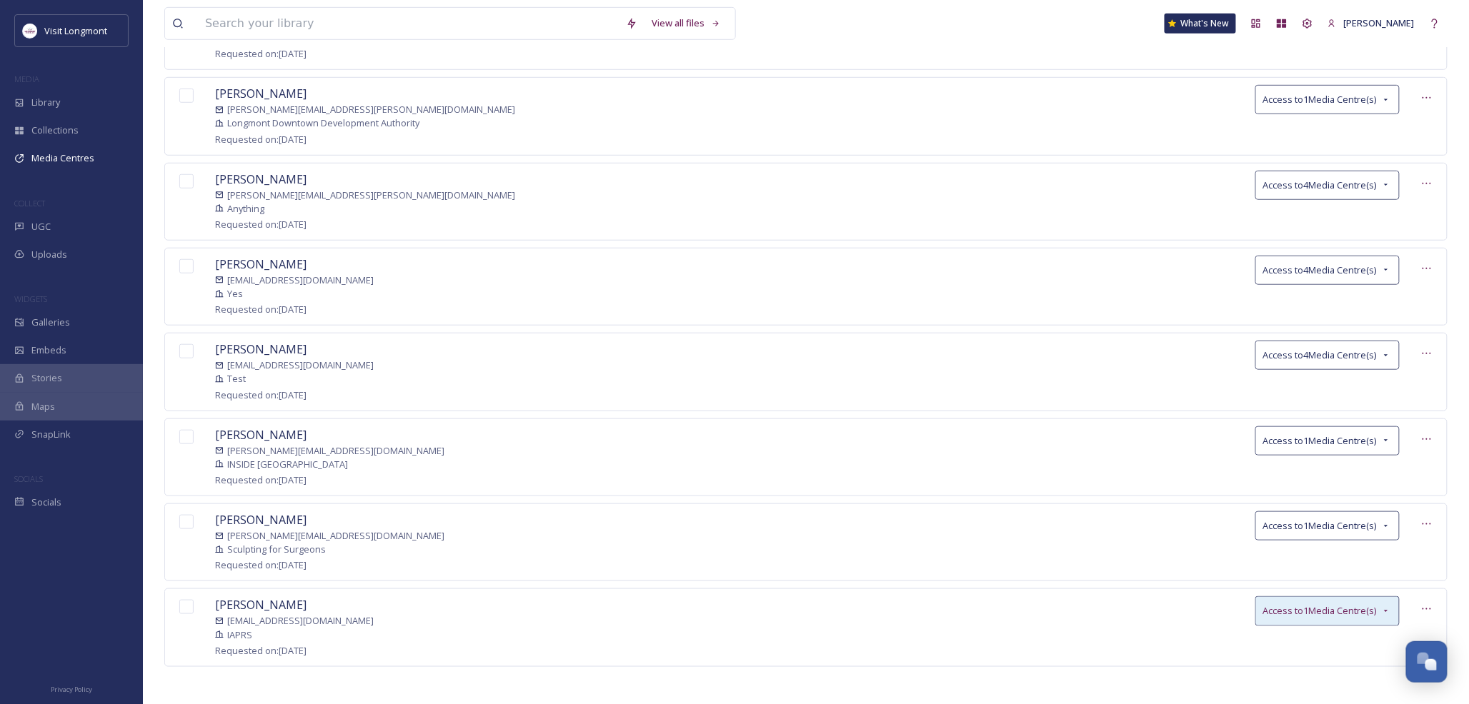
click at [1387, 614] on div "Access to 1 Media Centre(s)" at bounding box center [1327, 610] width 144 height 29
click at [1395, 437] on div "Julia Grignon julia.grignon@milespartnership.com Miles Partnership Requested on…" at bounding box center [805, 286] width 1283 height 760
click at [1394, 437] on div "Access to 1 Media Centre(s)" at bounding box center [1327, 440] width 144 height 29
click at [1080, 412] on div "Julia Grignon julia.grignon@milespartnership.com Miles Partnership Requested on…" at bounding box center [805, 286] width 1283 height 760
click at [1388, 526] on icon at bounding box center [1385, 526] width 11 height 11
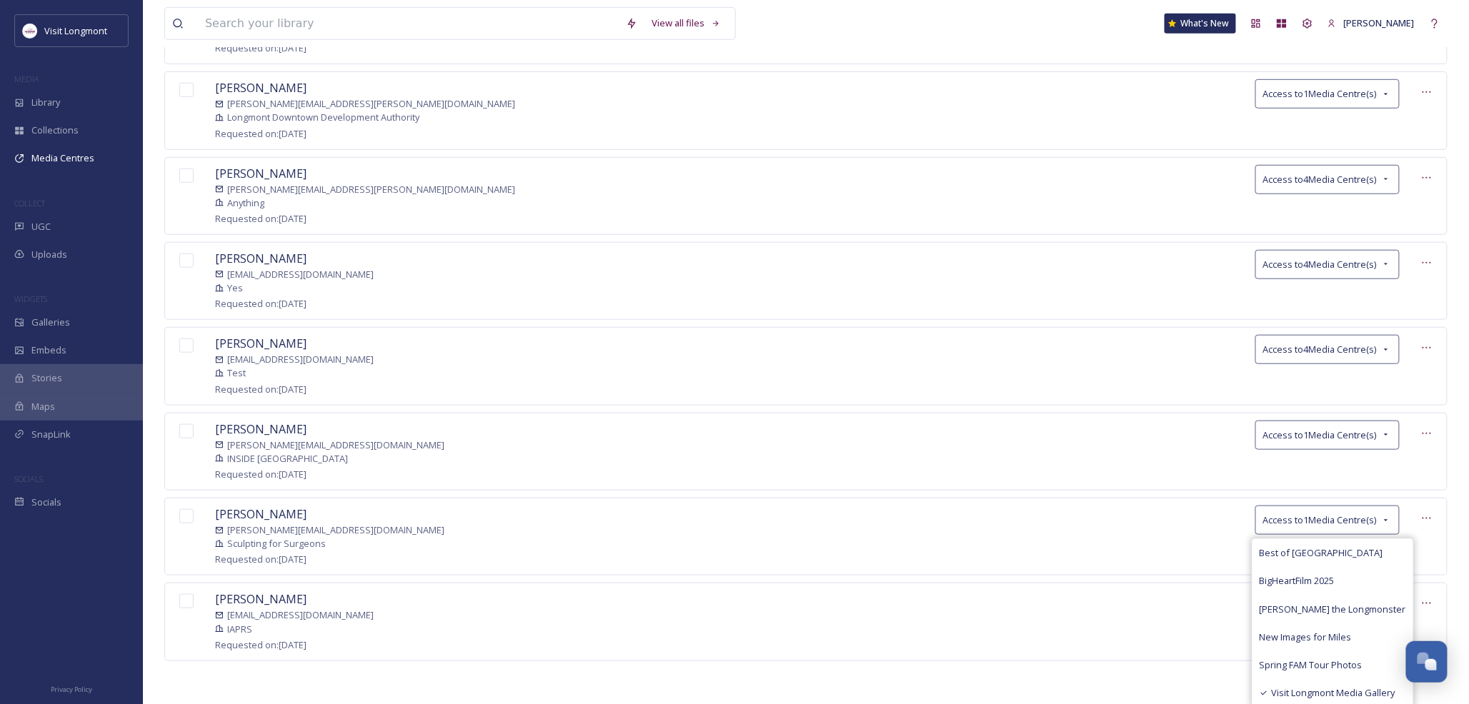
click at [981, 680] on div "Julia Grignon julia.grignon@milespartnership.com Miles Partnership Requested on…" at bounding box center [805, 302] width 1283 height 803
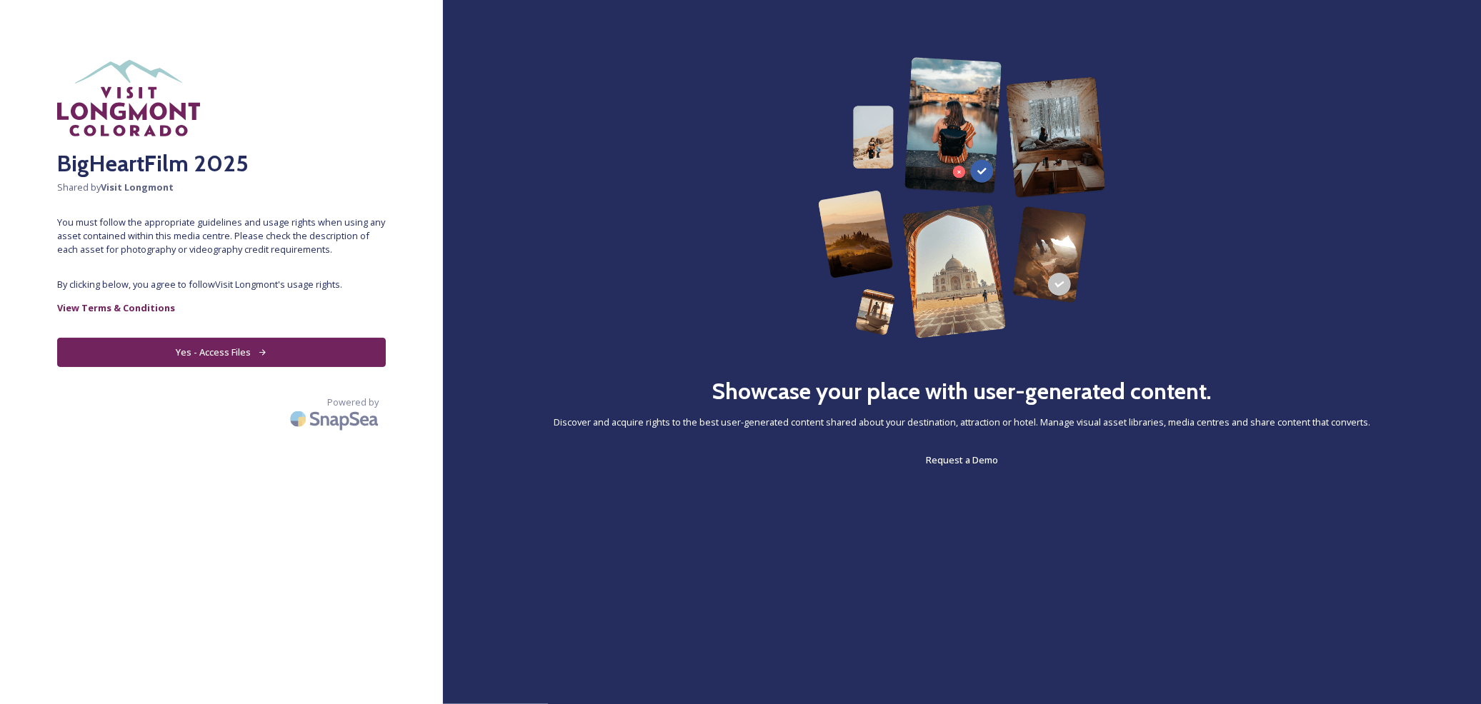
click at [226, 344] on button "Yes - Access Files" at bounding box center [221, 352] width 329 height 29
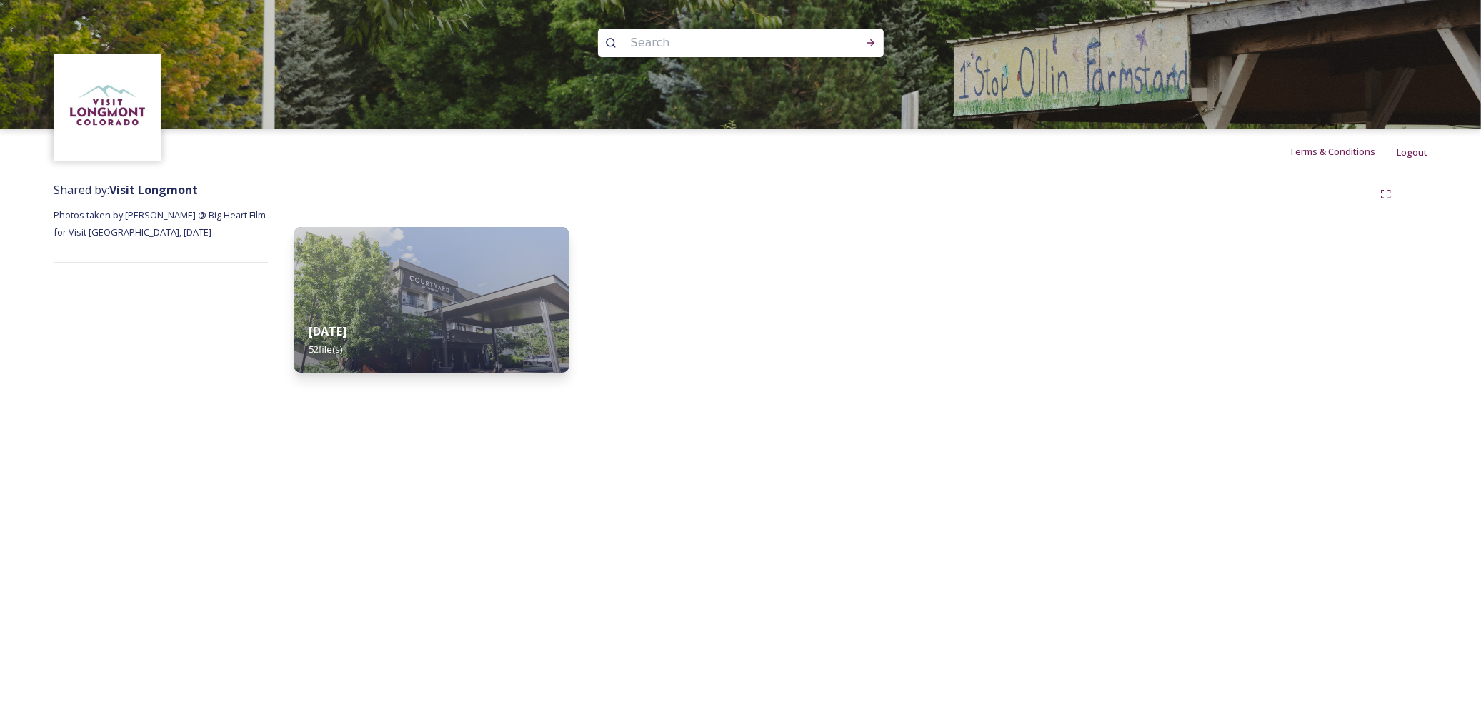
click at [440, 301] on img at bounding box center [432, 300] width 276 height 146
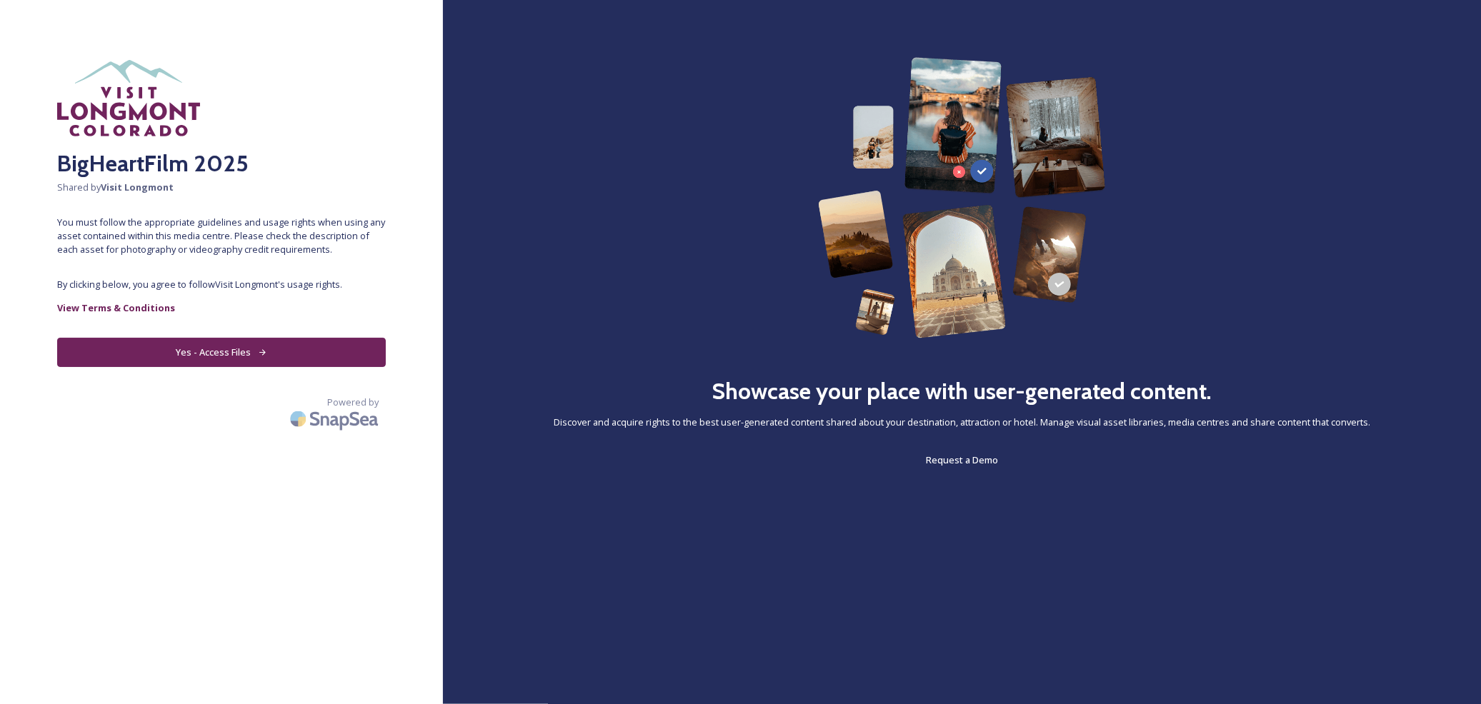
click at [188, 354] on button "Yes - Access Files" at bounding box center [221, 352] width 329 height 29
